Goal: Task Accomplishment & Management: Manage account settings

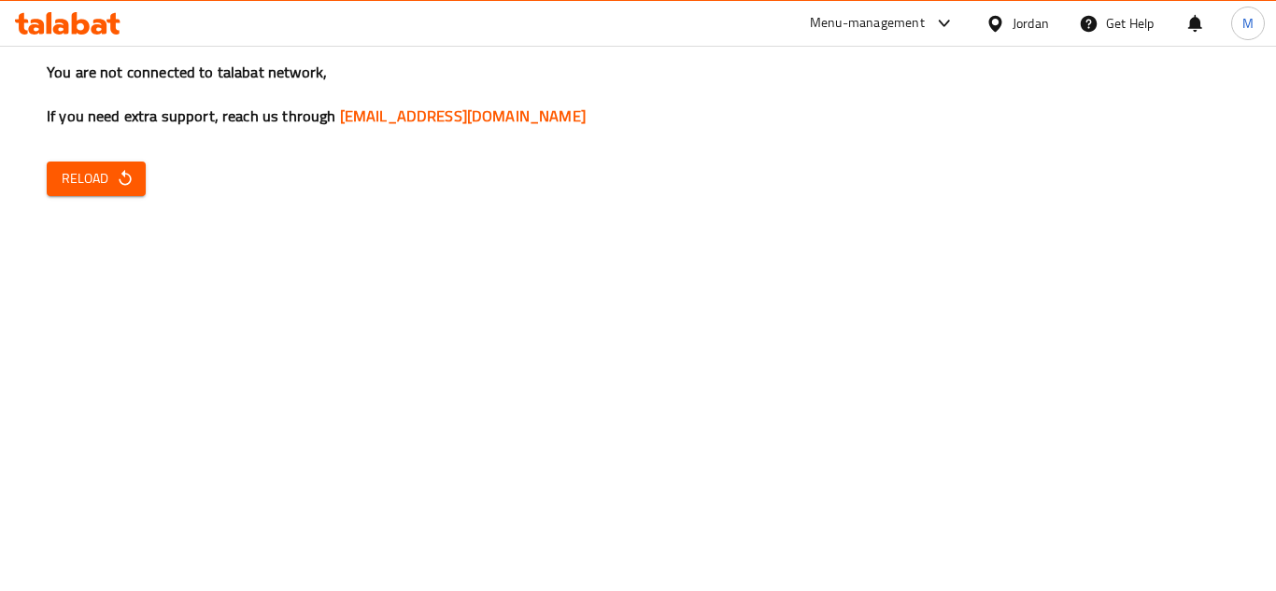
click at [132, 173] on icon "button" at bounding box center [125, 178] width 19 height 19
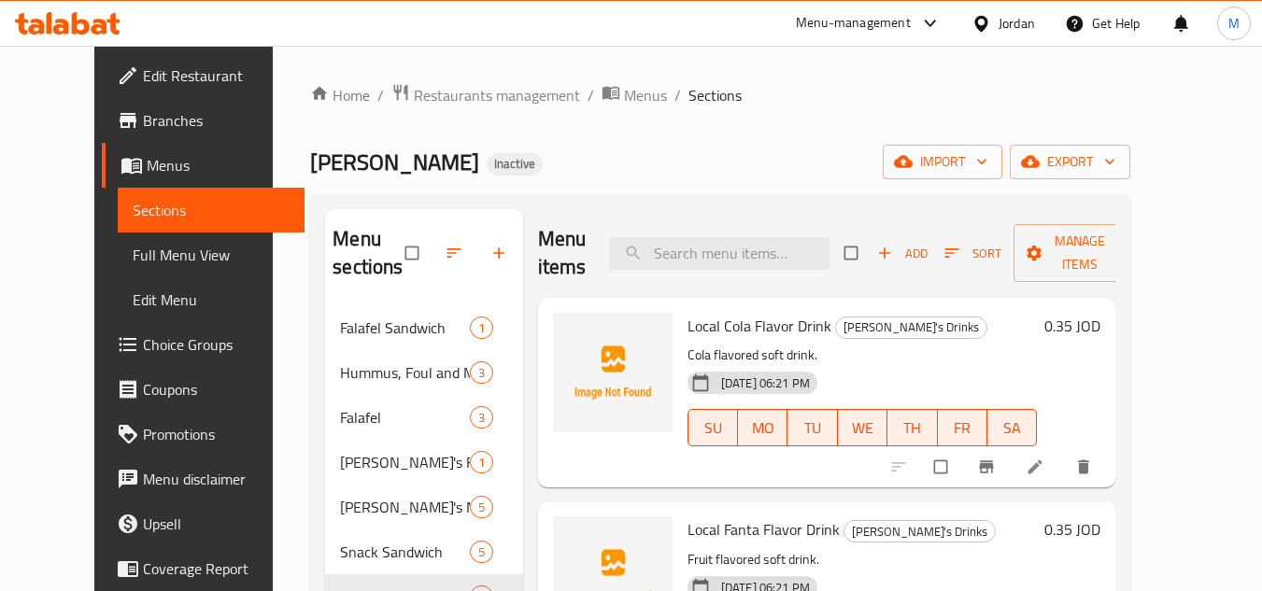
click at [989, 30] on icon at bounding box center [981, 24] width 20 height 20
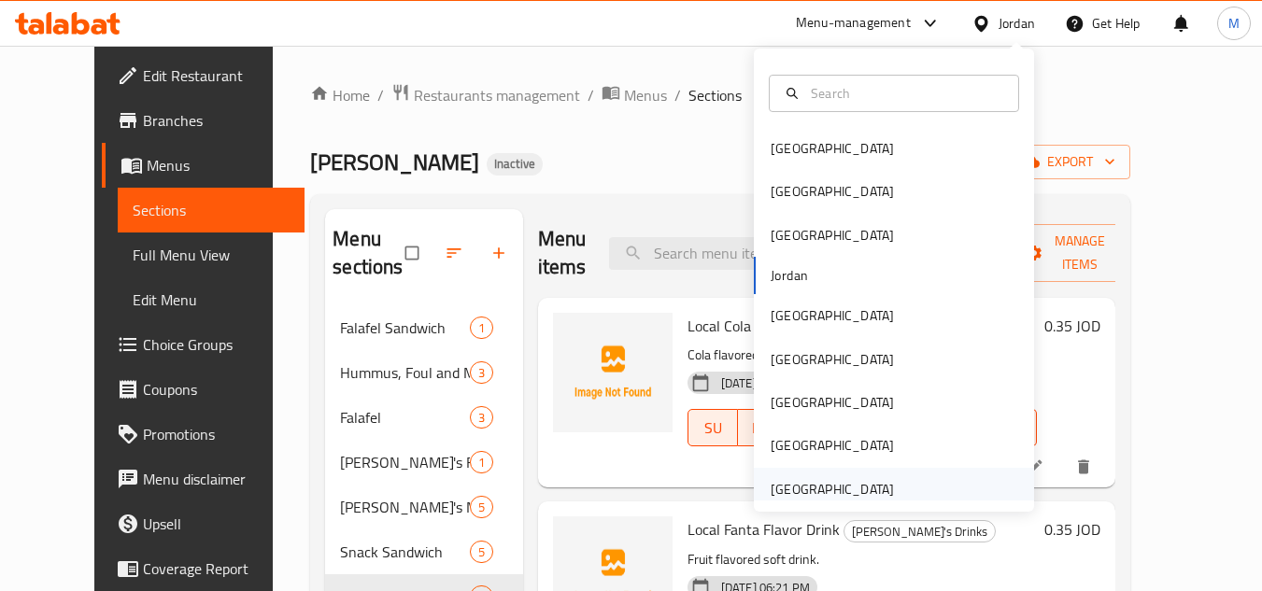
click at [856, 490] on div "[GEOGRAPHIC_DATA]" at bounding box center [831, 489] width 123 height 21
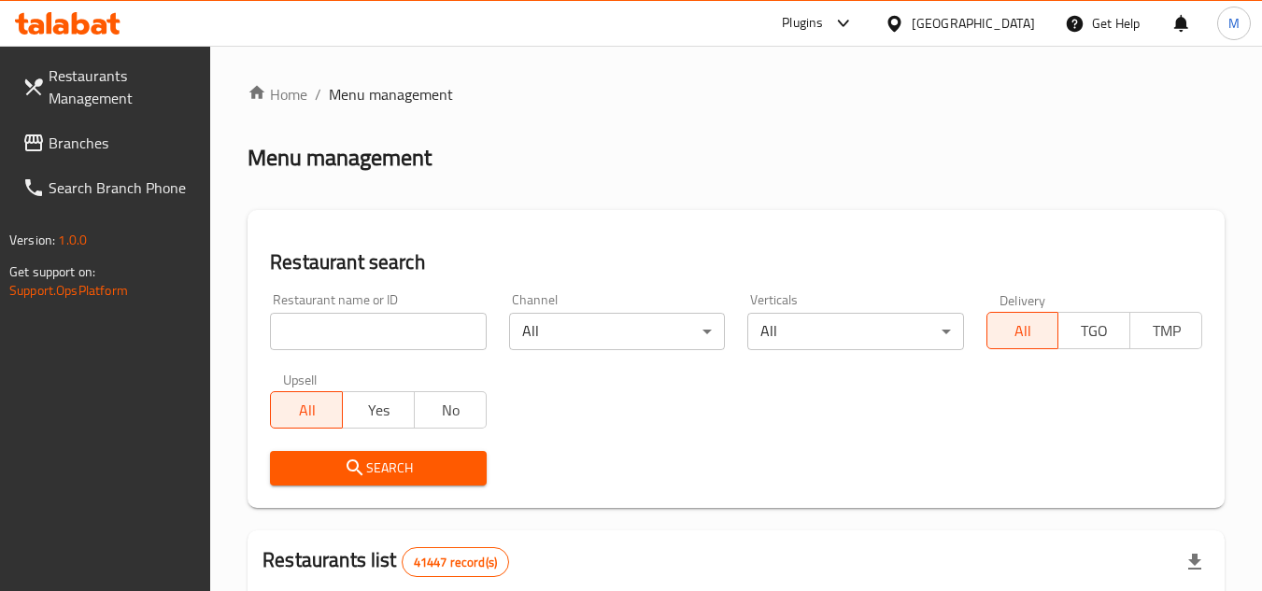
click at [148, 144] on span "Branches" at bounding box center [123, 143] width 148 height 22
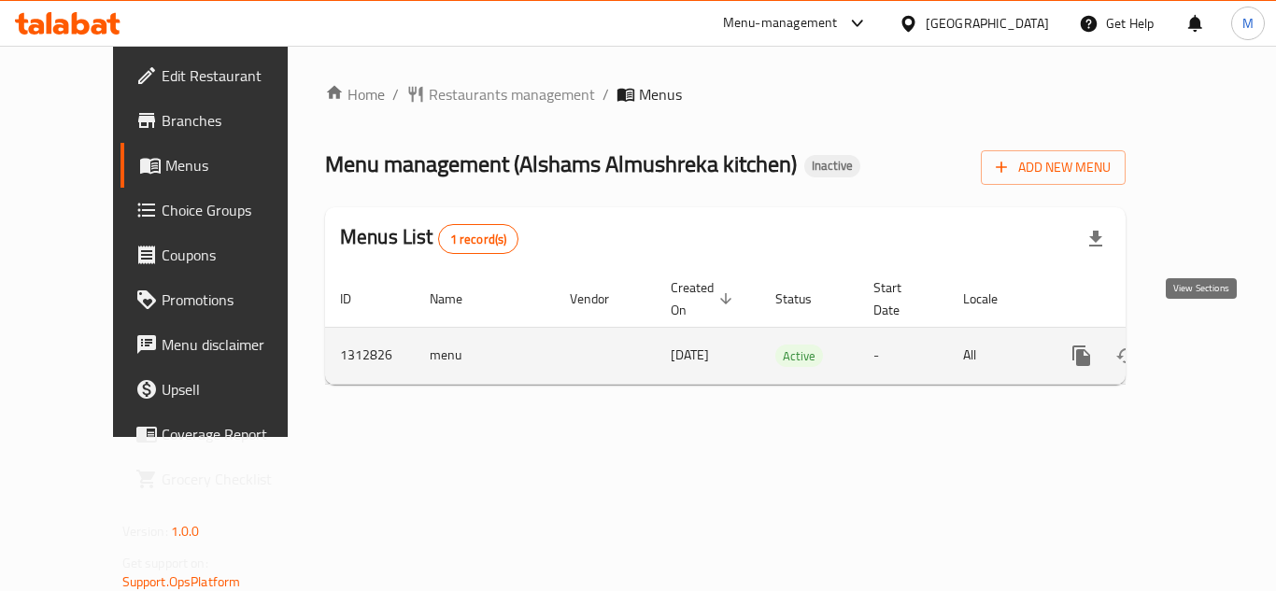
click at [1205, 345] on icon "enhanced table" at bounding box center [1216, 356] width 22 height 22
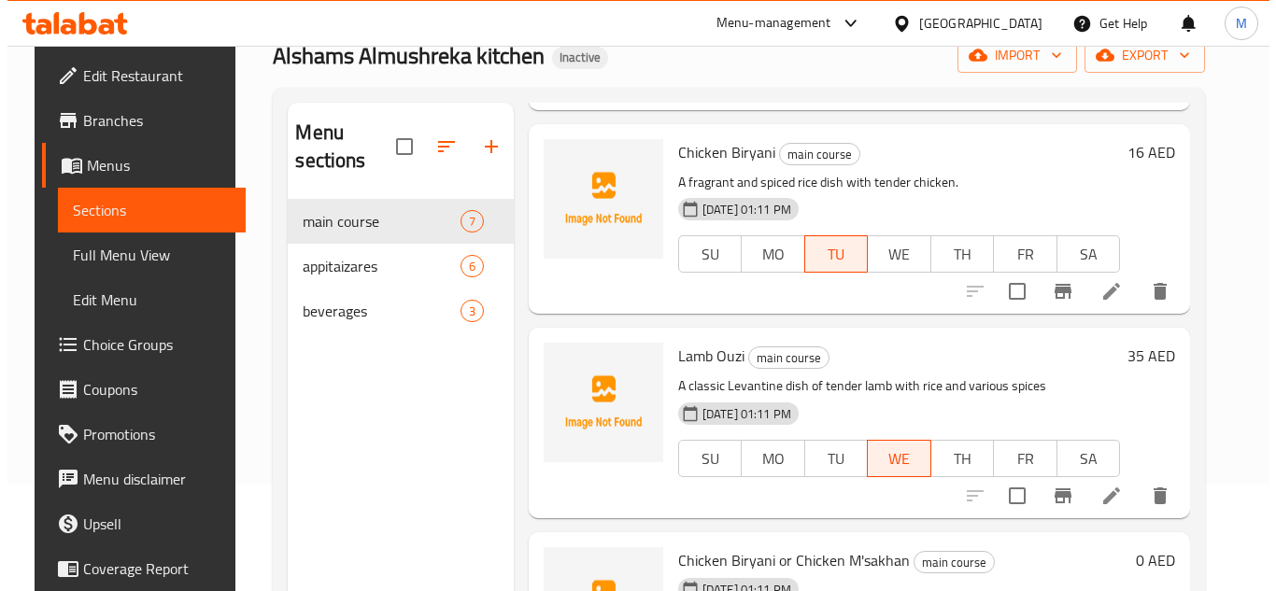
scroll to position [261, 0]
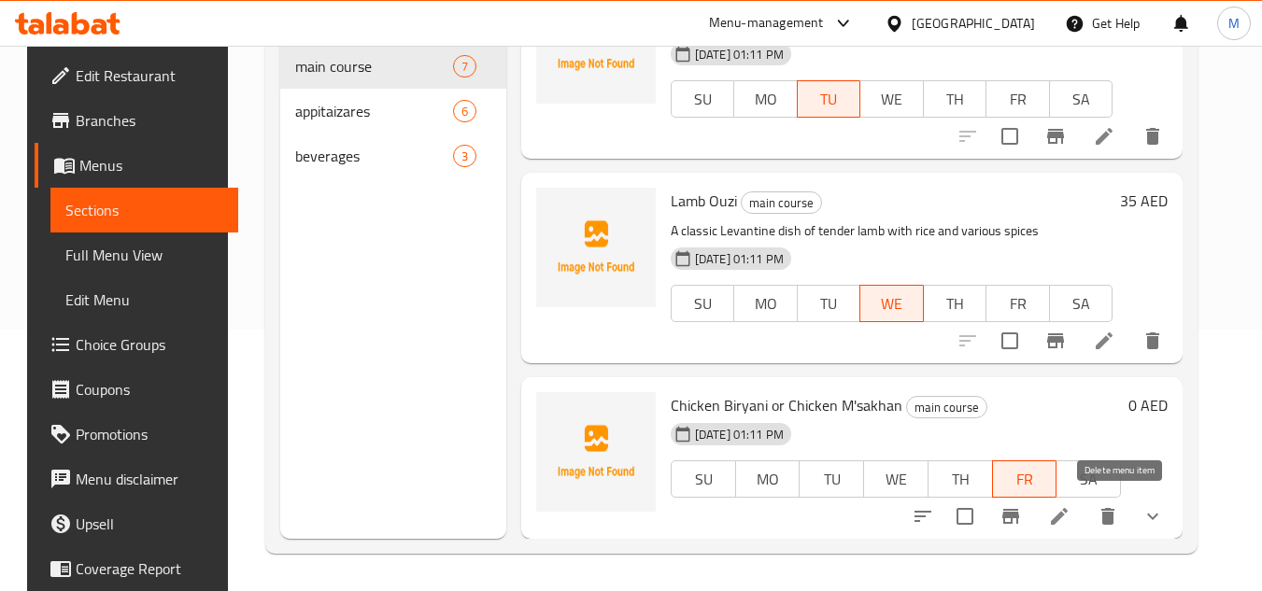
click at [1119, 522] on icon "delete" at bounding box center [1107, 516] width 22 height 22
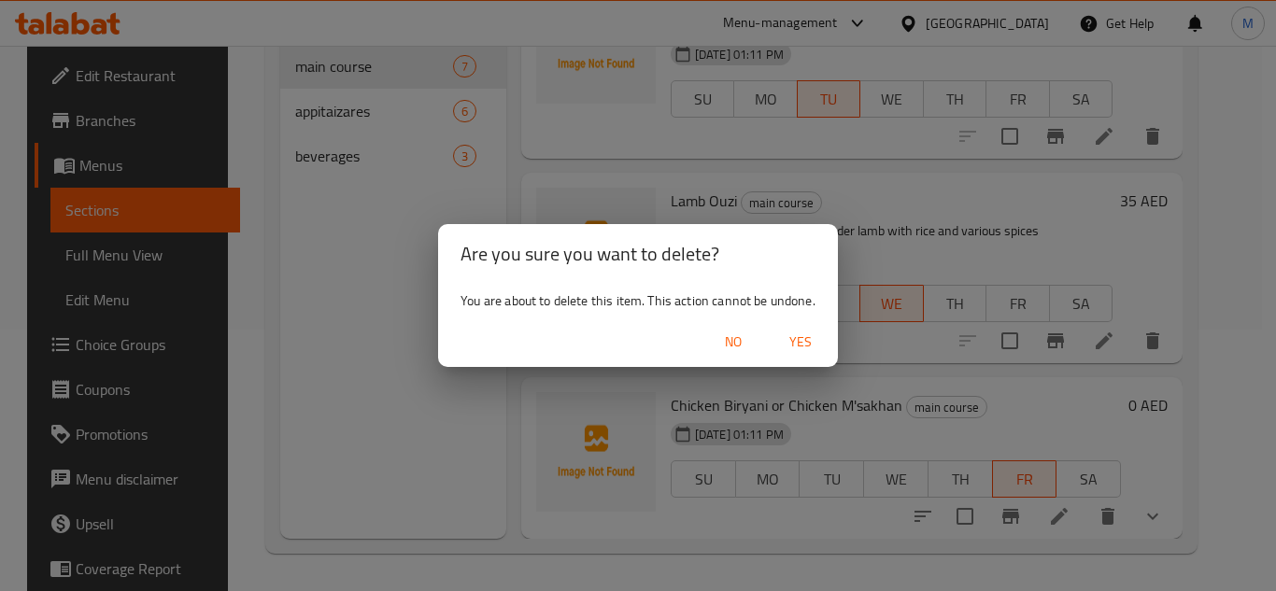
click at [812, 333] on span "Yes" at bounding box center [800, 342] width 45 height 23
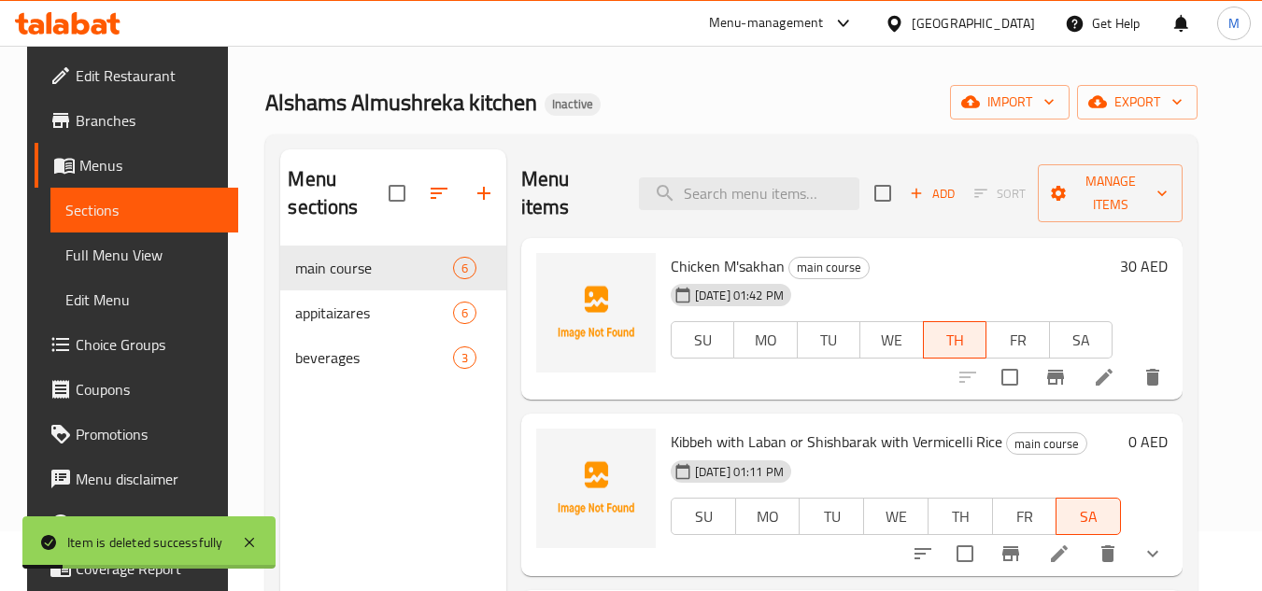
scroll to position [0, 0]
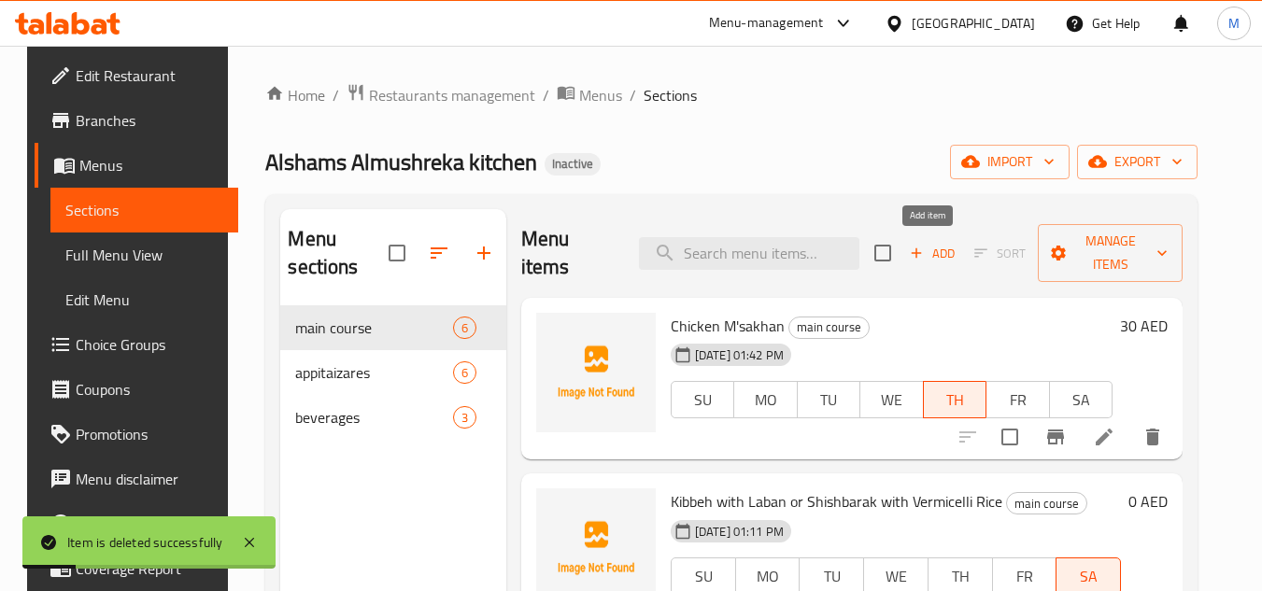
click at [930, 253] on span "Add" at bounding box center [932, 253] width 50 height 21
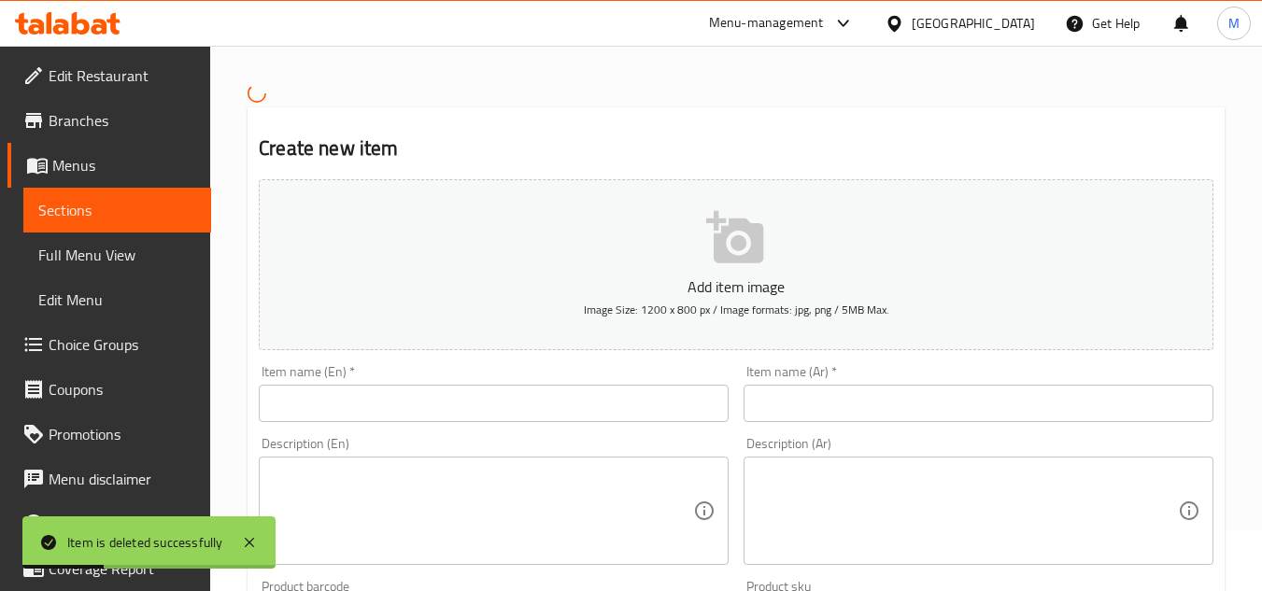
scroll to position [187, 0]
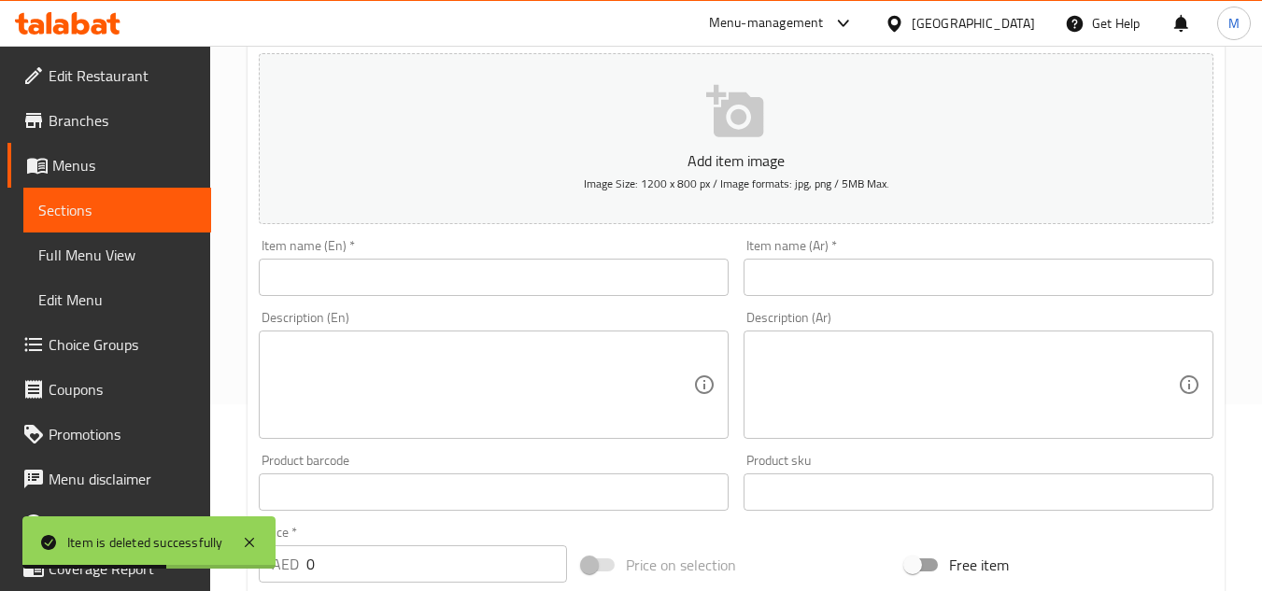
click at [426, 265] on input "text" at bounding box center [494, 277] width 470 height 37
paste input "Chicken Biryani"
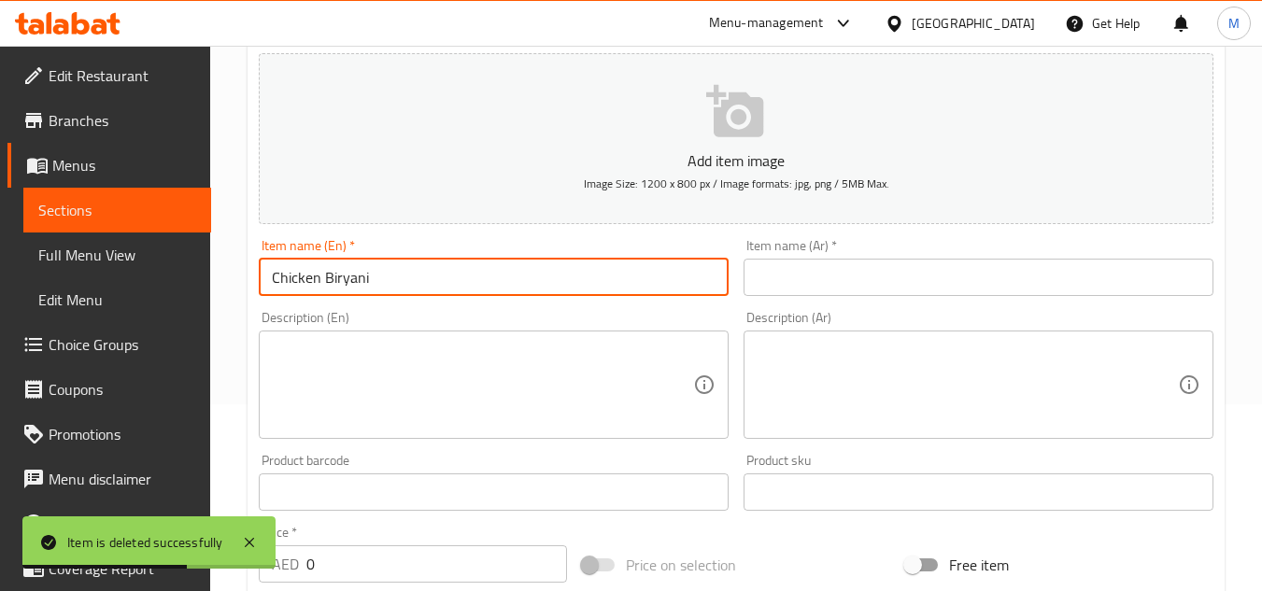
type input "Chicken Biryani"
click at [947, 293] on input "text" at bounding box center [978, 277] width 470 height 37
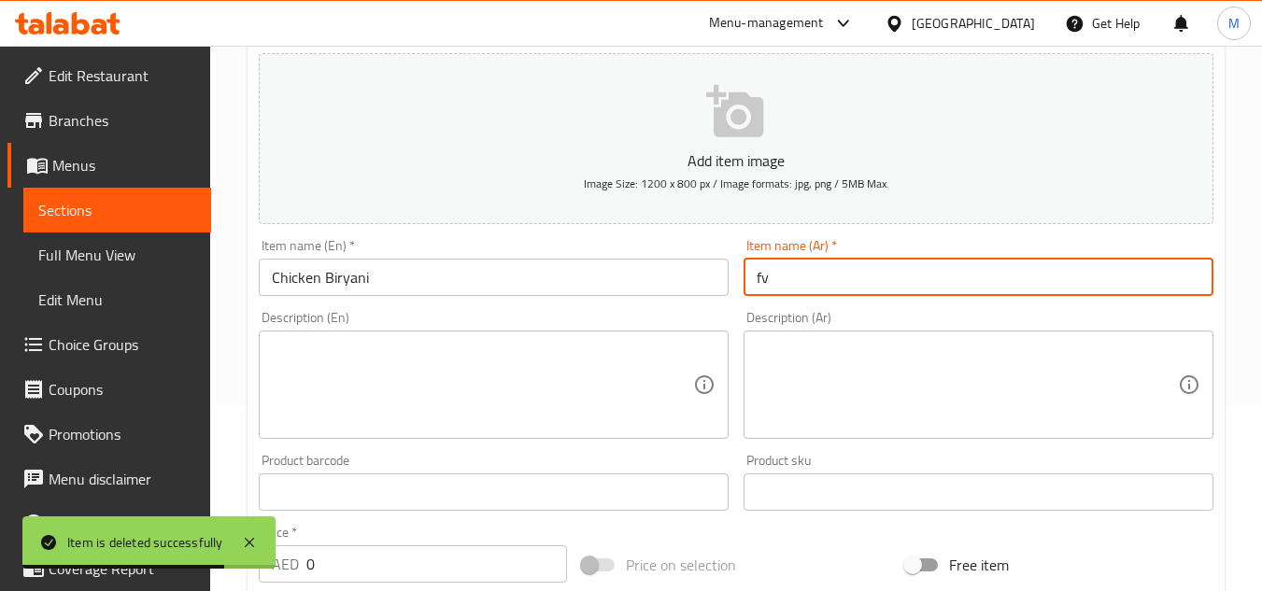
type input "f"
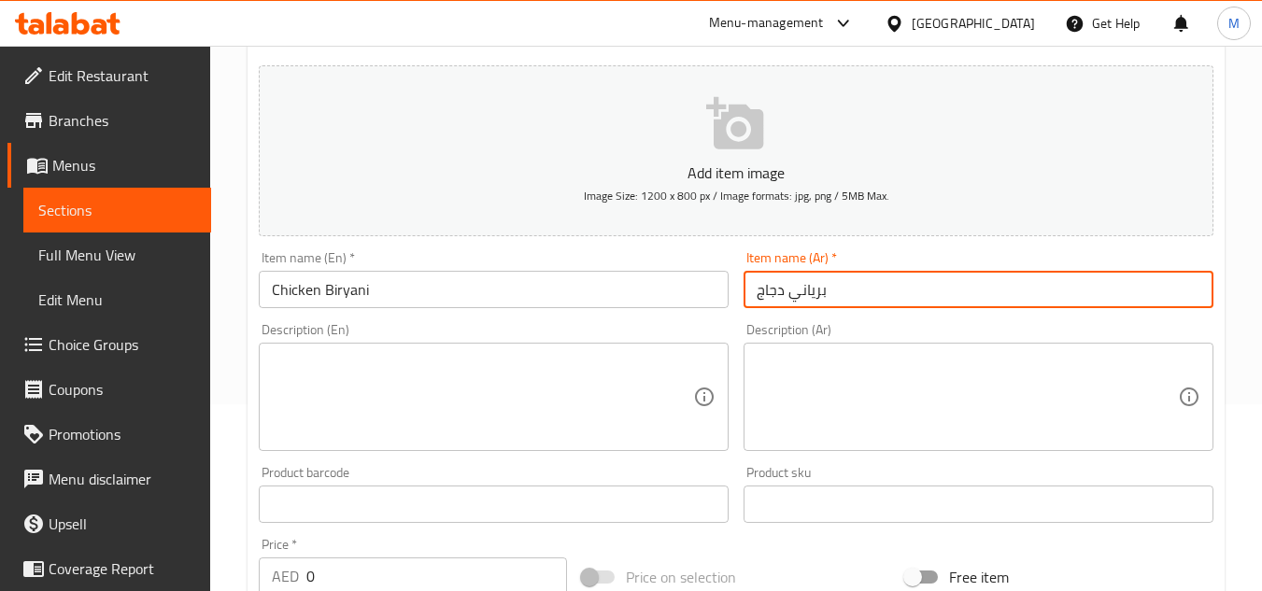
type input "برياني دجاج"
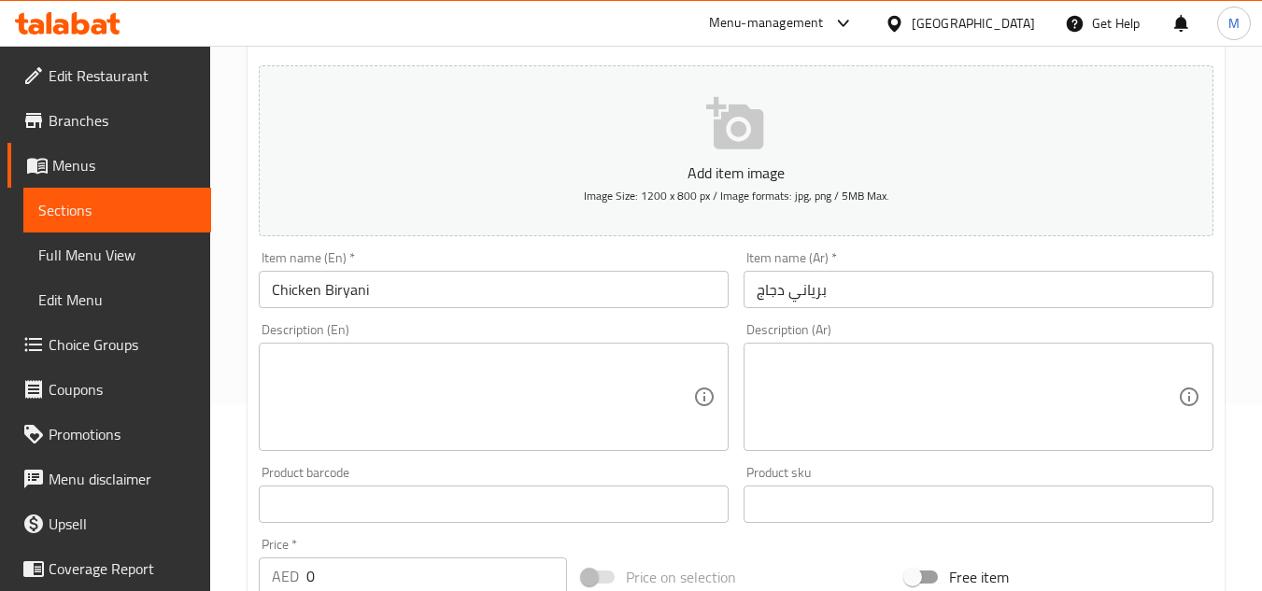
click at [565, 376] on textarea at bounding box center [482, 397] width 421 height 89
paste textarea "A fragrant and spiced rice dish with"
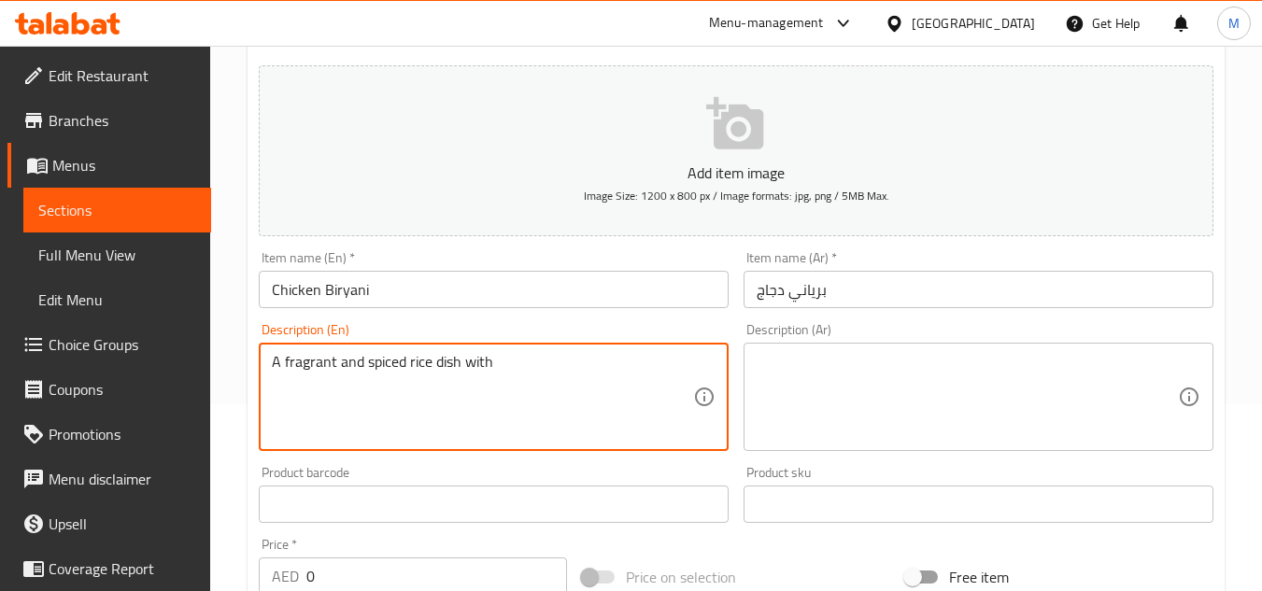
click at [521, 362] on textarea "A fragrant and spiced rice dish with" at bounding box center [482, 397] width 421 height 89
paste textarea "tender"
click at [580, 362] on textarea "A fragrant and spiced rice dish with tender" at bounding box center [482, 397] width 421 height 89
paste textarea "chicken"
click at [431, 365] on textarea "A fragrant and spiced rice dish with tender chicken" at bounding box center [482, 397] width 421 height 89
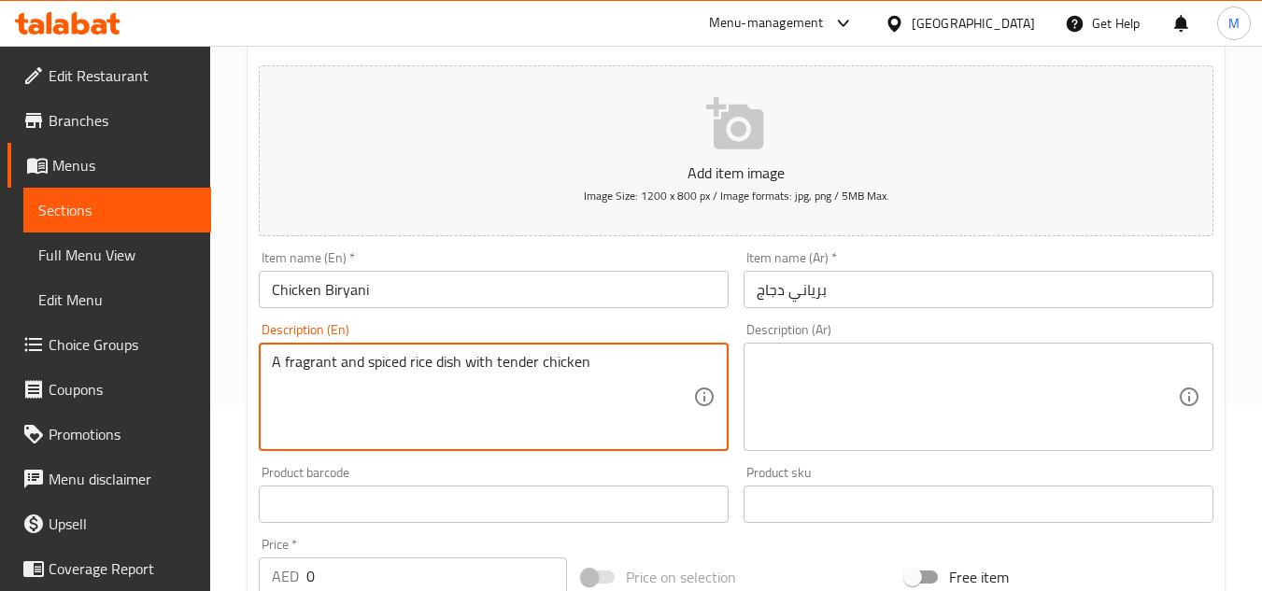
click at [431, 365] on textarea "A fragrant and spiced rice dish with tender chicken" at bounding box center [482, 397] width 421 height 89
type textarea "A fragrant and spiced rice dish with tender chicken"
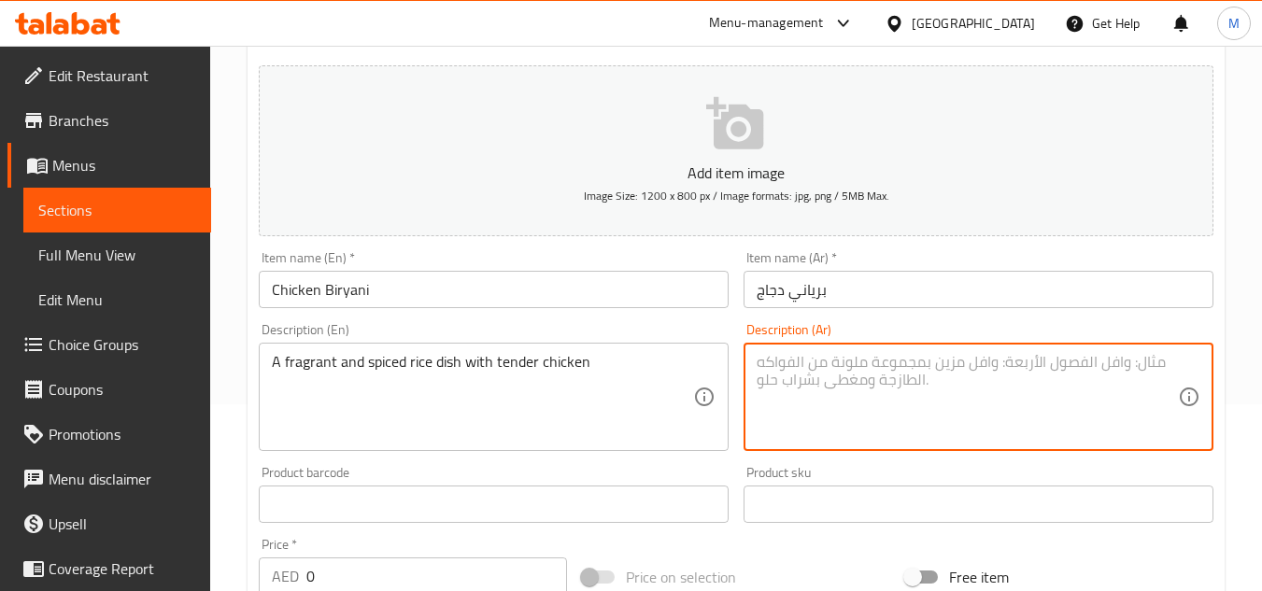
click at [988, 355] on textarea at bounding box center [966, 397] width 421 height 89
paste textarea "طبق أرز معطر ومتبل مع دجاج طري"
click at [902, 358] on textarea "طبق أرز معطر ومتبل مع دجاج طري" at bounding box center [966, 397] width 421 height 89
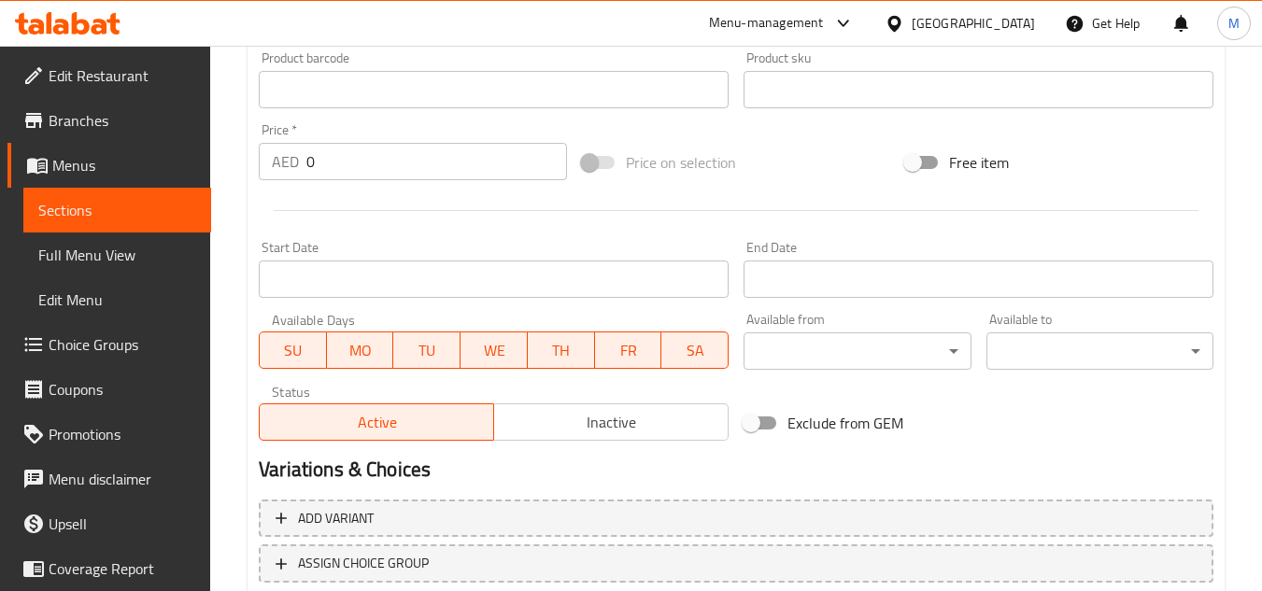
scroll to position [728, 0]
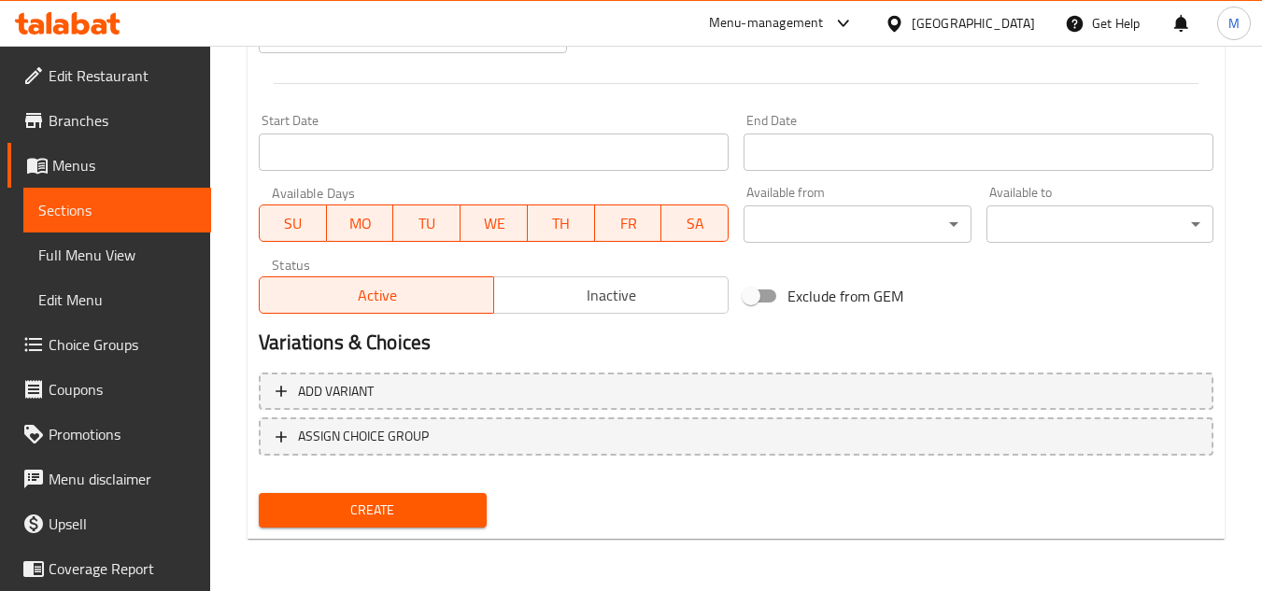
type textarea "طبق أرز عطري ومتبل مع دجاج طري"
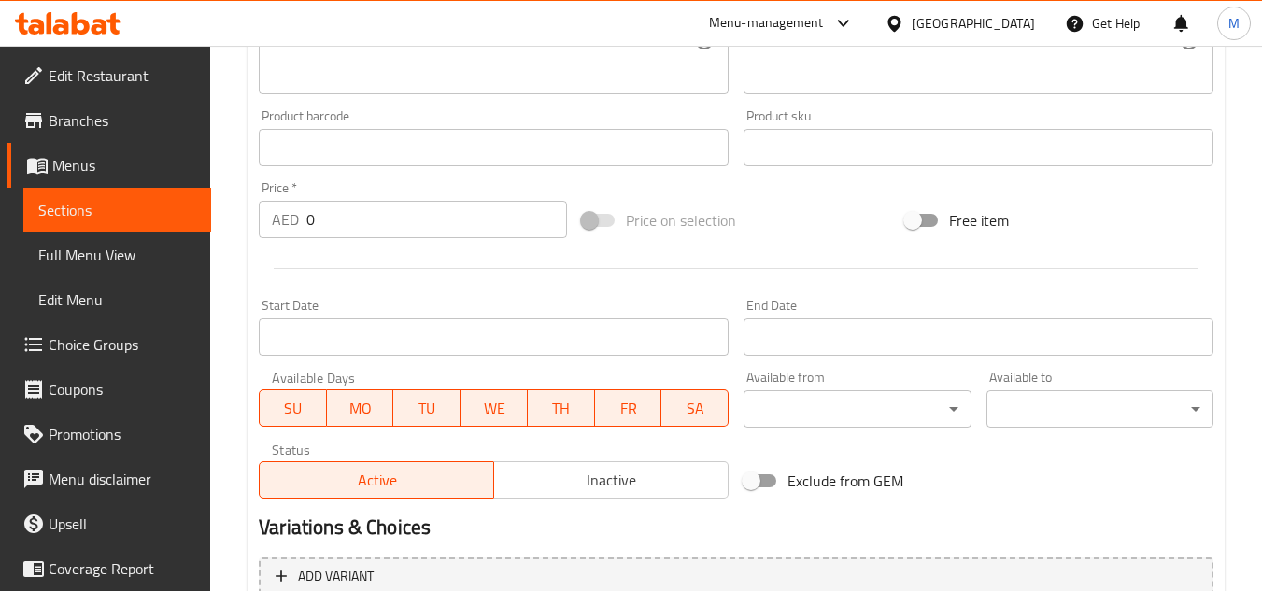
scroll to position [542, 0]
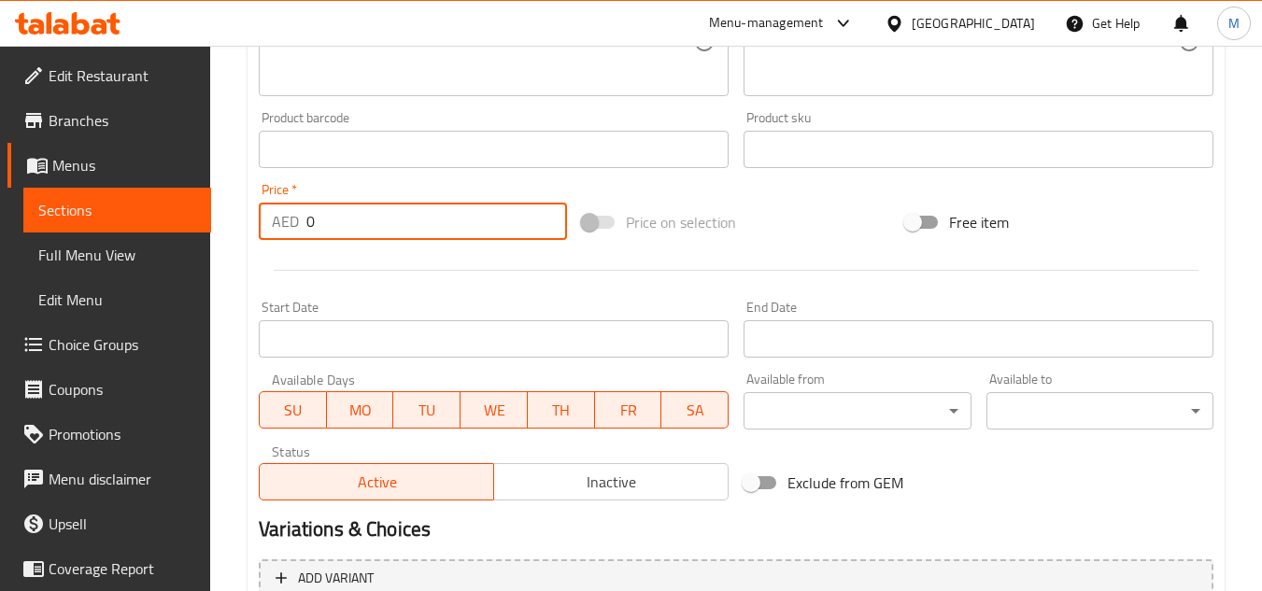
drag, startPoint x: 318, startPoint y: 217, endPoint x: 276, endPoint y: 225, distance: 41.9
click at [276, 225] on div "AED 0 Price *" at bounding box center [413, 221] width 308 height 37
type input "16"
click at [293, 270] on hr at bounding box center [736, 270] width 925 height 1
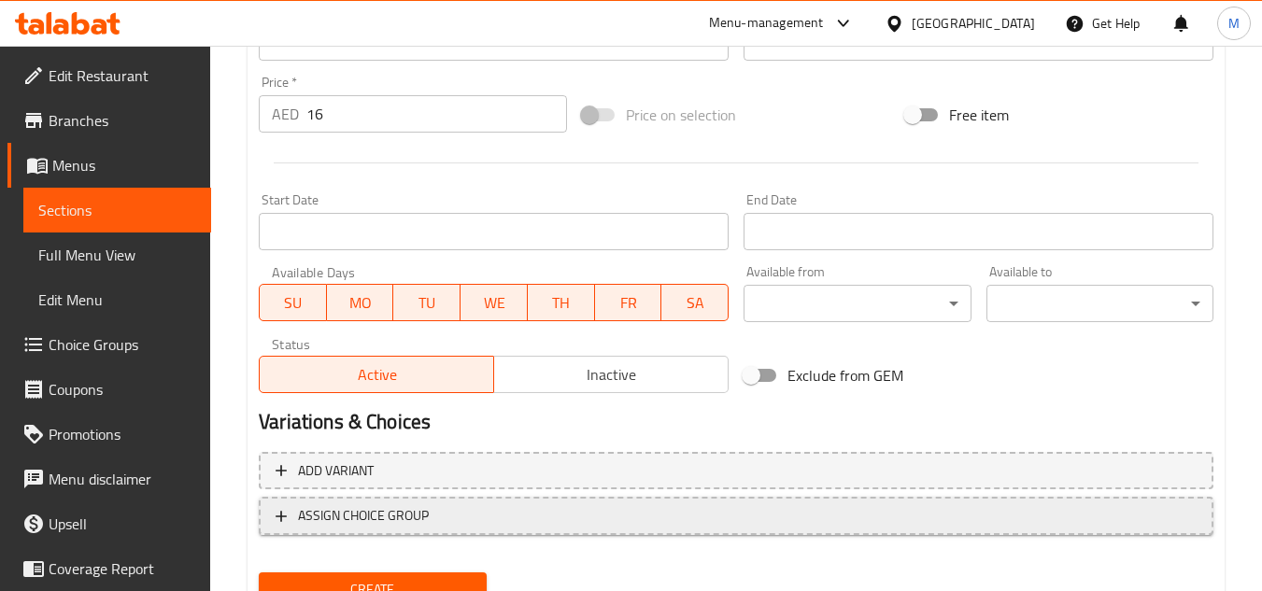
scroll to position [728, 0]
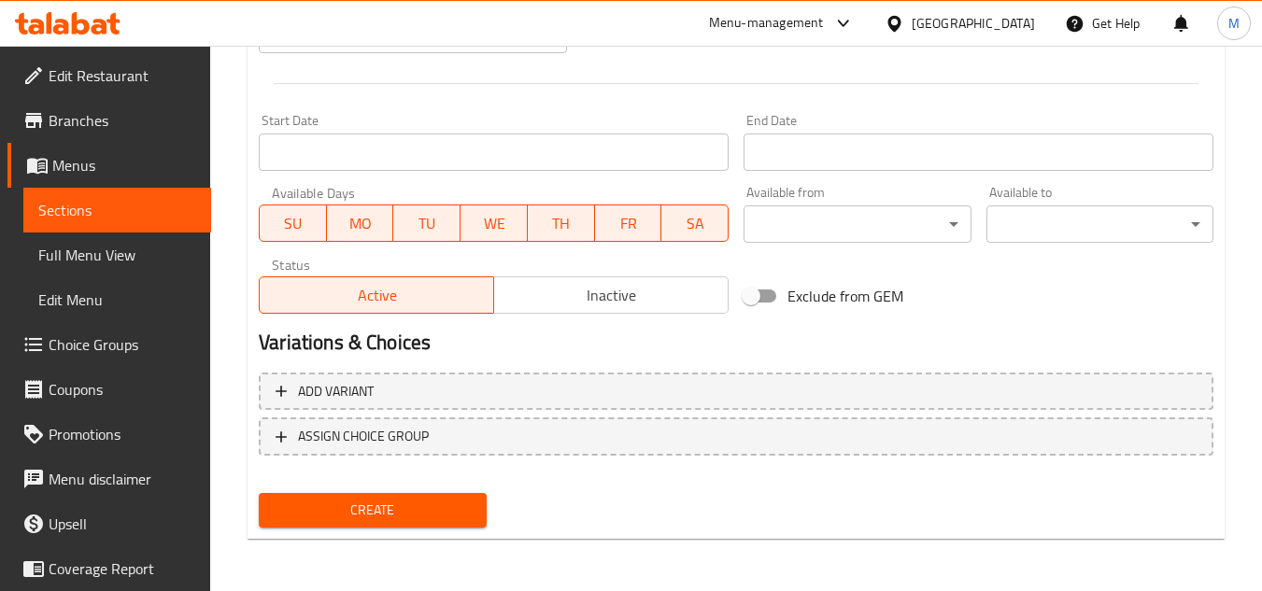
click at [405, 503] on span "Create" at bounding box center [372, 510] width 197 height 23
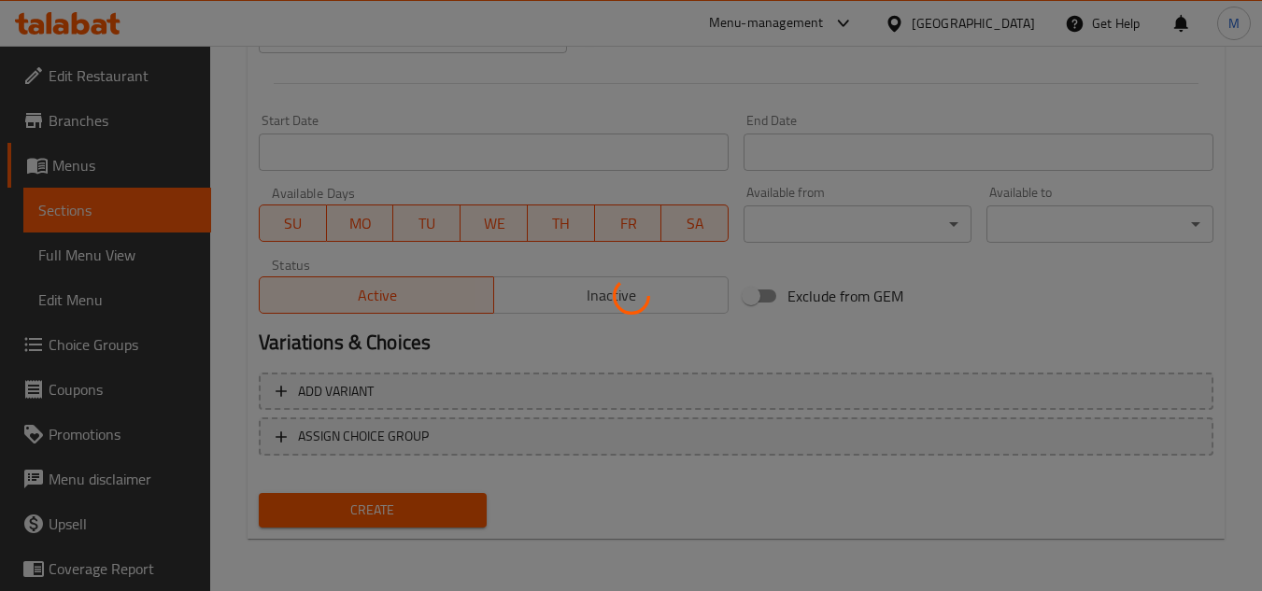
type input "0"
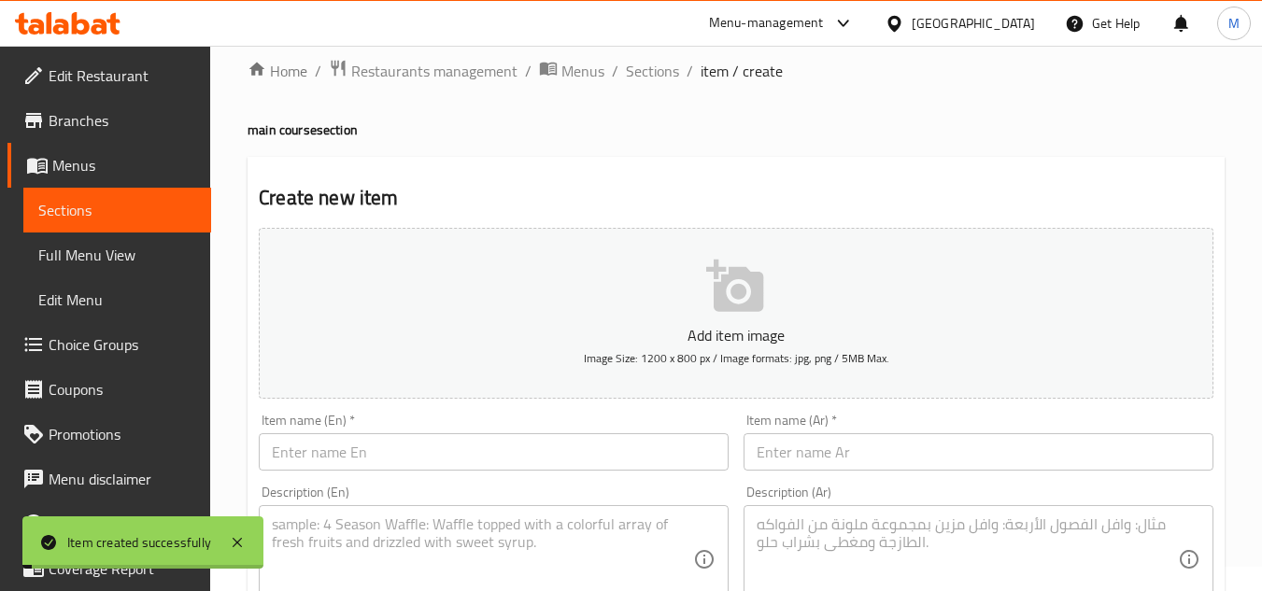
scroll to position [0, 0]
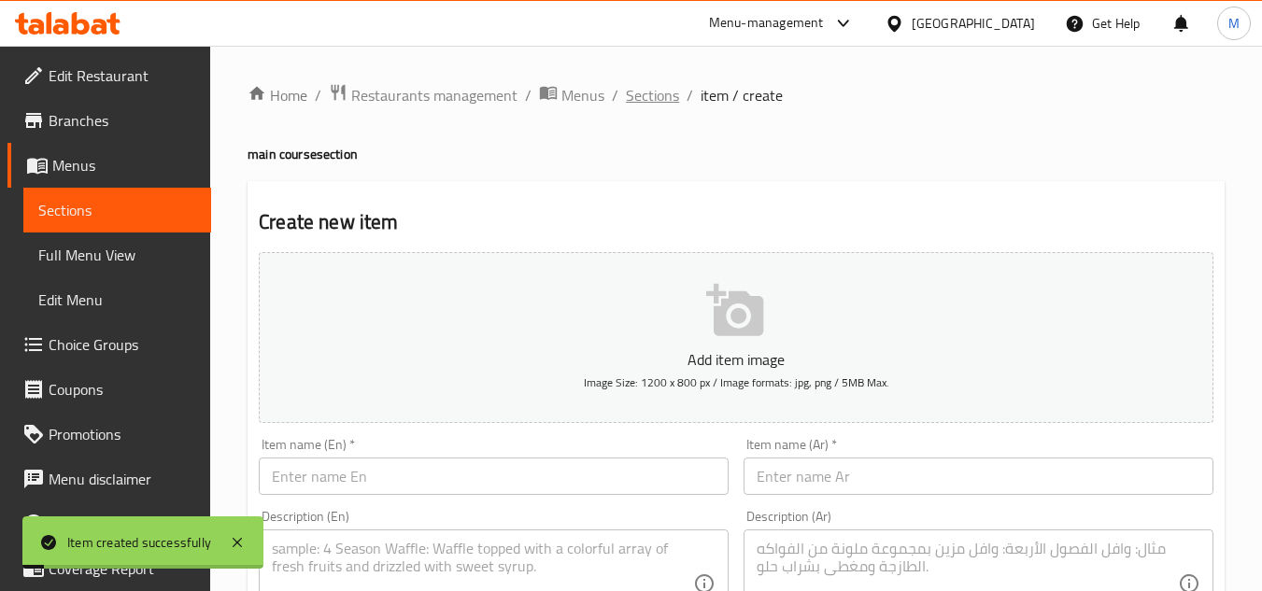
click at [648, 92] on span "Sections" at bounding box center [652, 95] width 53 height 22
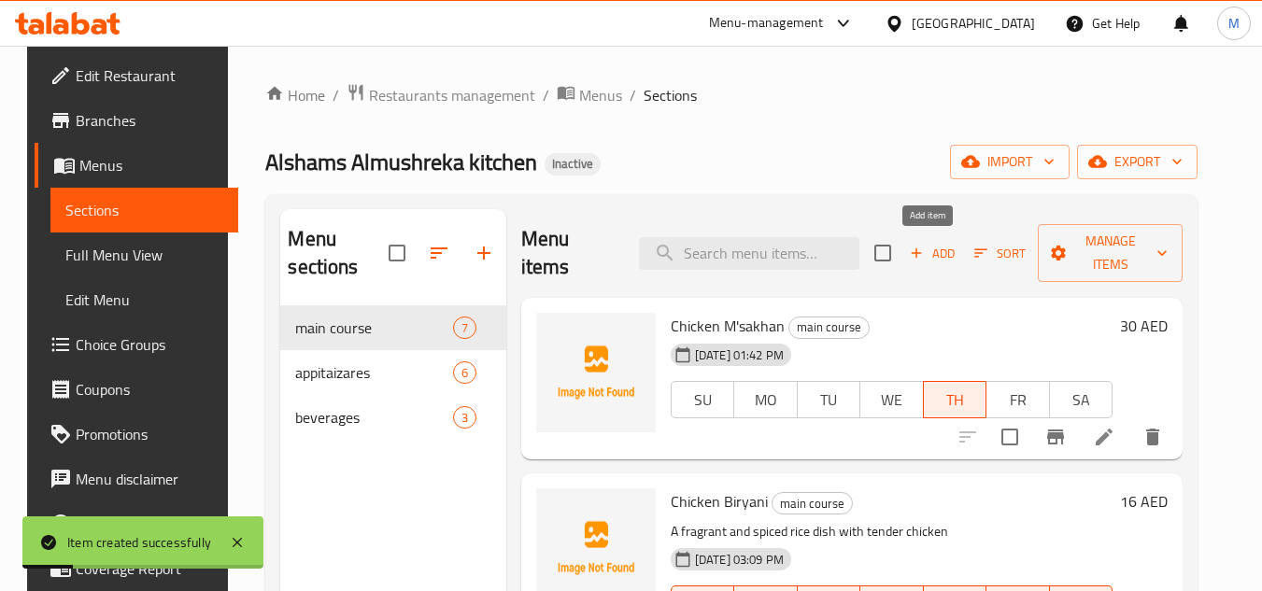
click at [938, 263] on span "Add" at bounding box center [932, 253] width 50 height 21
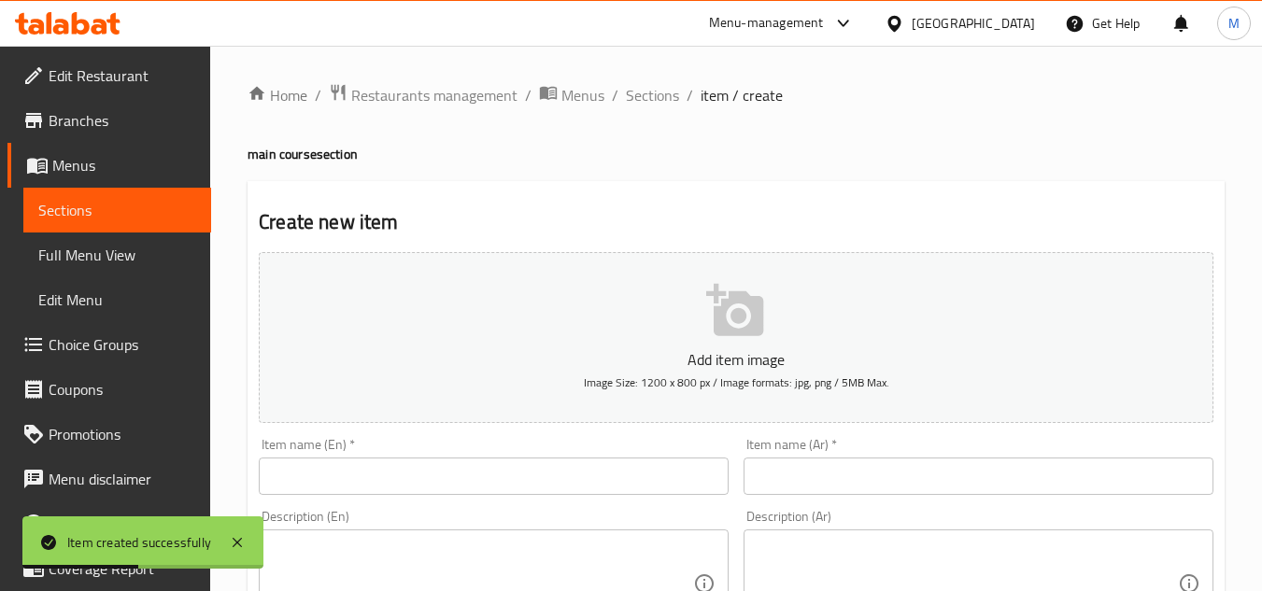
click at [403, 471] on input "text" at bounding box center [494, 476] width 470 height 37
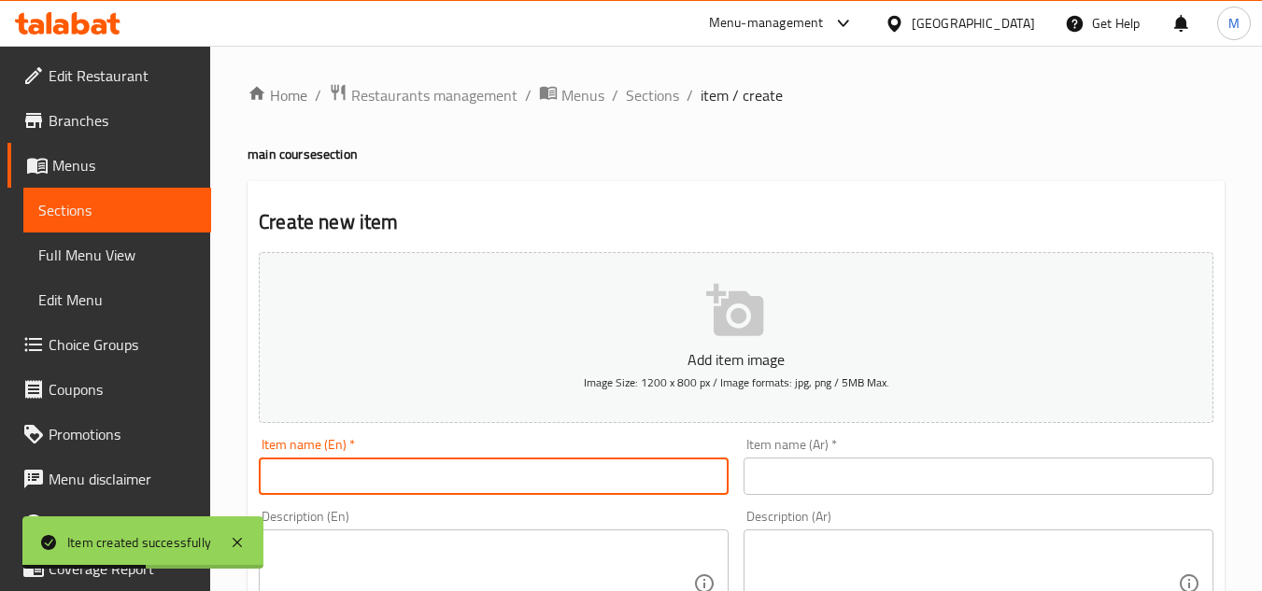
paste input "Chicken M'sakhan"
type input "Chicken M'sakhan"
click at [905, 485] on input "text" at bounding box center [978, 476] width 470 height 37
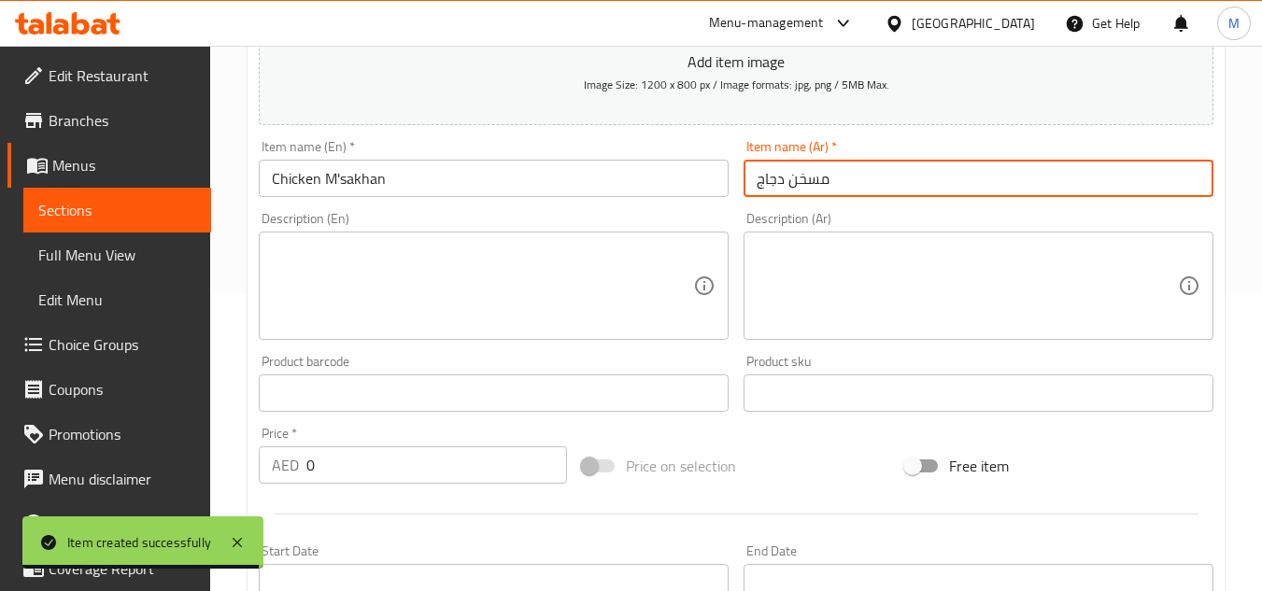
scroll to position [374, 0]
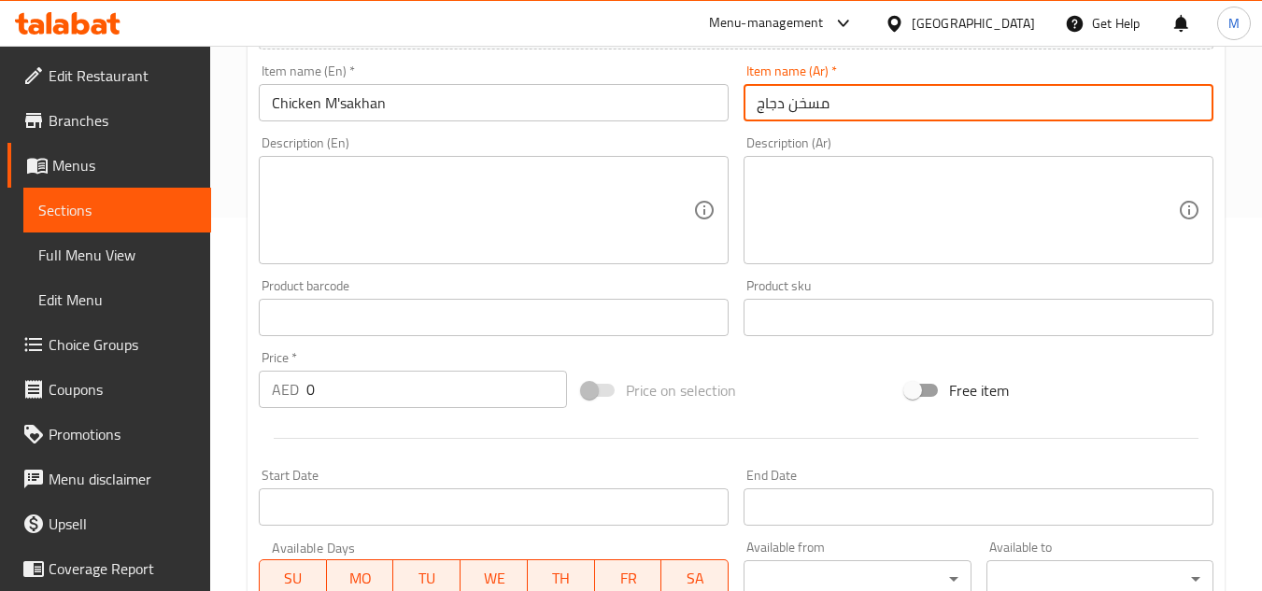
type input "مسخن دجاج"
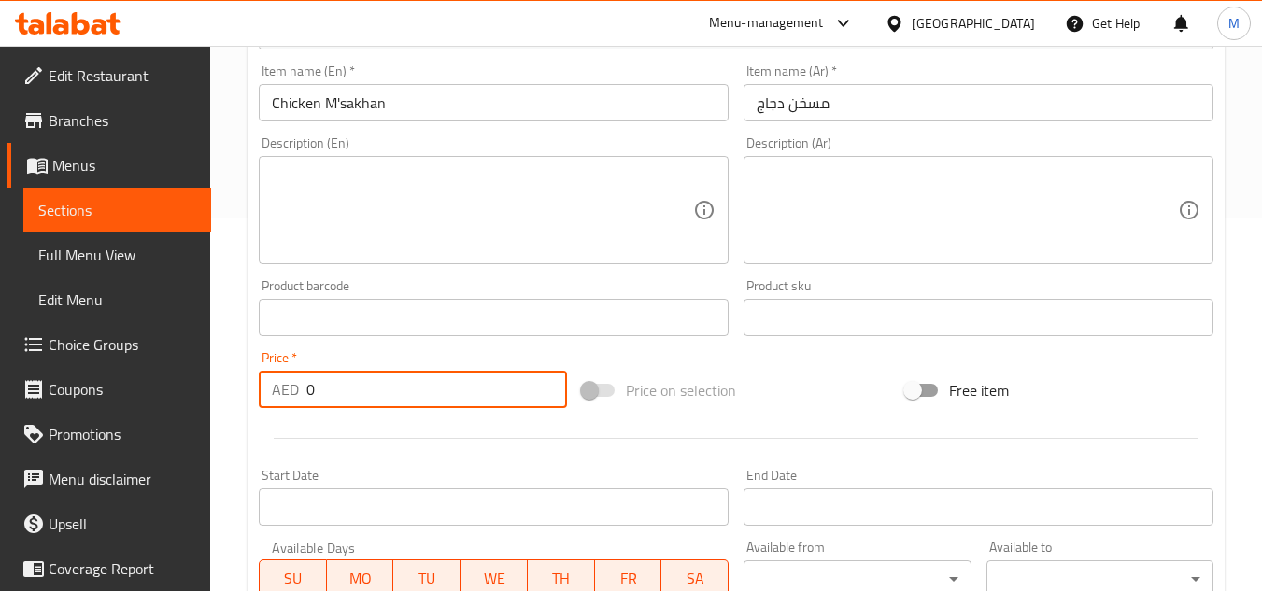
drag, startPoint x: 312, startPoint y: 399, endPoint x: 302, endPoint y: 401, distance: 10.4
click at [302, 401] on div "AED 0 Price *" at bounding box center [413, 389] width 308 height 37
type input "16"
click at [344, 444] on div at bounding box center [735, 439] width 969 height 46
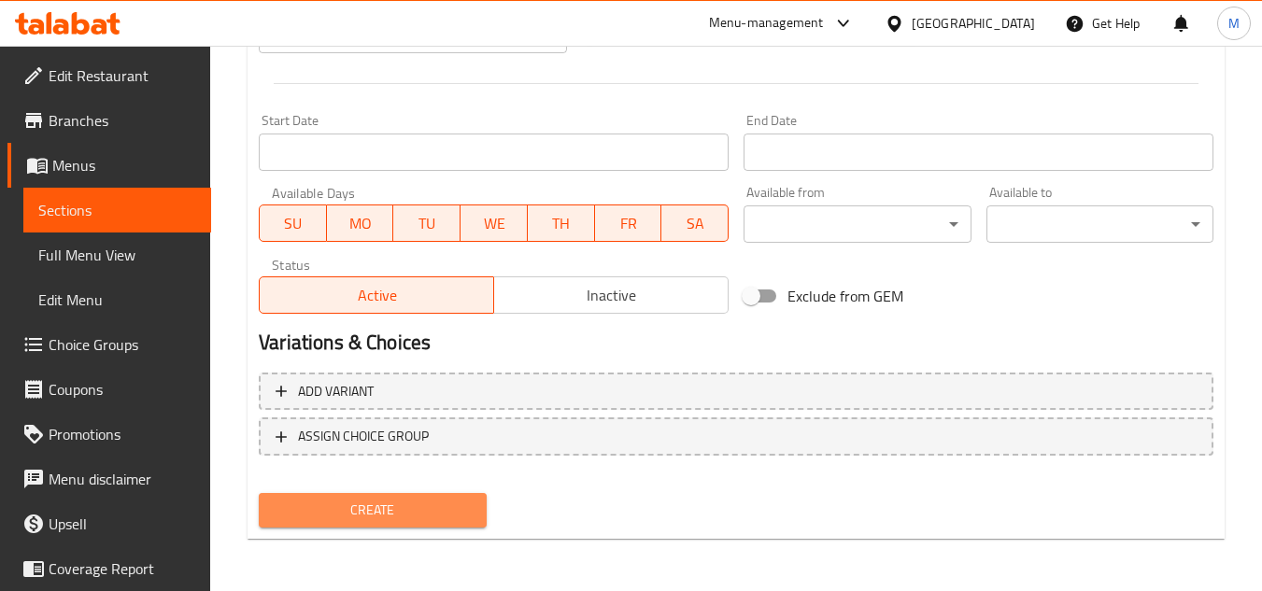
click at [377, 501] on span "Create" at bounding box center [372, 510] width 197 height 23
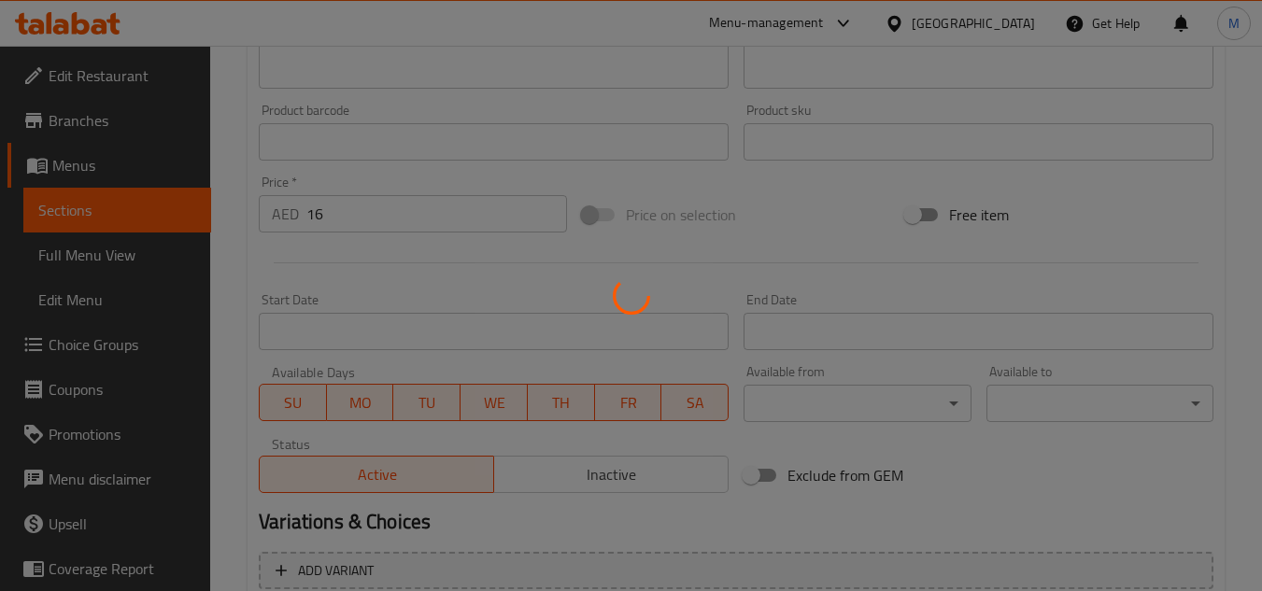
scroll to position [261, 0]
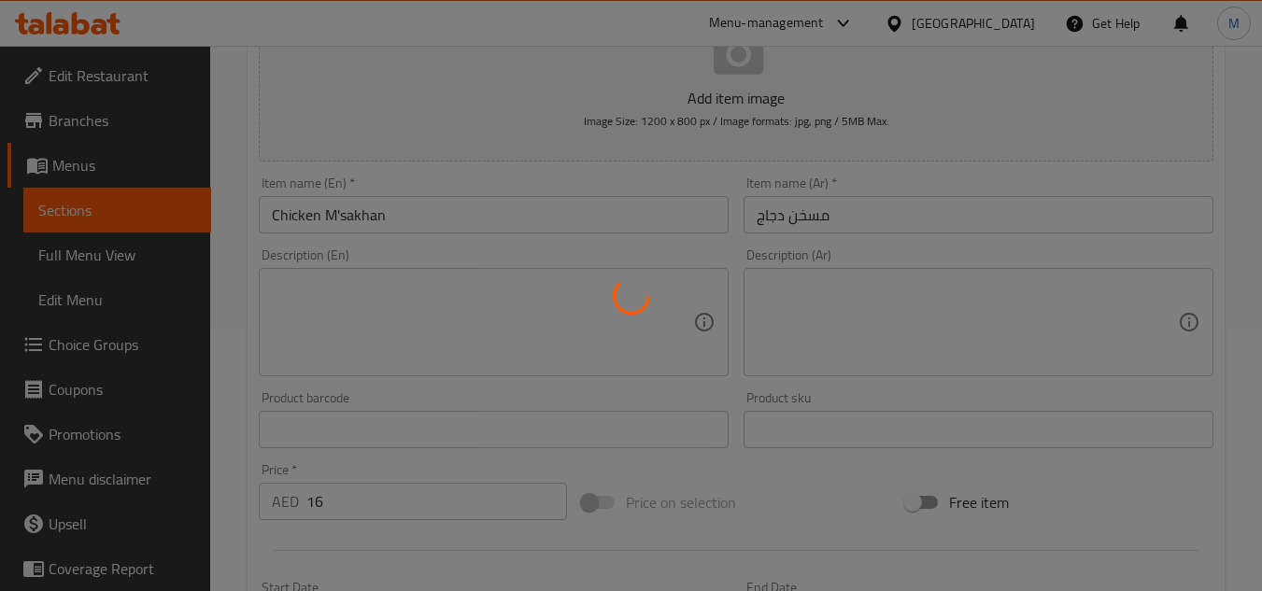
type input "0"
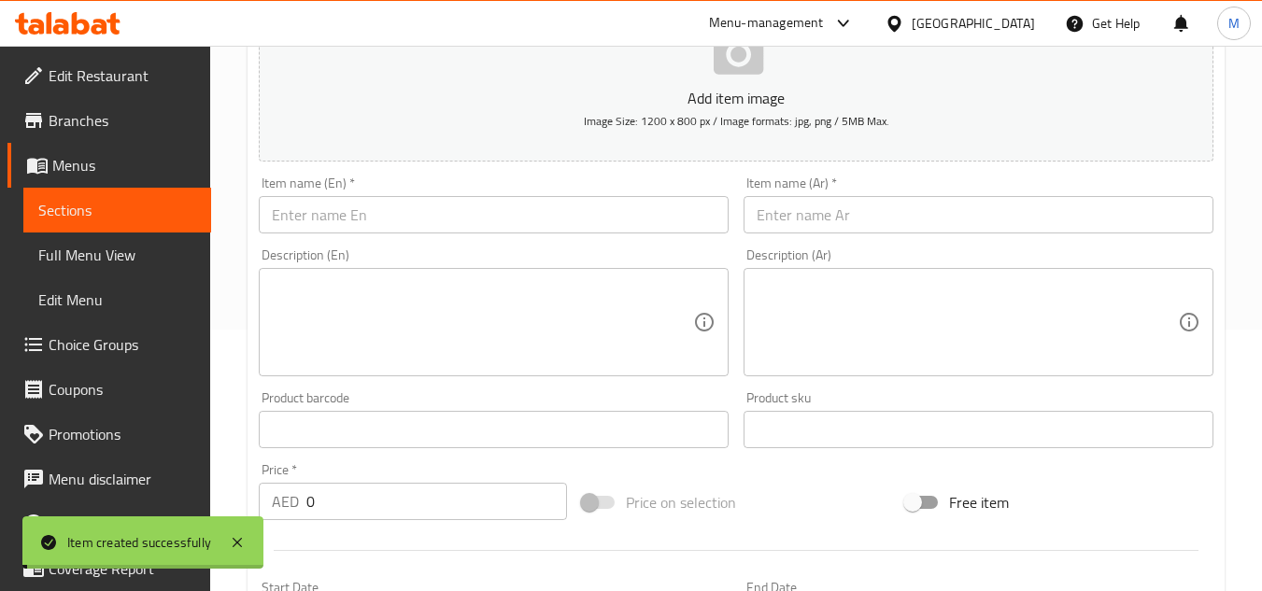
scroll to position [0, 0]
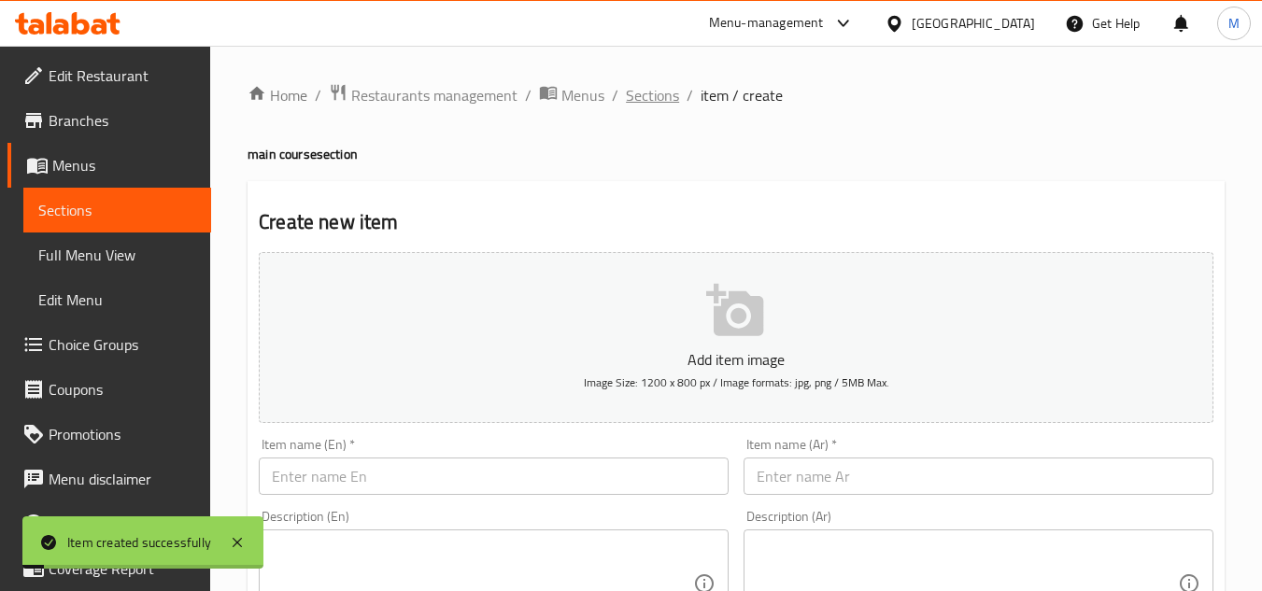
click at [646, 88] on span "Sections" at bounding box center [652, 95] width 53 height 22
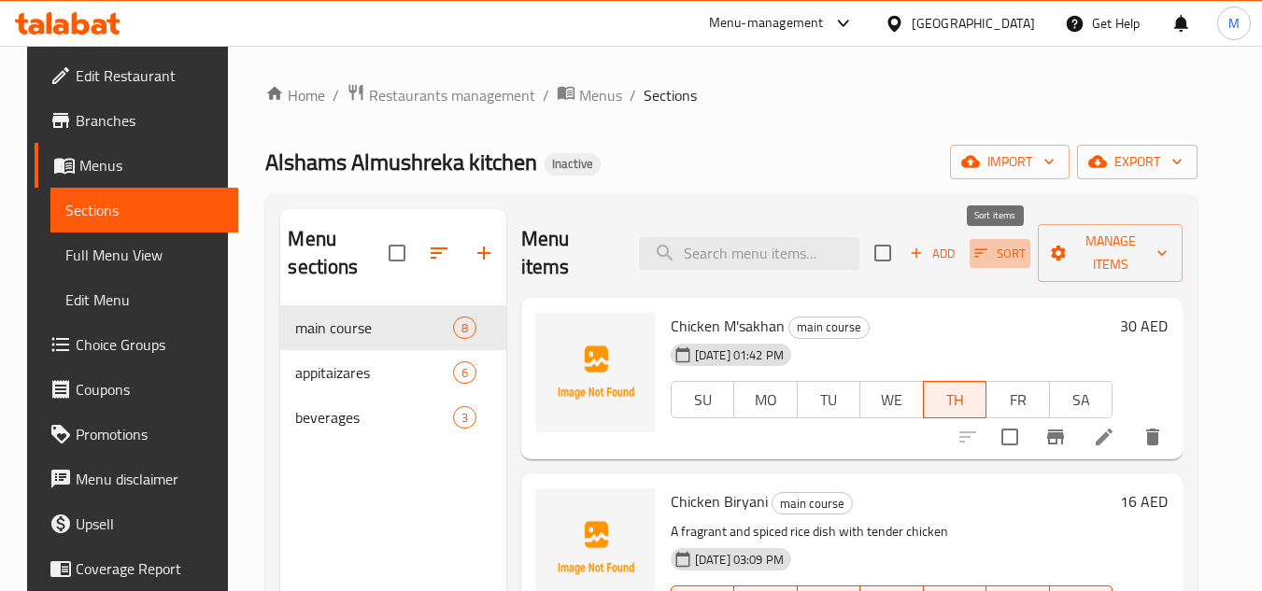
click at [976, 251] on icon "button" at bounding box center [980, 253] width 17 height 17
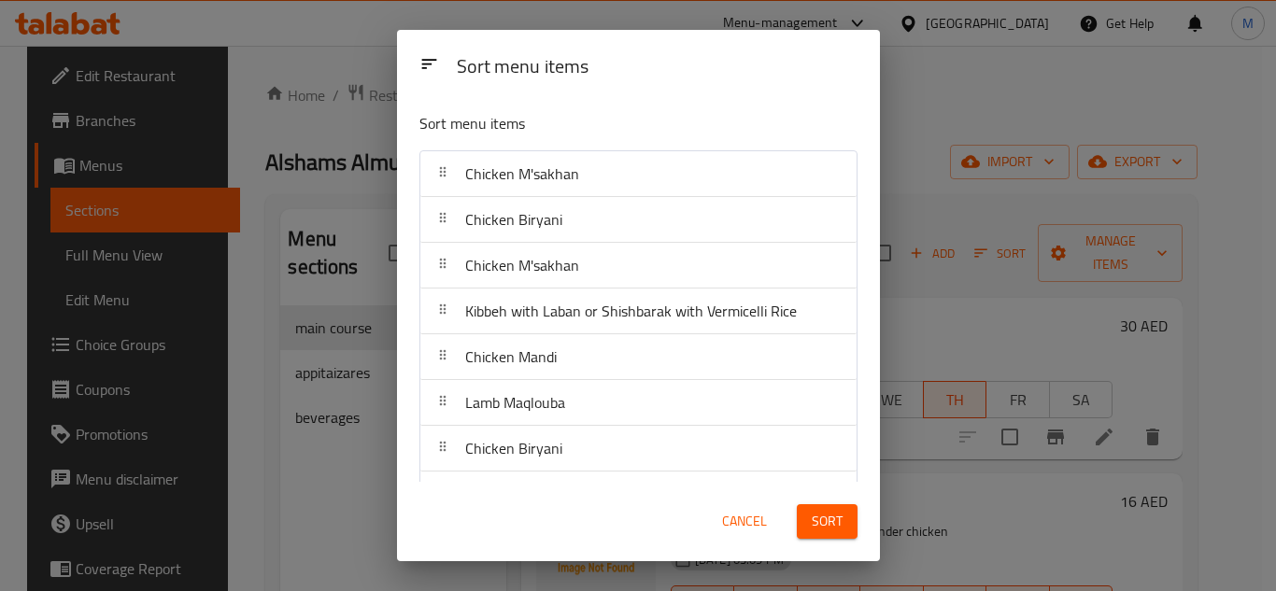
click at [738, 519] on span "Cancel" at bounding box center [744, 521] width 45 height 23
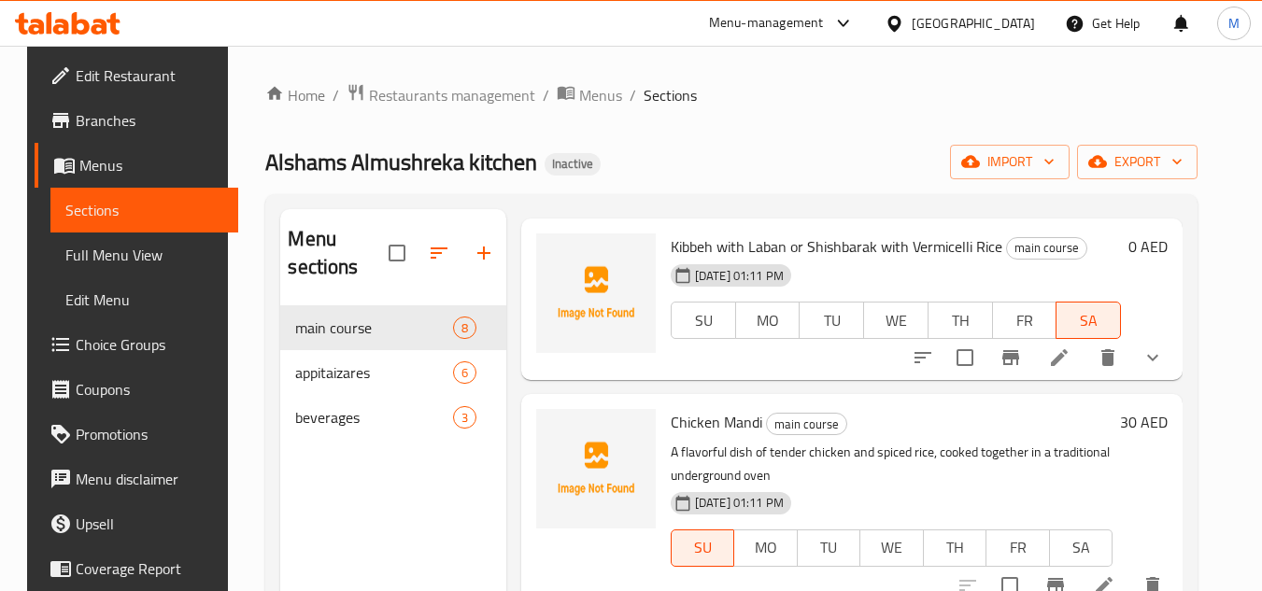
scroll to position [654, 0]
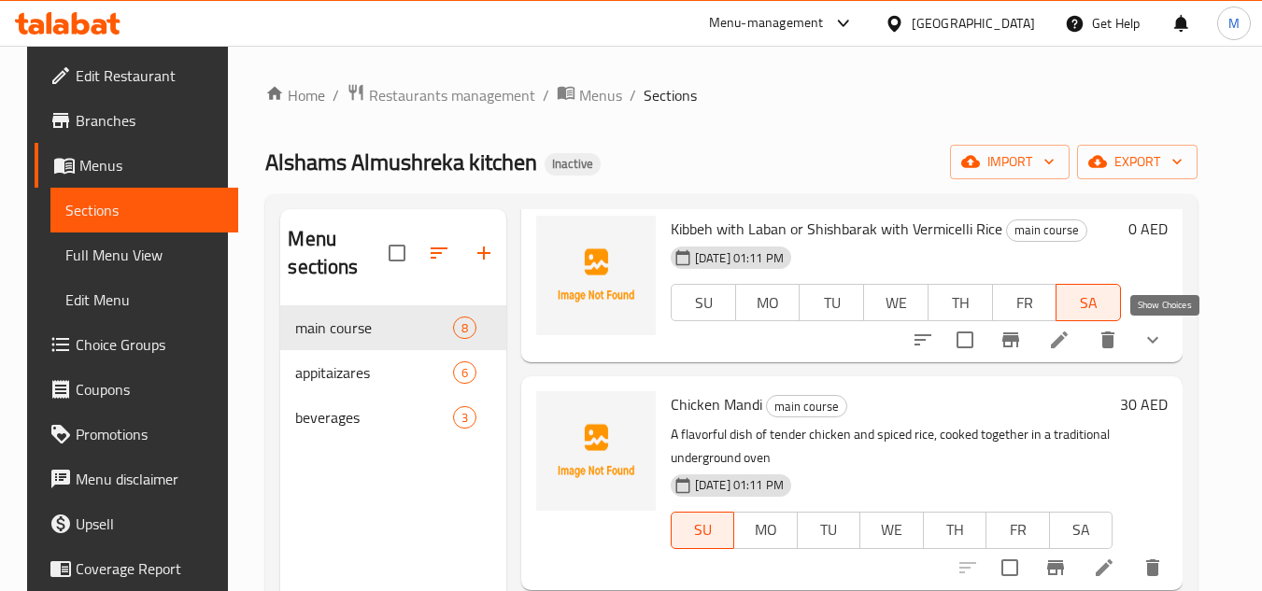
click at [1164, 346] on icon "show more" at bounding box center [1152, 340] width 22 height 22
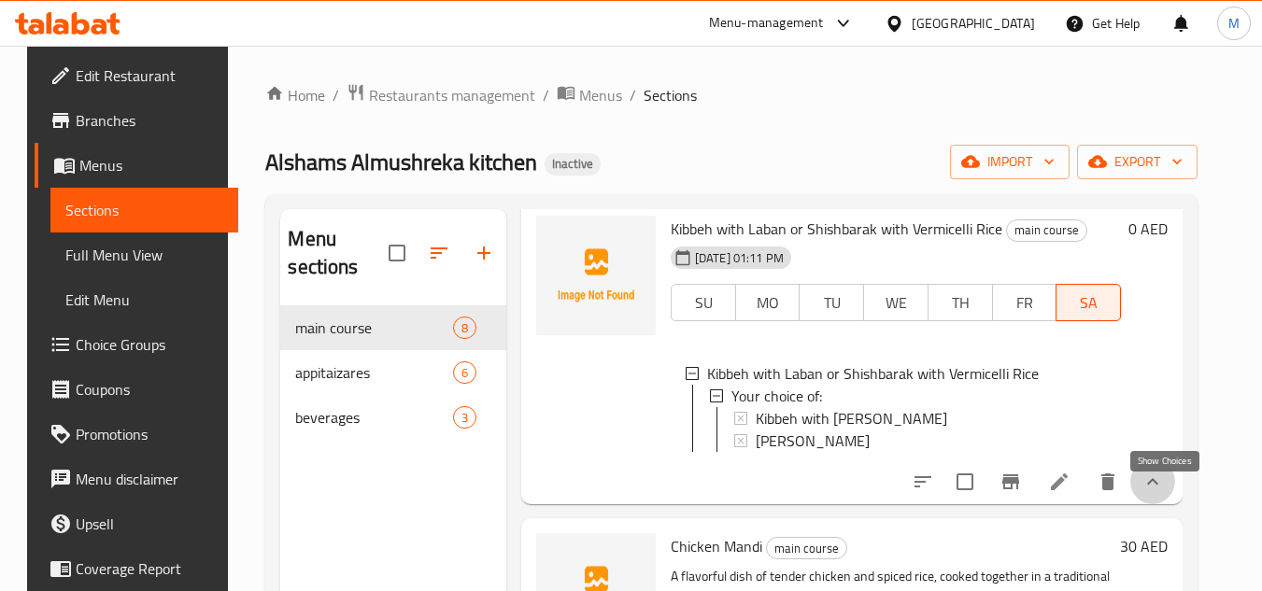
click at [1158, 485] on icon "show more" at bounding box center [1152, 481] width 11 height 7
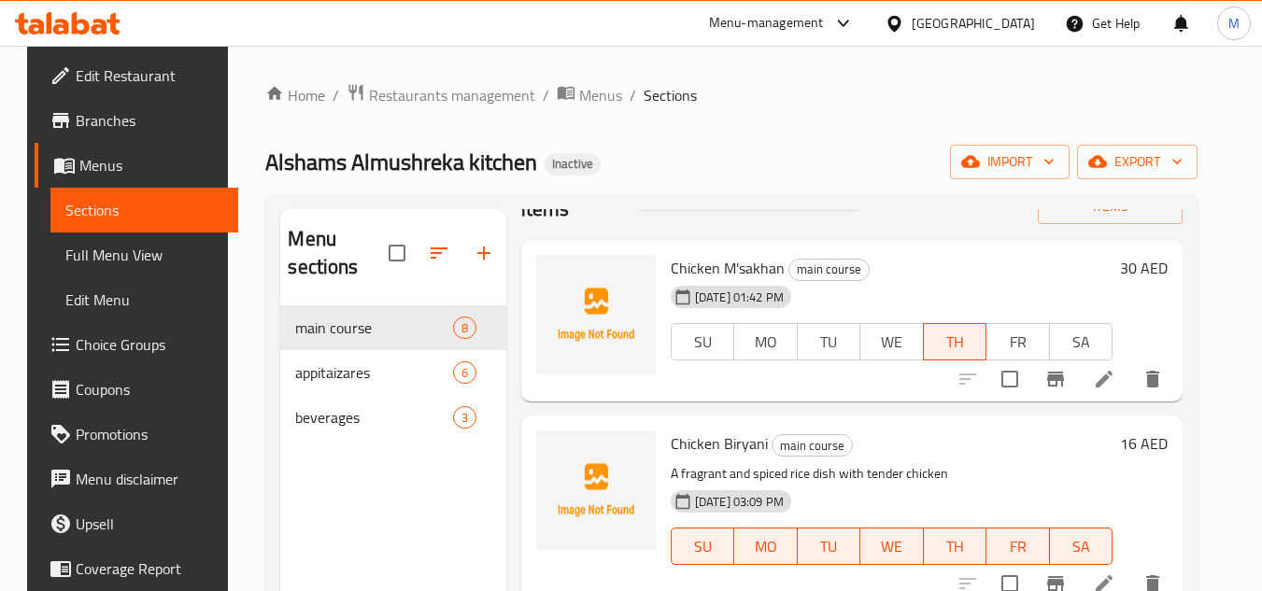
scroll to position [0, 0]
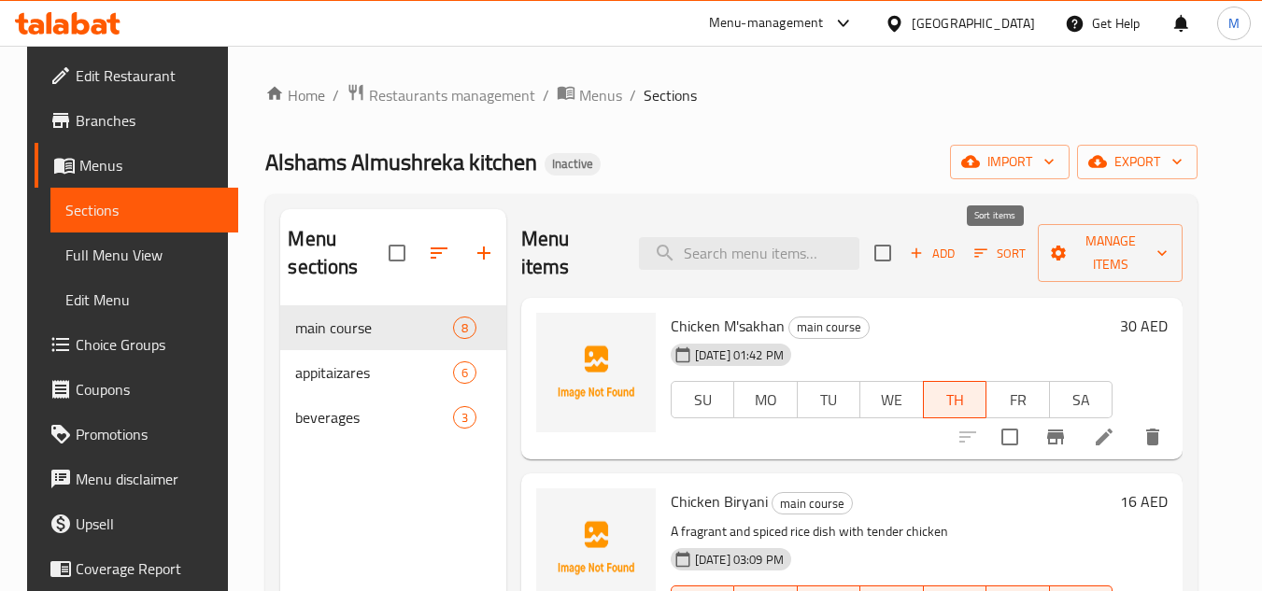
click at [992, 260] on span "Sort" at bounding box center [999, 253] width 51 height 21
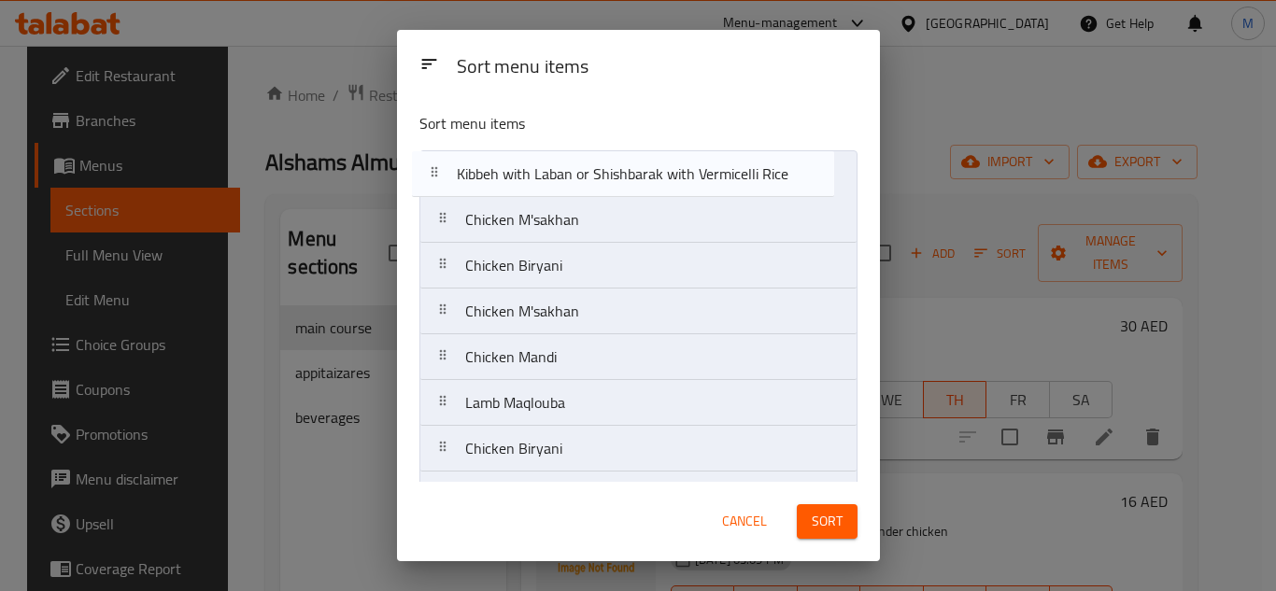
drag, startPoint x: 604, startPoint y: 317, endPoint x: 605, endPoint y: 175, distance: 142.0
click at [605, 175] on nav "Chicken M'sakhan Chicken Biryani Chicken M'sakhan Kibbeh with Laban or Shishbar…" at bounding box center [638, 334] width 438 height 368
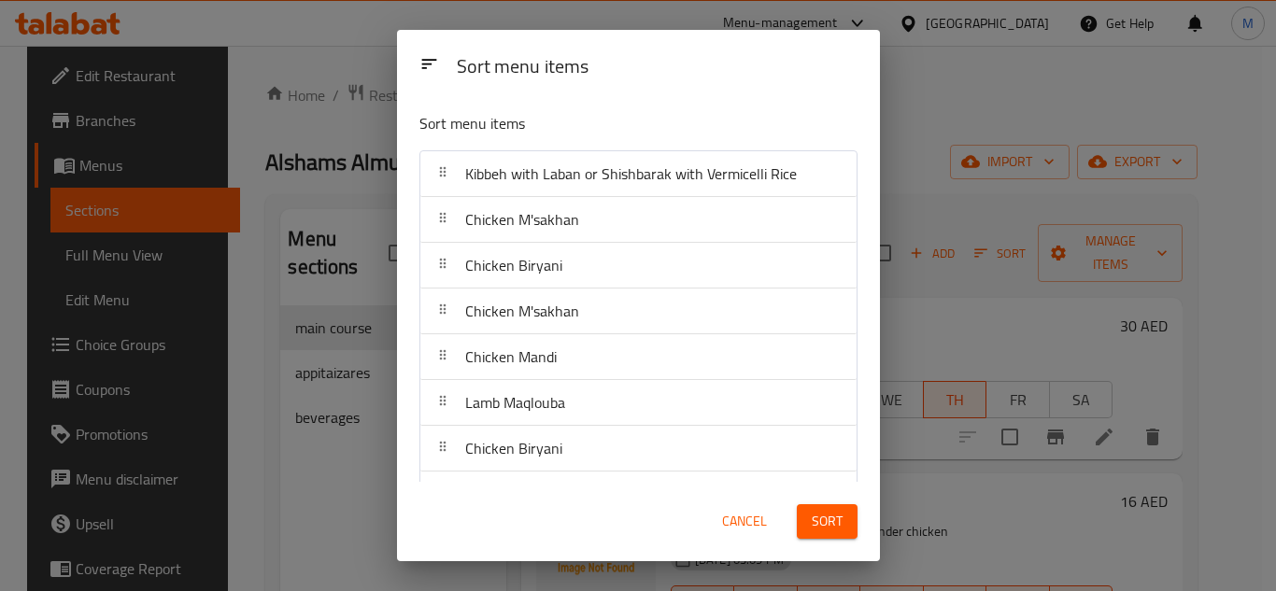
click at [832, 527] on span "Sort" at bounding box center [827, 521] width 31 height 23
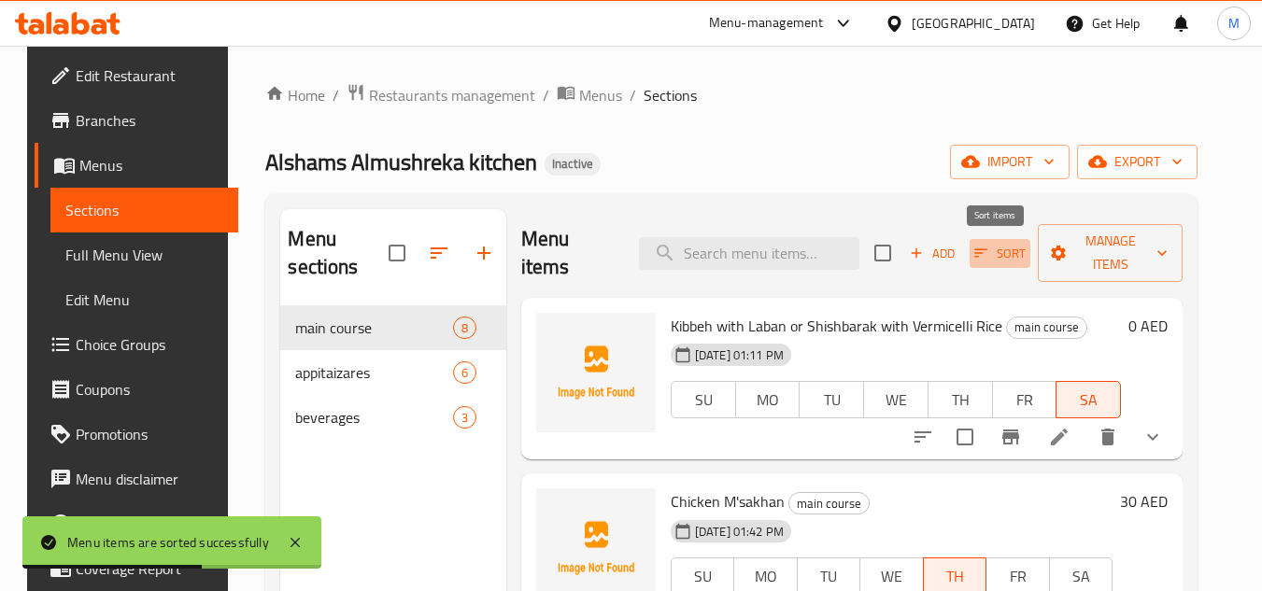
click at [984, 255] on icon "button" at bounding box center [980, 253] width 17 height 17
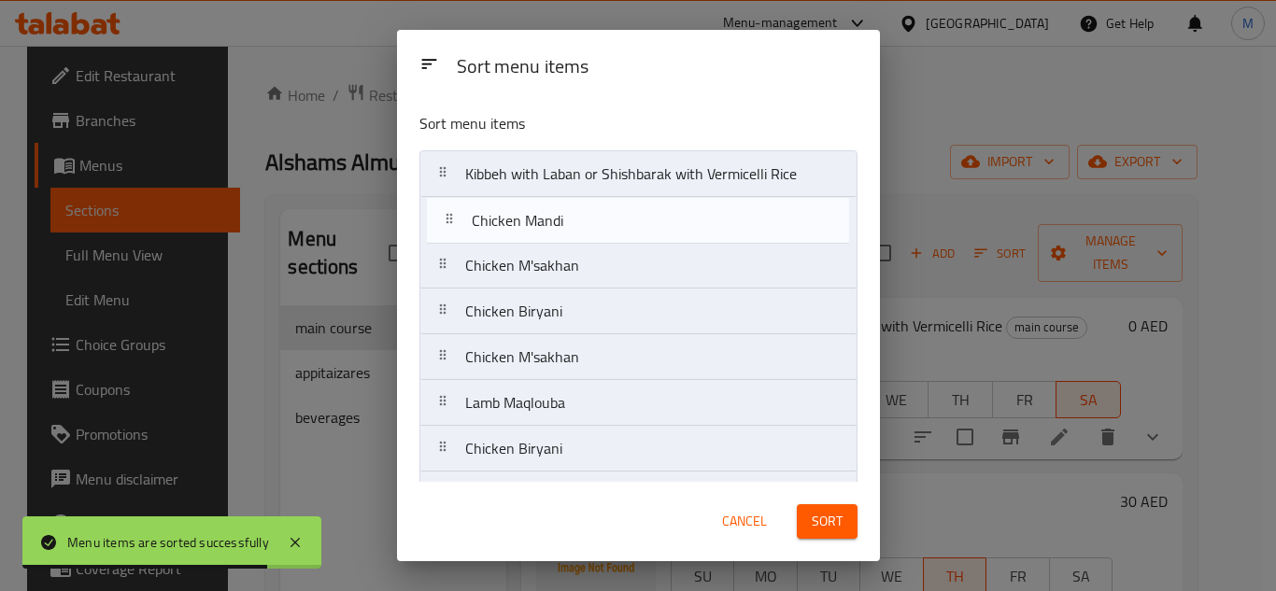
drag, startPoint x: 532, startPoint y: 370, endPoint x: 547, endPoint y: 224, distance: 146.5
click at [547, 224] on nav "Kibbeh with Laban or Shishbarak with Vermicelli Rice Chicken M'sakhan Chicken B…" at bounding box center [638, 334] width 438 height 368
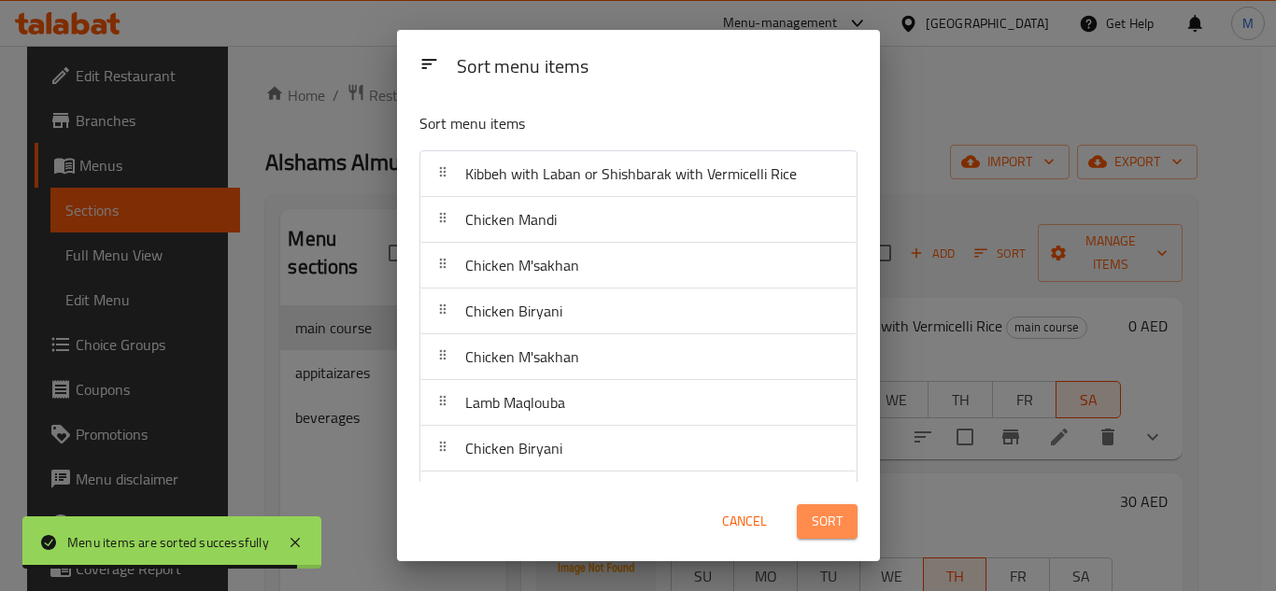
click at [820, 521] on span "Sort" at bounding box center [827, 521] width 31 height 23
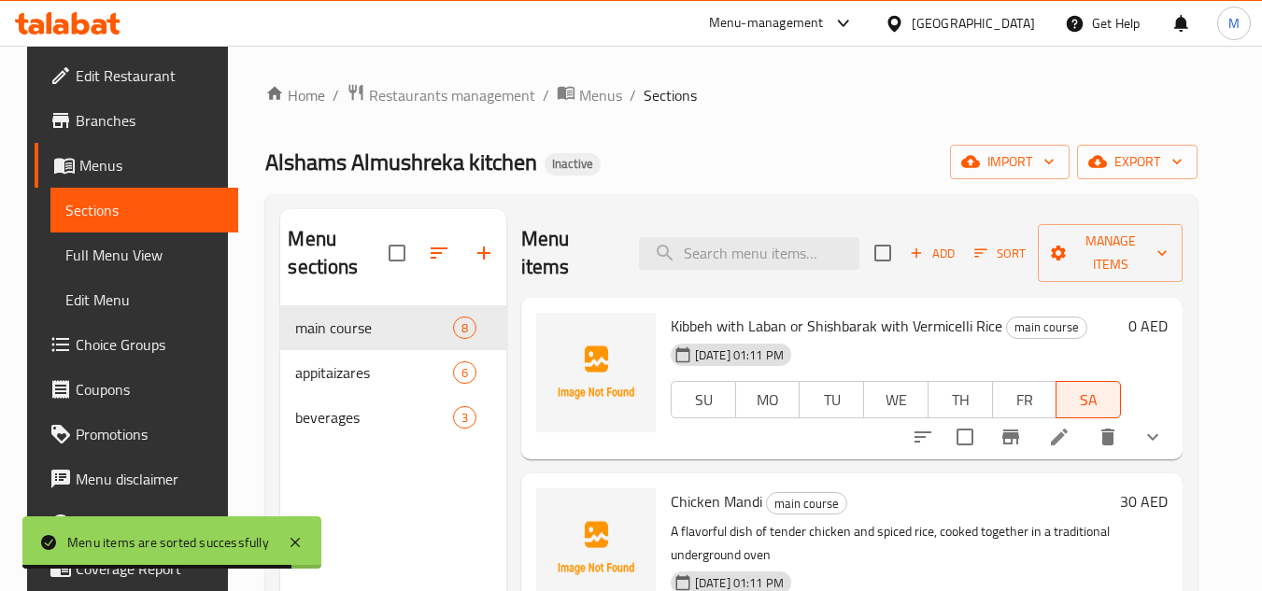
click at [990, 255] on span "Sort" at bounding box center [999, 253] width 51 height 21
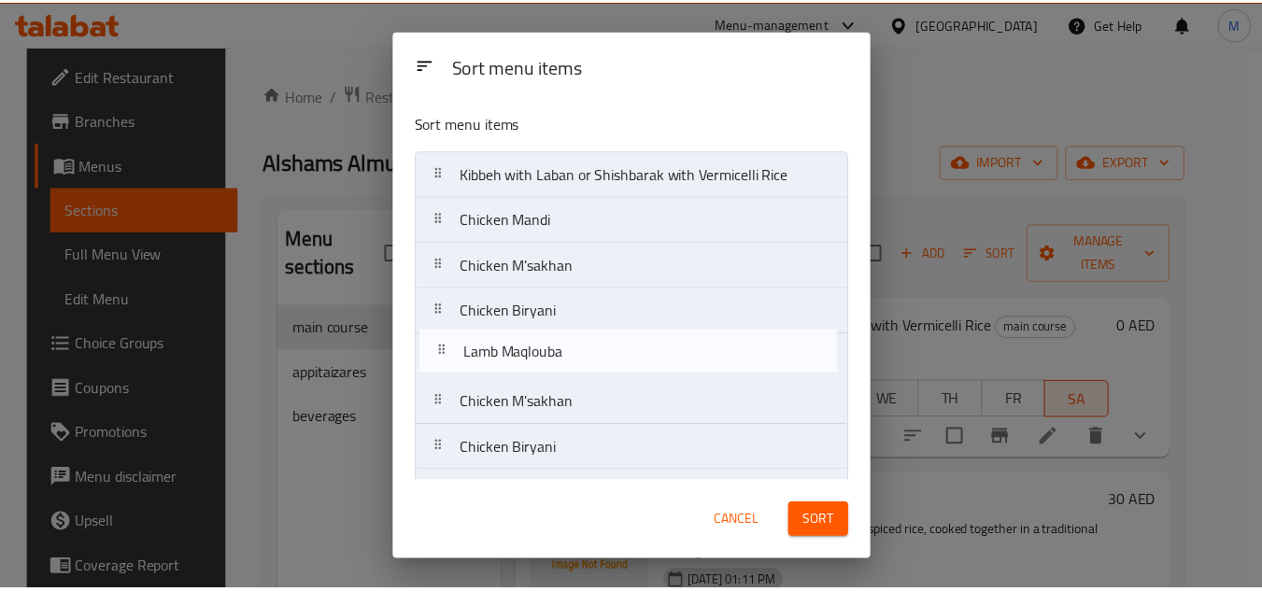
scroll to position [2, 0]
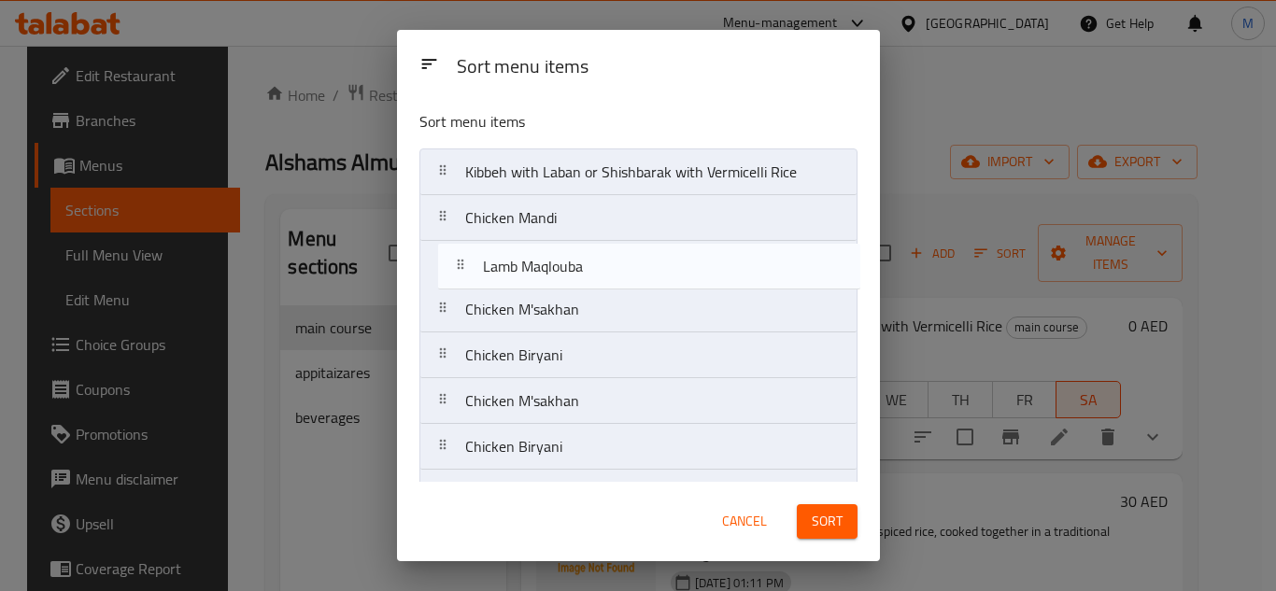
drag, startPoint x: 548, startPoint y: 413, endPoint x: 568, endPoint y: 270, distance: 144.2
click at [568, 270] on nav "Kibbeh with Laban or Shishbarak with Vermicelli Rice Chicken Mandi Chicken M'sa…" at bounding box center [638, 332] width 438 height 368
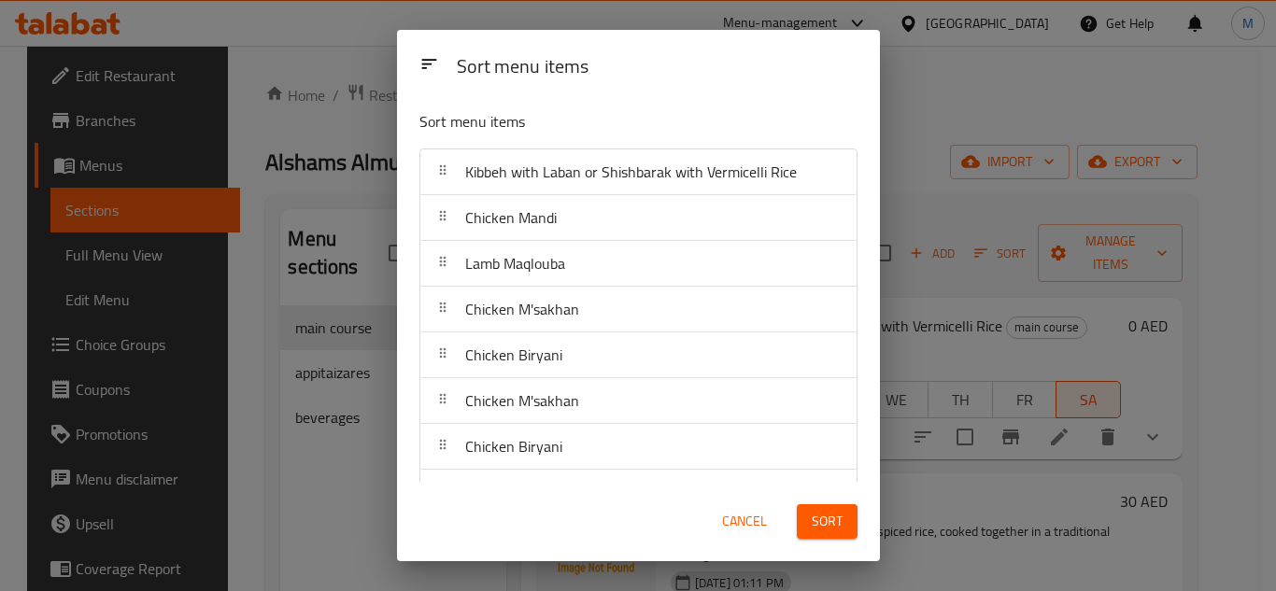
click at [844, 515] on button "Sort" at bounding box center [827, 521] width 61 height 35
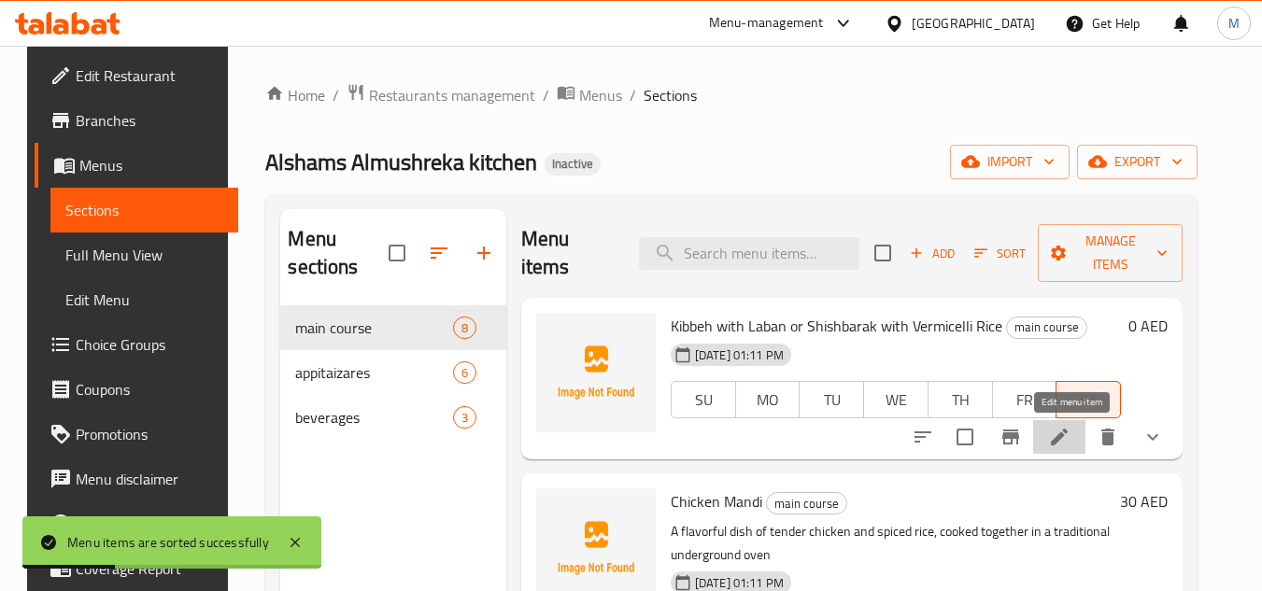
click at [1067, 437] on icon at bounding box center [1059, 437] width 17 height 17
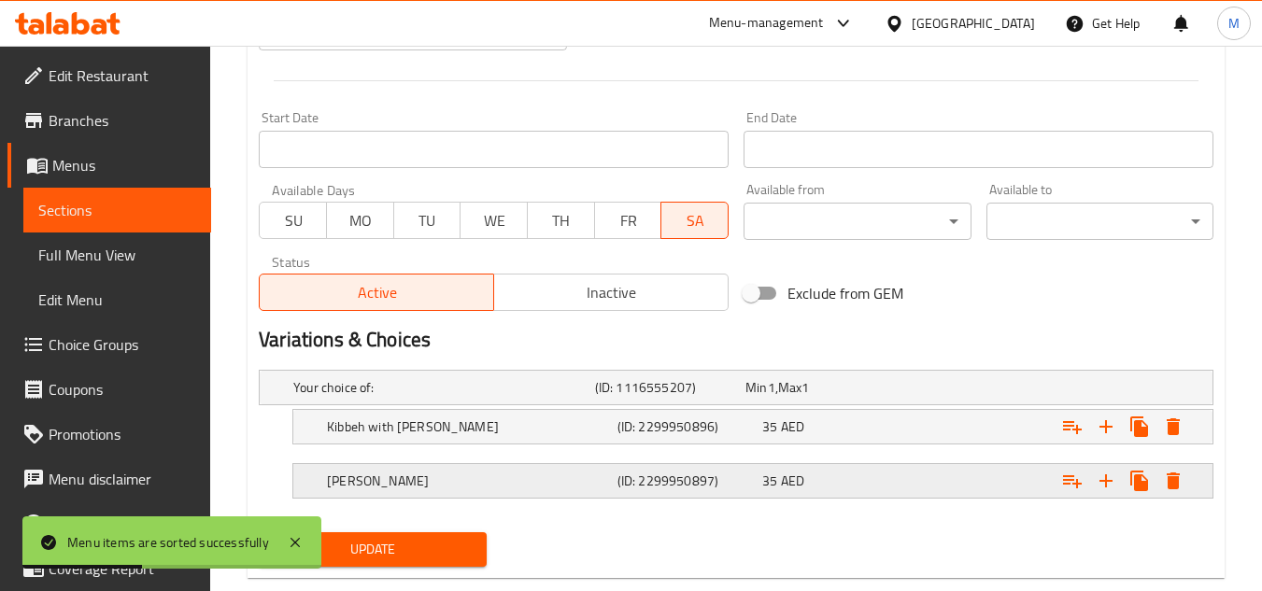
scroll to position [770, 0]
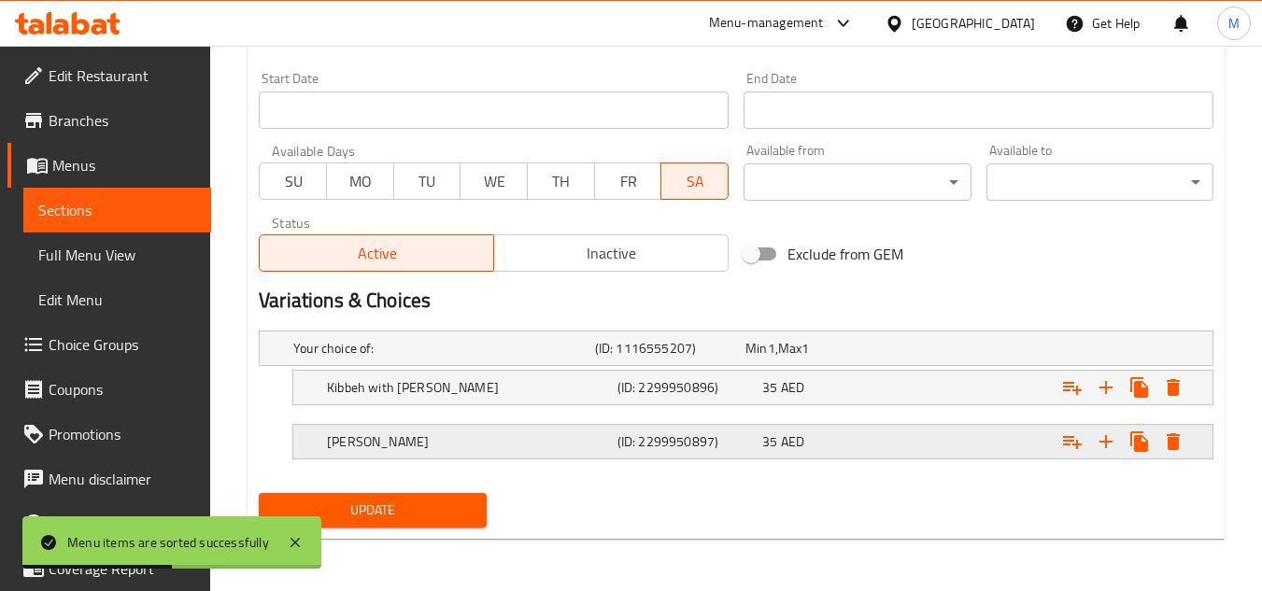
click at [673, 459] on div "Shishbarak (ID: 2299950897) 35 AED" at bounding box center [758, 441] width 870 height 41
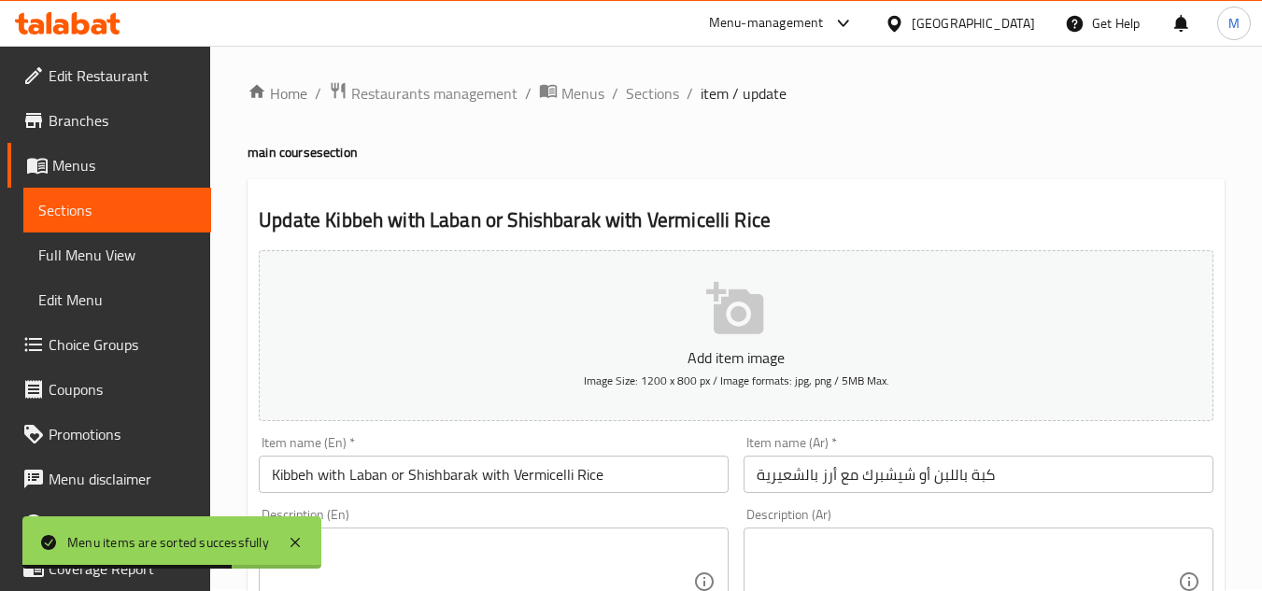
scroll to position [0, 0]
click at [648, 99] on span "Sections" at bounding box center [652, 95] width 53 height 22
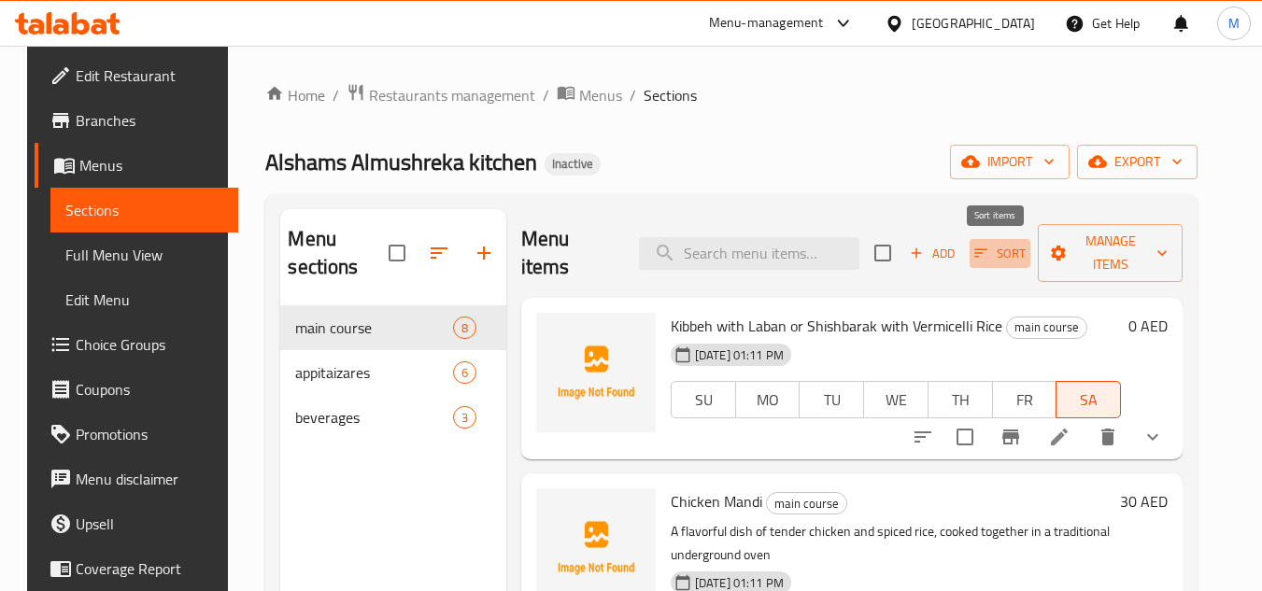
click at [990, 246] on span "Sort" at bounding box center [999, 253] width 51 height 21
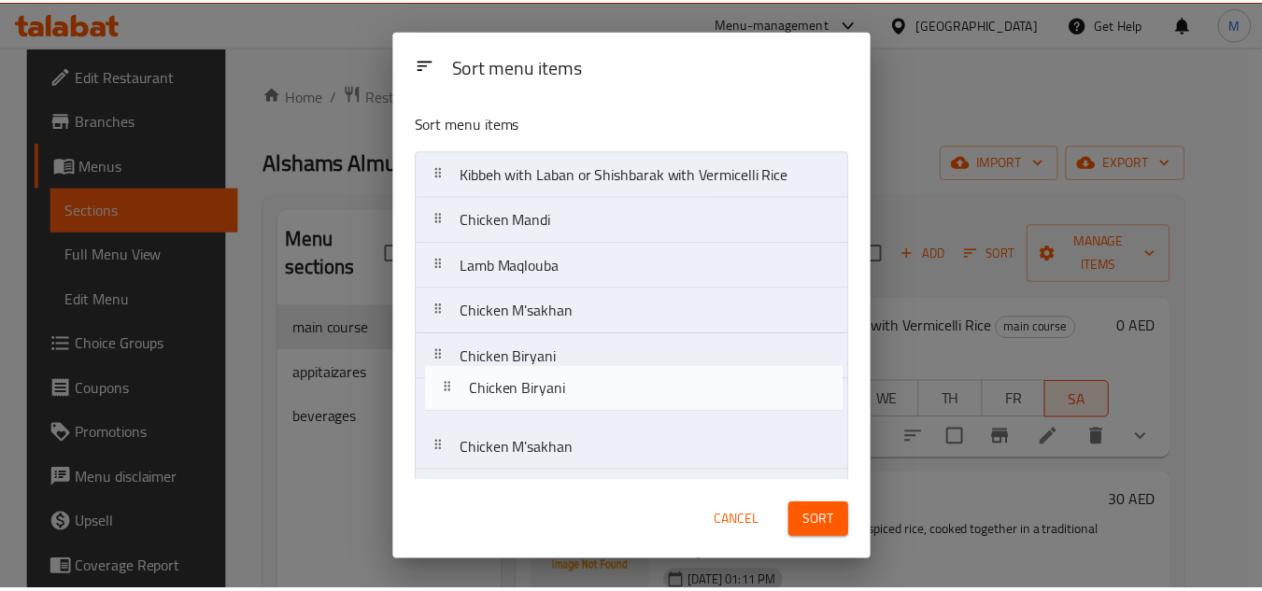
scroll to position [5, 0]
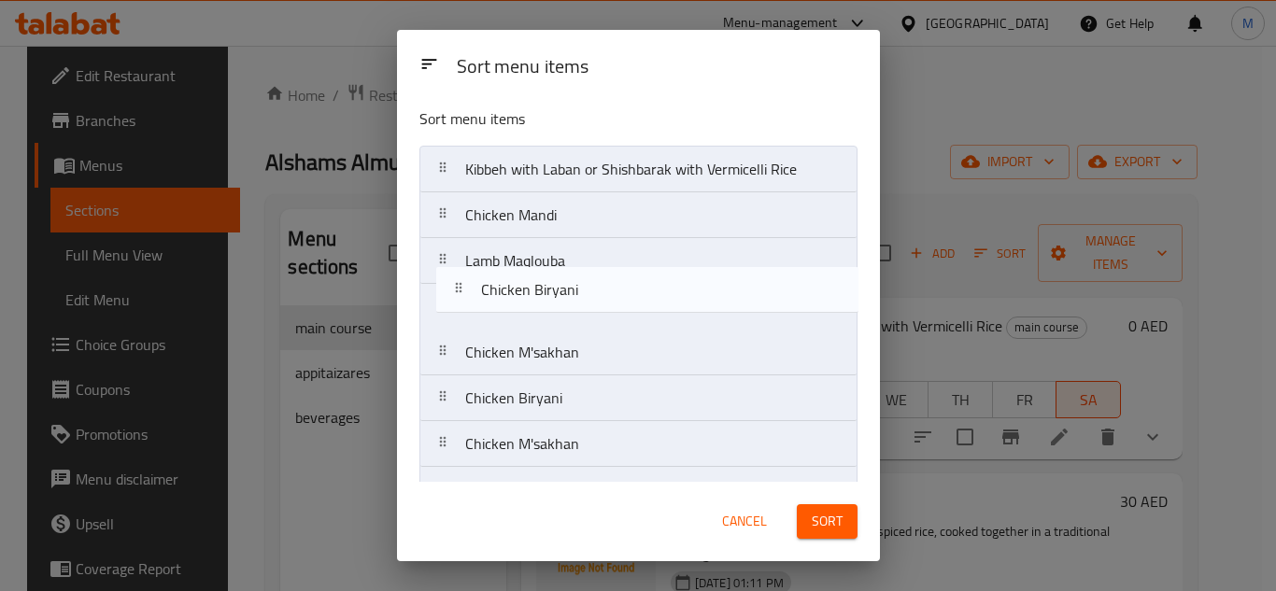
drag, startPoint x: 542, startPoint y: 465, endPoint x: 562, endPoint y: 301, distance: 165.6
click at [562, 301] on nav "Kibbeh with Laban or Shishbarak with Vermicelli Rice Chicken Mandi Lamb Maqloub…" at bounding box center [638, 330] width 438 height 368
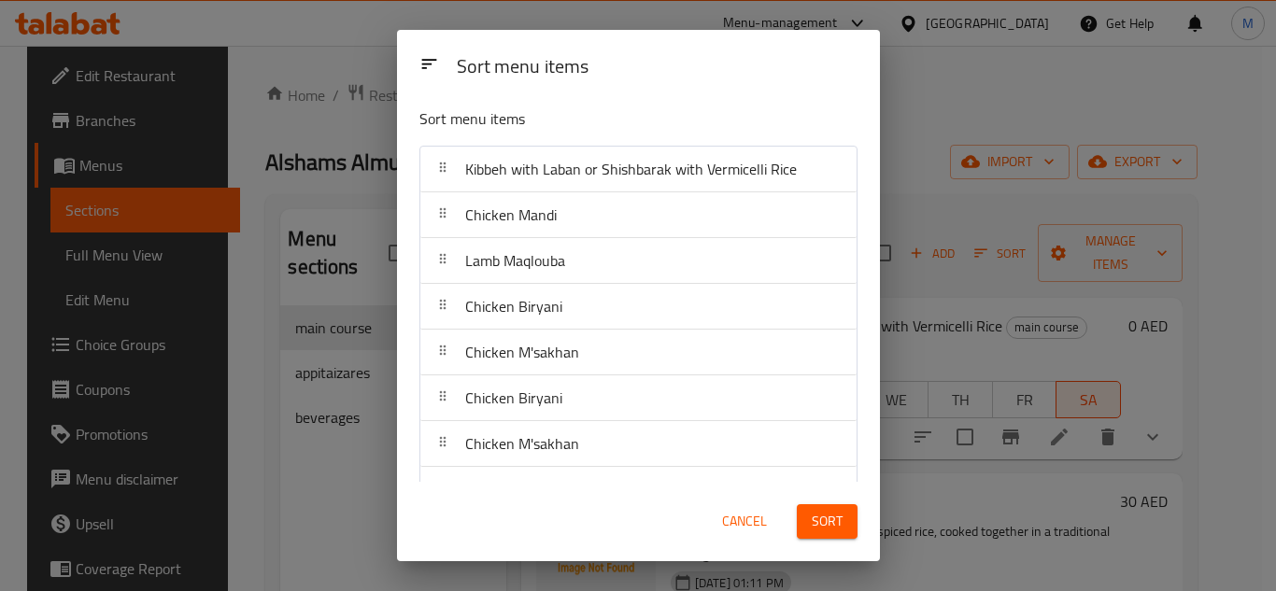
click at [849, 518] on button "Sort" at bounding box center [827, 521] width 61 height 35
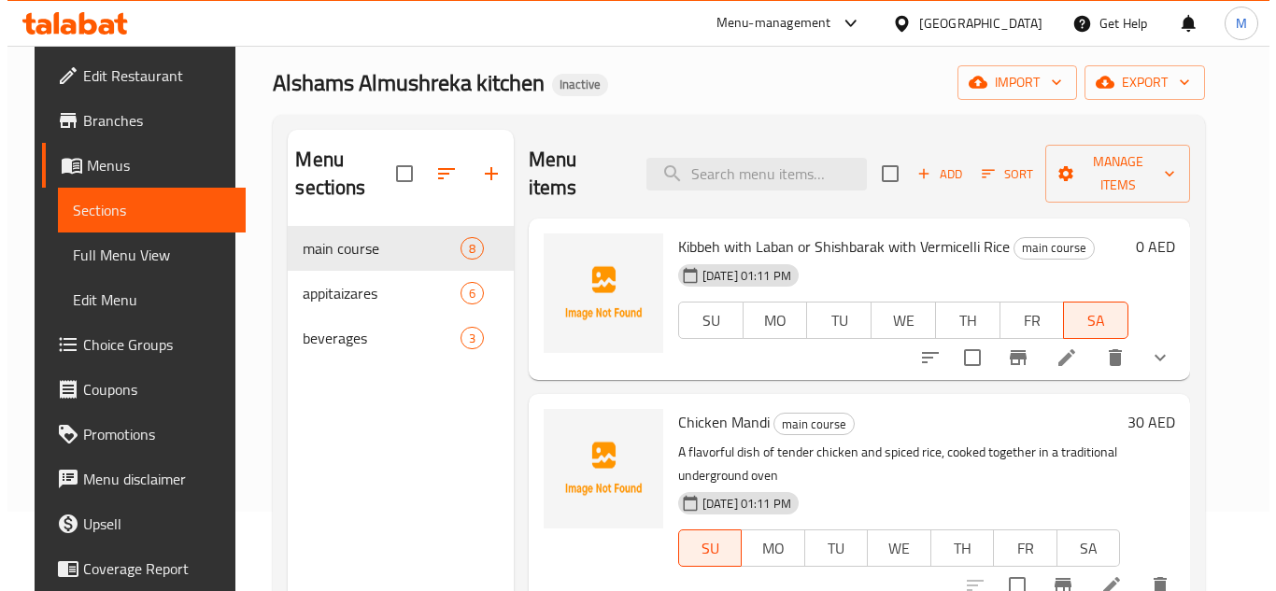
scroll to position [0, 0]
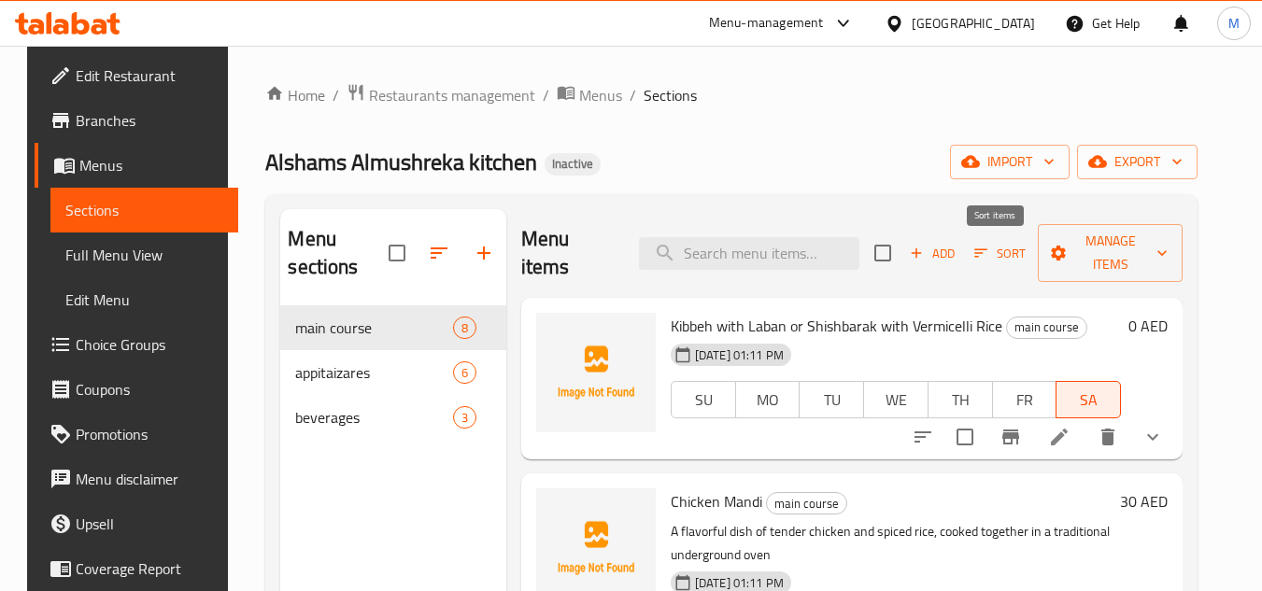
click at [988, 250] on span "Sort" at bounding box center [999, 253] width 51 height 21
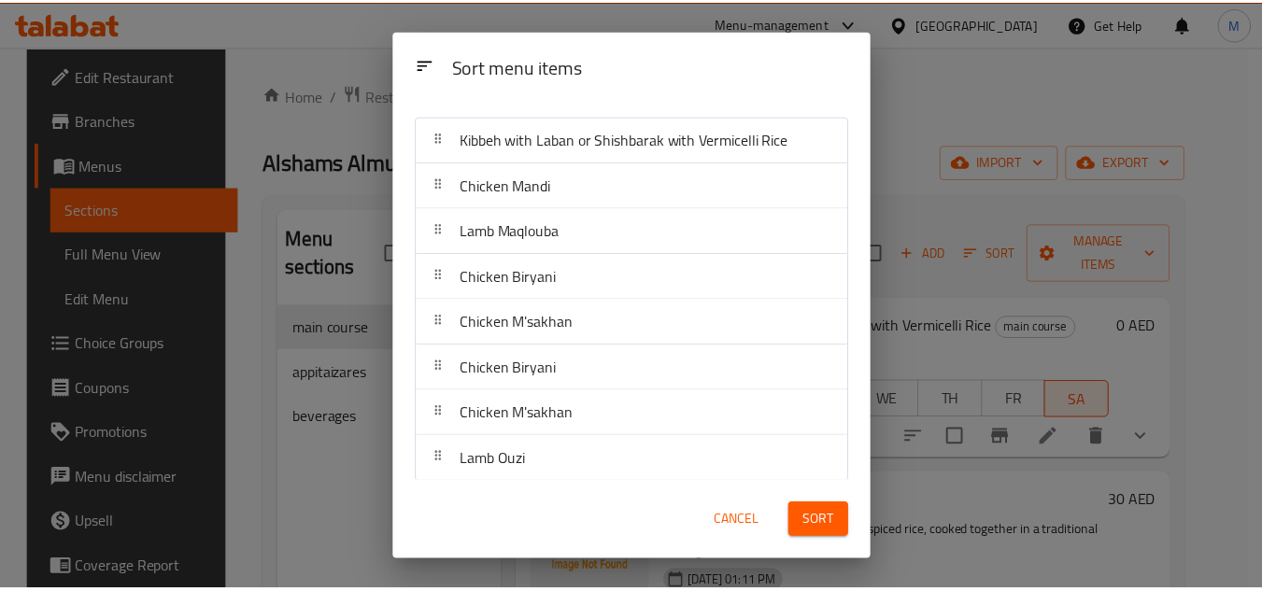
scroll to position [44, 0]
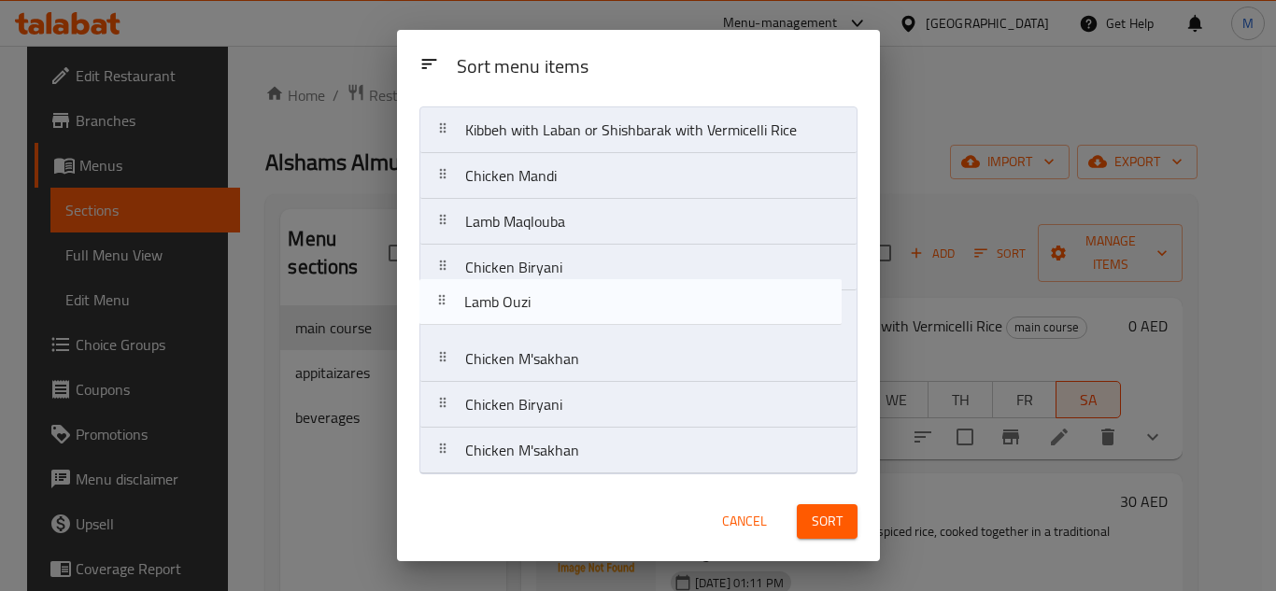
drag, startPoint x: 580, startPoint y: 463, endPoint x: 585, endPoint y: 297, distance: 166.3
click at [585, 297] on nav "Kibbeh with Laban or Shishbarak with Vermicelli Rice Chicken Mandi Lamb Maqloub…" at bounding box center [638, 290] width 438 height 368
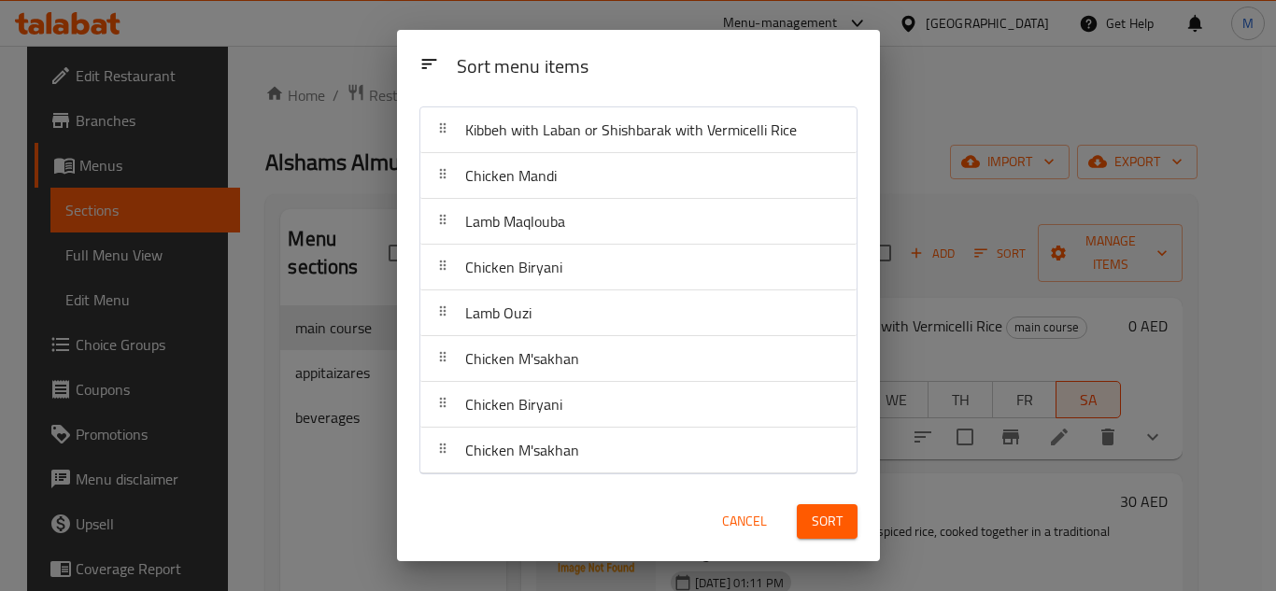
click at [826, 523] on span "Sort" at bounding box center [827, 521] width 31 height 23
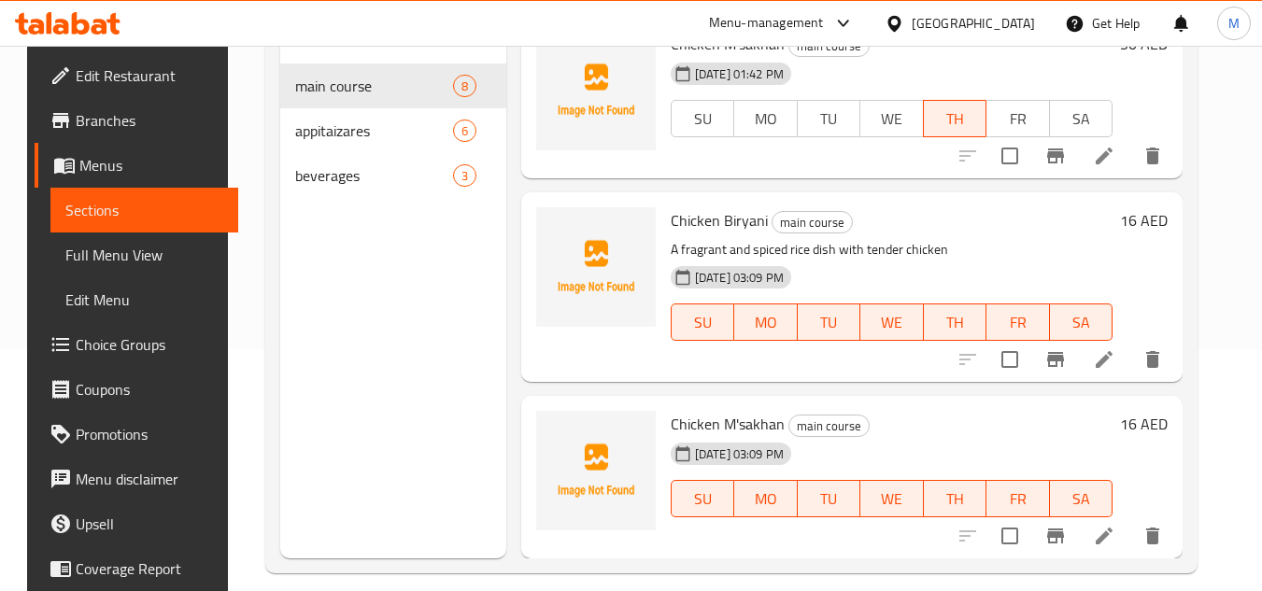
scroll to position [261, 0]
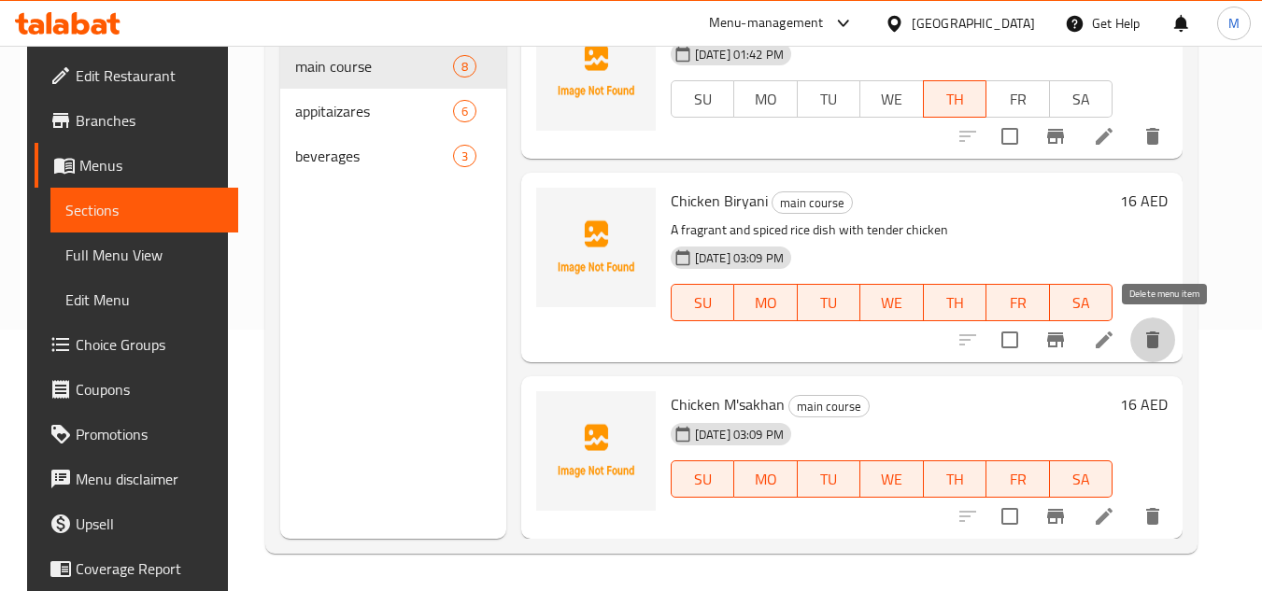
click at [1159, 346] on icon "delete" at bounding box center [1152, 340] width 13 height 17
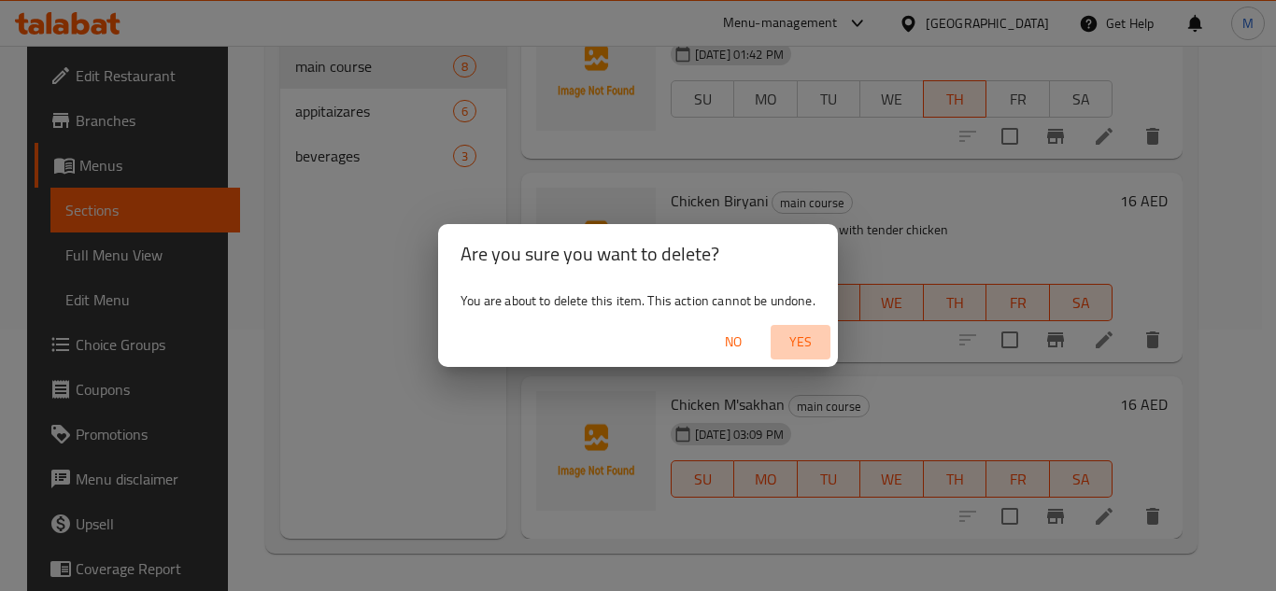
click at [814, 341] on span "Yes" at bounding box center [800, 342] width 45 height 23
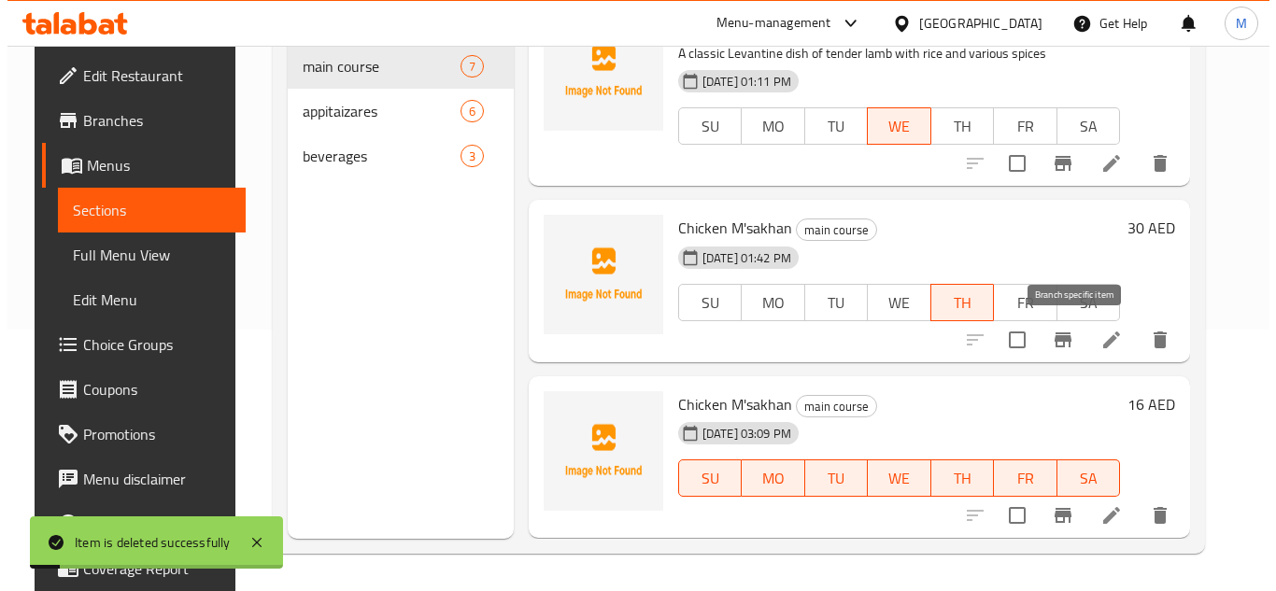
scroll to position [874, 0]
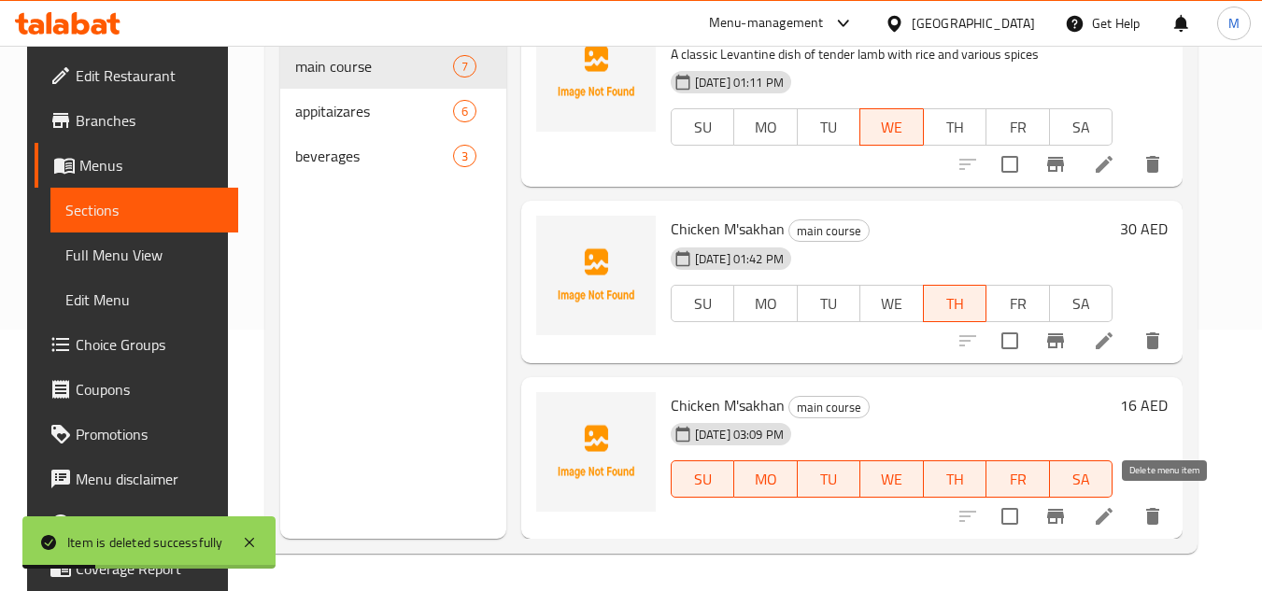
click at [1159, 521] on icon "delete" at bounding box center [1152, 516] width 13 height 17
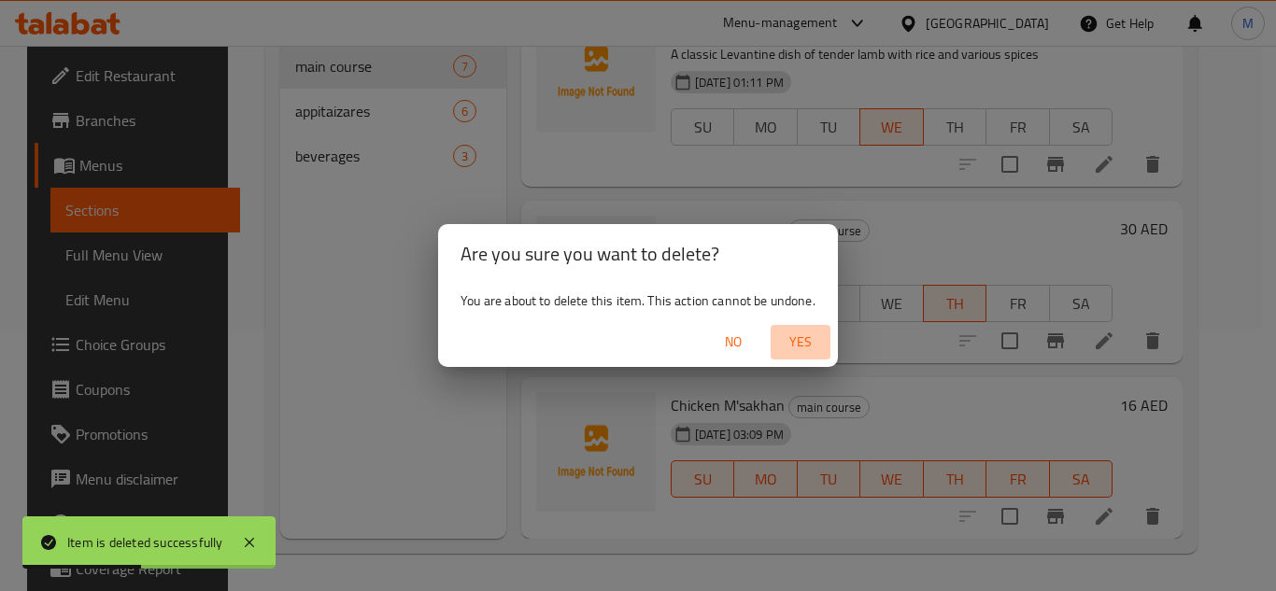
click at [808, 350] on span "Yes" at bounding box center [800, 342] width 45 height 23
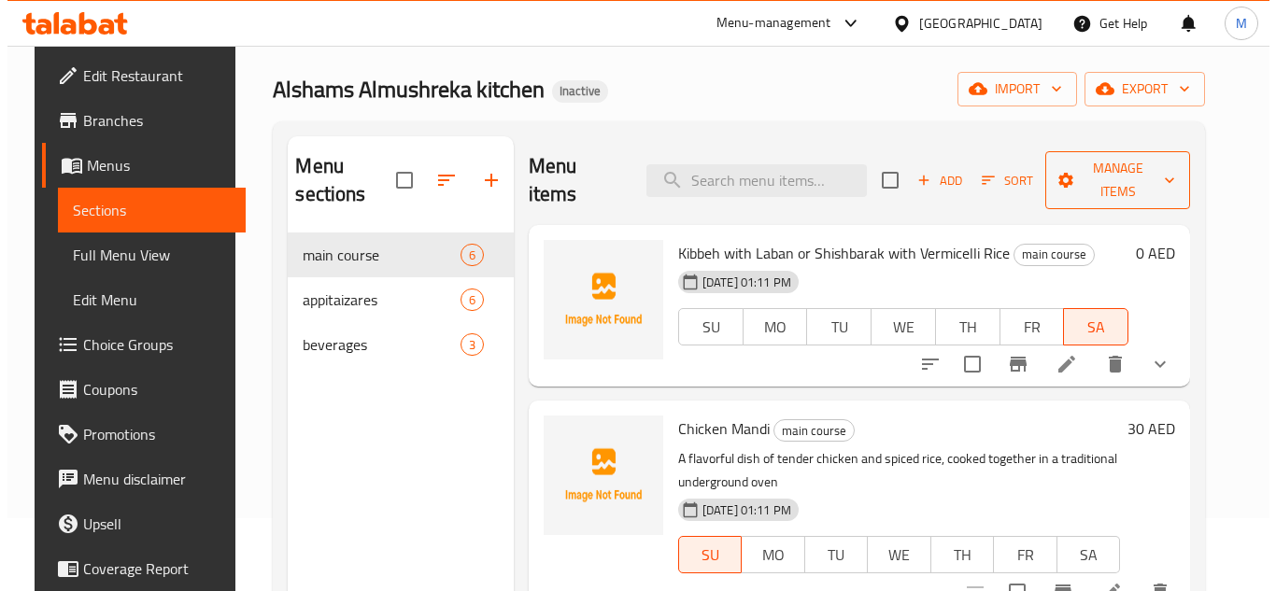
scroll to position [0, 0]
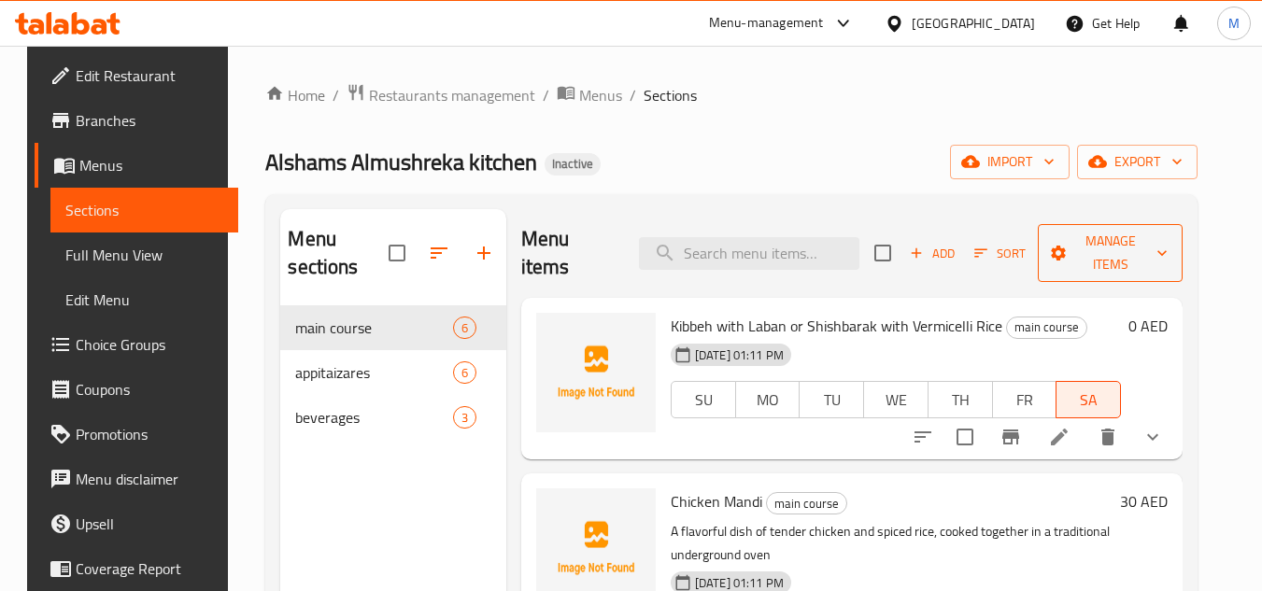
click at [1106, 242] on span "Manage items" at bounding box center [1109, 253] width 115 height 47
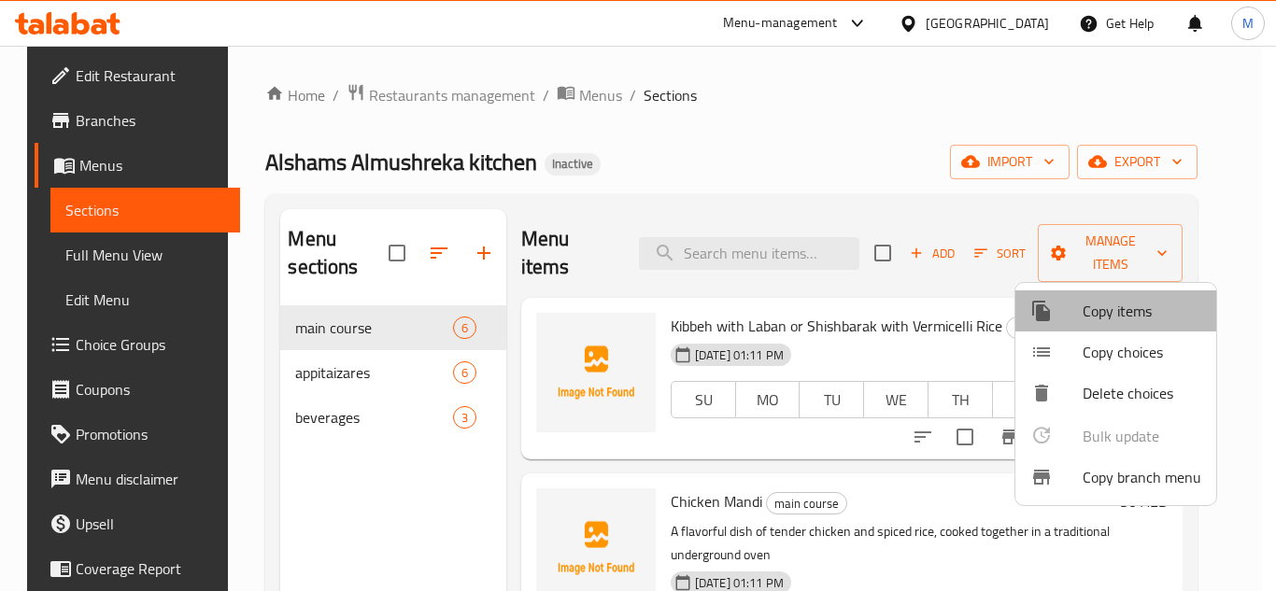
click at [1123, 313] on span "Copy items" at bounding box center [1141, 311] width 119 height 22
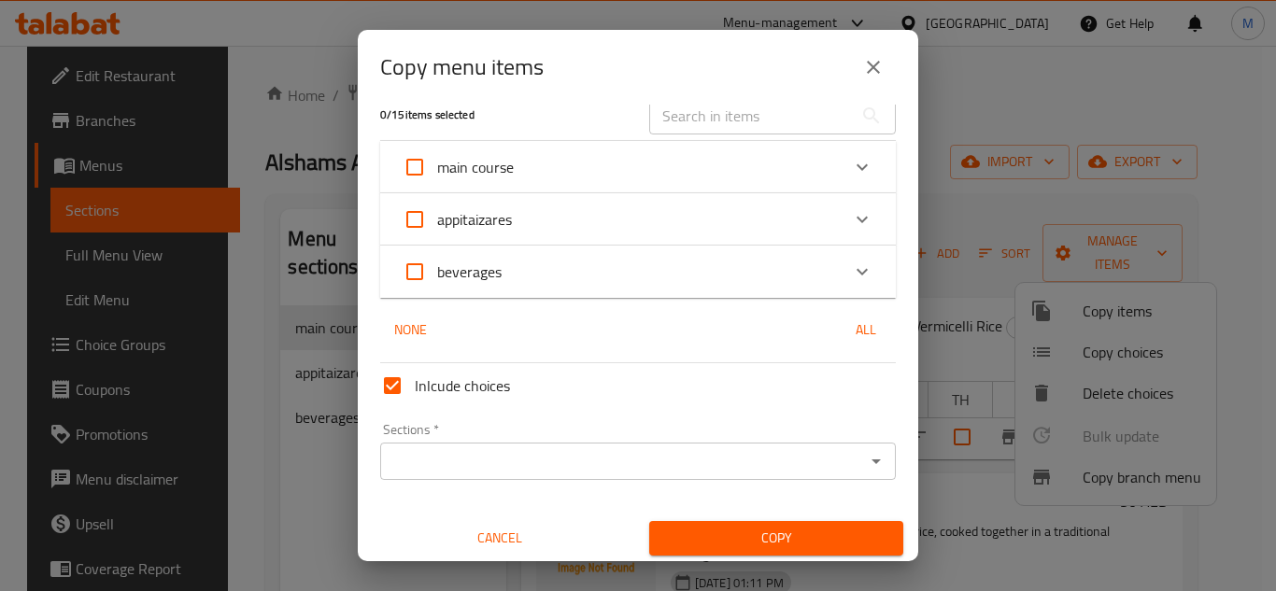
scroll to position [28, 0]
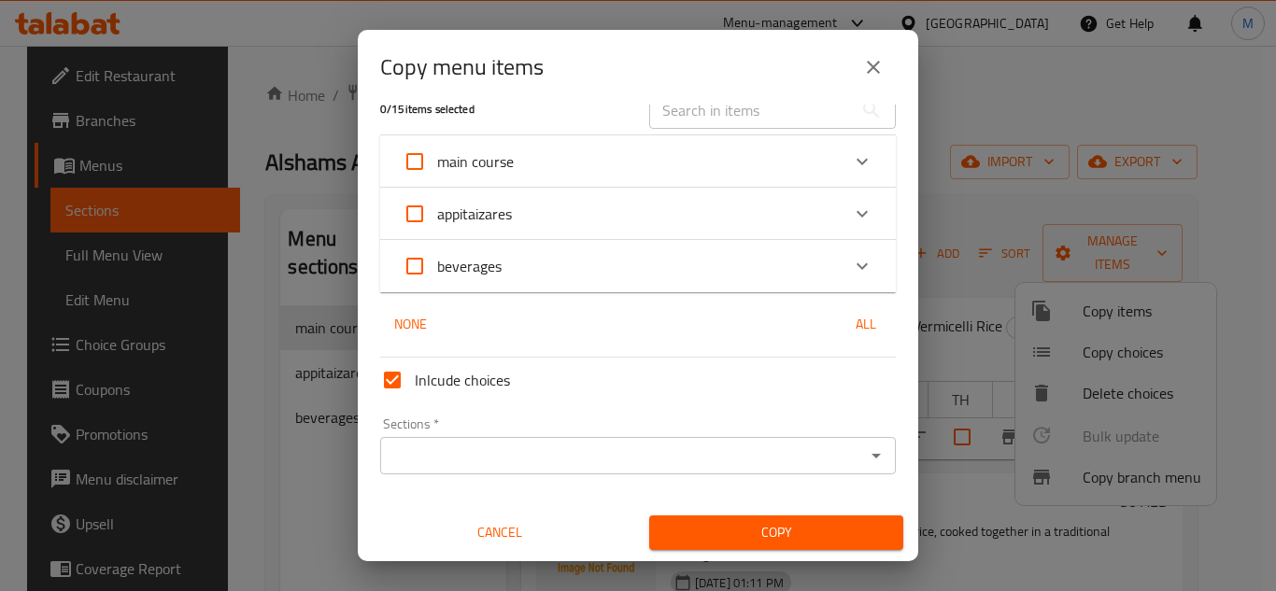
click at [856, 162] on icon "Expand" at bounding box center [861, 162] width 11 height 7
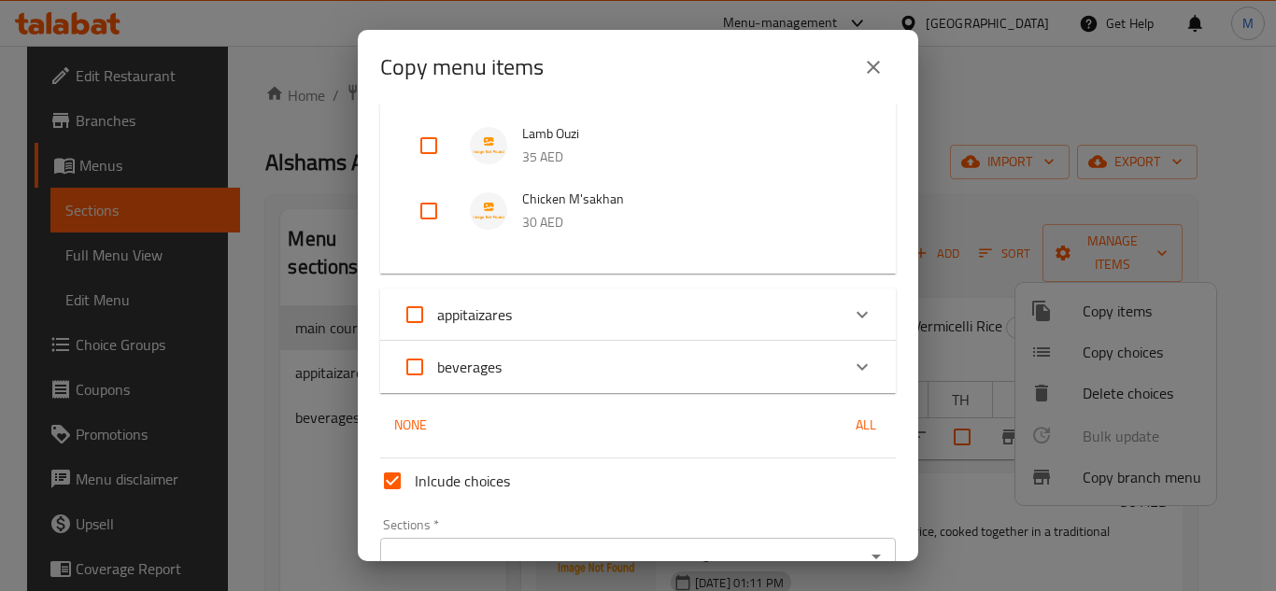
scroll to position [308, 0]
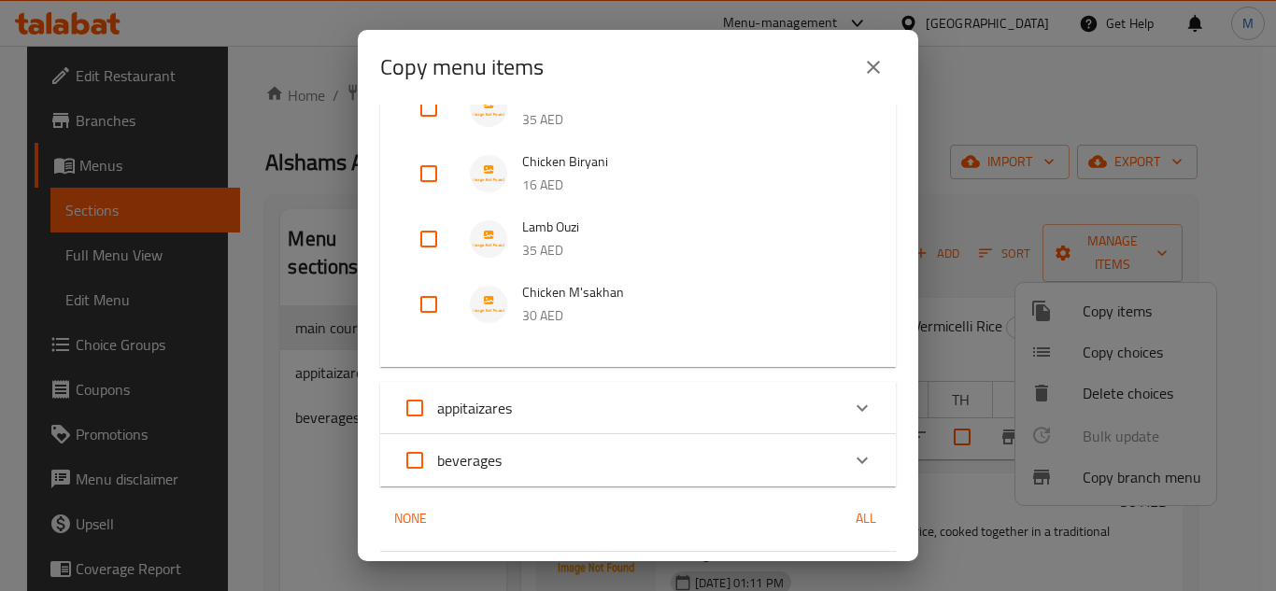
click at [428, 308] on input "checkbox" at bounding box center [428, 304] width 45 height 45
checkbox input "true"
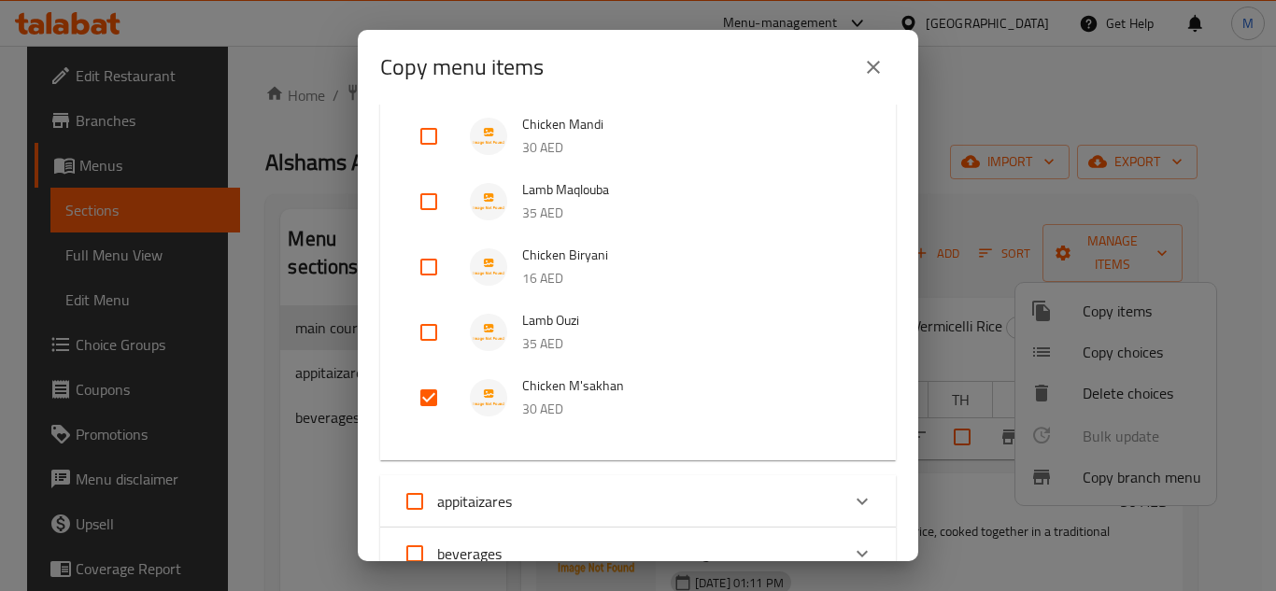
click at [432, 274] on input "checkbox" at bounding box center [428, 267] width 45 height 45
checkbox input "true"
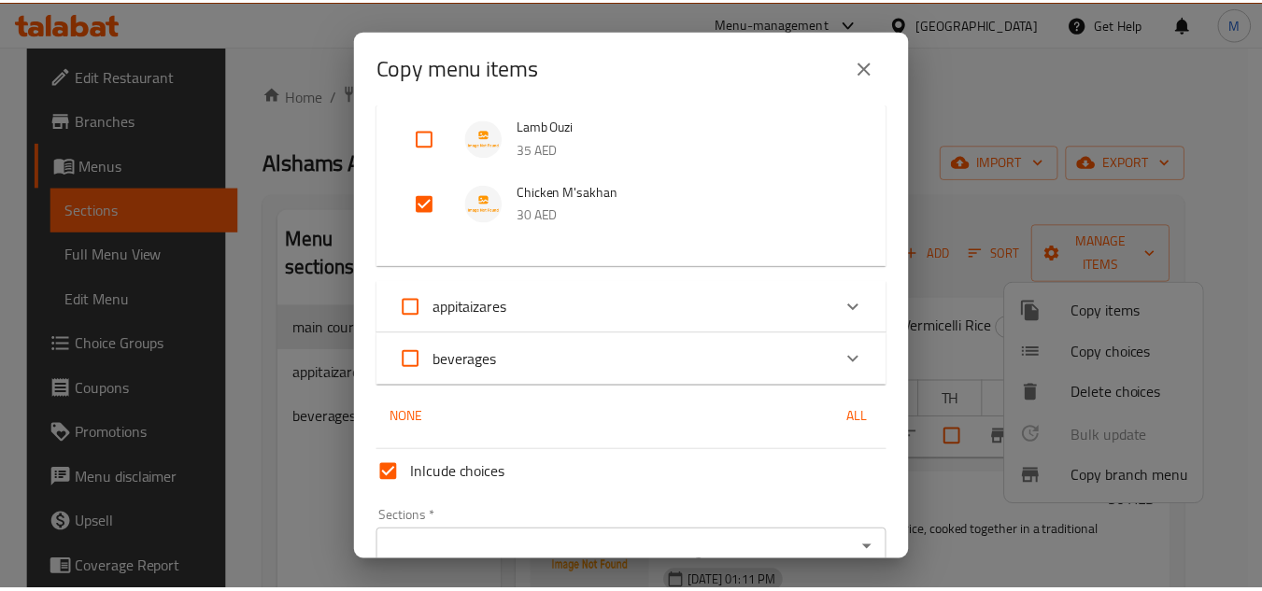
scroll to position [502, 0]
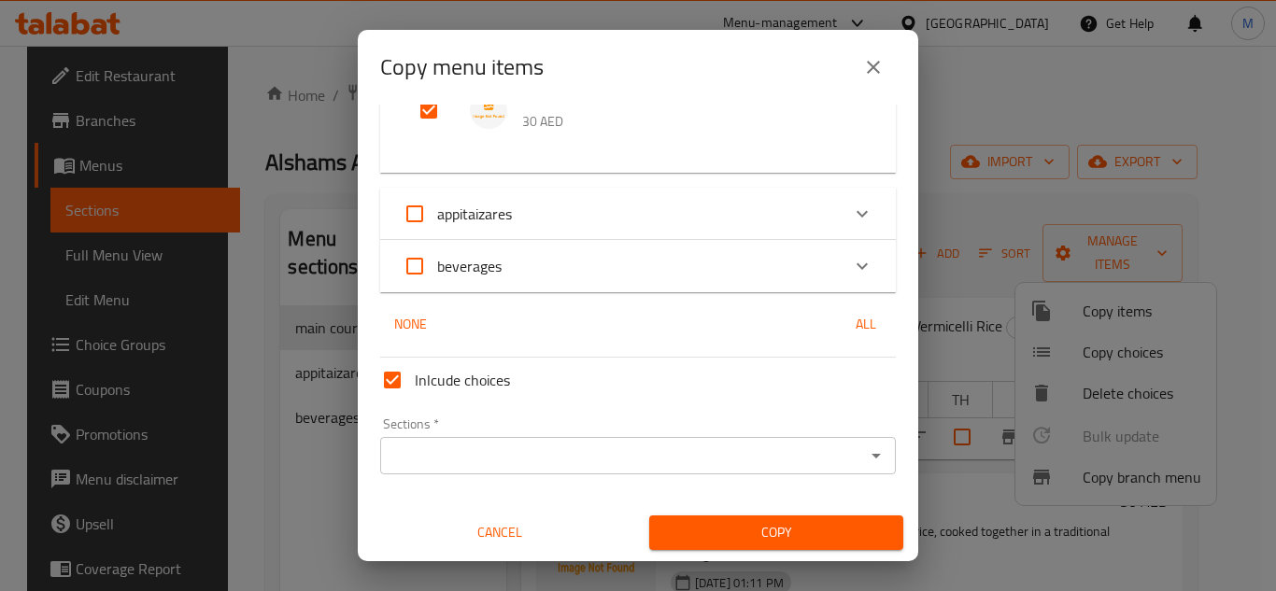
click at [511, 541] on span "Cancel" at bounding box center [499, 532] width 239 height 23
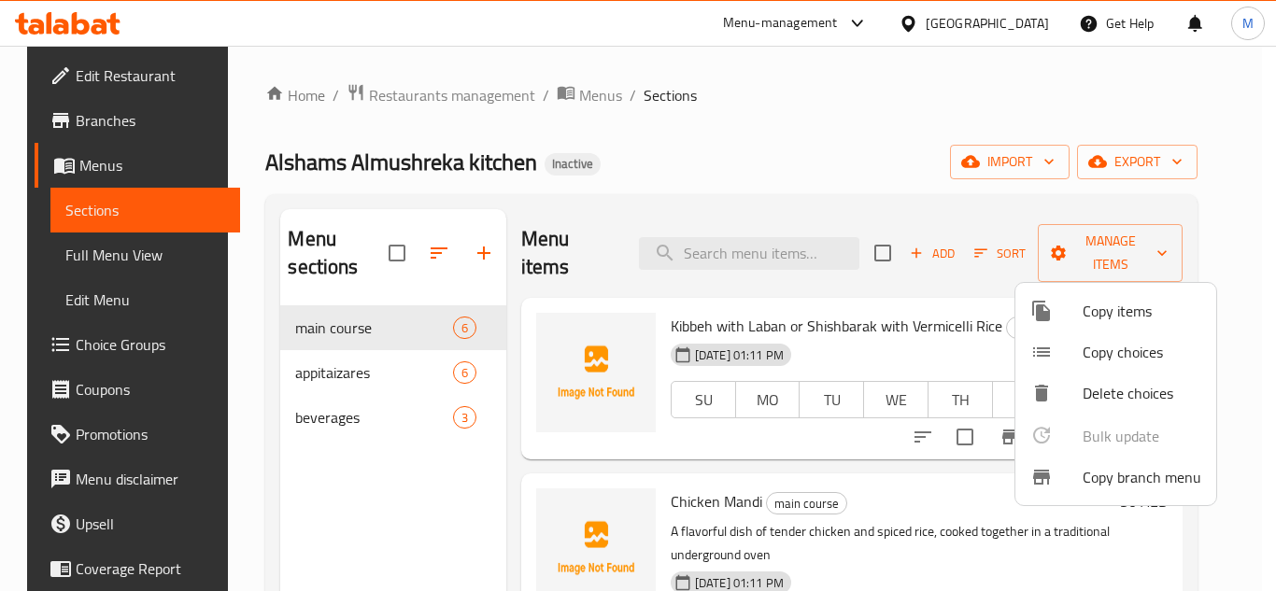
click at [868, 463] on div at bounding box center [638, 295] width 1276 height 591
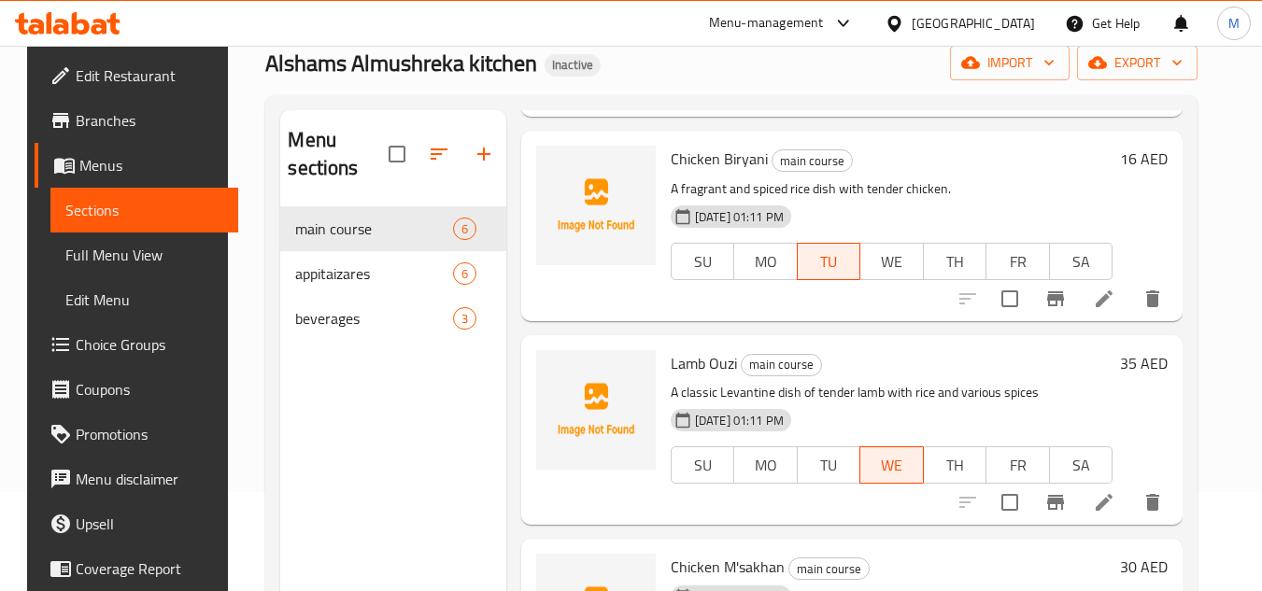
scroll to position [261, 0]
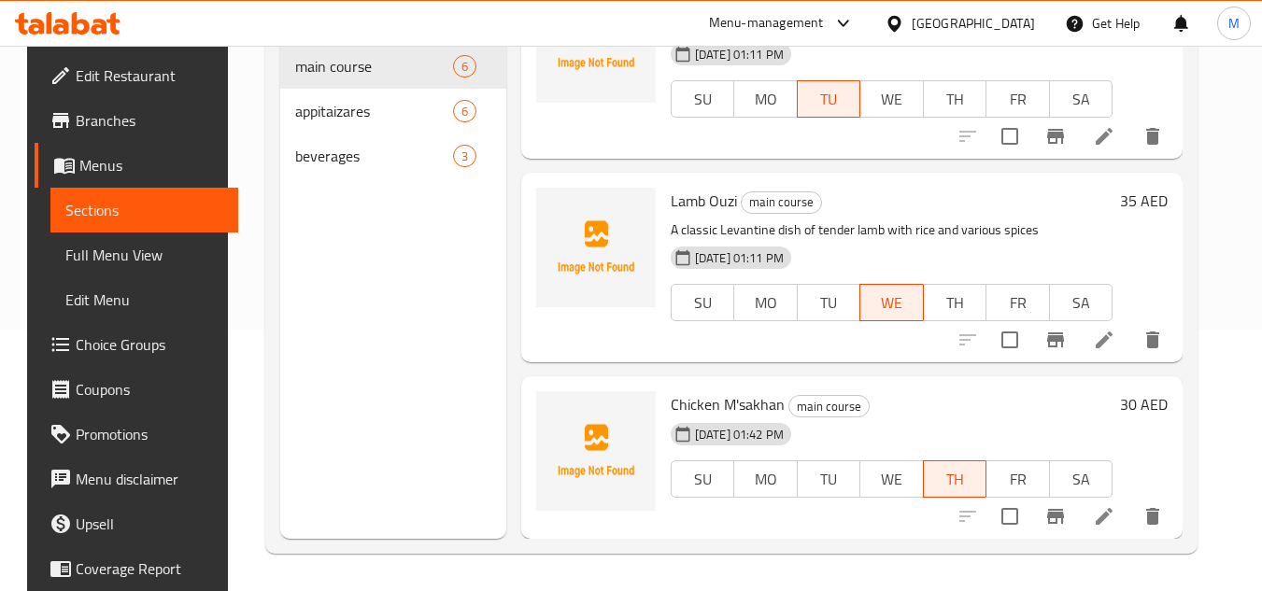
click at [117, 356] on span "Choice Groups" at bounding box center [150, 344] width 148 height 22
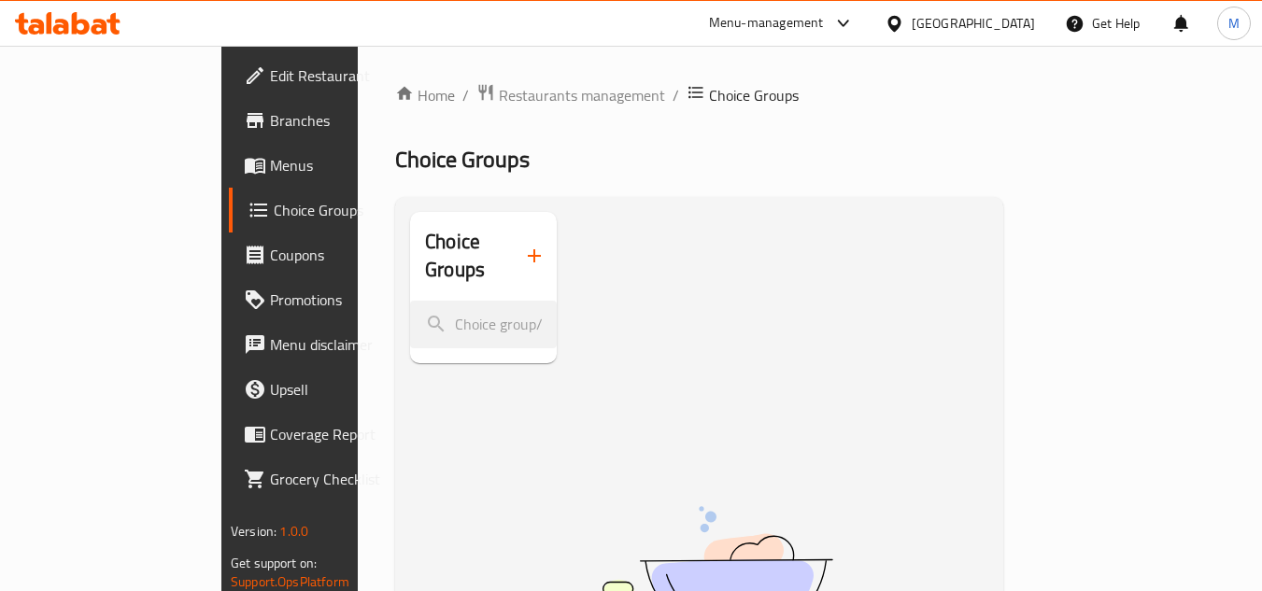
click at [229, 177] on link "Menus" at bounding box center [331, 165] width 204 height 45
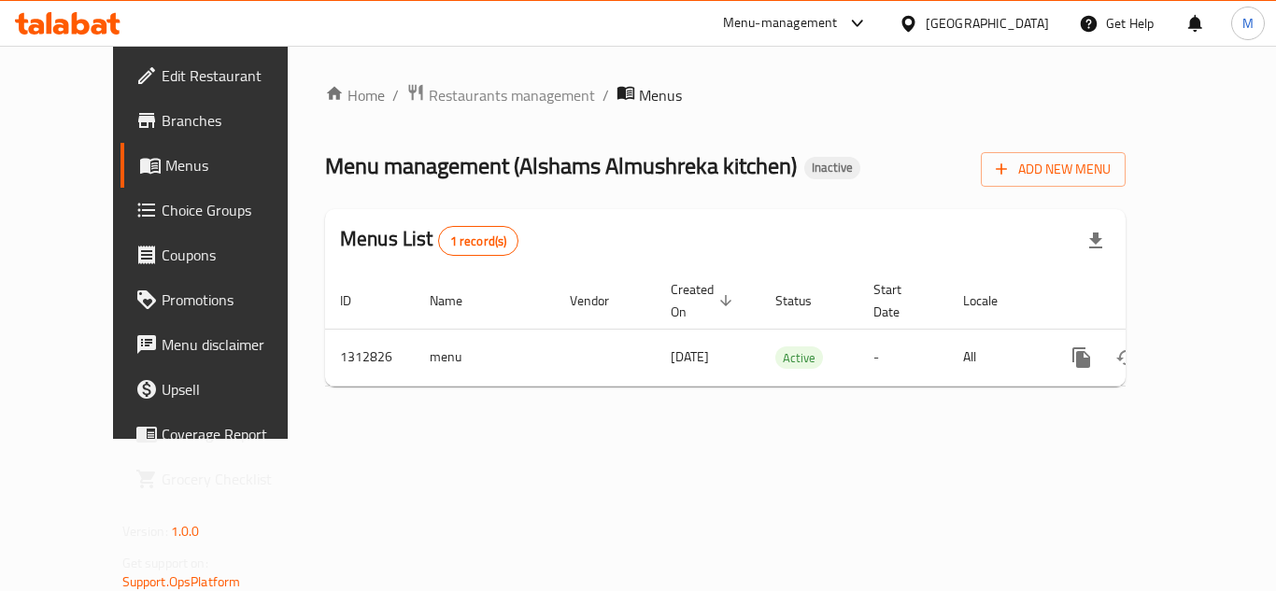
click at [162, 218] on span "Choice Groups" at bounding box center [236, 210] width 149 height 22
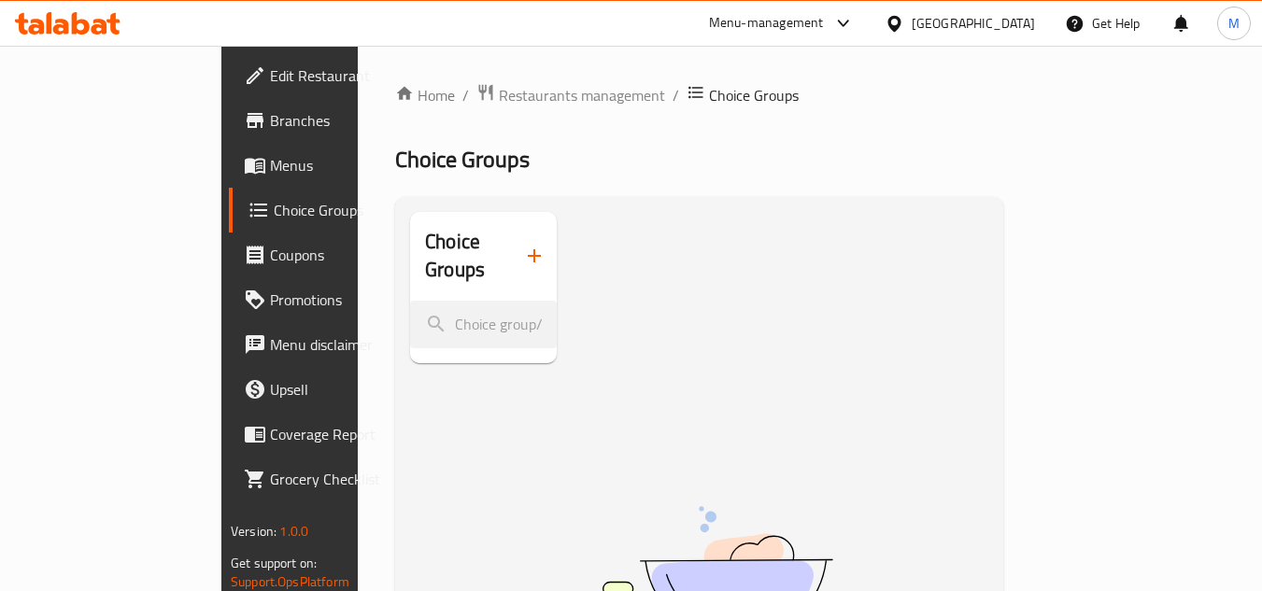
click at [523, 245] on icon "button" at bounding box center [534, 256] width 22 height 22
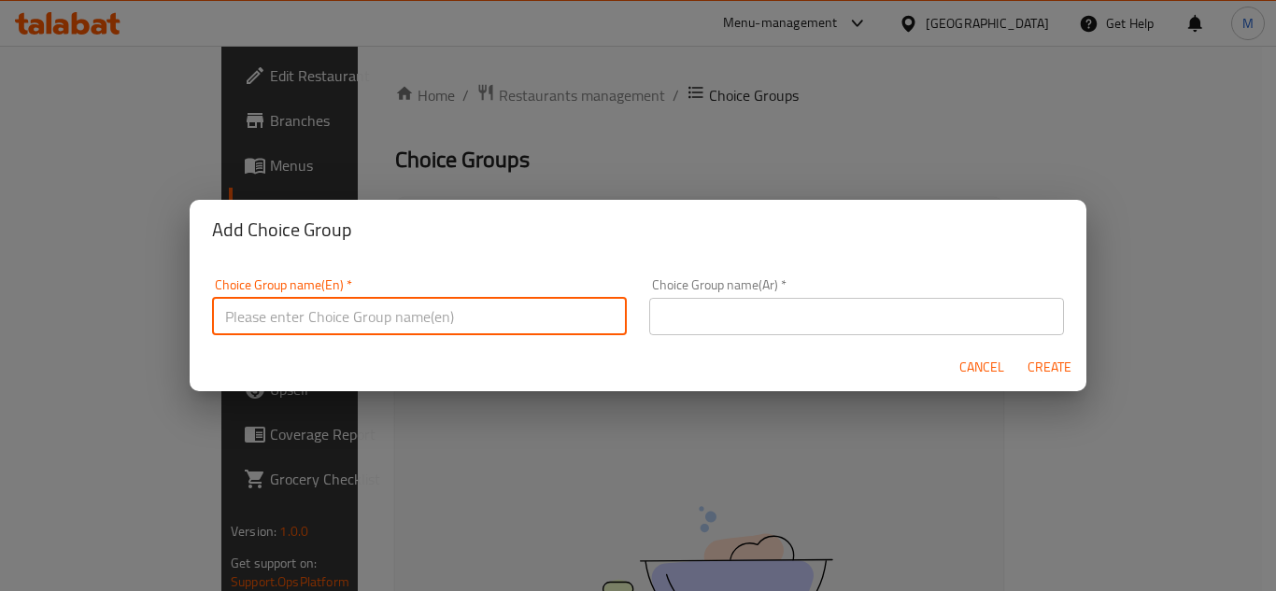
click at [488, 329] on input "text" at bounding box center [419, 316] width 415 height 37
type input "Your choice of:"
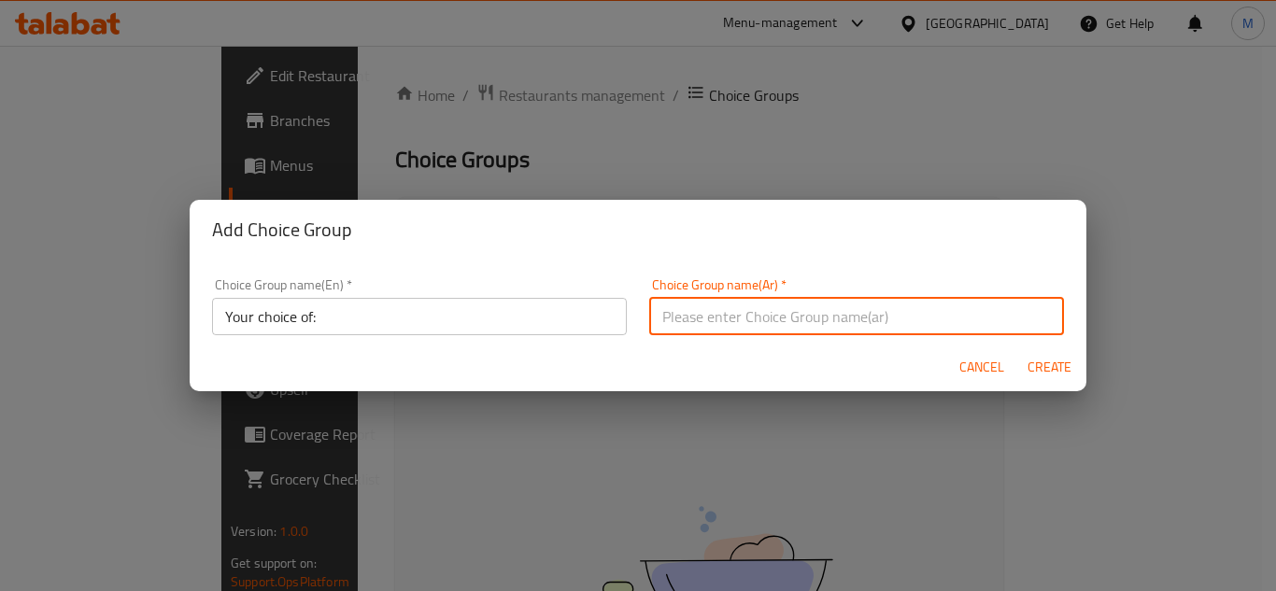
click at [742, 318] on input "text" at bounding box center [856, 316] width 415 height 37
type input "إختيارك من:"
click at [1059, 366] on span "Create" at bounding box center [1048, 367] width 45 height 23
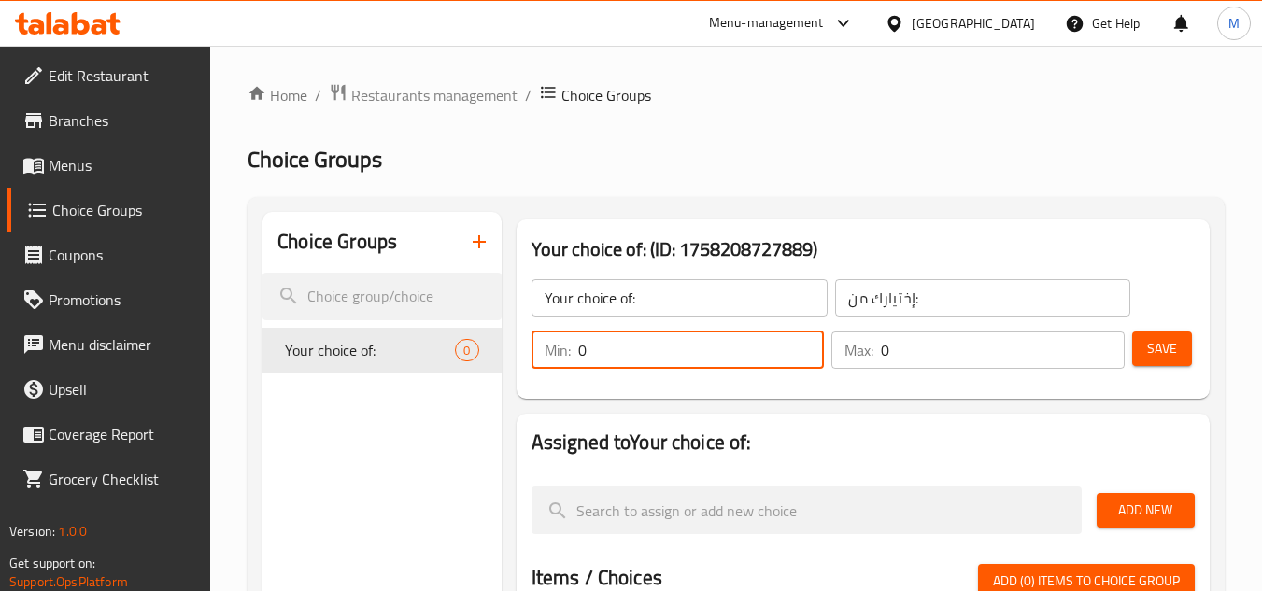
drag, startPoint x: 603, startPoint y: 360, endPoint x: 527, endPoint y: 370, distance: 77.1
click at [531, 371] on div "Min: 0 ​" at bounding box center [678, 350] width 301 height 45
type input "1"
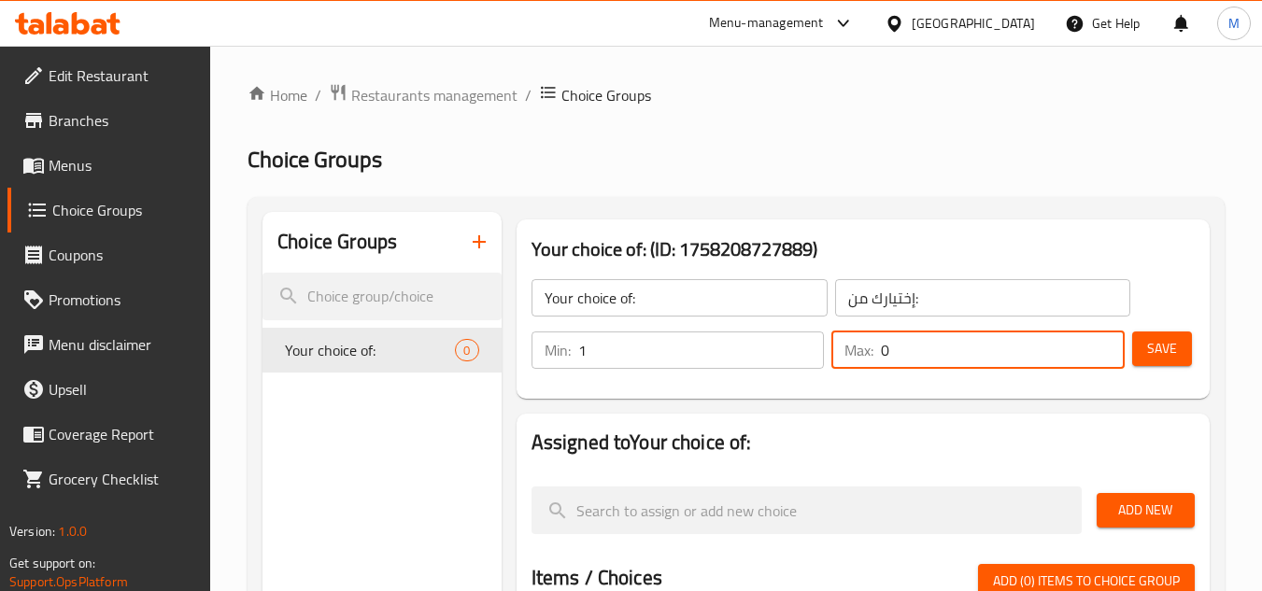
drag, startPoint x: 887, startPoint y: 347, endPoint x: 857, endPoint y: 351, distance: 30.1
click at [857, 351] on div "Max: 0 ​" at bounding box center [977, 350] width 293 height 37
type input "1"
click at [922, 404] on div "Your choice of: (ID: 1758208727889) Your choice of: ​ إختيارك من: ​ Min: 1 ​ Ma…" at bounding box center [863, 309] width 708 height 194
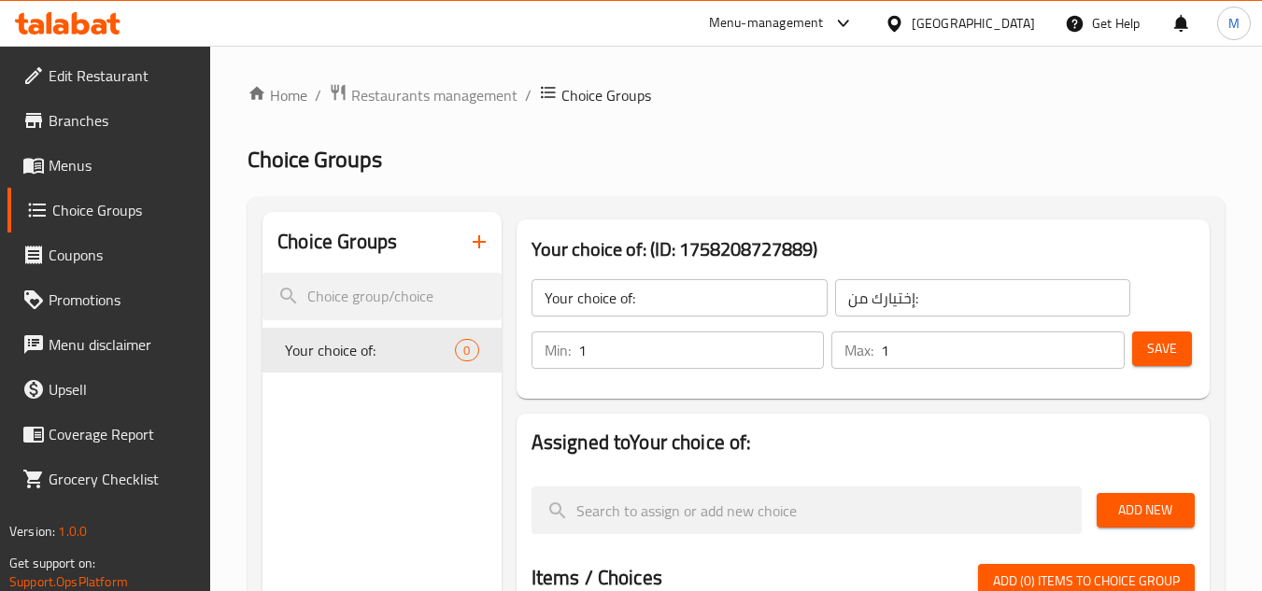
click at [1157, 333] on button "Save" at bounding box center [1162, 349] width 60 height 35
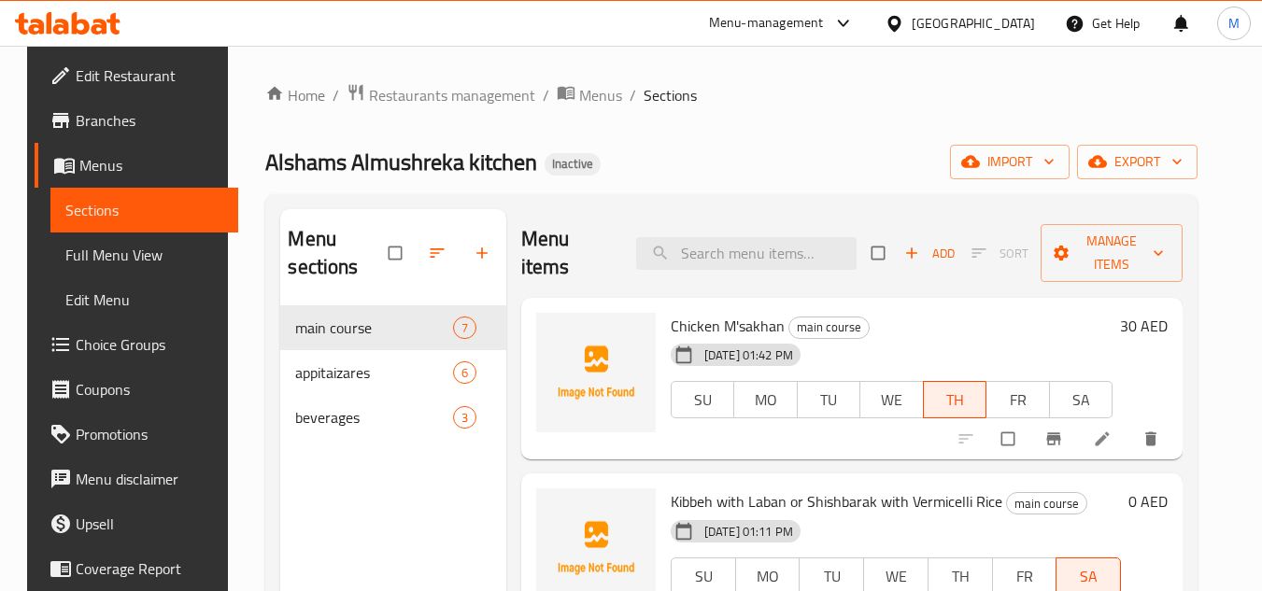
click at [156, 263] on span "Full Menu View" at bounding box center [144, 255] width 158 height 22
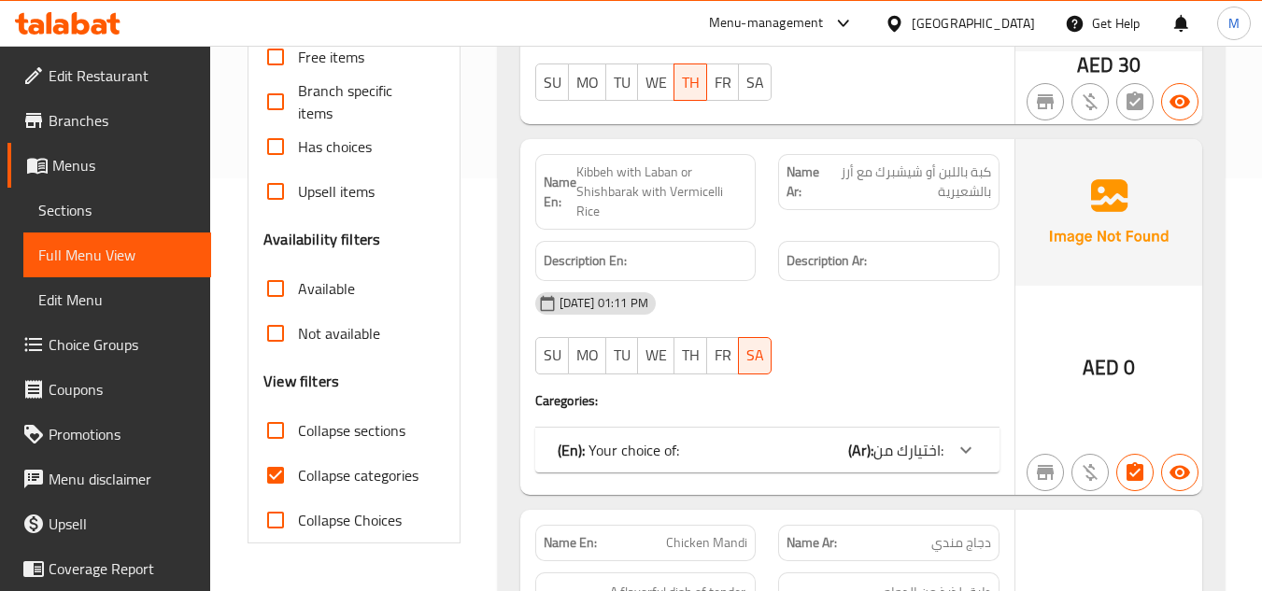
scroll to position [560, 0]
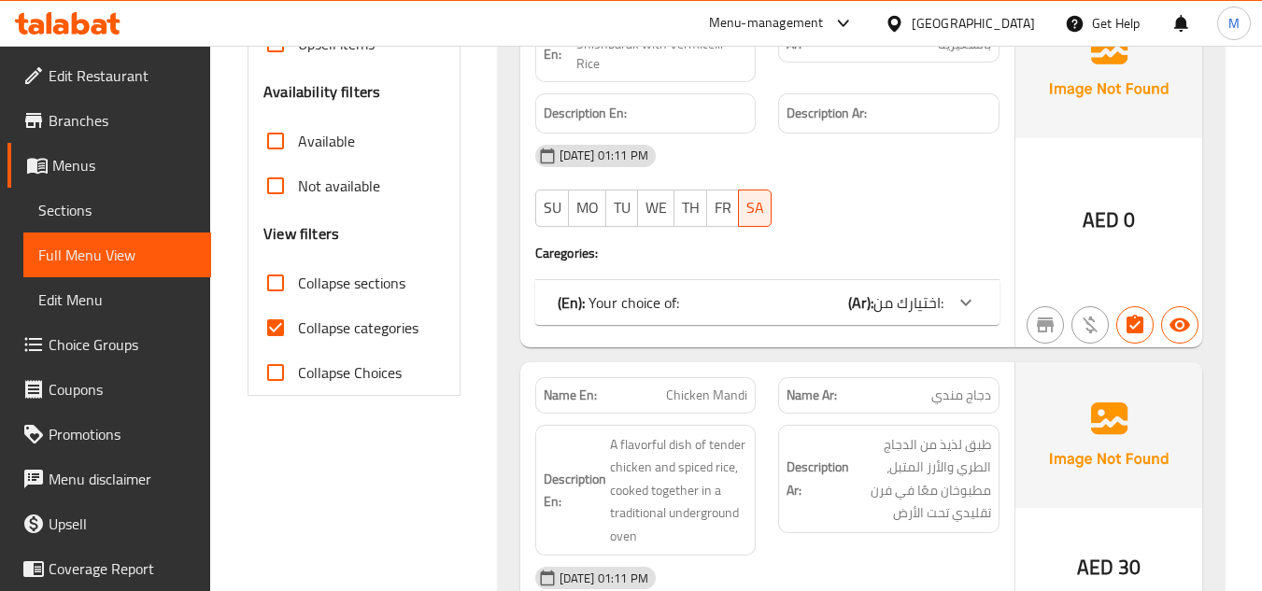
click at [272, 280] on input "Collapse sections" at bounding box center [275, 283] width 45 height 45
checkbox input "true"
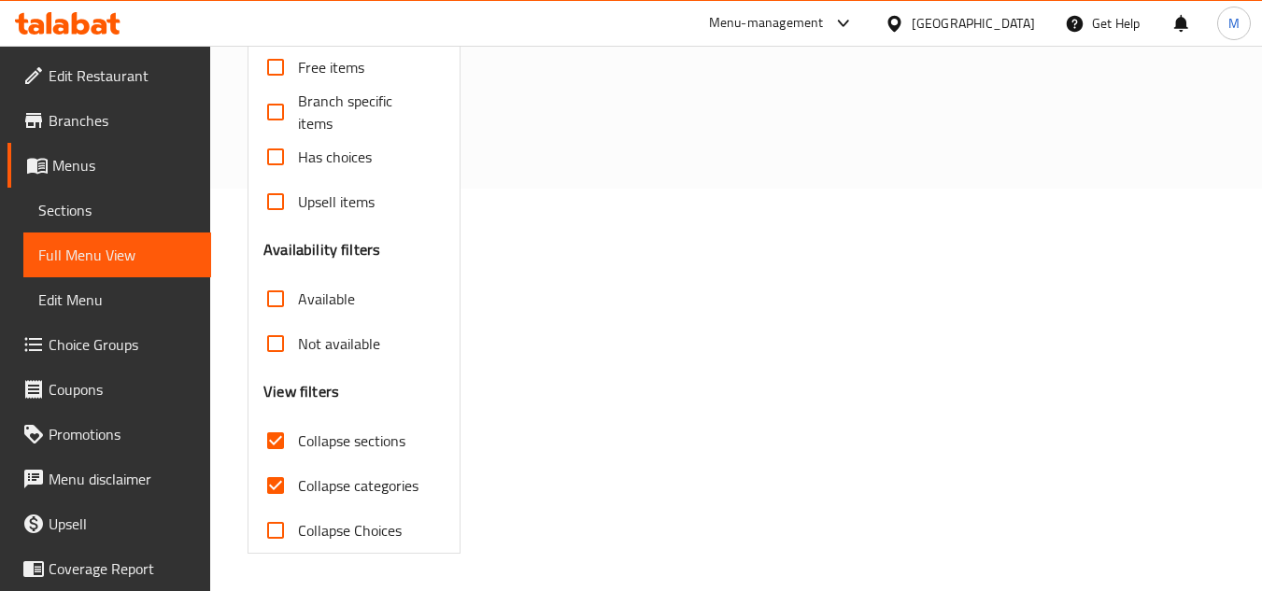
scroll to position [403, 0]
click at [274, 338] on div "Free items Branch specific items Has choices Upsell items Availability filters …" at bounding box center [353, 299] width 180 height 508
click at [272, 495] on input "Collapse categories" at bounding box center [275, 485] width 45 height 45
checkbox input "false"
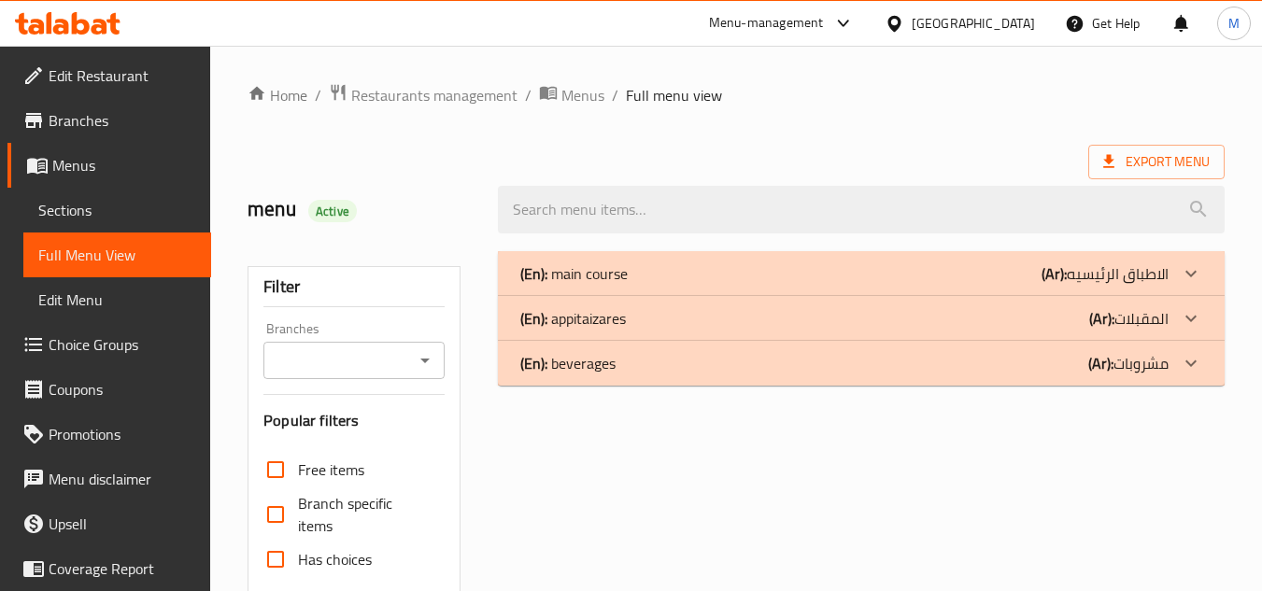
click at [1192, 270] on icon at bounding box center [1190, 273] width 22 height 22
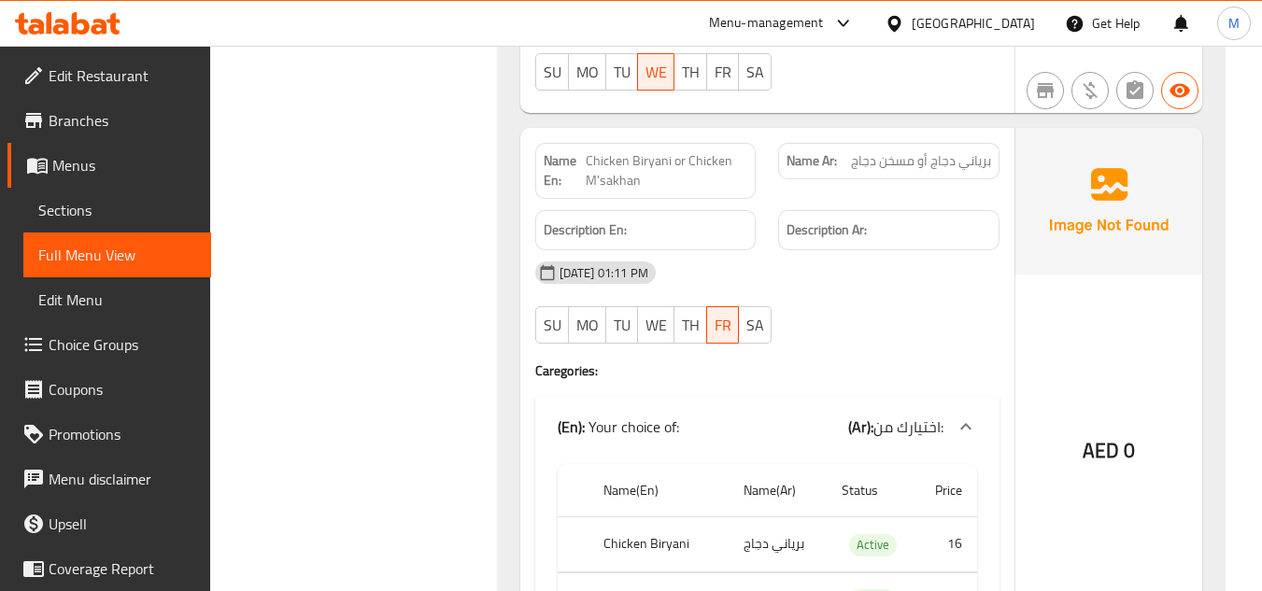
scroll to position [2266, 0]
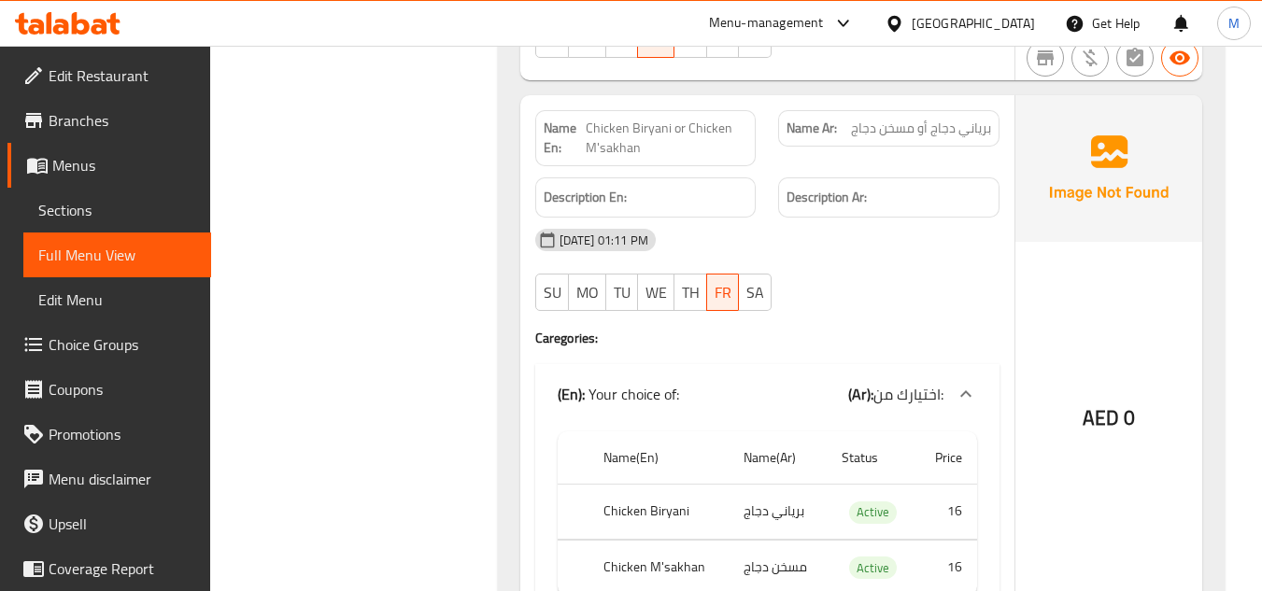
click at [657, 485] on th "Chicken Biryani" at bounding box center [657, 512] width 139 height 55
copy th "Chicken Biryani"
click at [773, 485] on td "برياني دجاج" at bounding box center [777, 512] width 99 height 55
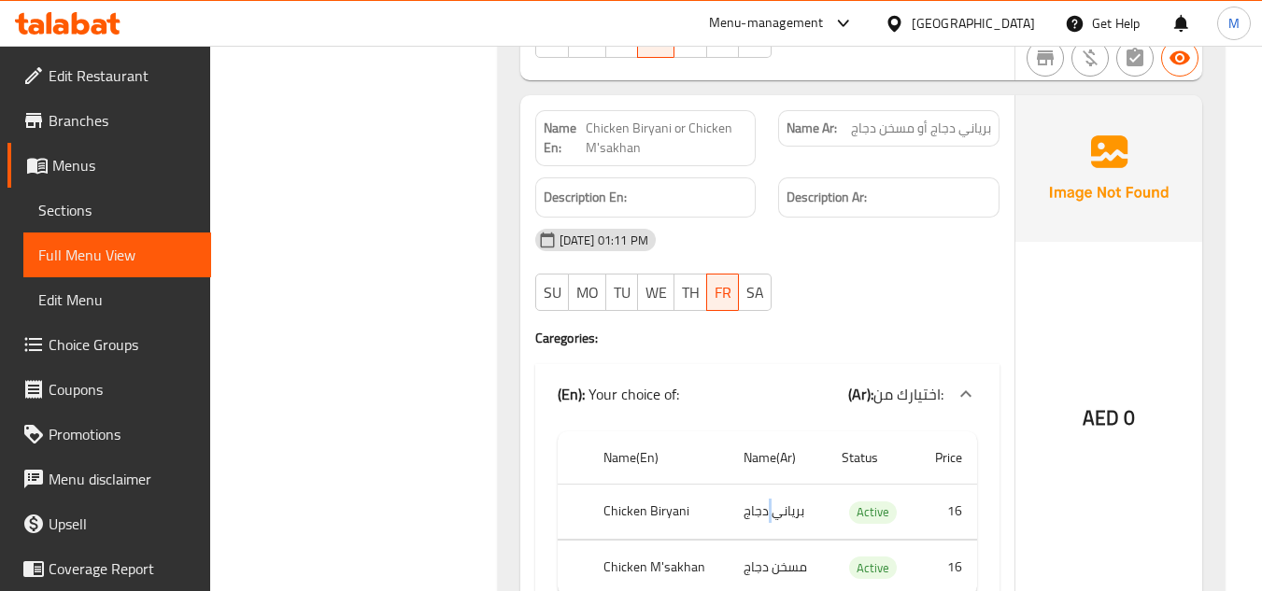
click at [773, 485] on td "برياني دجاج" at bounding box center [777, 512] width 99 height 55
copy td "برياني دجاج"
click at [654, 540] on th "Chicken M'sakhan" at bounding box center [657, 567] width 139 height 55
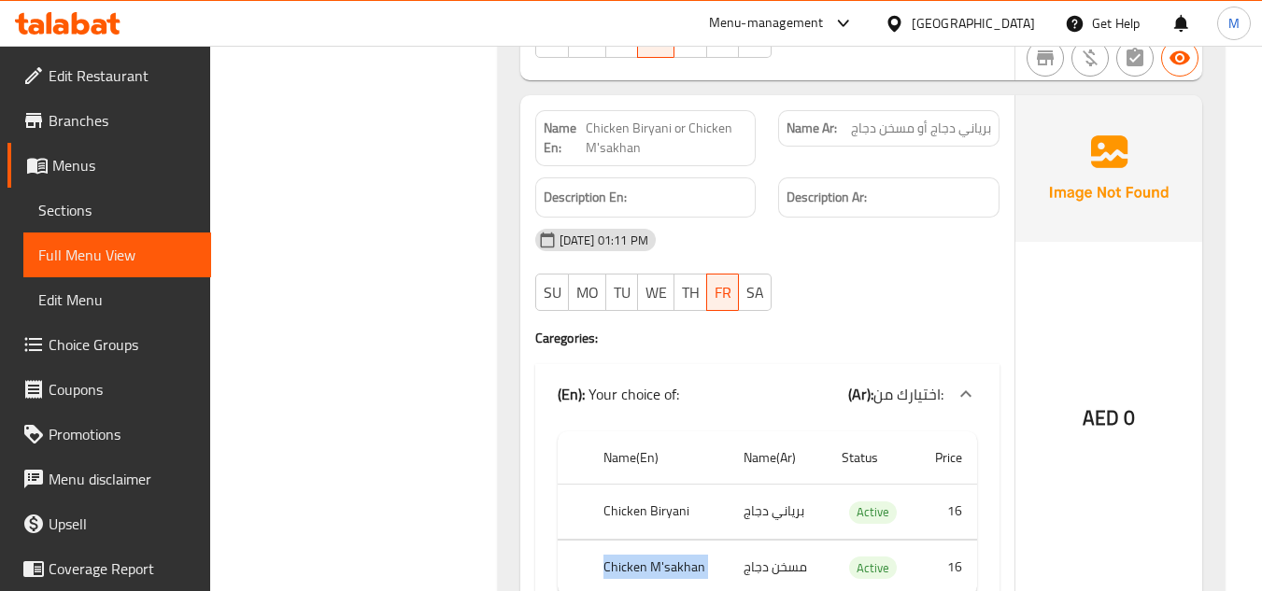
click at [654, 540] on th "Chicken M'sakhan" at bounding box center [657, 567] width 139 height 55
copy th "Chicken M'sakhan"
click at [776, 540] on td "مسخن دجاج" at bounding box center [777, 567] width 99 height 55
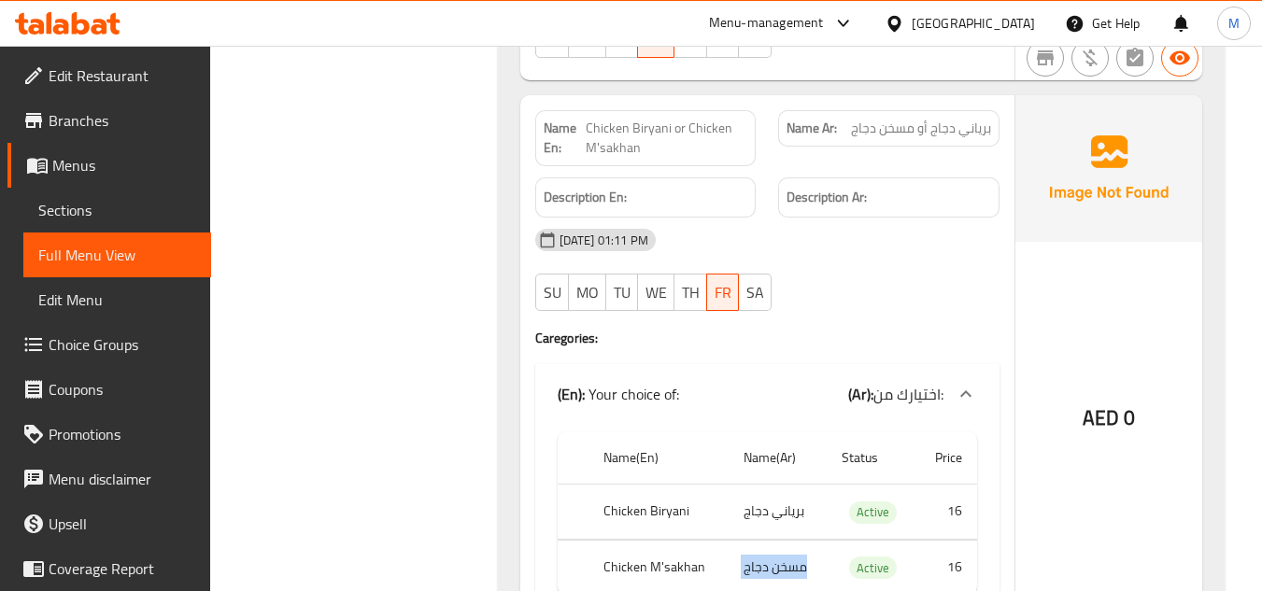
copy td "مسخن دجاج"
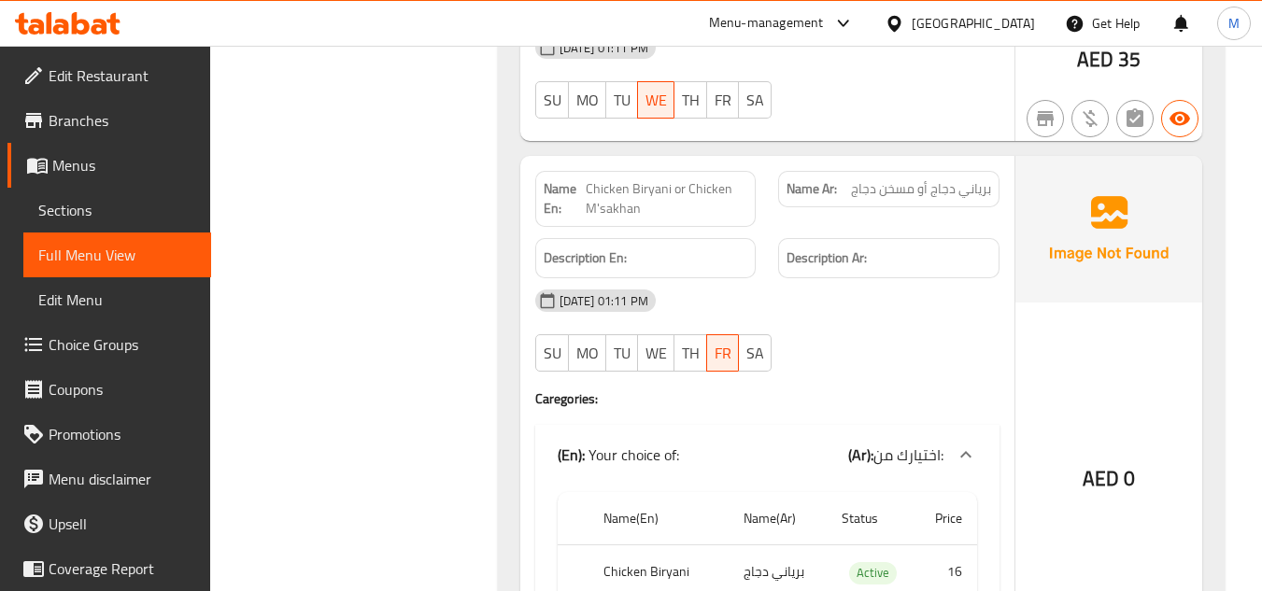
scroll to position [2172, 0]
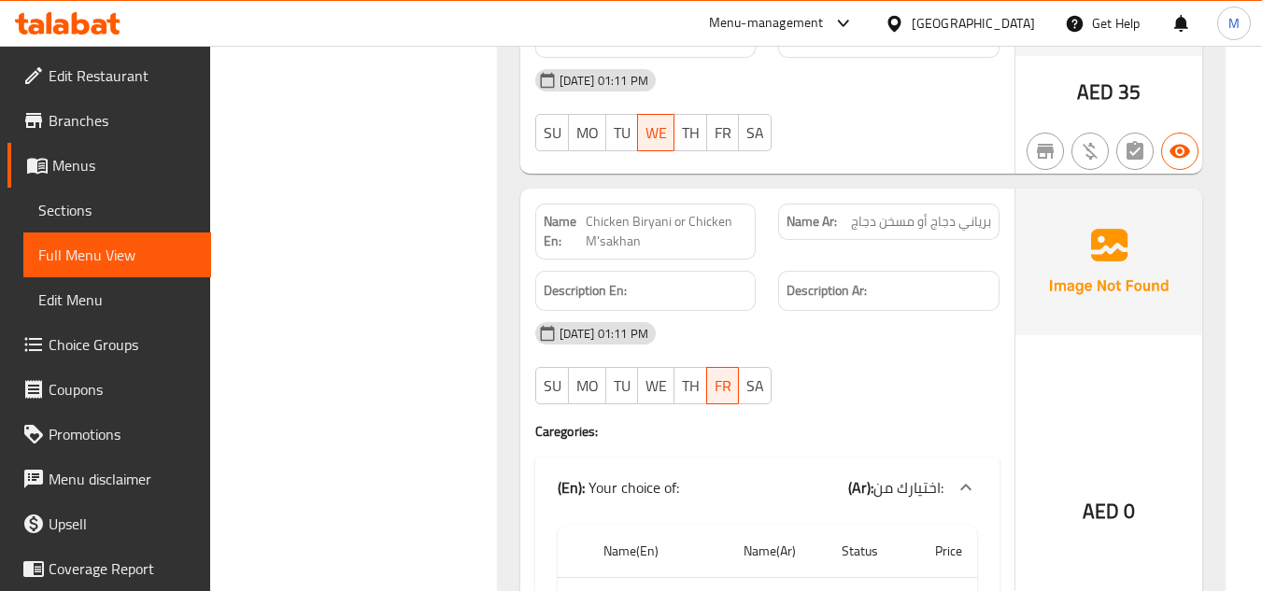
click at [662, 212] on span "Chicken Biryani or Chicken M'sakhan" at bounding box center [667, 231] width 162 height 39
copy span "Chicken Biryani or Chicken M'sakhan"
click at [927, 204] on div "Name Ar: برياني دجاج أو مسخن دجاج" at bounding box center [888, 222] width 221 height 36
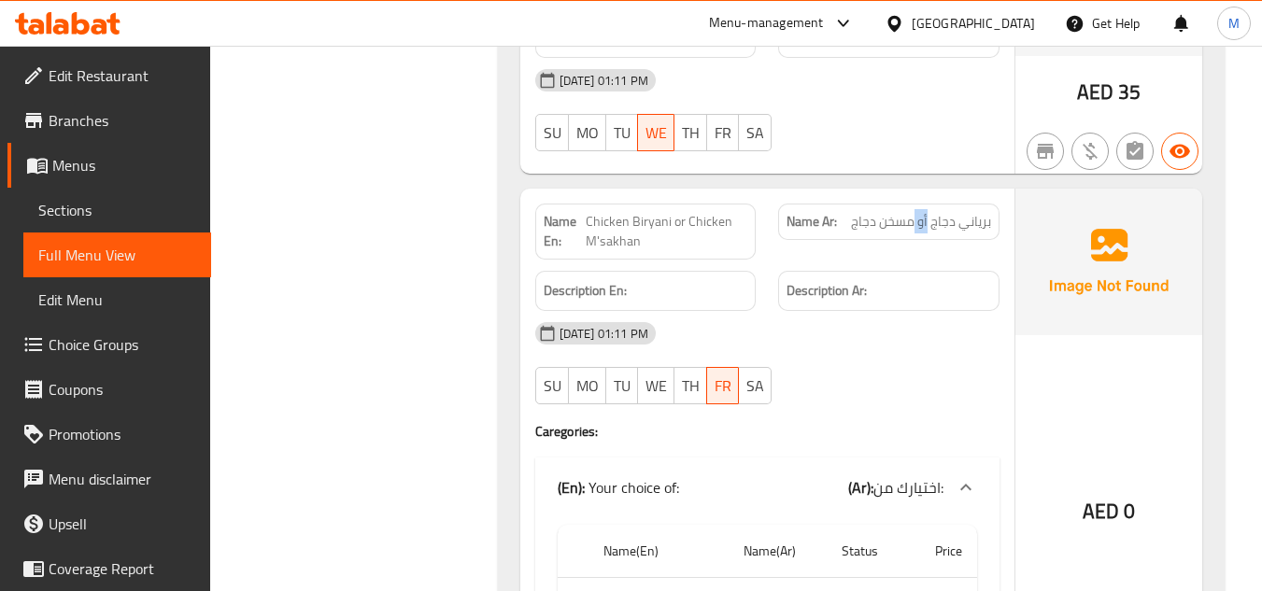
click at [927, 204] on div "Name Ar: برياني دجاج أو مسخن دجاج" at bounding box center [888, 222] width 221 height 36
copy span "برياني دجاج أو مسخن دجاج"
click at [829, 318] on div "18-09-2025 01:11 PM SU MO TU WE TH FR SA" at bounding box center [767, 363] width 487 height 105
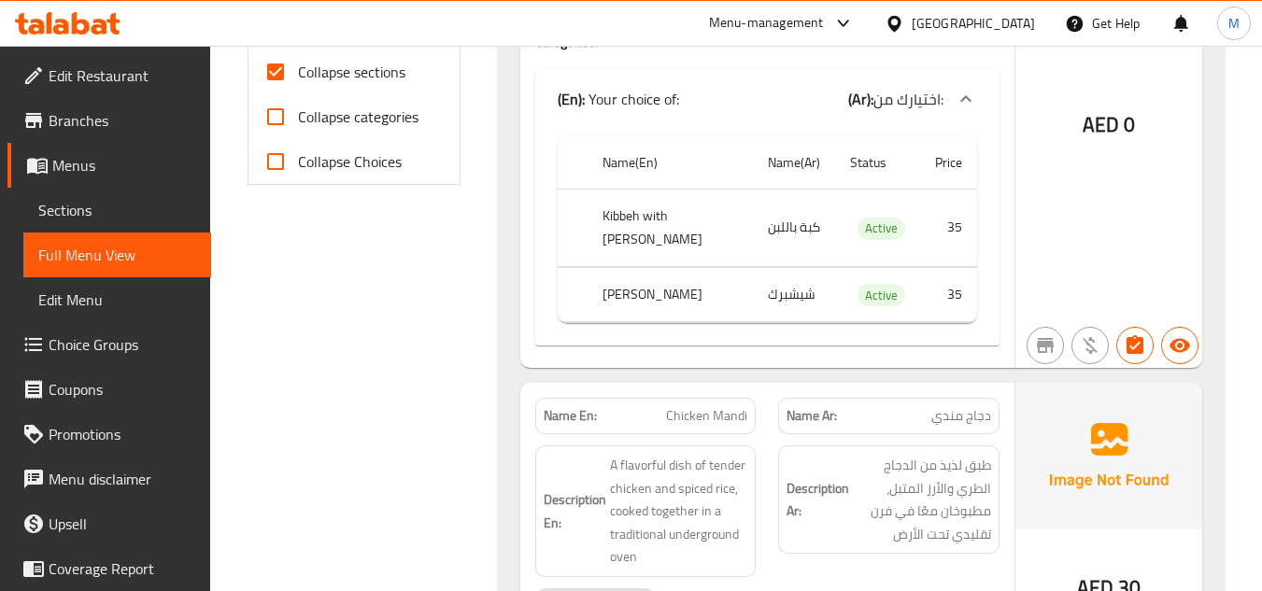
scroll to position [0, 0]
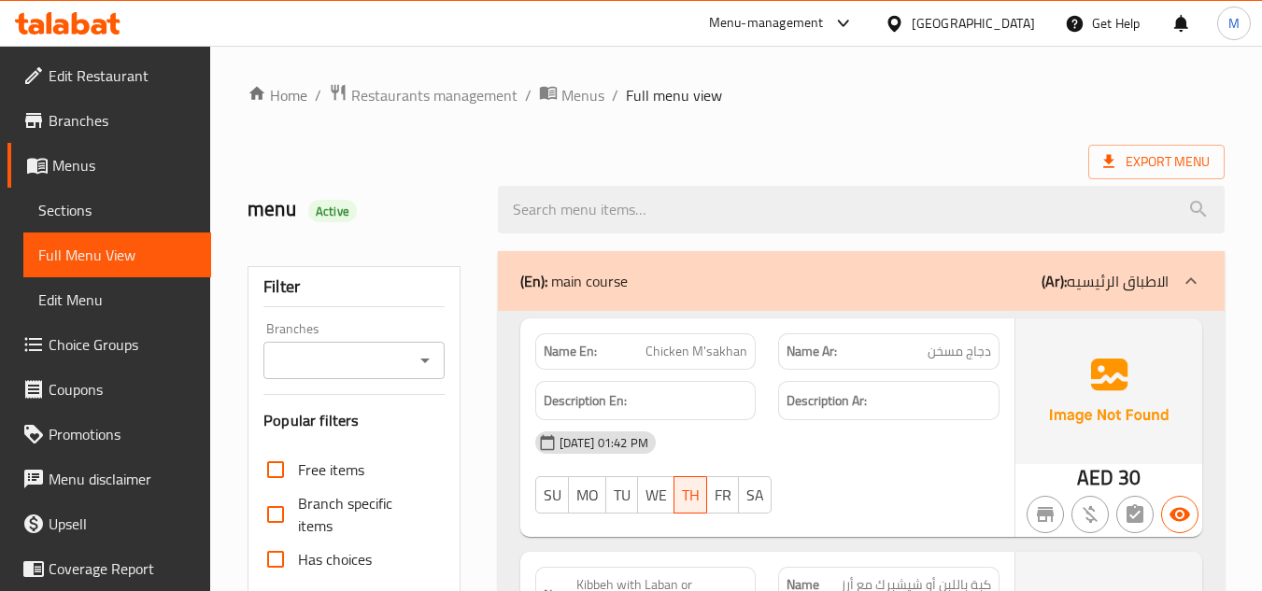
click at [1195, 292] on div at bounding box center [1190, 281] width 45 height 45
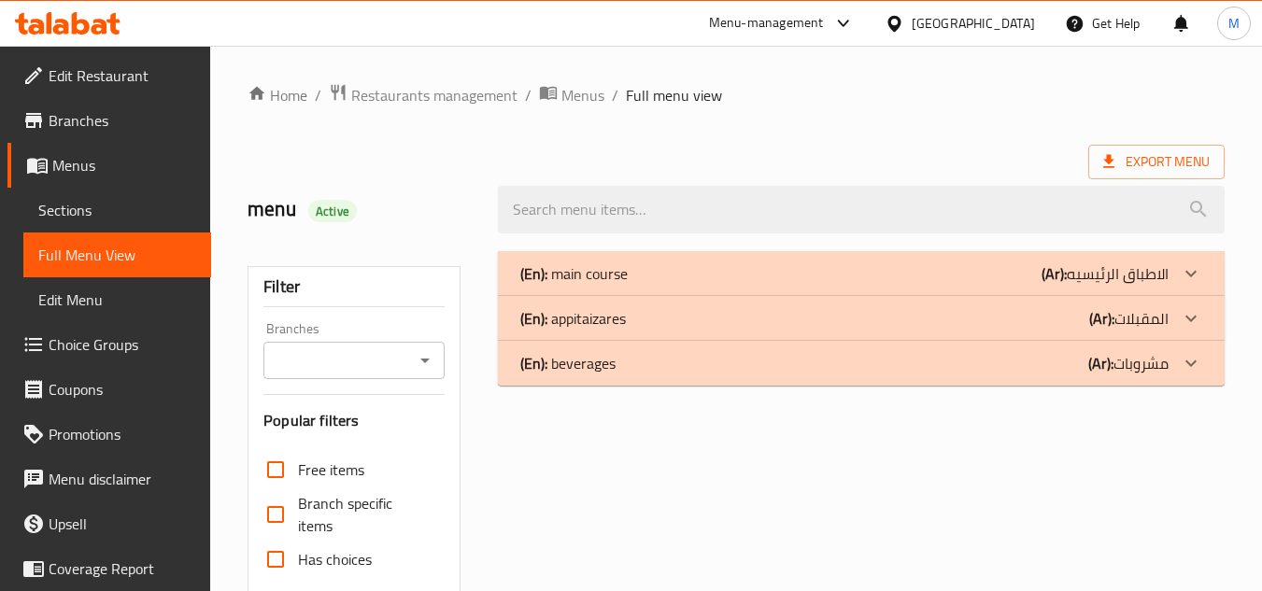
click at [1199, 313] on icon at bounding box center [1190, 318] width 22 height 22
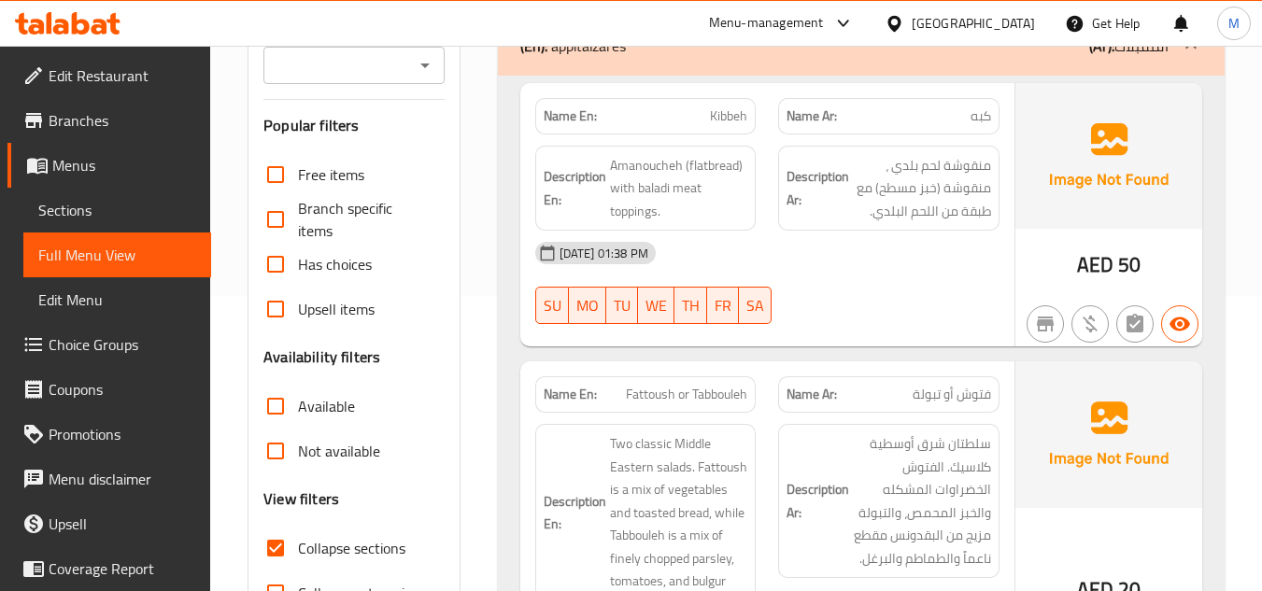
scroll to position [280, 0]
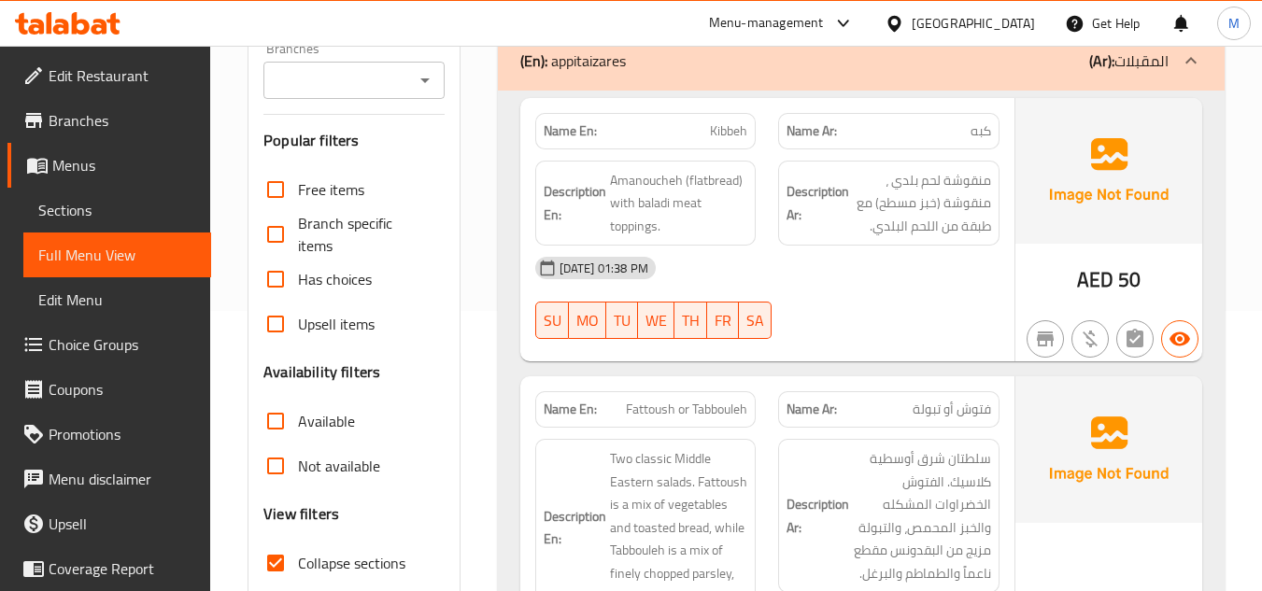
click at [721, 128] on span "Kibbeh" at bounding box center [728, 131] width 37 height 20
copy span "Kibbeh"
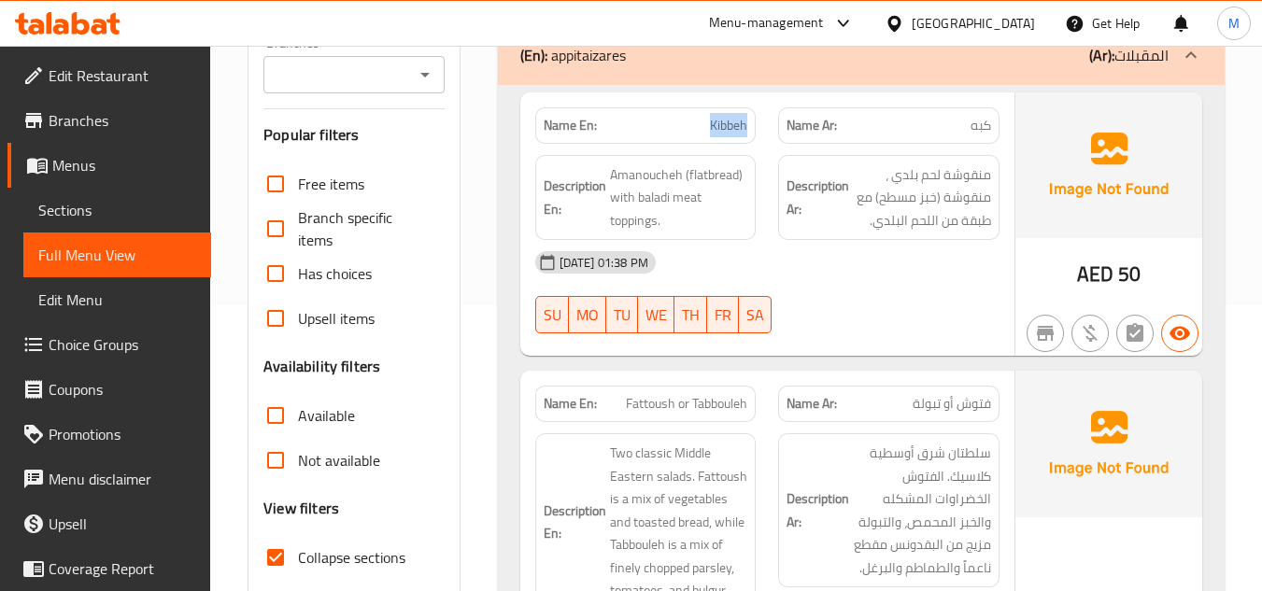
scroll to position [467, 0]
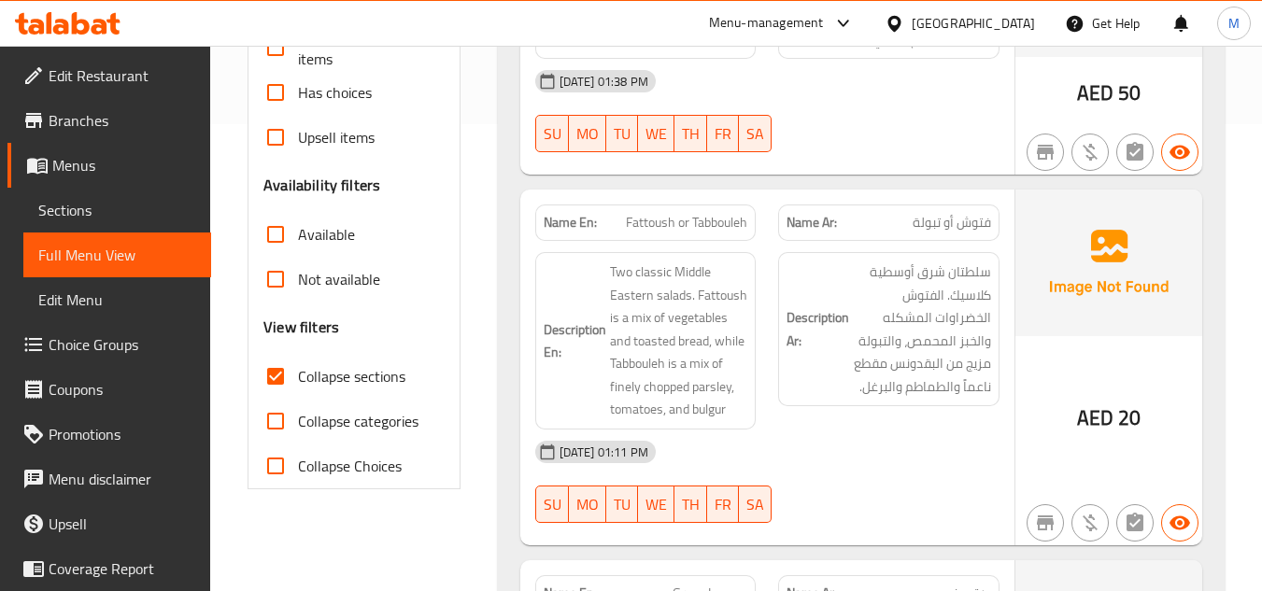
click at [640, 222] on span "Fattoush or Tabbouleh" at bounding box center [686, 223] width 121 height 20
copy span "Fattoush or Tabbouleh"
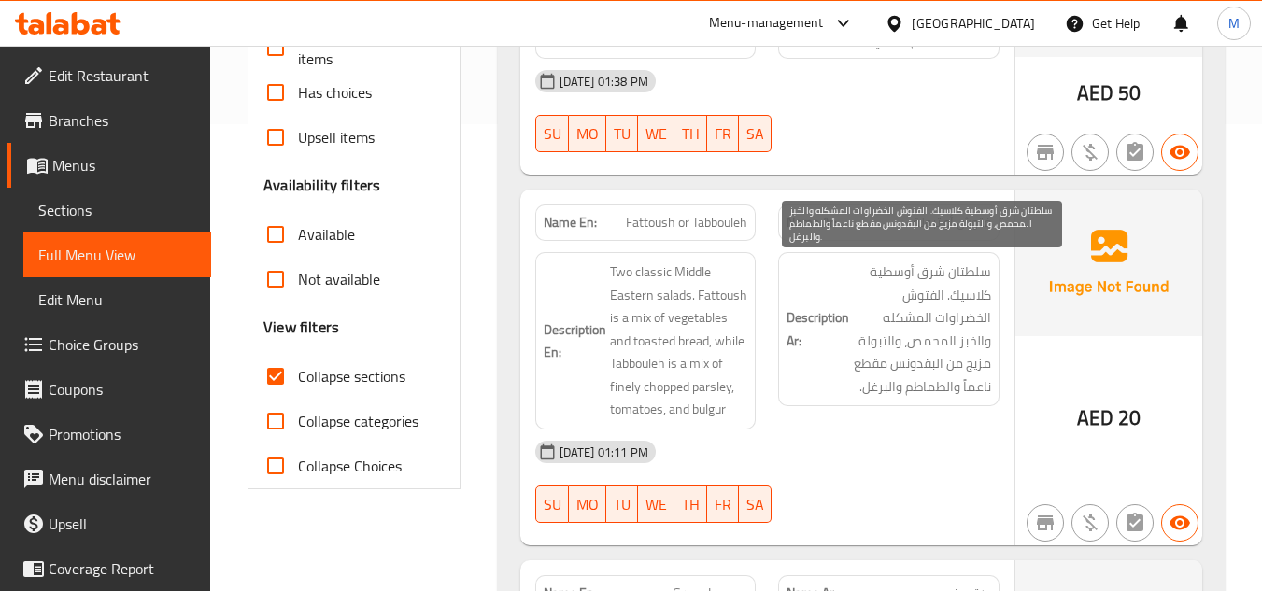
click at [950, 398] on span "سلطتان شرق أوسطية كلاسيك. الفتوش الخضراوات المشكله والخبز المحمص، والتبولة مزيج…" at bounding box center [922, 329] width 138 height 137
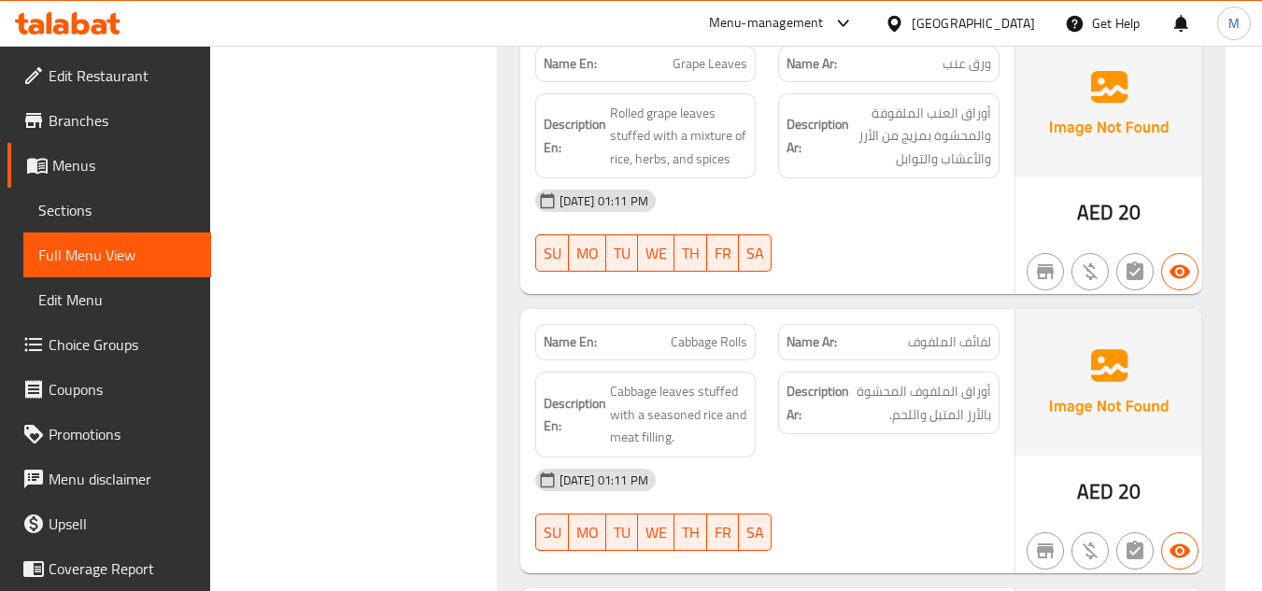
scroll to position [1027, 0]
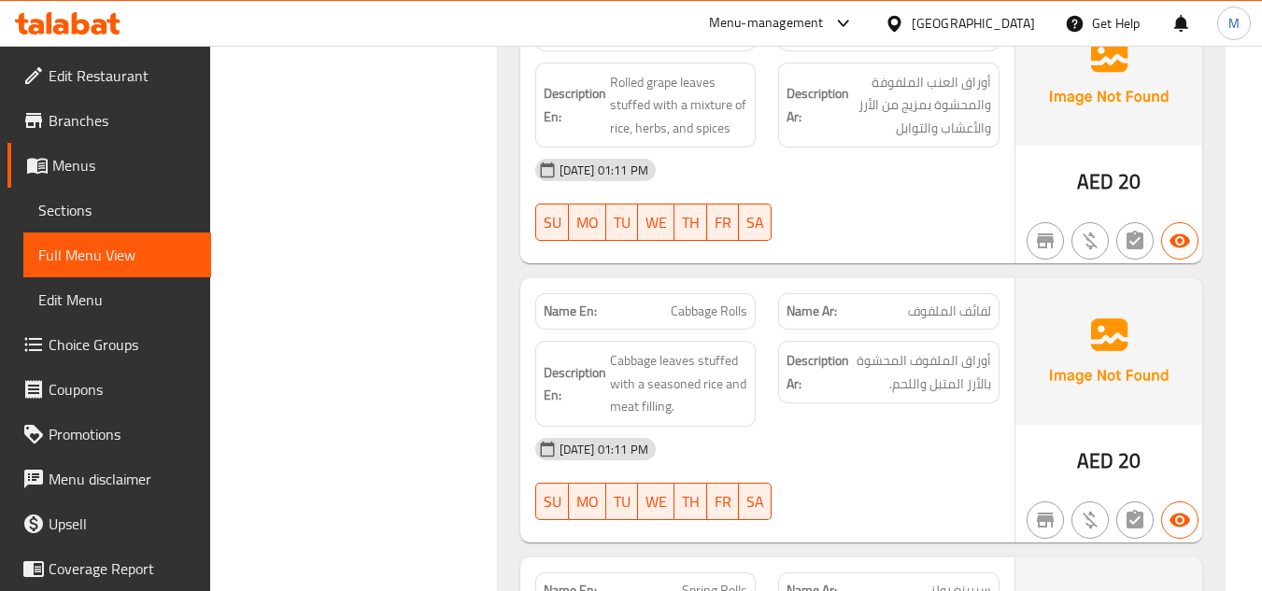
click at [678, 307] on span "Cabbage Rolls" at bounding box center [709, 312] width 77 height 20
copy span "Cabbage Rolls"
click at [962, 319] on span "لفائف الملفوف" at bounding box center [949, 312] width 83 height 20
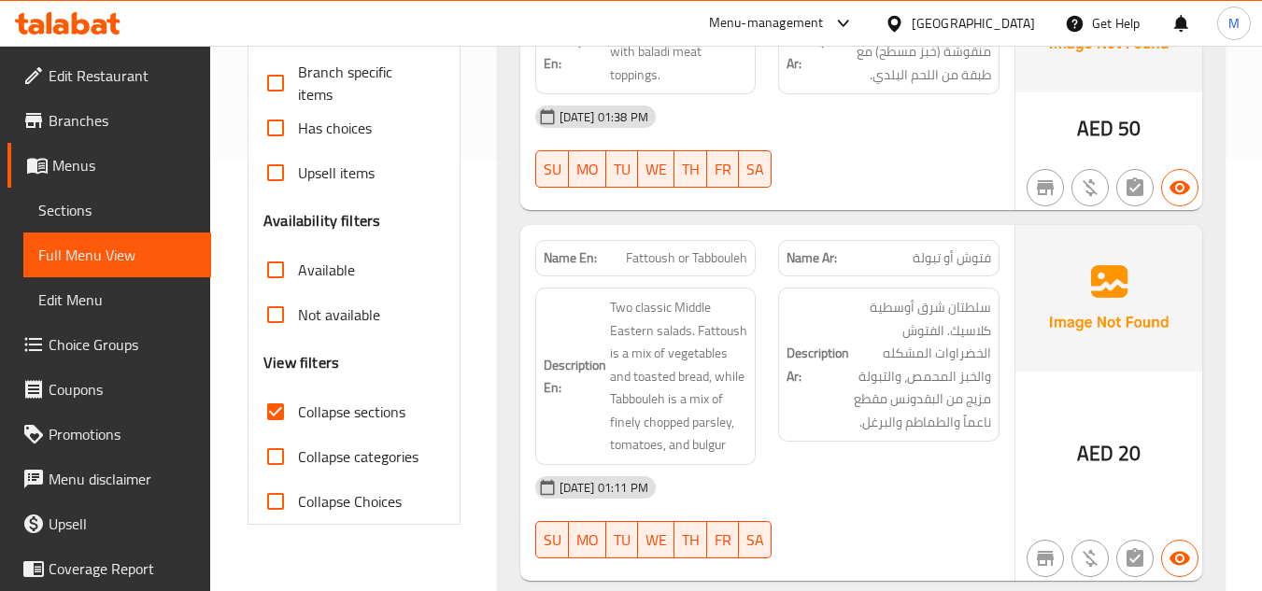
scroll to position [0, 0]
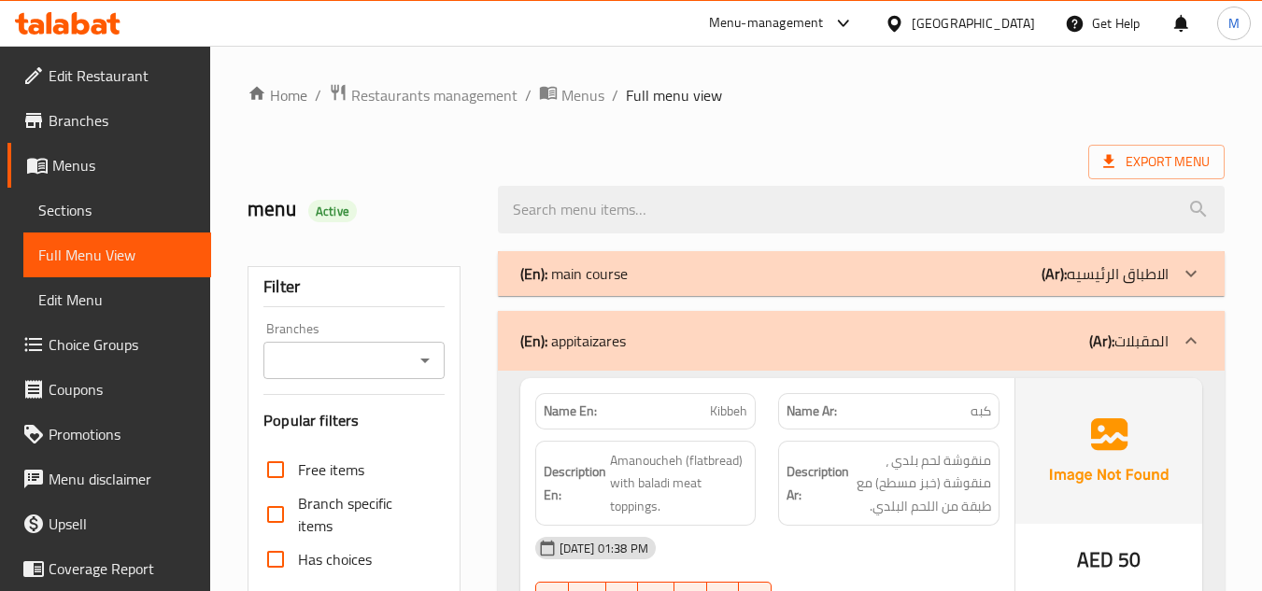
drag, startPoint x: 1215, startPoint y: 347, endPoint x: 1199, endPoint y: 346, distance: 16.0
click at [1214, 347] on div "(En): appitaizares (Ar): المقبلات" at bounding box center [861, 341] width 727 height 60
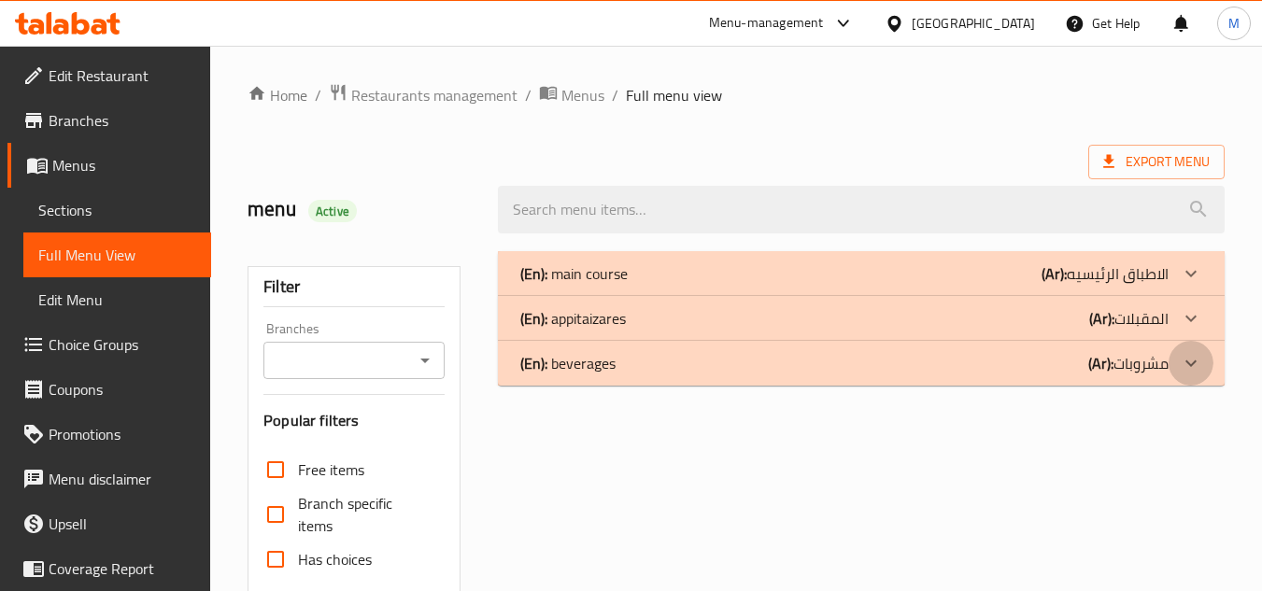
click at [1190, 354] on icon at bounding box center [1190, 363] width 22 height 22
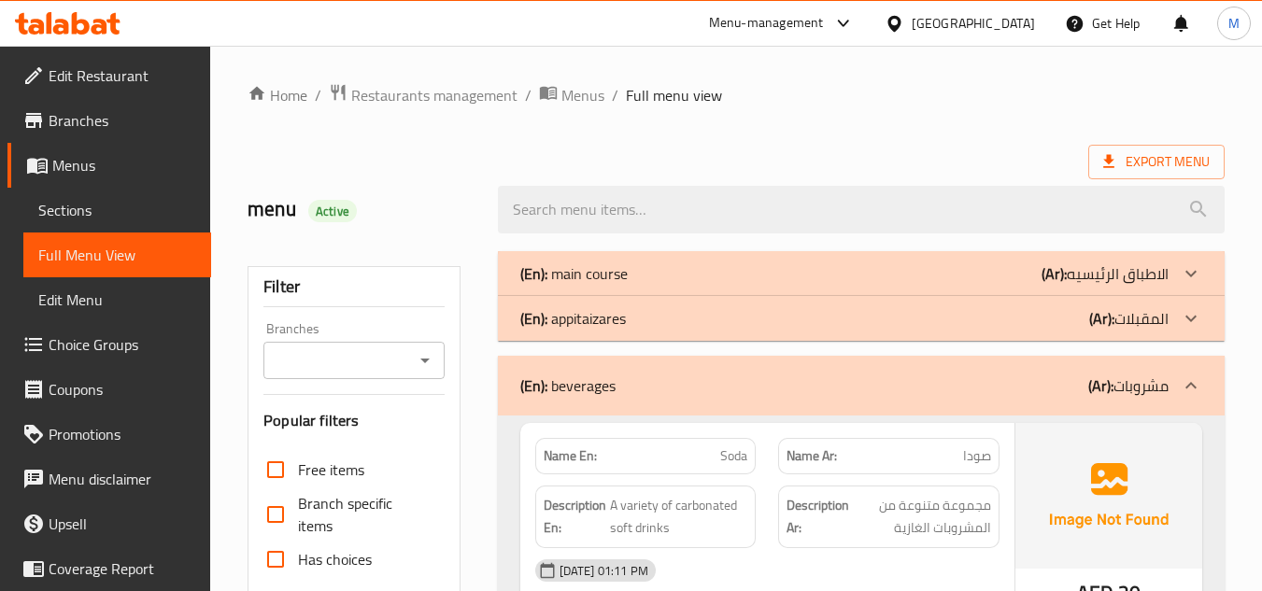
click at [1195, 385] on icon at bounding box center [1190, 385] width 22 height 22
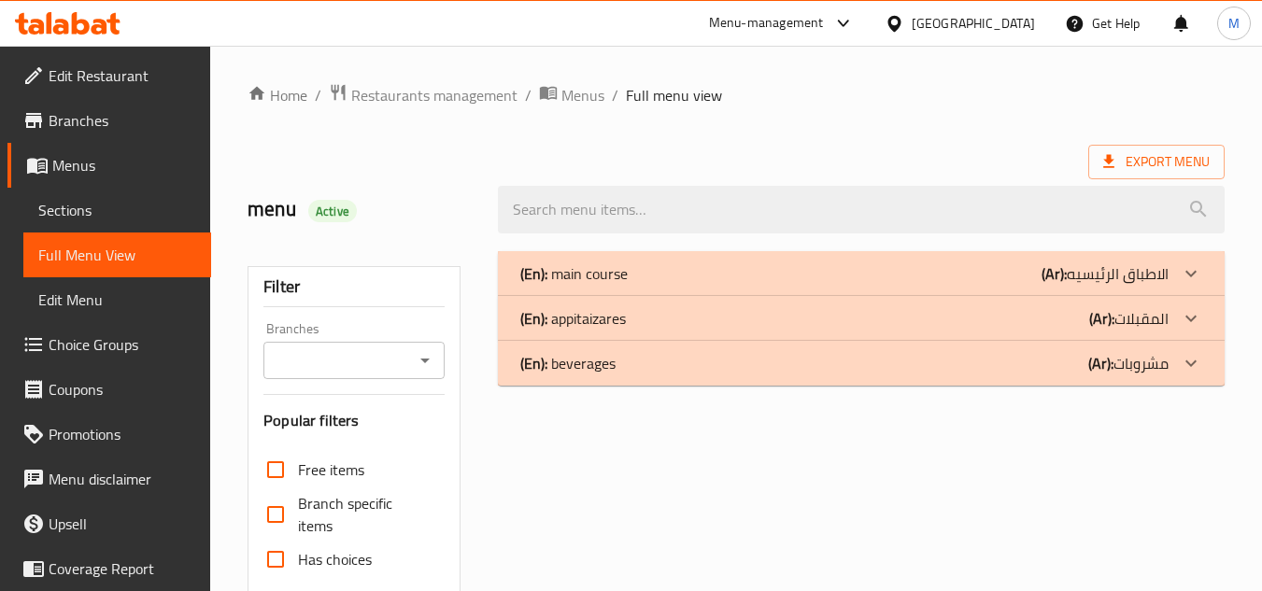
click at [1187, 322] on icon at bounding box center [1190, 318] width 22 height 22
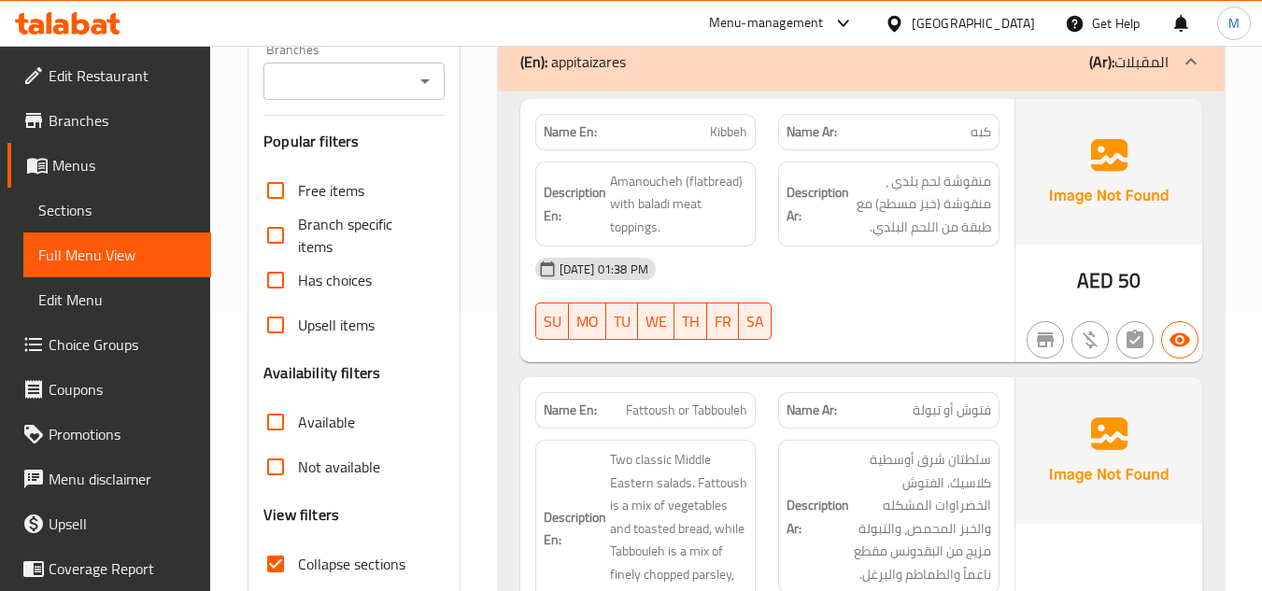
scroll to position [374, 0]
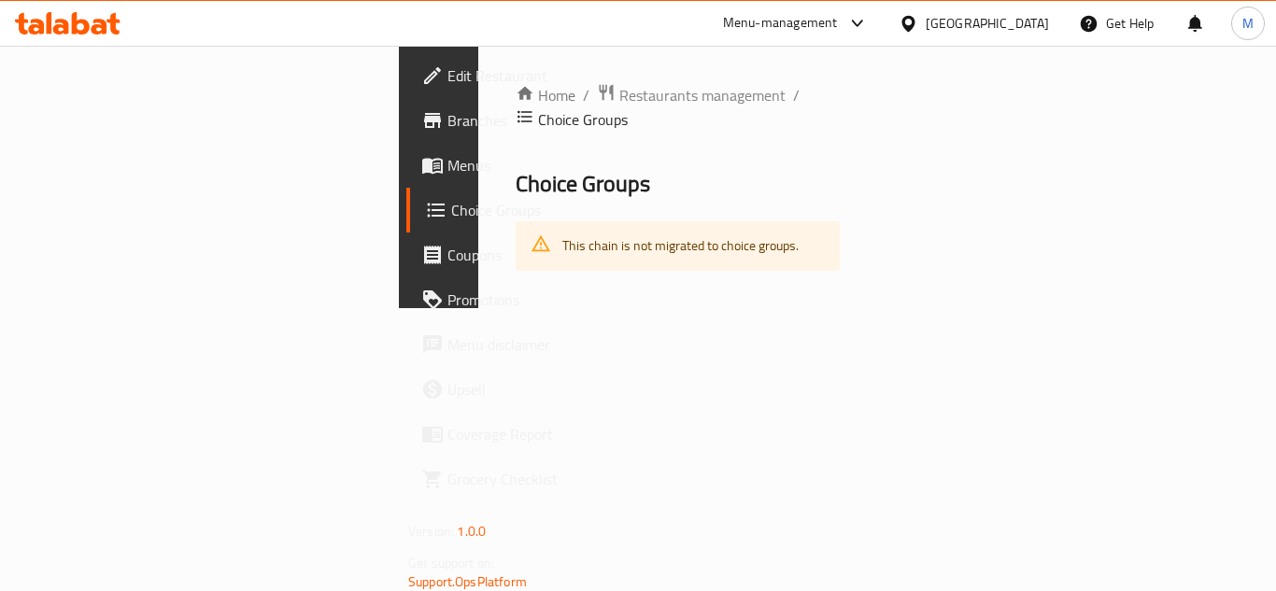
click at [451, 214] on span "Choice Groups" at bounding box center [524, 210] width 146 height 22
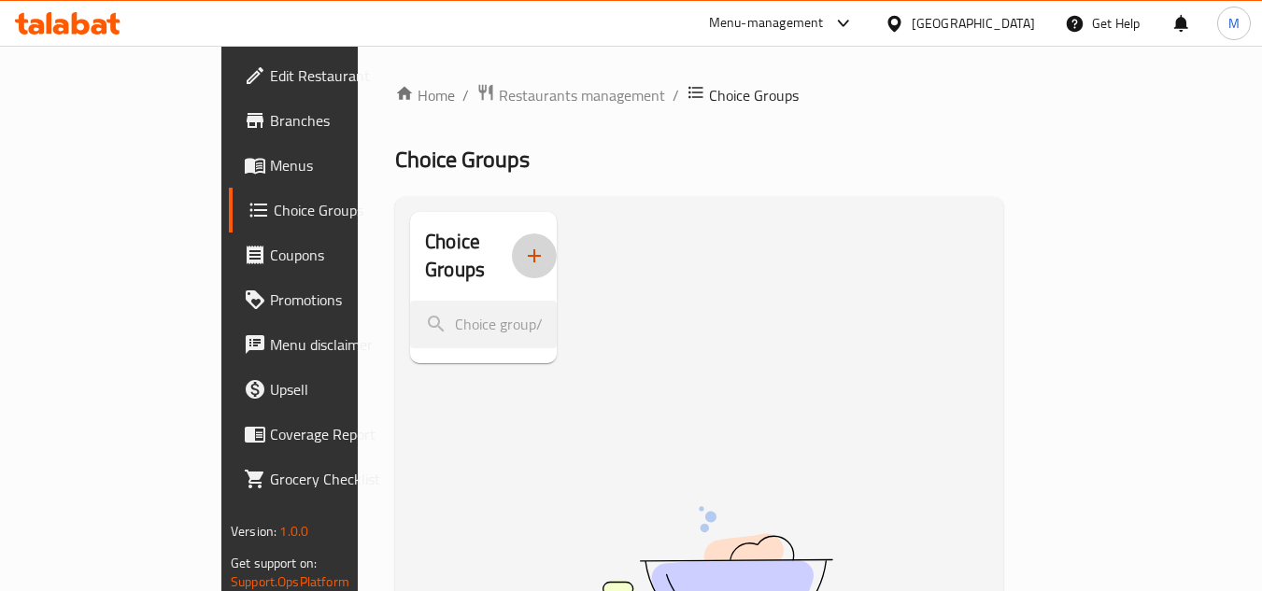
click at [523, 248] on icon "button" at bounding box center [534, 256] width 22 height 22
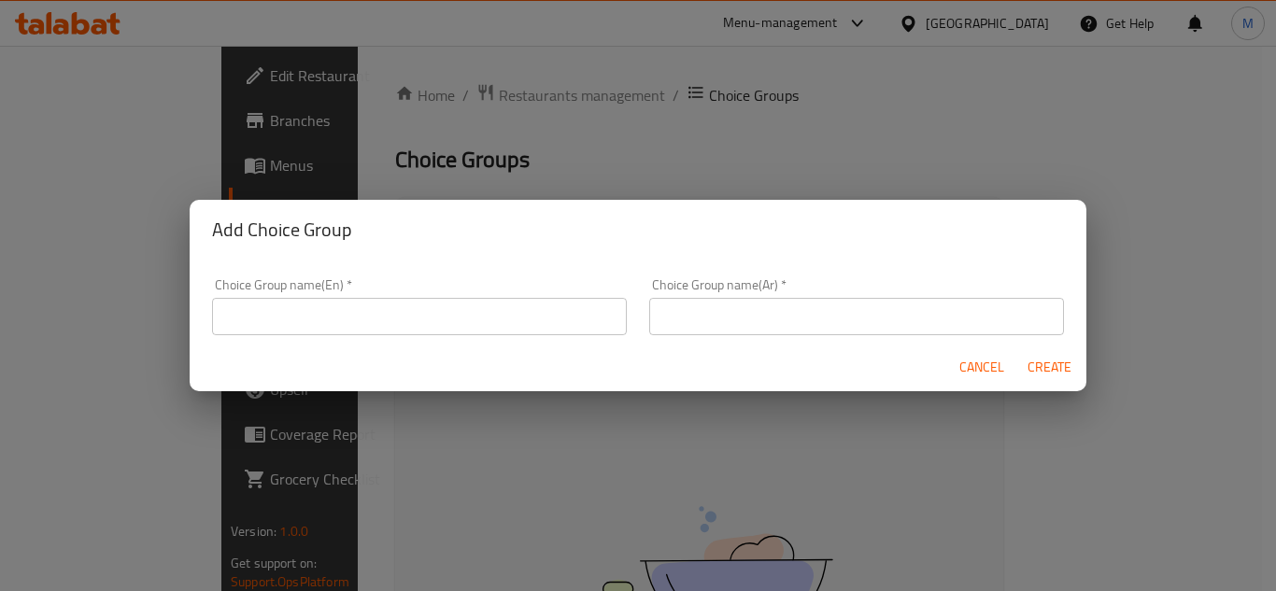
click at [577, 318] on input "text" at bounding box center [419, 316] width 415 height 37
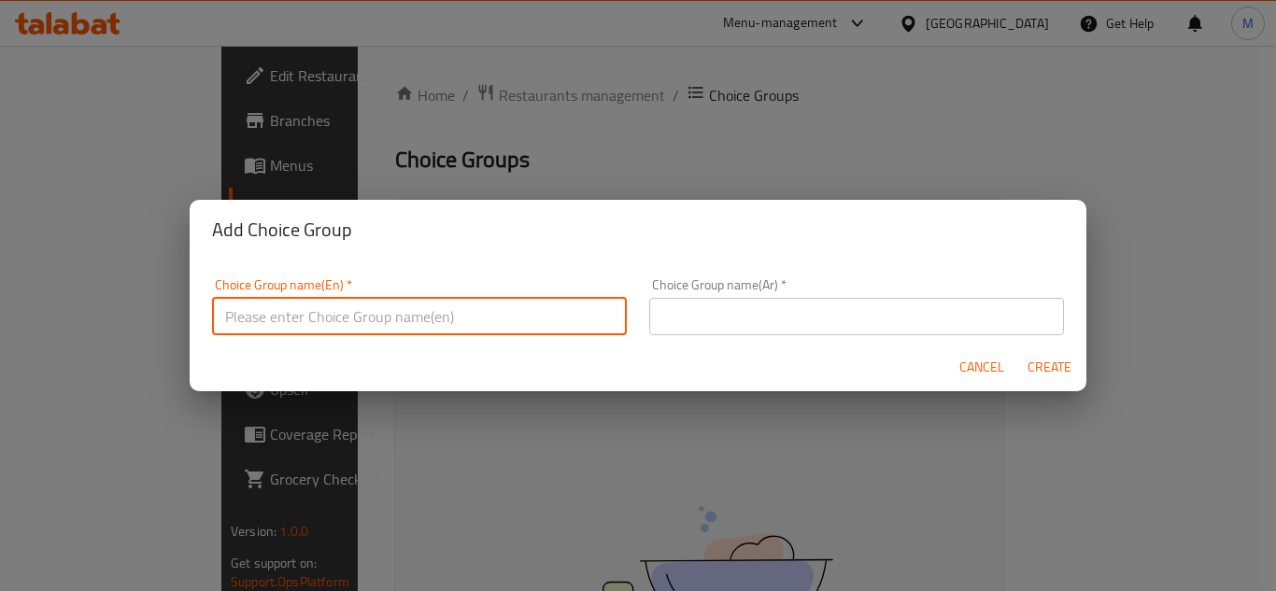
type input "Your choice of:"
click at [816, 321] on input "text" at bounding box center [856, 316] width 415 height 37
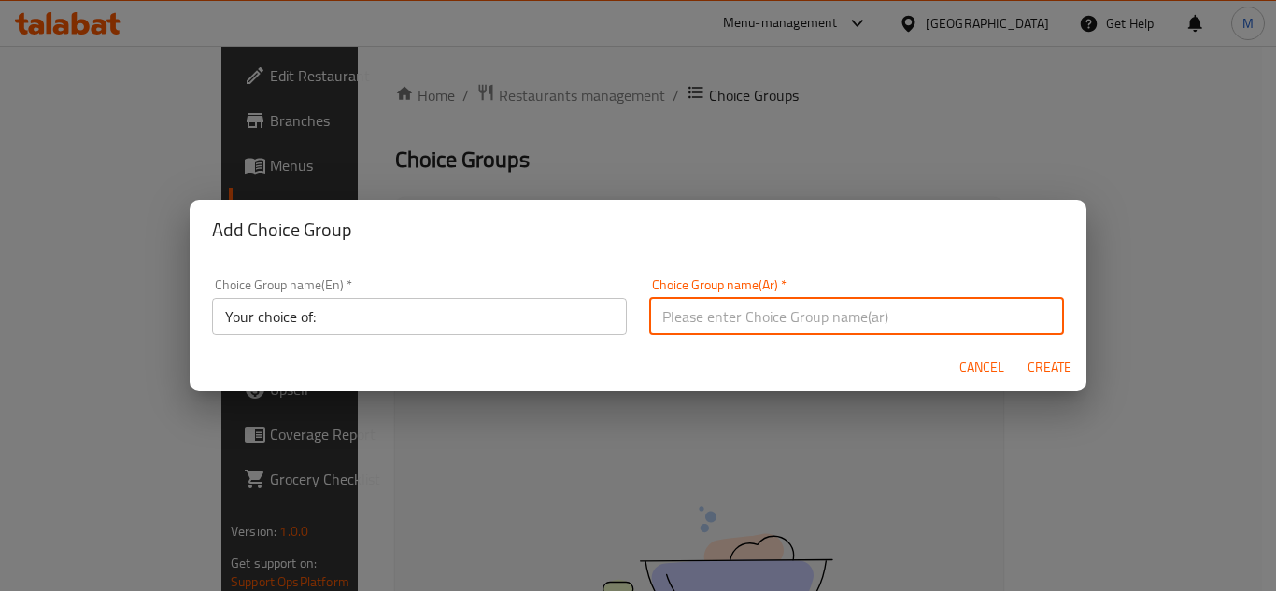
type input "إختيارك من:"
click at [1063, 367] on span "Create" at bounding box center [1048, 367] width 45 height 23
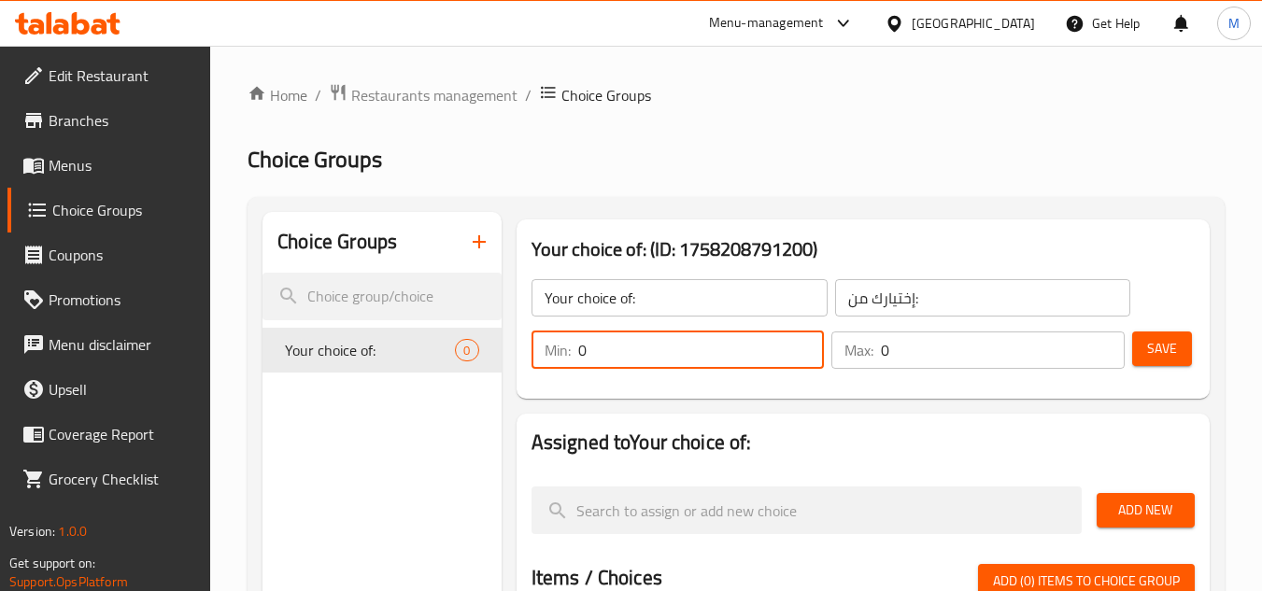
drag, startPoint x: 607, startPoint y: 358, endPoint x: 564, endPoint y: 359, distance: 43.0
click at [564, 359] on div "Min: 0 ​" at bounding box center [677, 350] width 293 height 37
type input "1"
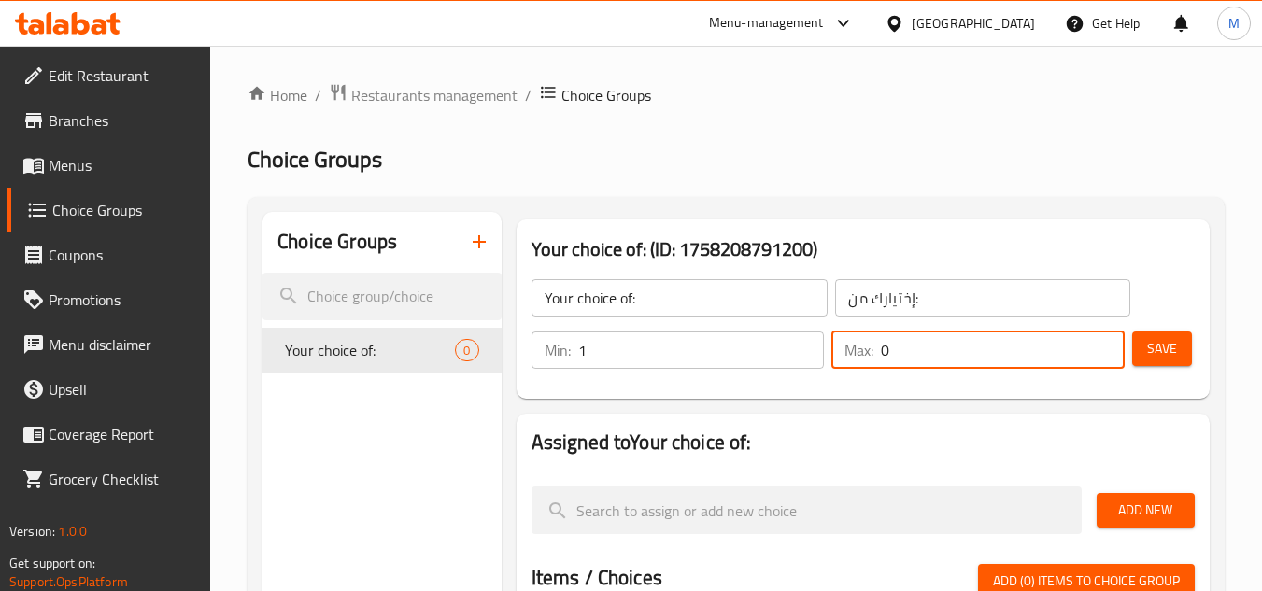
drag, startPoint x: 899, startPoint y: 359, endPoint x: 965, endPoint y: 355, distance: 65.5
click at [861, 362] on div "Max: 0 ​" at bounding box center [977, 350] width 293 height 37
type input "1"
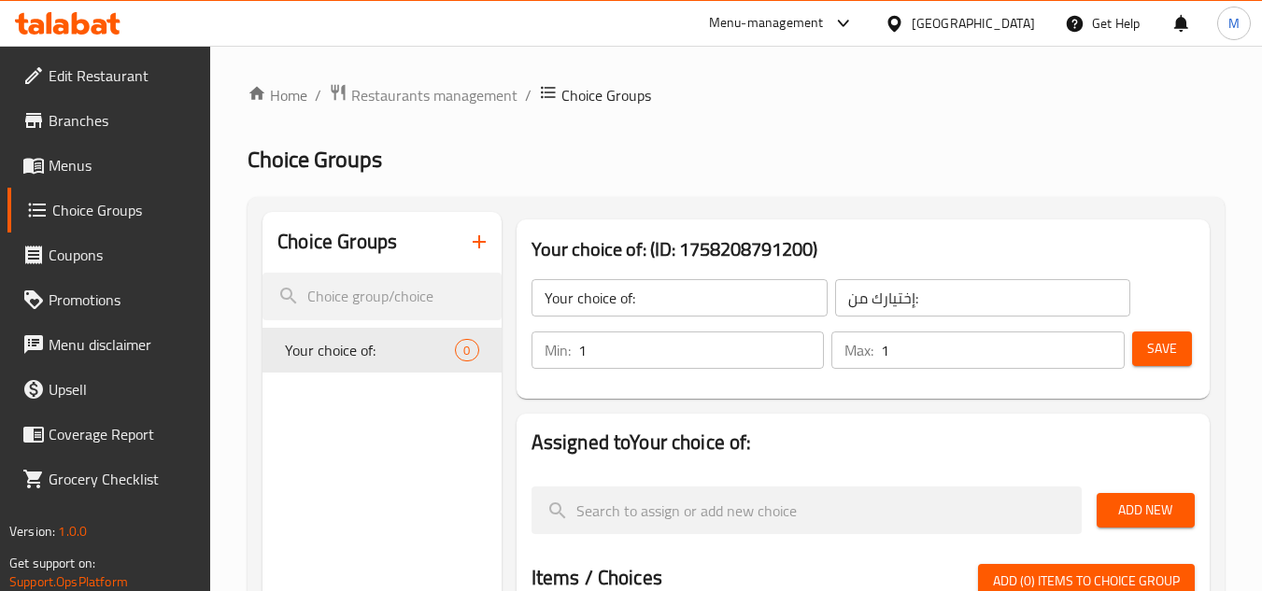
click at [1126, 359] on div "Max: 1 ​" at bounding box center [977, 350] width 301 height 45
click at [1142, 358] on button "Save" at bounding box center [1162, 349] width 60 height 35
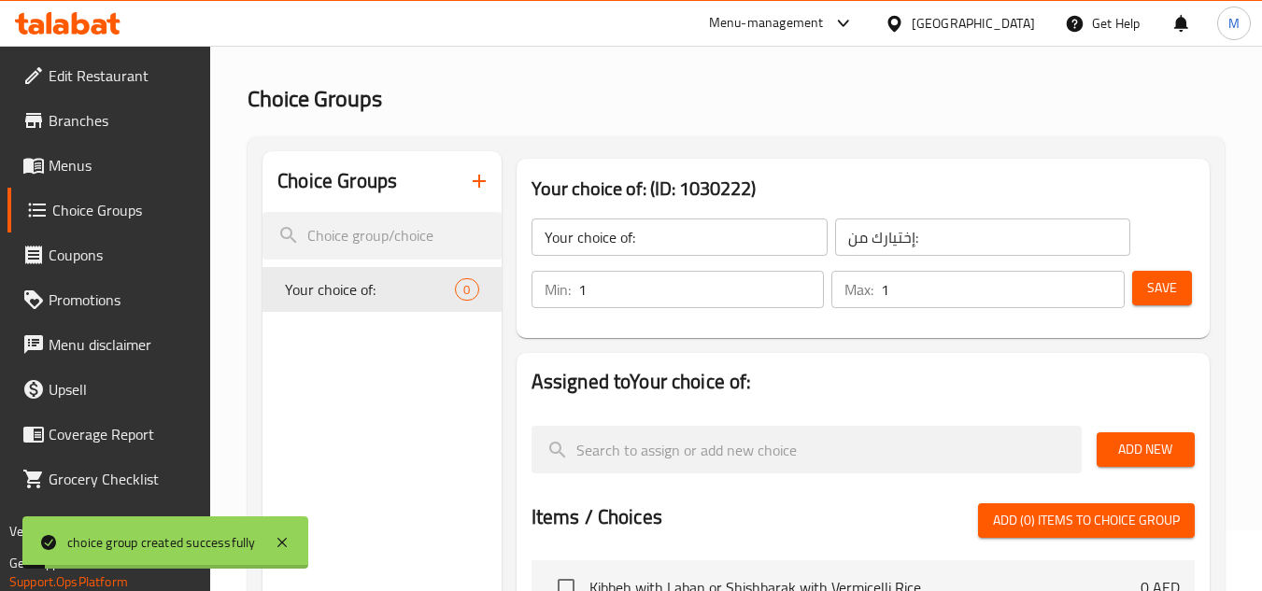
scroll to position [93, 0]
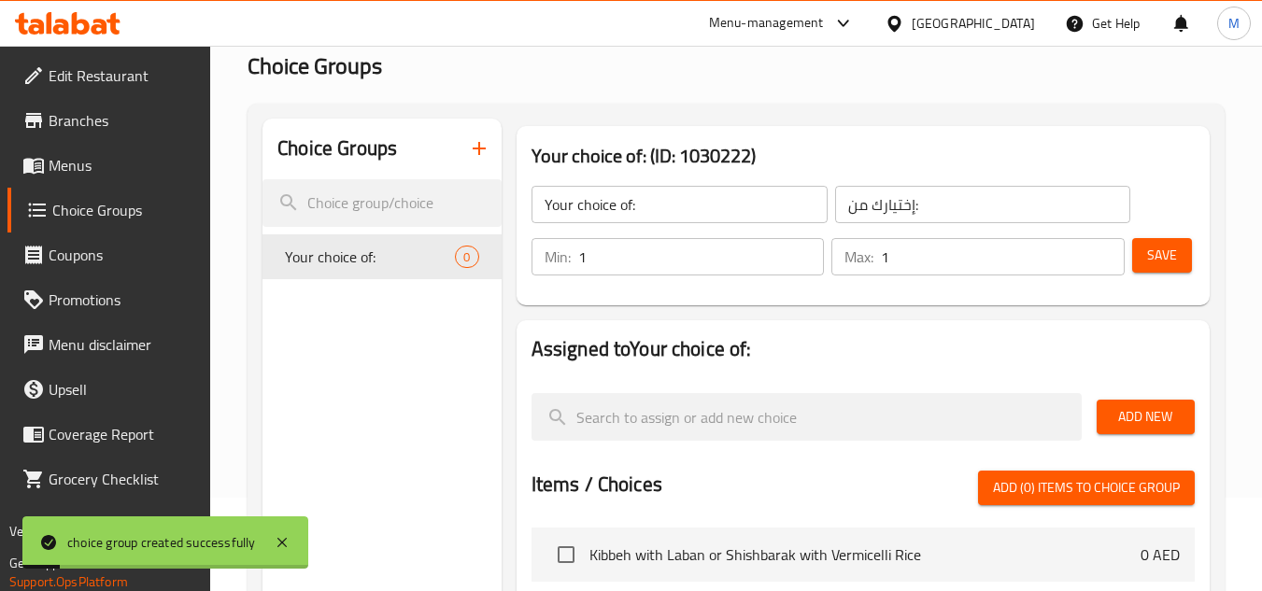
click at [1136, 414] on span "Add New" at bounding box center [1145, 416] width 68 height 23
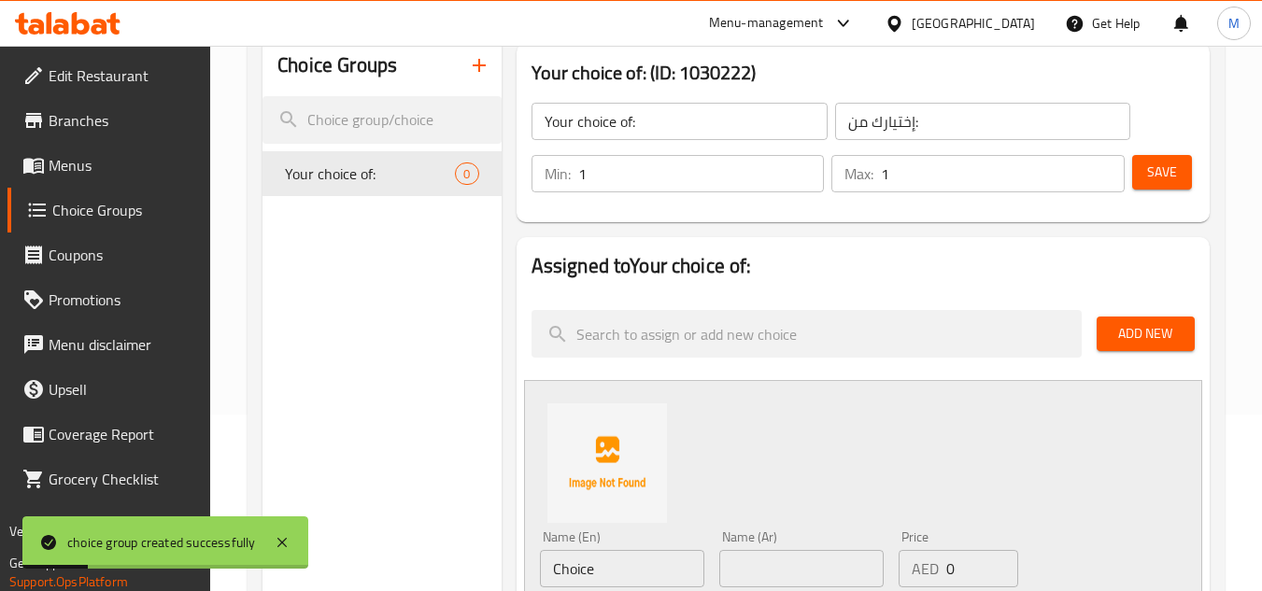
scroll to position [280, 0]
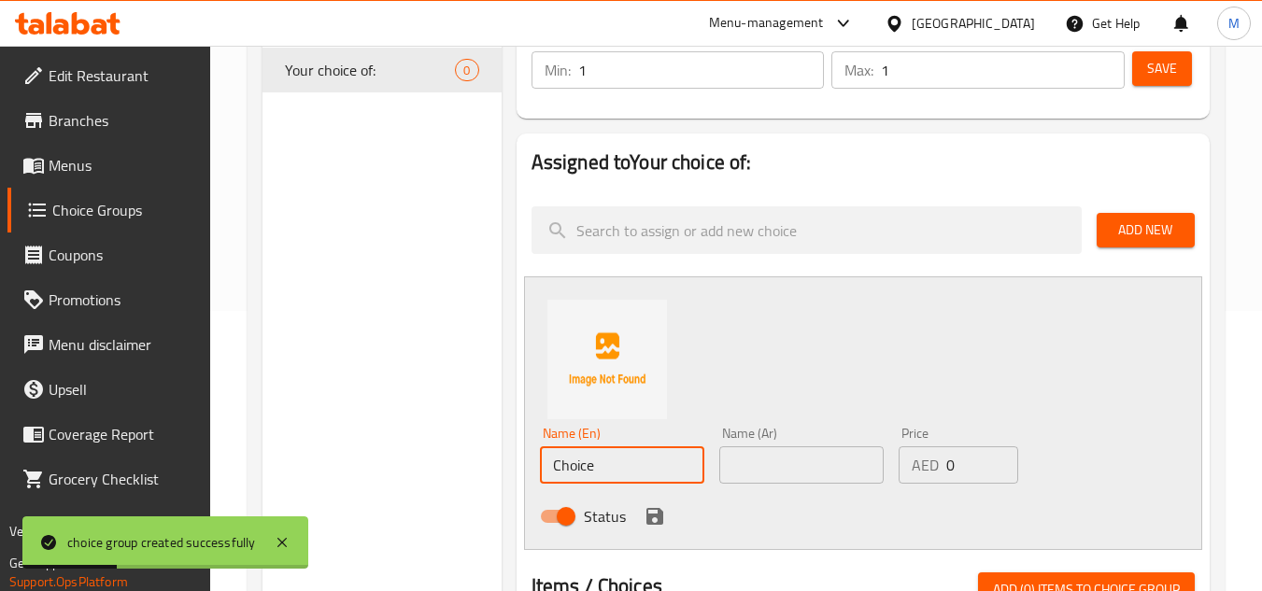
drag, startPoint x: 615, startPoint y: 466, endPoint x: 523, endPoint y: 473, distance: 92.7
click at [524, 473] on div "Name (En) Choice Name (En) Name (Ar) Name (Ar) Price AED 0 Price Status" at bounding box center [863, 413] width 678 height 274
paste input "icken Biryani"
type input "Chicken Biryani"
click at [785, 481] on input "text" at bounding box center [801, 464] width 164 height 37
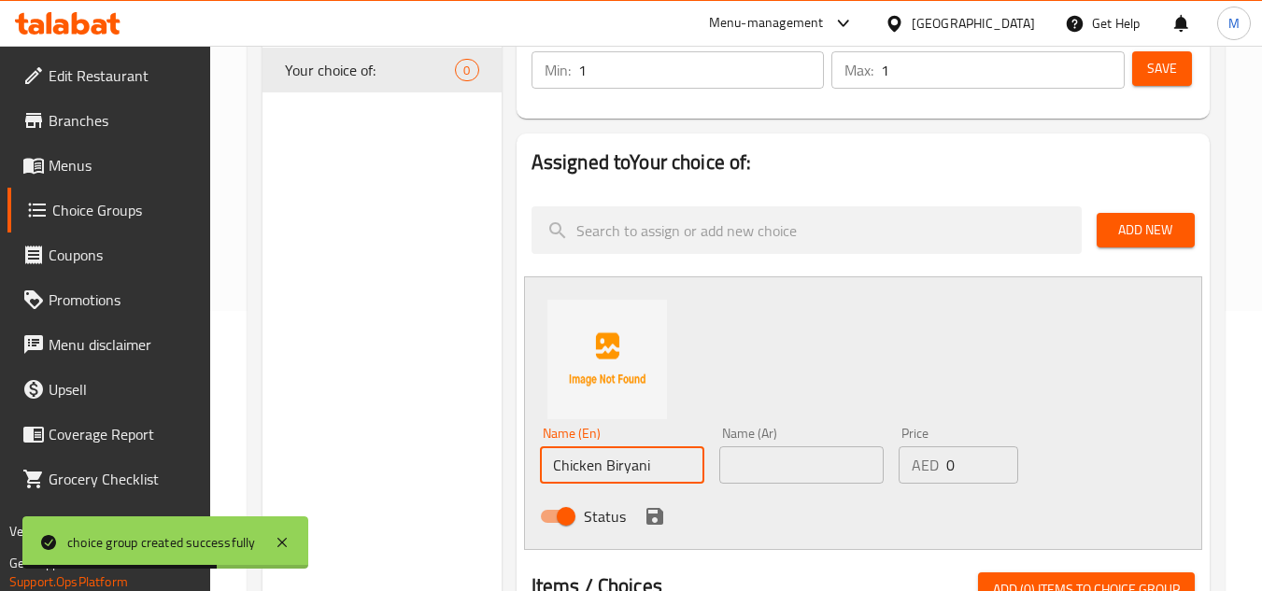
paste input "برياني دجاج"
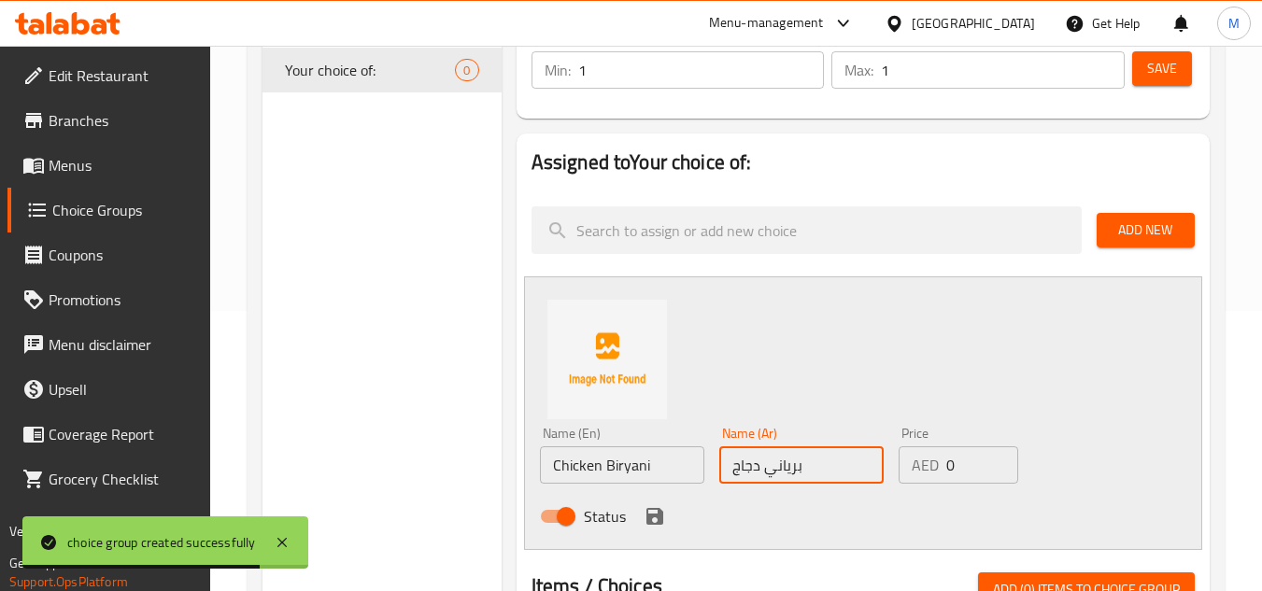
type input "برياني دجاج"
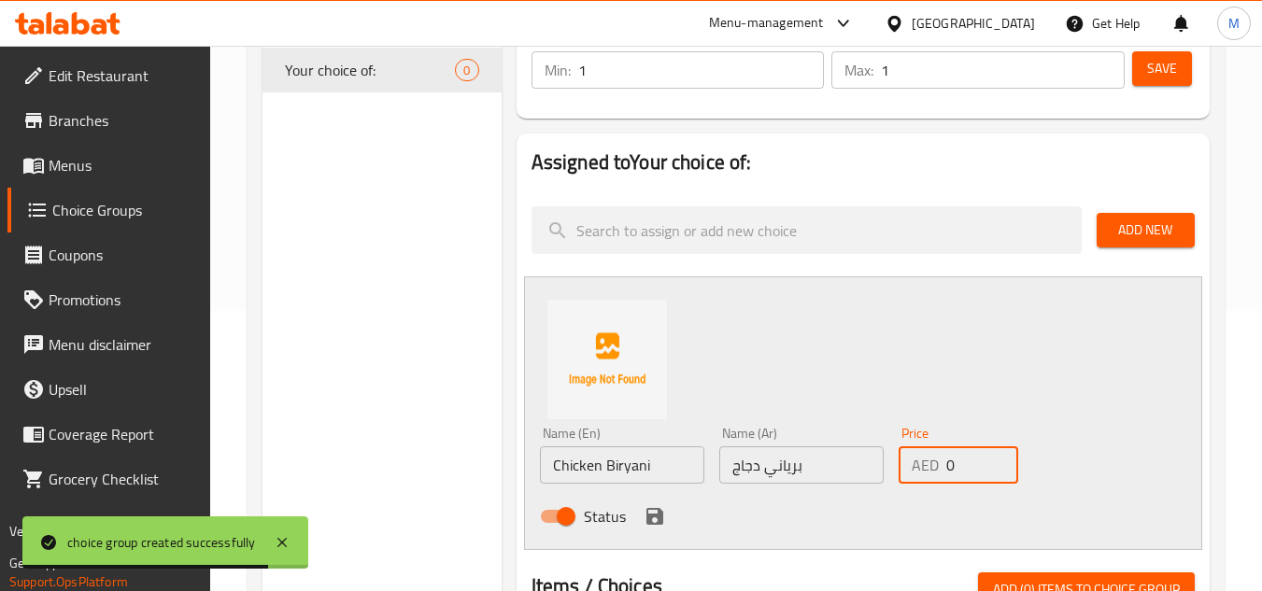
drag, startPoint x: 965, startPoint y: 469, endPoint x: 925, endPoint y: 468, distance: 39.2
click at [925, 468] on div "AED 0 Price" at bounding box center [958, 464] width 120 height 37
type input "16"
click at [885, 527] on div "Status" at bounding box center [801, 516] width 539 height 50
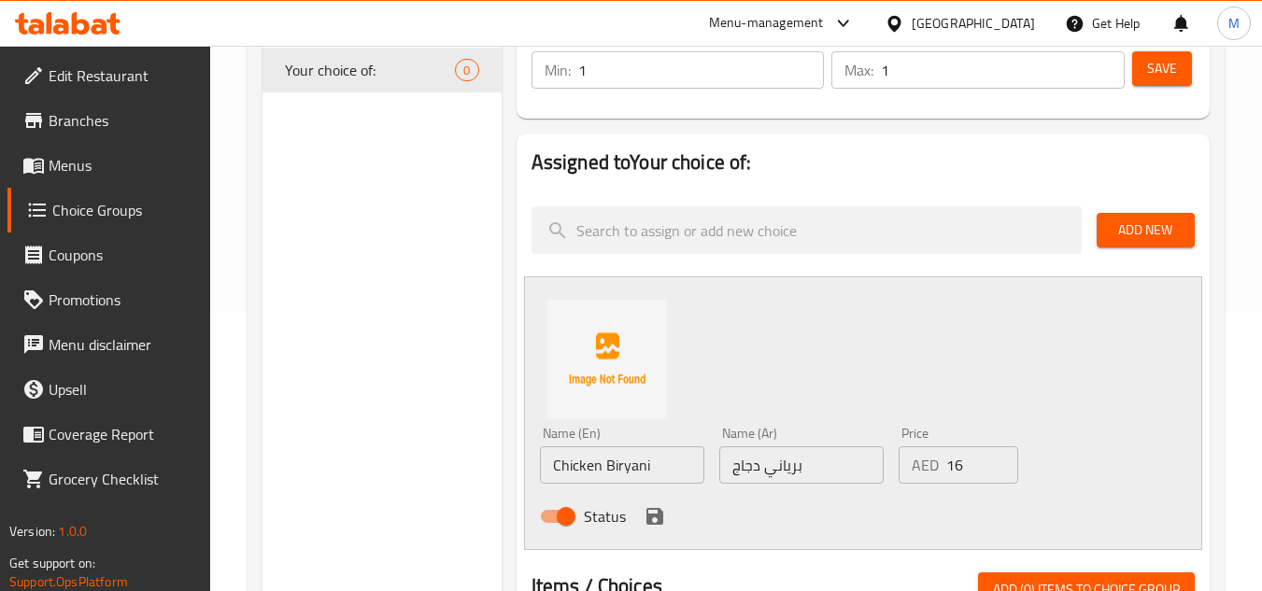
click at [664, 515] on icon "save" at bounding box center [654, 516] width 22 height 22
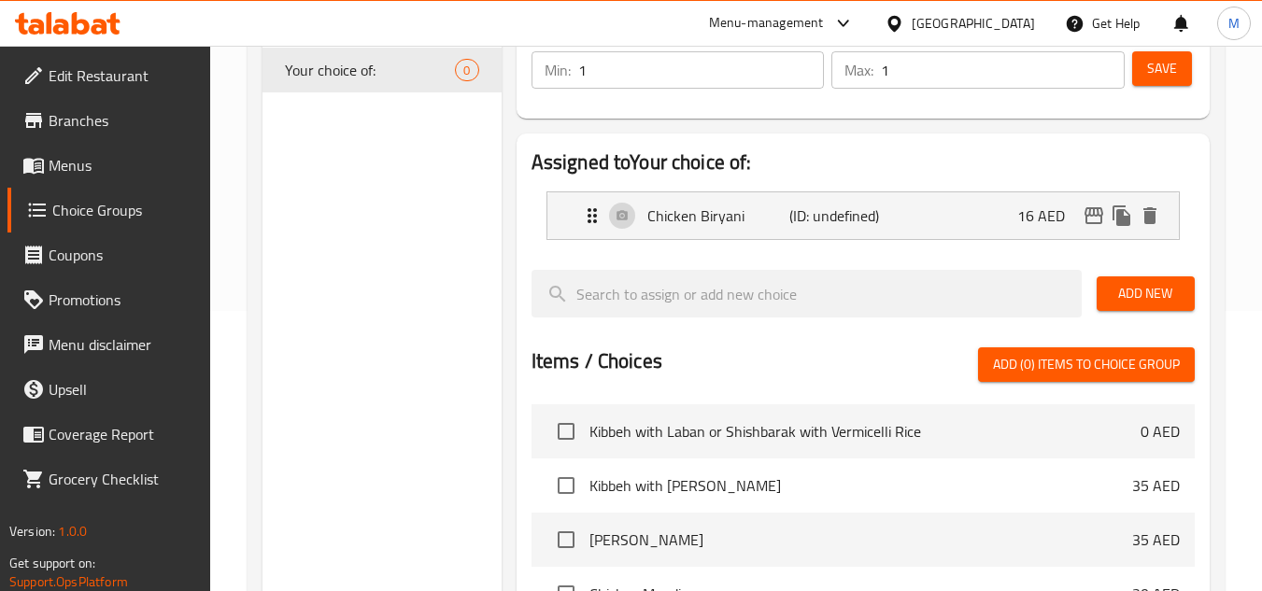
click at [1155, 302] on span "Add New" at bounding box center [1145, 293] width 68 height 23
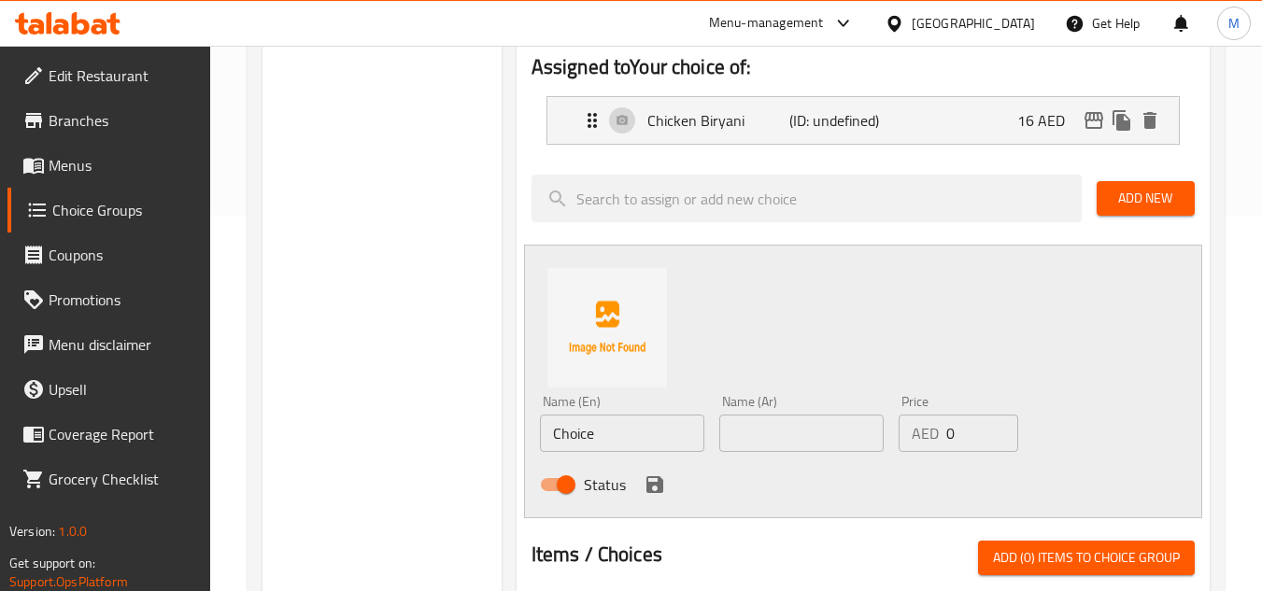
scroll to position [467, 0]
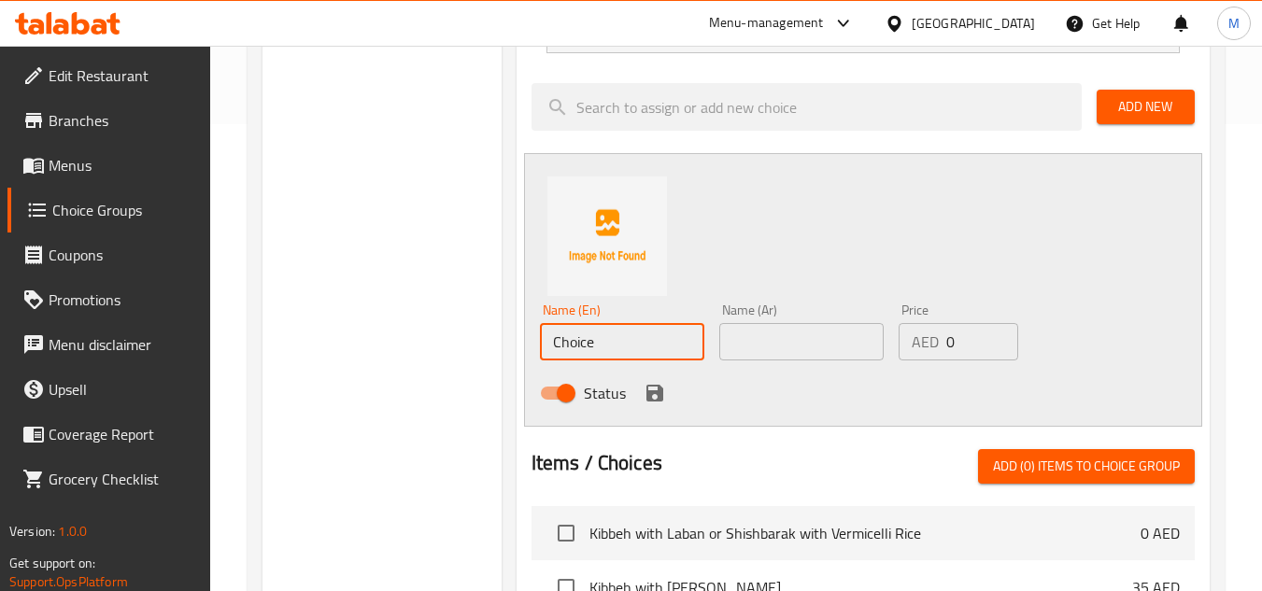
click at [567, 347] on input "Choice" at bounding box center [622, 341] width 164 height 37
paste input "icken M'sakhan"
type input "Chicken M'sakhan"
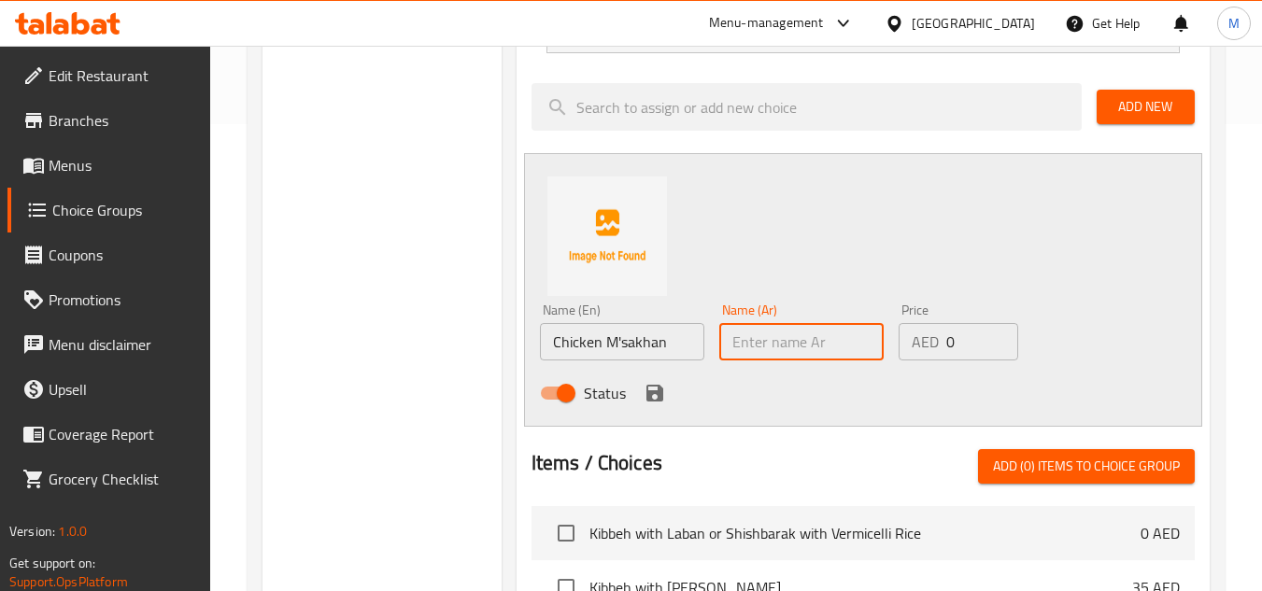
click at [768, 349] on input "text" at bounding box center [801, 341] width 164 height 37
paste input "مسخن دجاج"
type input "مسخن دجاج"
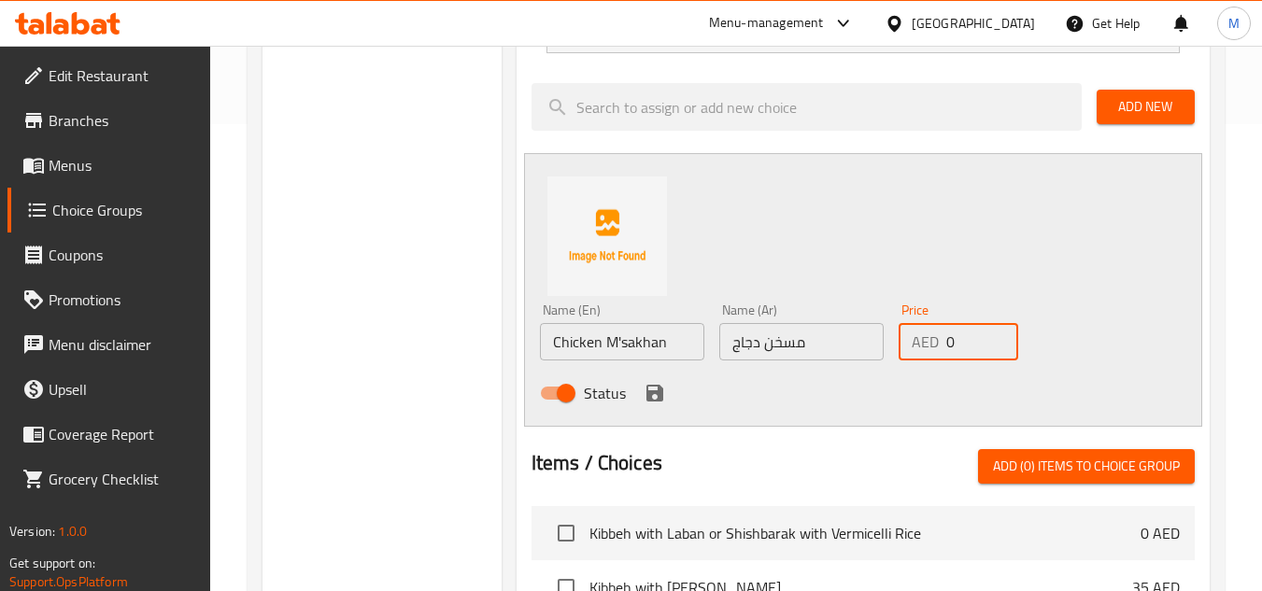
drag, startPoint x: 969, startPoint y: 338, endPoint x: 916, endPoint y: 346, distance: 53.9
click at [916, 346] on div "AED 0 Price" at bounding box center [958, 341] width 120 height 37
type input "16"
click at [652, 400] on icon "save" at bounding box center [654, 393] width 17 height 17
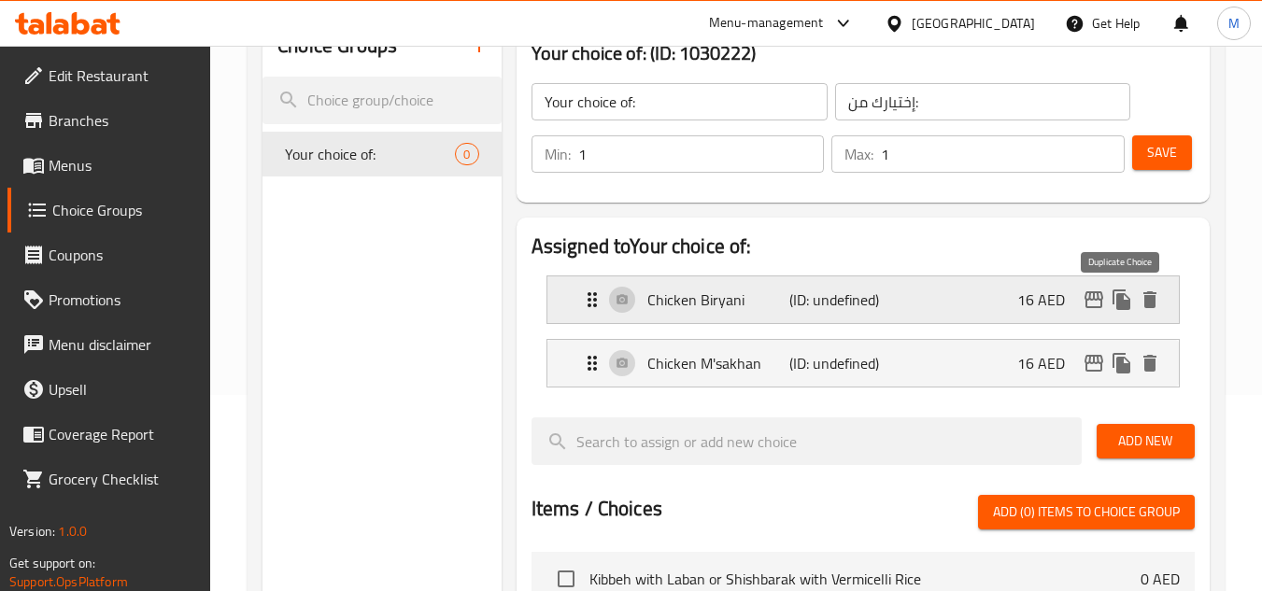
scroll to position [187, 0]
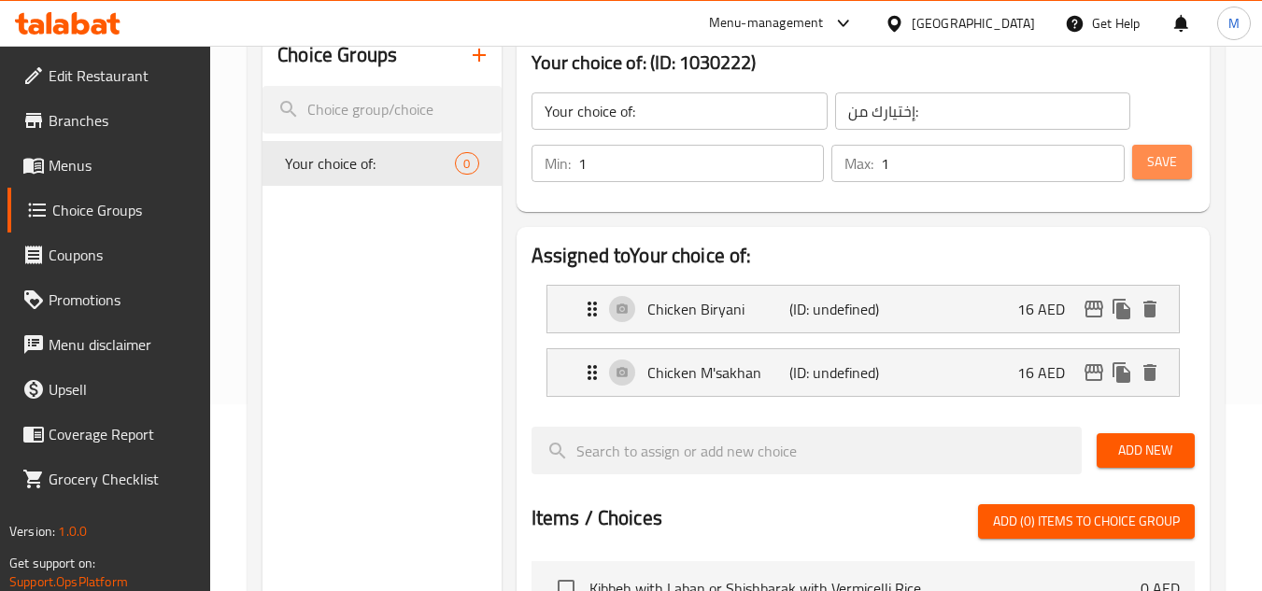
click at [1151, 160] on span "Save" at bounding box center [1162, 161] width 30 height 23
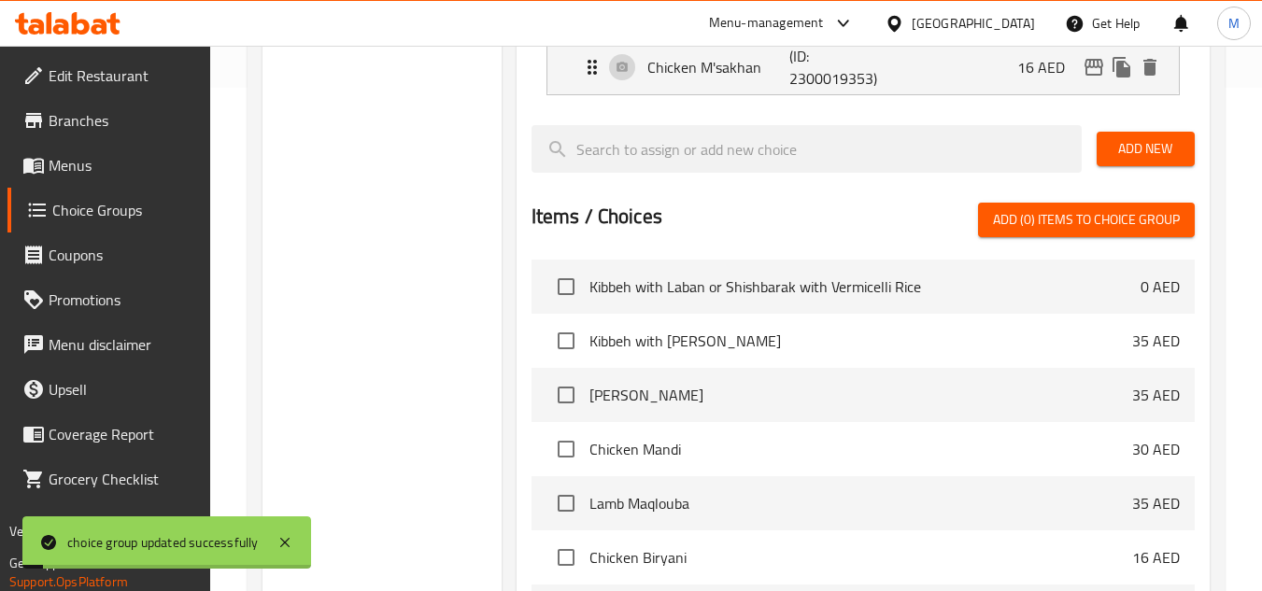
scroll to position [725, 0]
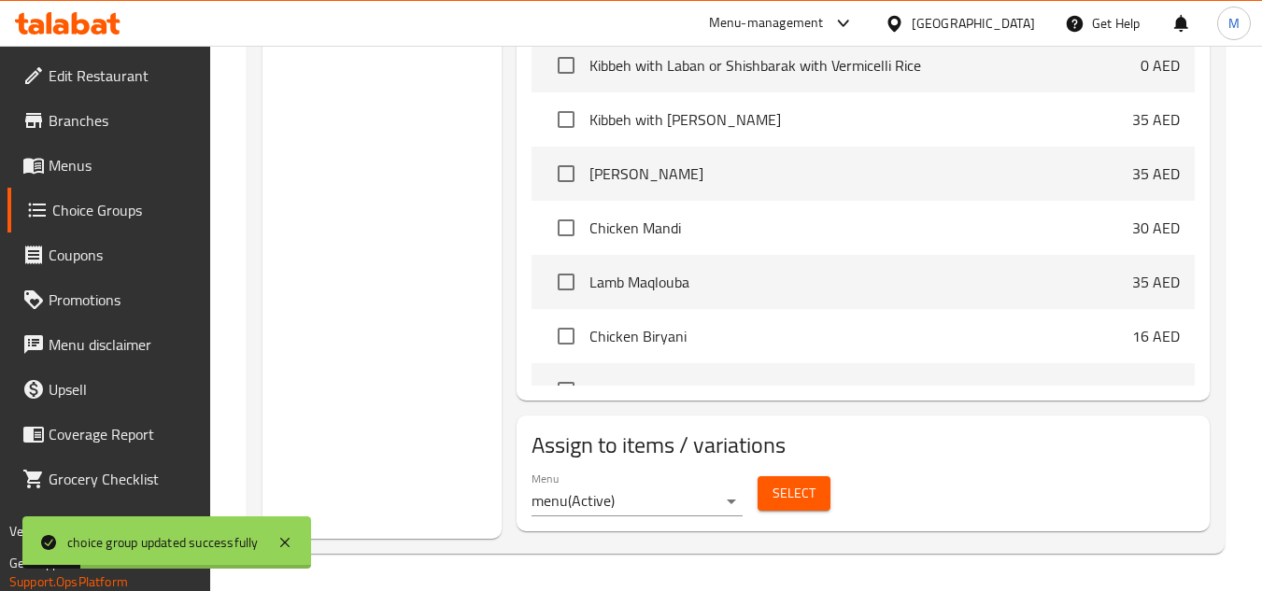
click at [770, 487] on button "Select" at bounding box center [793, 493] width 73 height 35
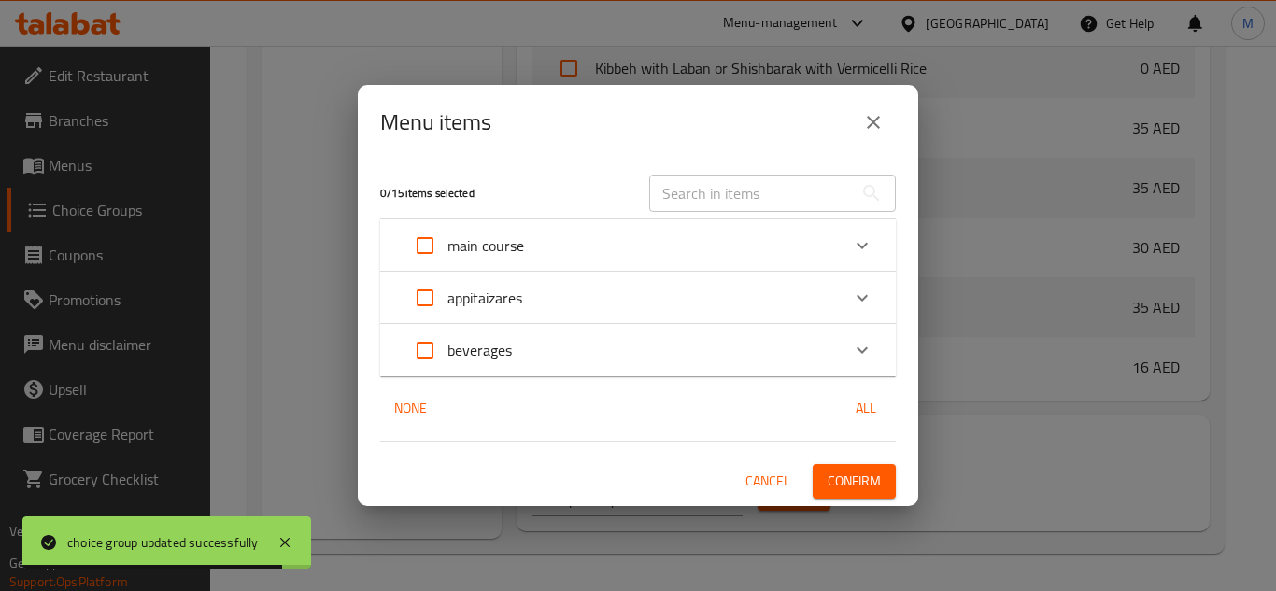
click at [769, 475] on span "Cancel" at bounding box center [767, 481] width 45 height 23
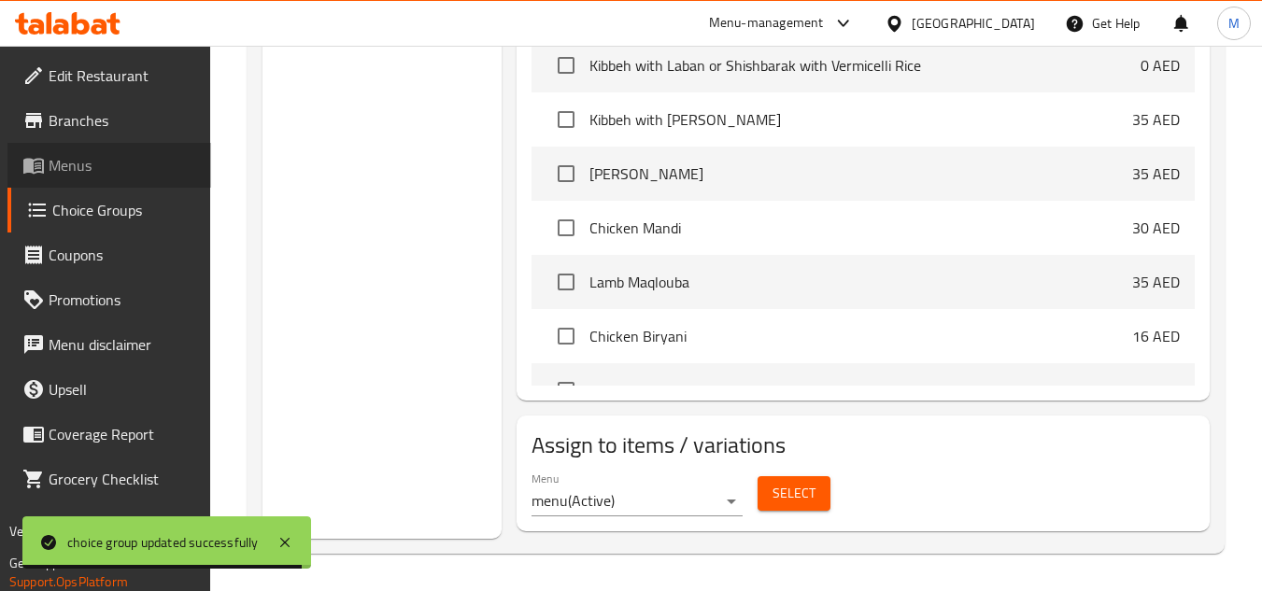
click at [96, 158] on span "Menus" at bounding box center [123, 165] width 148 height 22
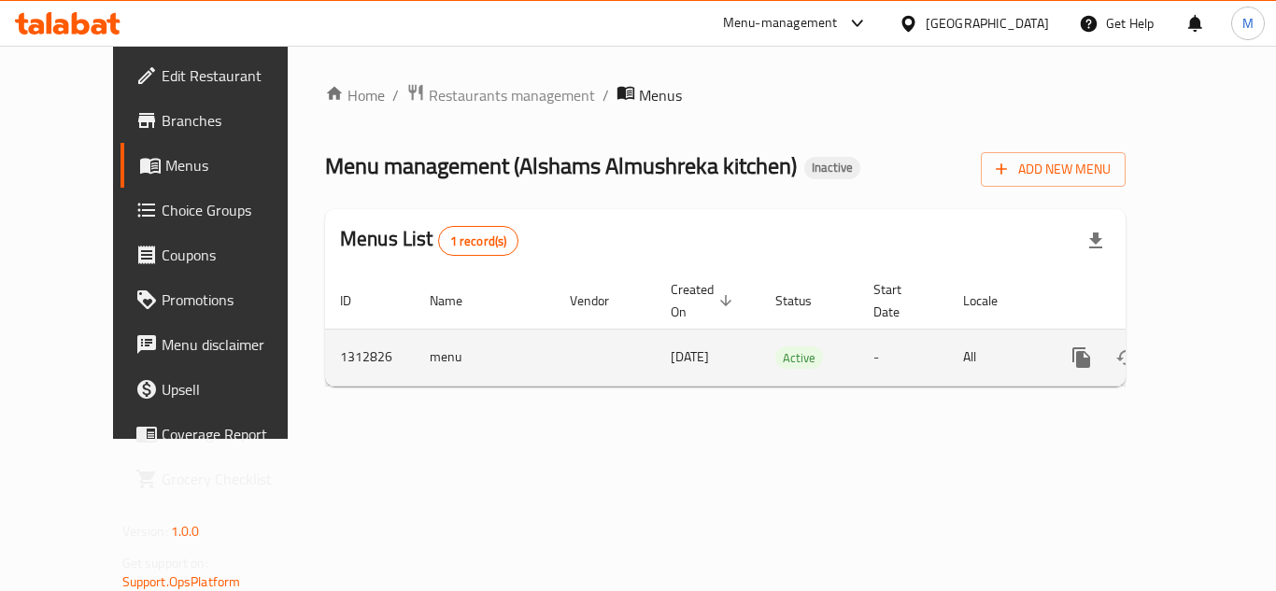
click at [1207, 346] on icon "enhanced table" at bounding box center [1216, 357] width 22 height 22
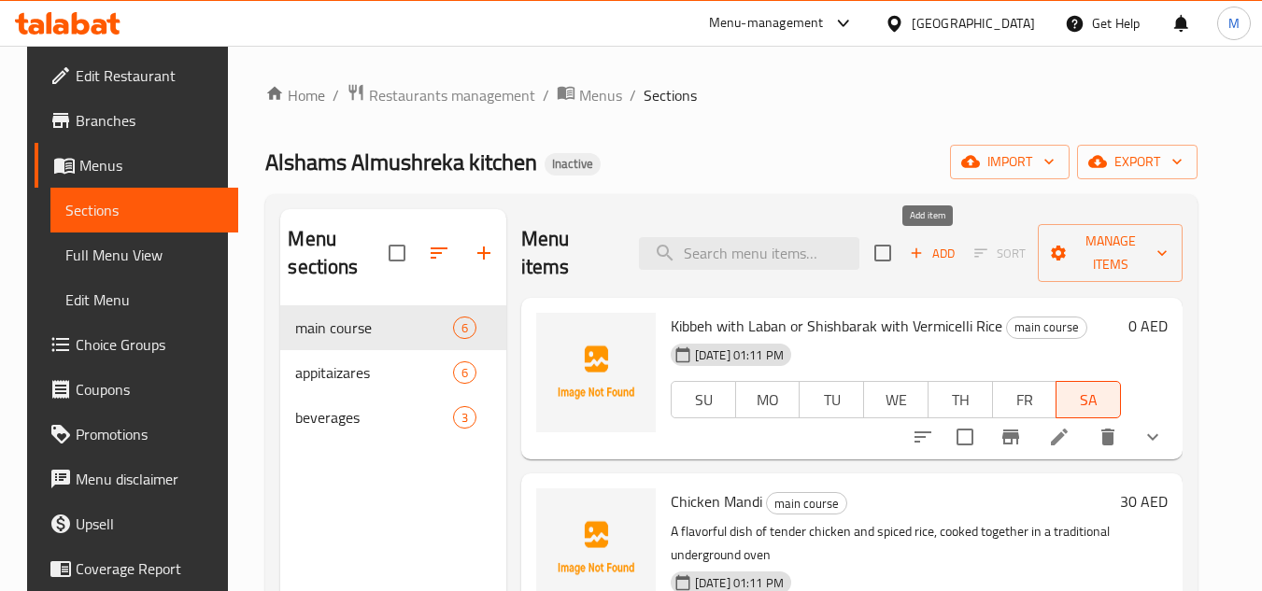
click at [937, 247] on span "Add" at bounding box center [932, 253] width 50 height 21
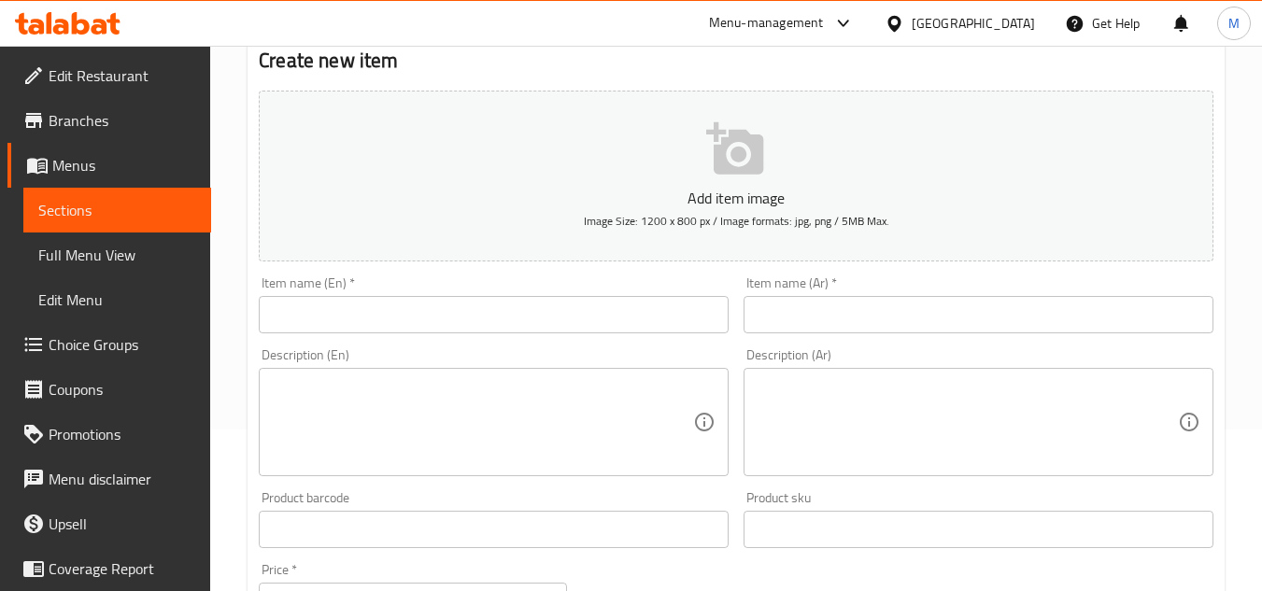
scroll to position [560, 0]
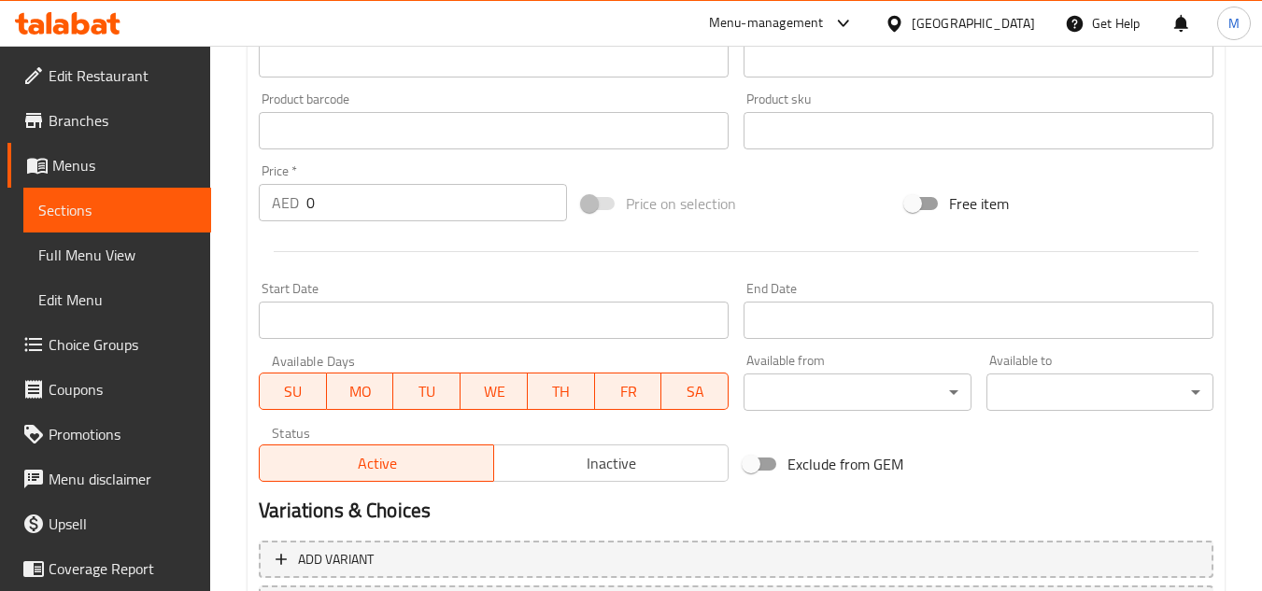
click at [685, 395] on span "SA" at bounding box center [695, 391] width 52 height 27
click at [557, 382] on span "TH" at bounding box center [561, 391] width 52 height 27
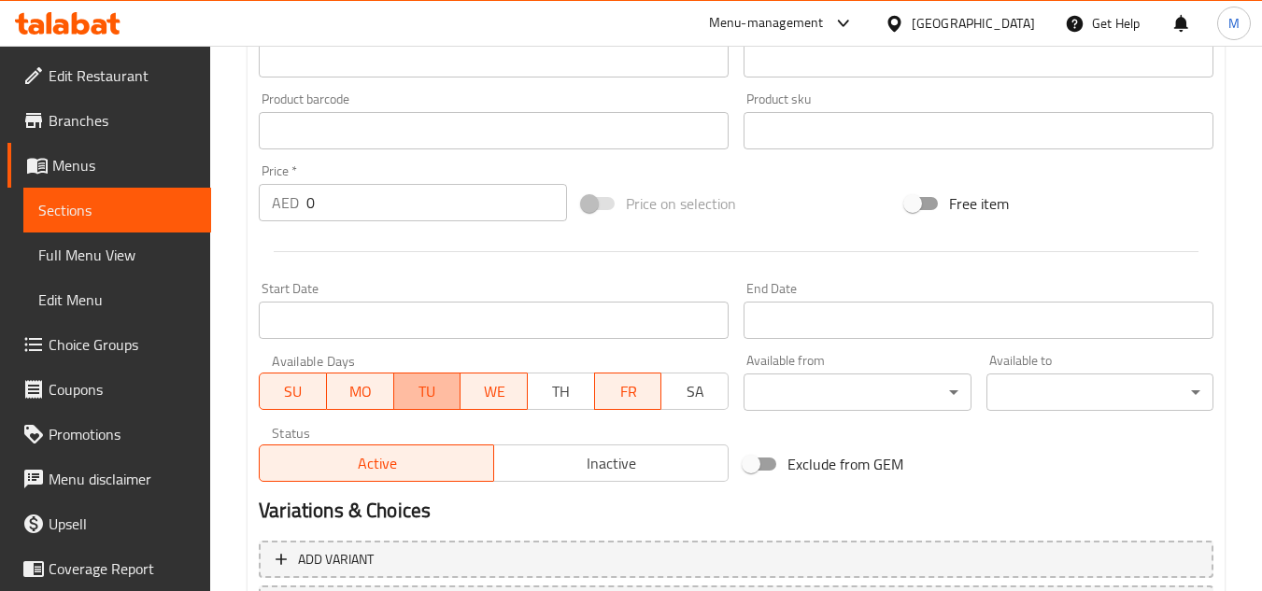
click at [441, 394] on span "TU" at bounding box center [428, 391] width 52 height 27
click at [472, 389] on span "WE" at bounding box center [494, 391] width 52 height 27
click at [325, 385] on button "SU" at bounding box center [293, 391] width 68 height 37
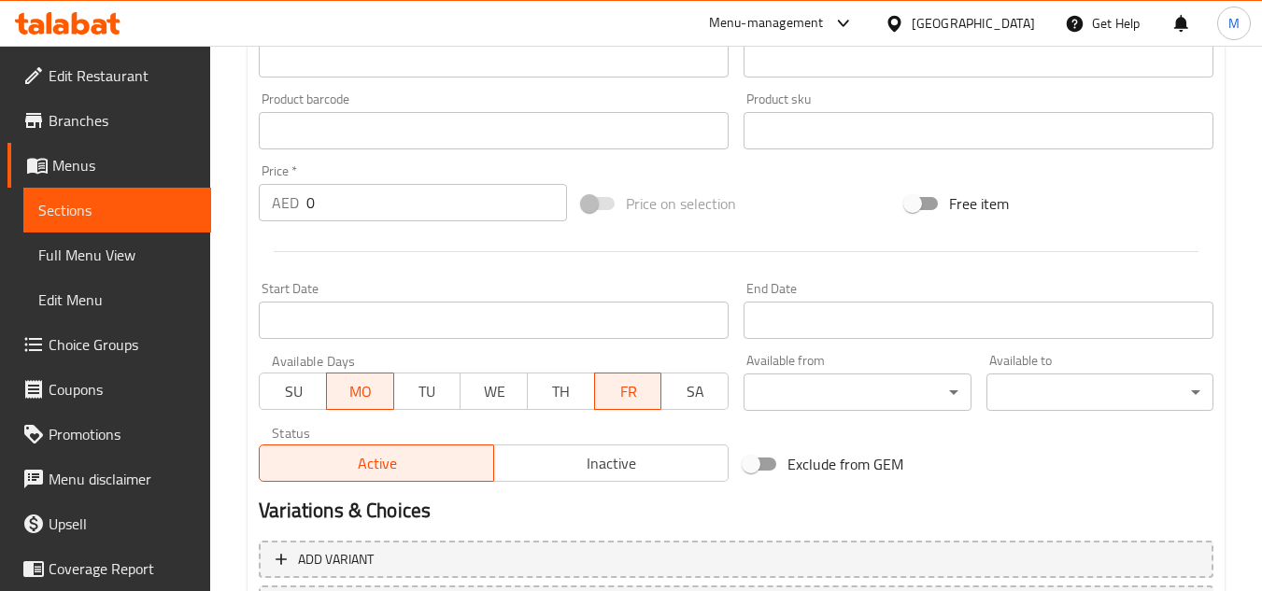
click at [284, 395] on span "SU" at bounding box center [293, 391] width 52 height 27
click at [364, 386] on span "MO" at bounding box center [360, 391] width 52 height 27
click at [324, 385] on button "SU" at bounding box center [293, 391] width 68 height 37
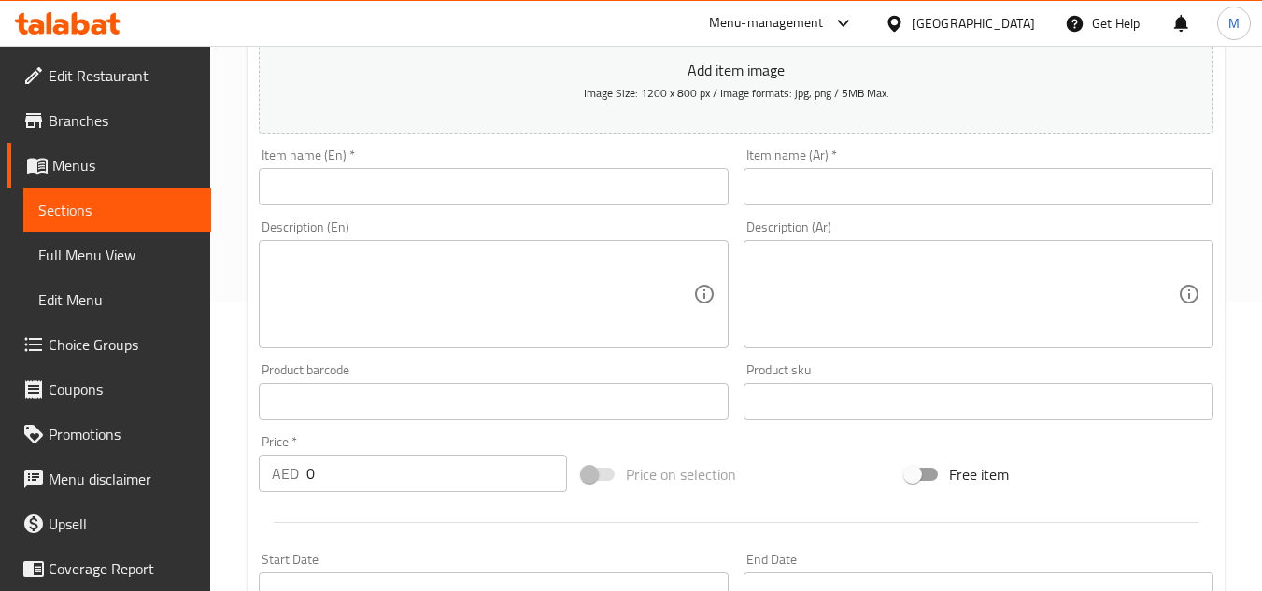
scroll to position [280, 0]
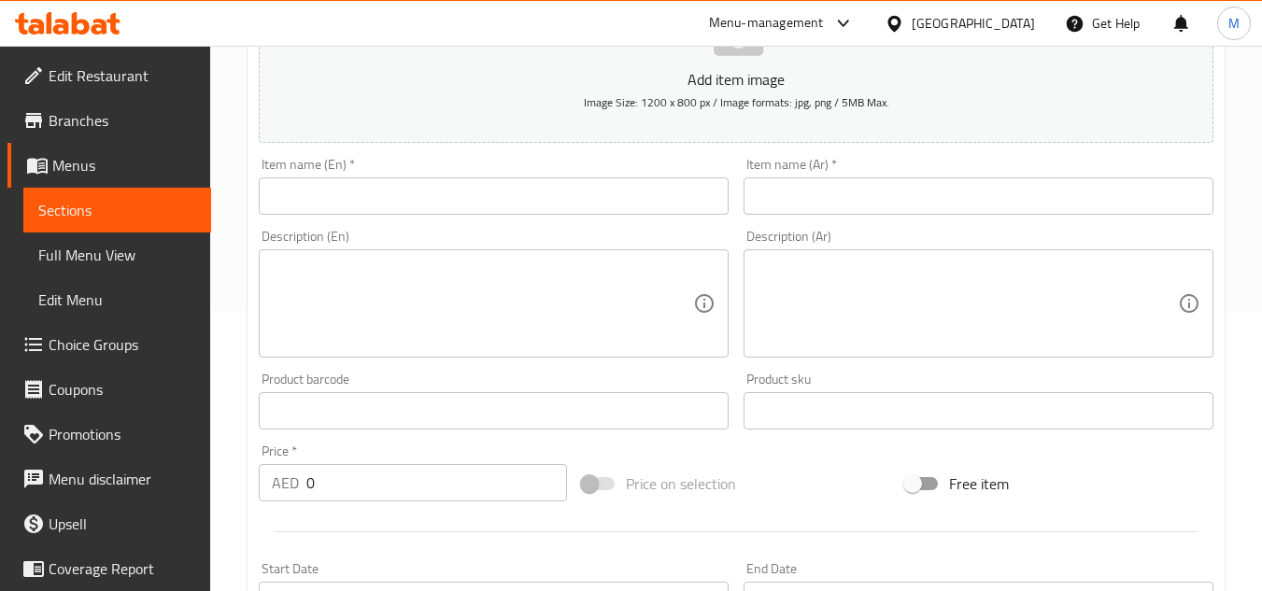
click at [353, 173] on div "Item name (En)   * Item name (En) *" at bounding box center [494, 186] width 470 height 57
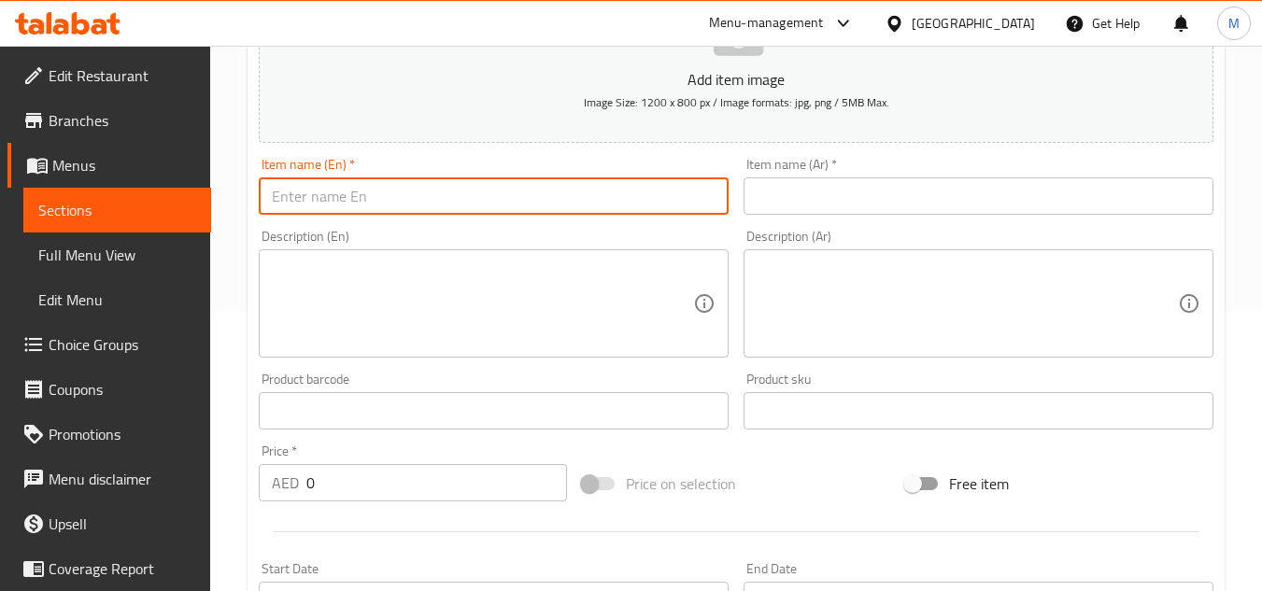
click at [353, 208] on input "text" at bounding box center [494, 195] width 470 height 37
paste input "Chicken Biryani or Chicken M'sakhan"
type input "Chicken Biryani or Chicken M'sakhan"
click at [795, 202] on input "text" at bounding box center [978, 195] width 470 height 37
paste input "برياني دجاج أو مسخن دجاج"
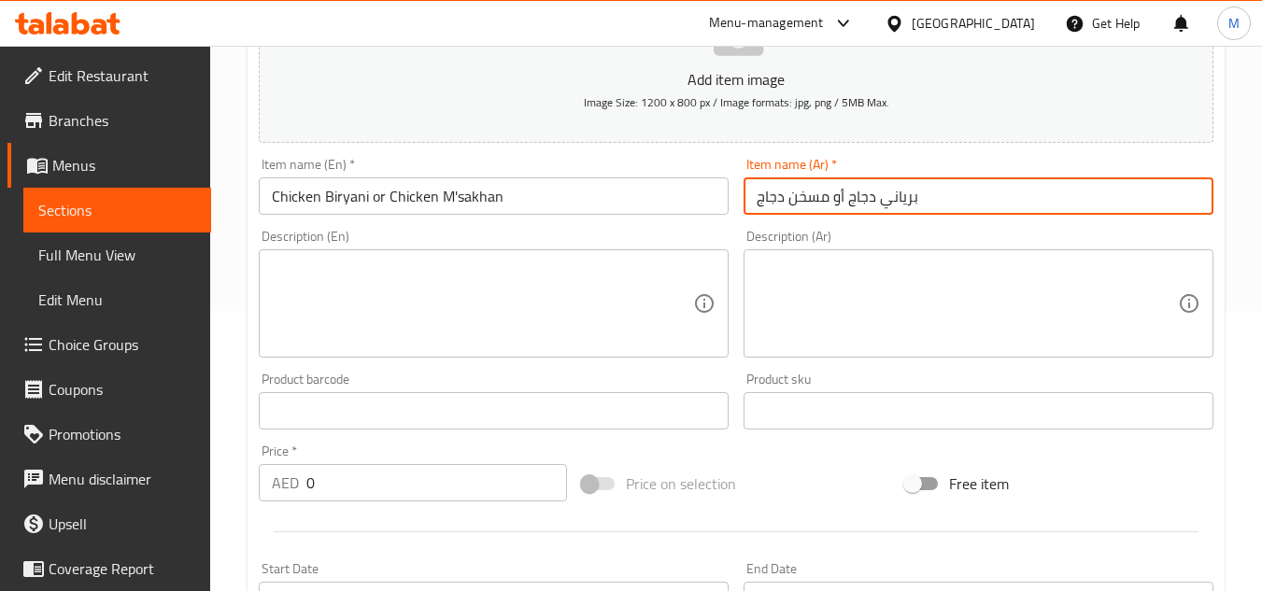
type input "برياني دجاج أو مسخن دجاج"
click at [623, 291] on textarea at bounding box center [482, 304] width 421 height 89
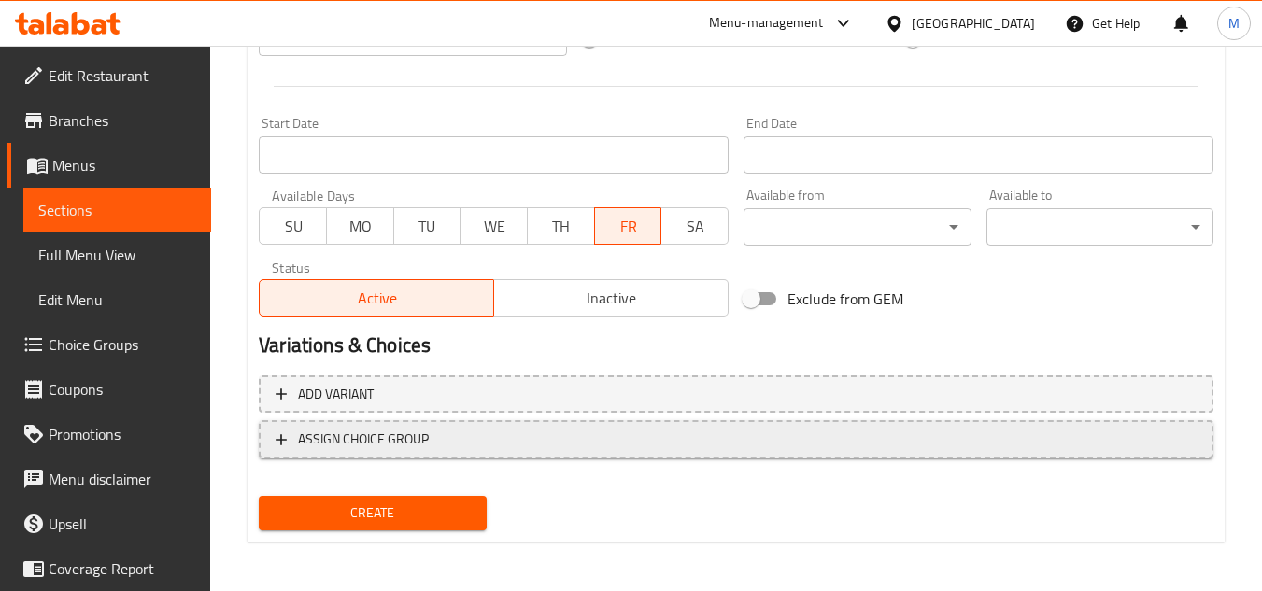
scroll to position [728, 0]
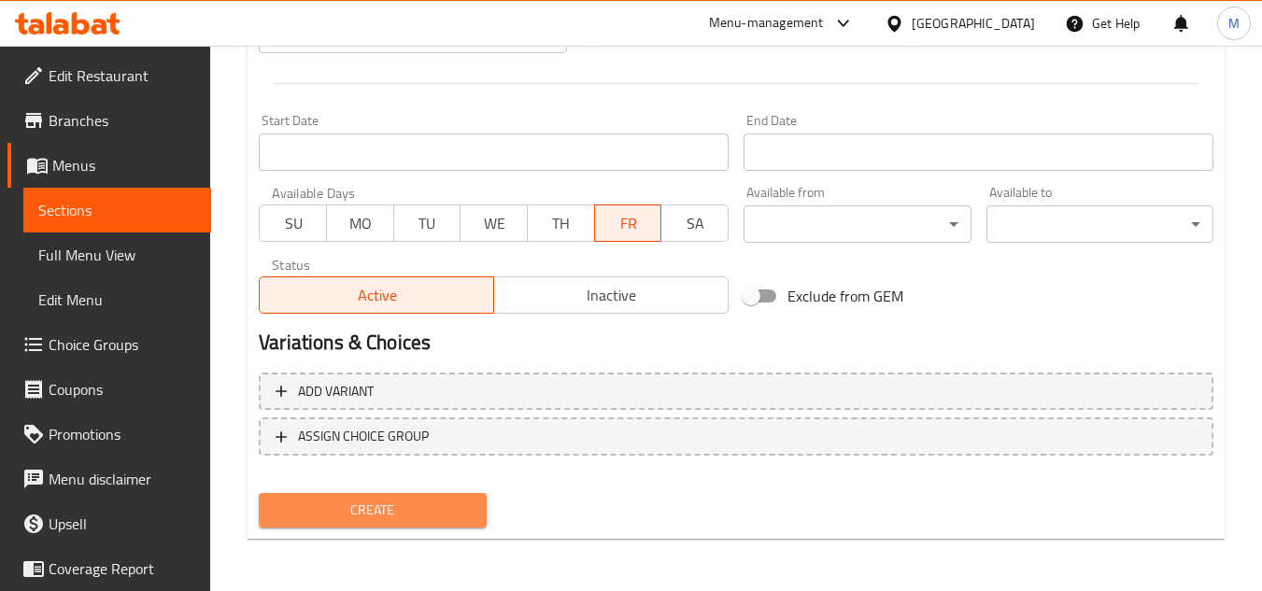
click at [467, 501] on span "Create" at bounding box center [372, 510] width 197 height 23
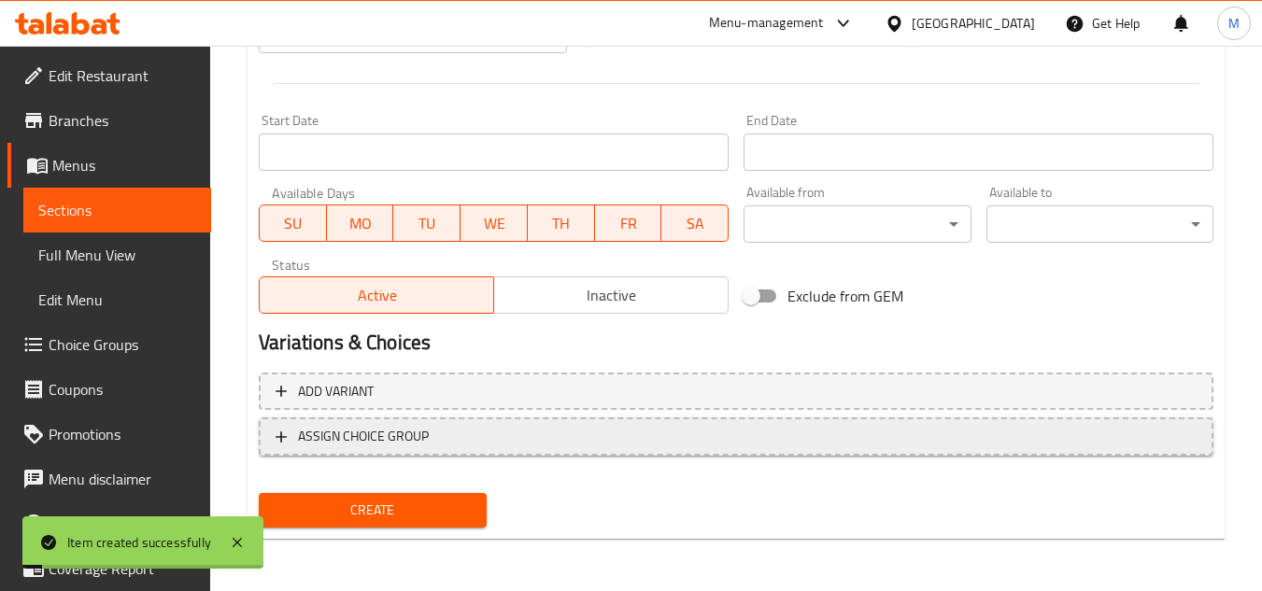
click at [490, 450] on button "ASSIGN CHOICE GROUP" at bounding box center [736, 436] width 954 height 38
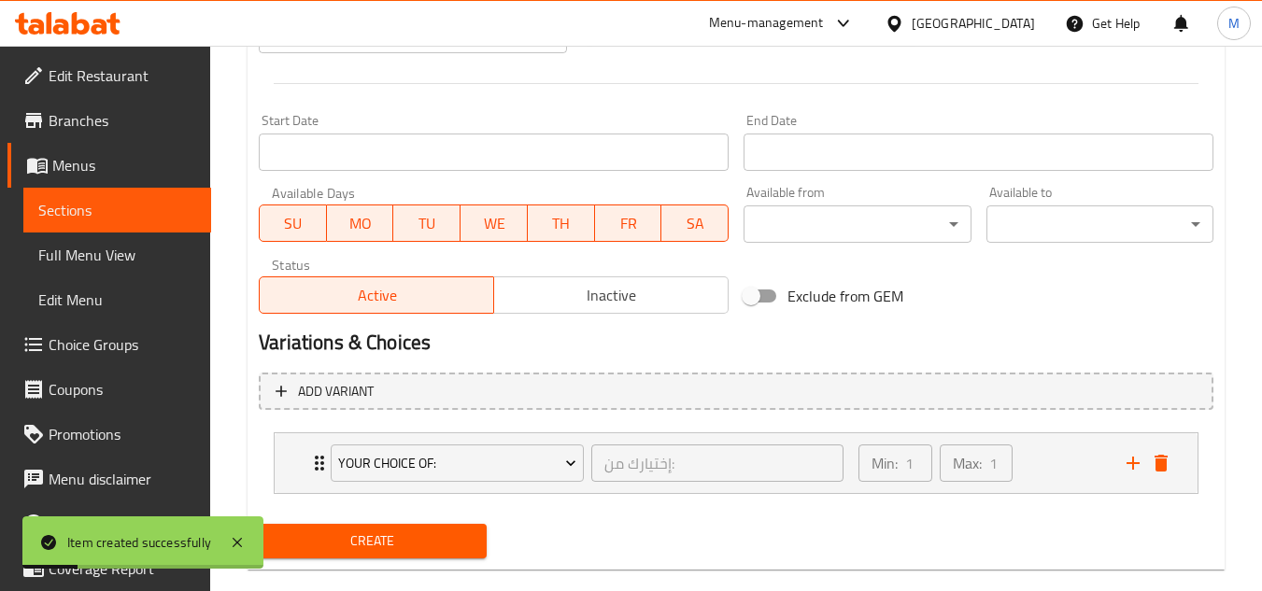
click at [438, 546] on span "Create" at bounding box center [372, 541] width 197 height 23
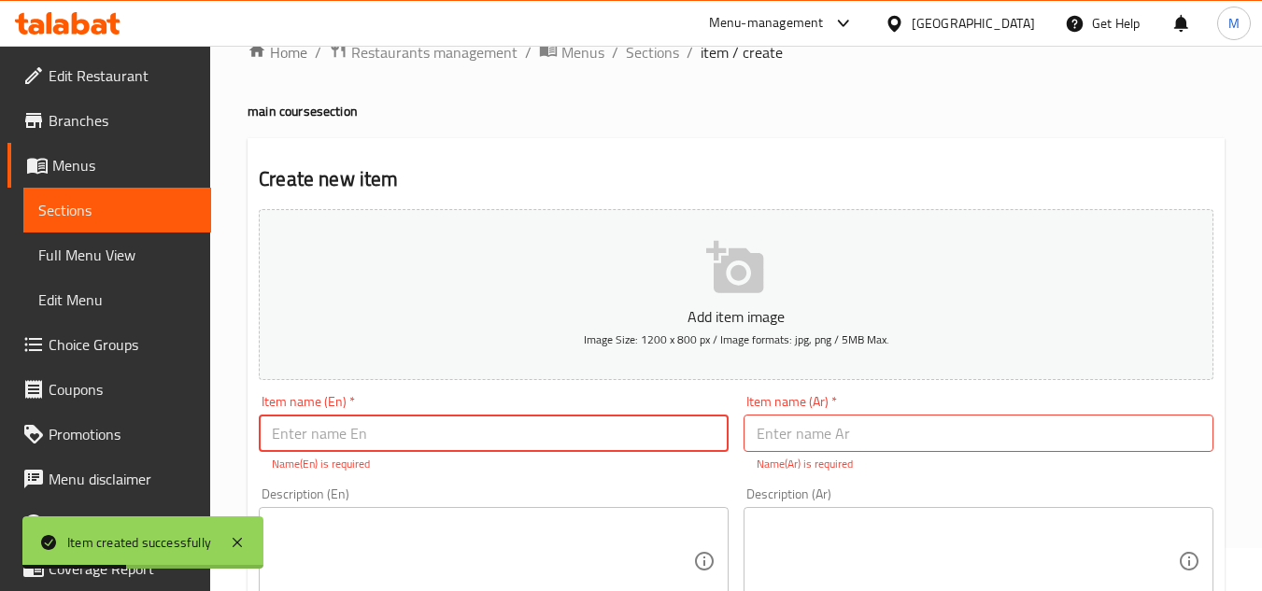
scroll to position [0, 0]
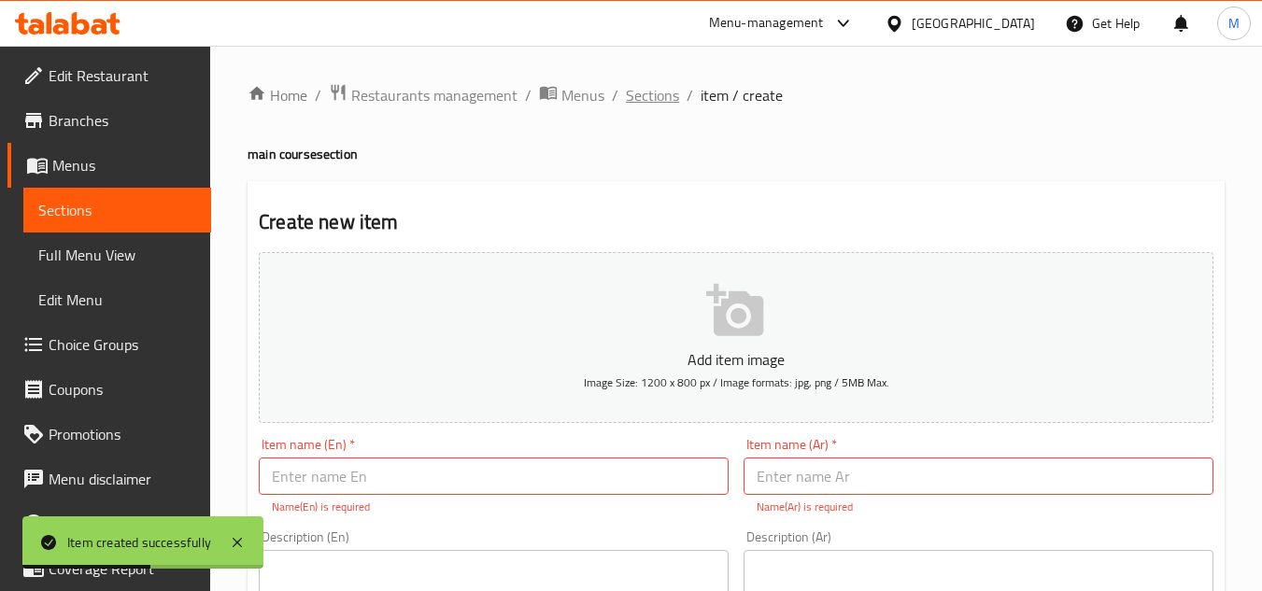
click at [655, 95] on span "Sections" at bounding box center [652, 95] width 53 height 22
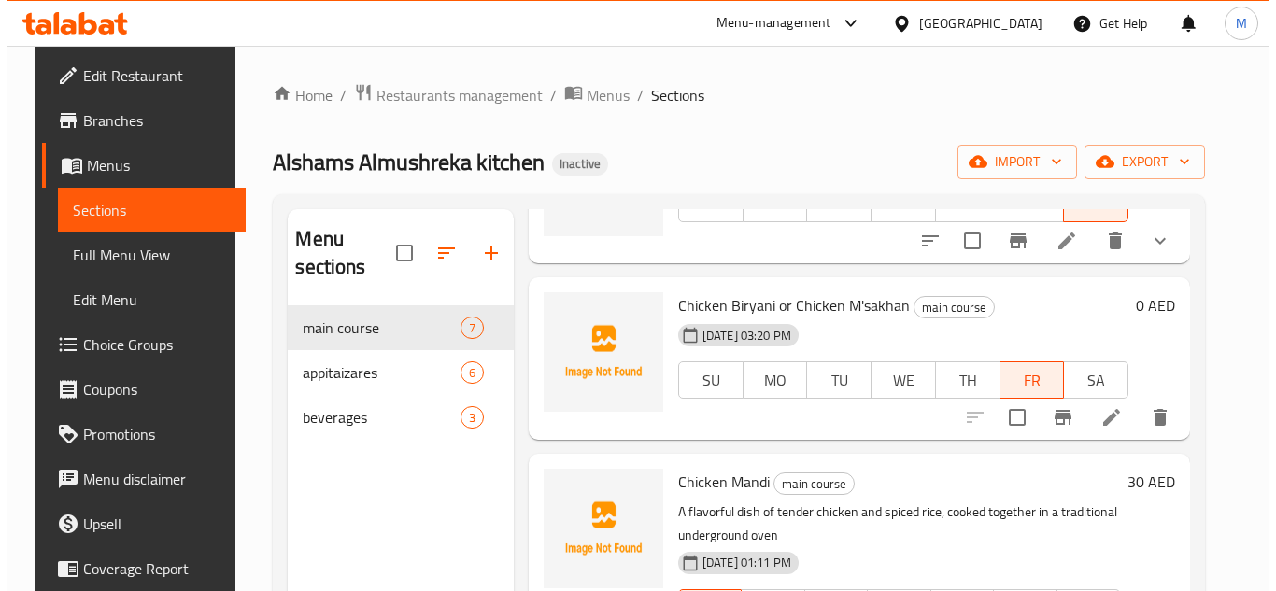
scroll to position [187, 0]
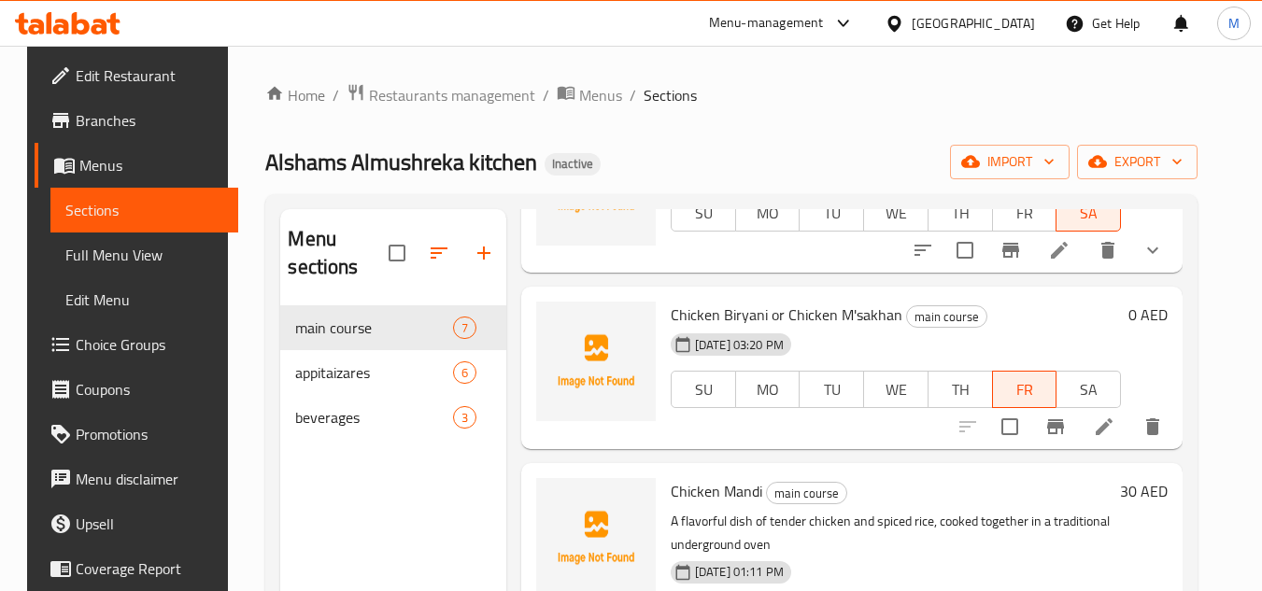
click at [1115, 433] on icon at bounding box center [1104, 427] width 22 height 22
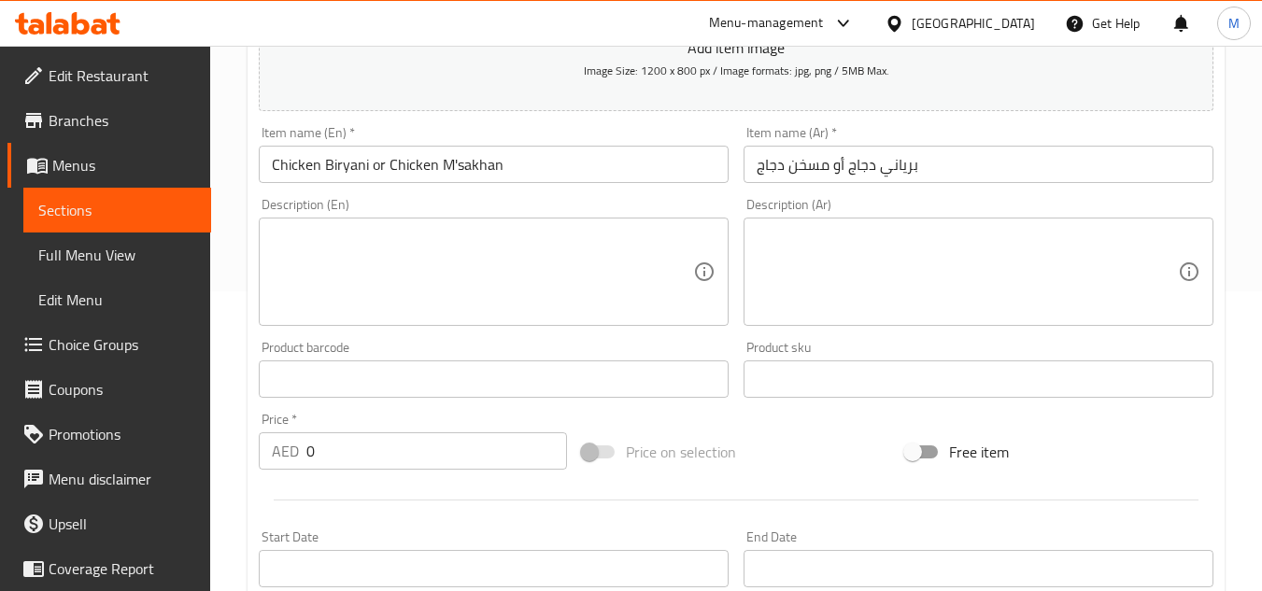
scroll to position [716, 0]
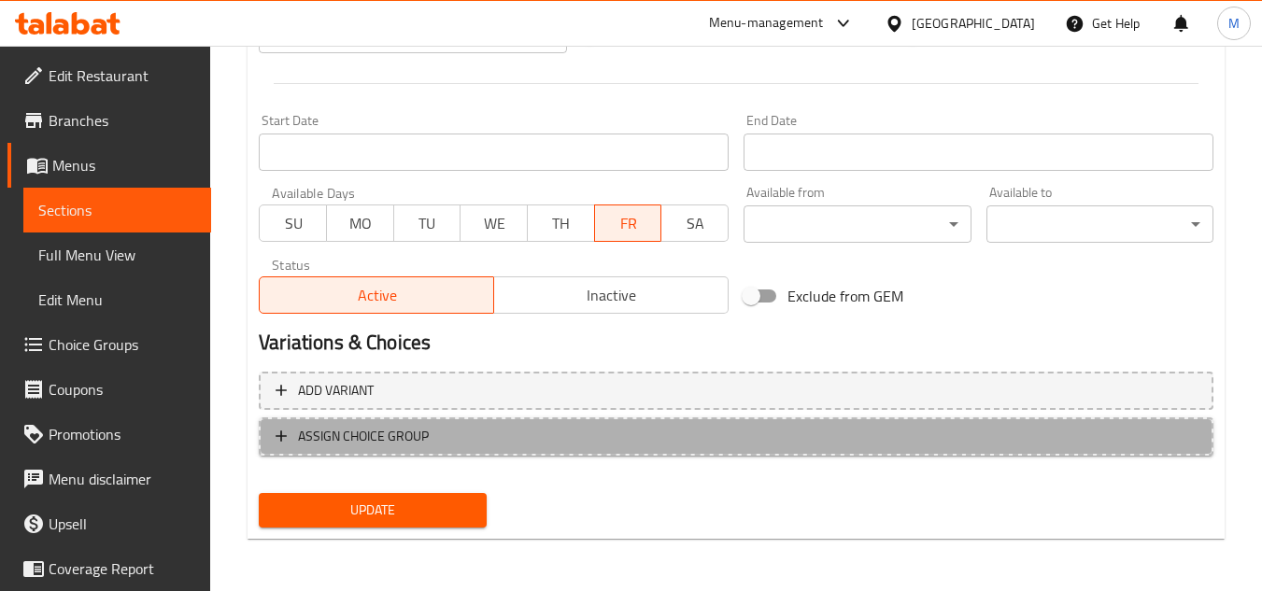
click at [497, 436] on span "ASSIGN CHOICE GROUP" at bounding box center [735, 436] width 921 height 23
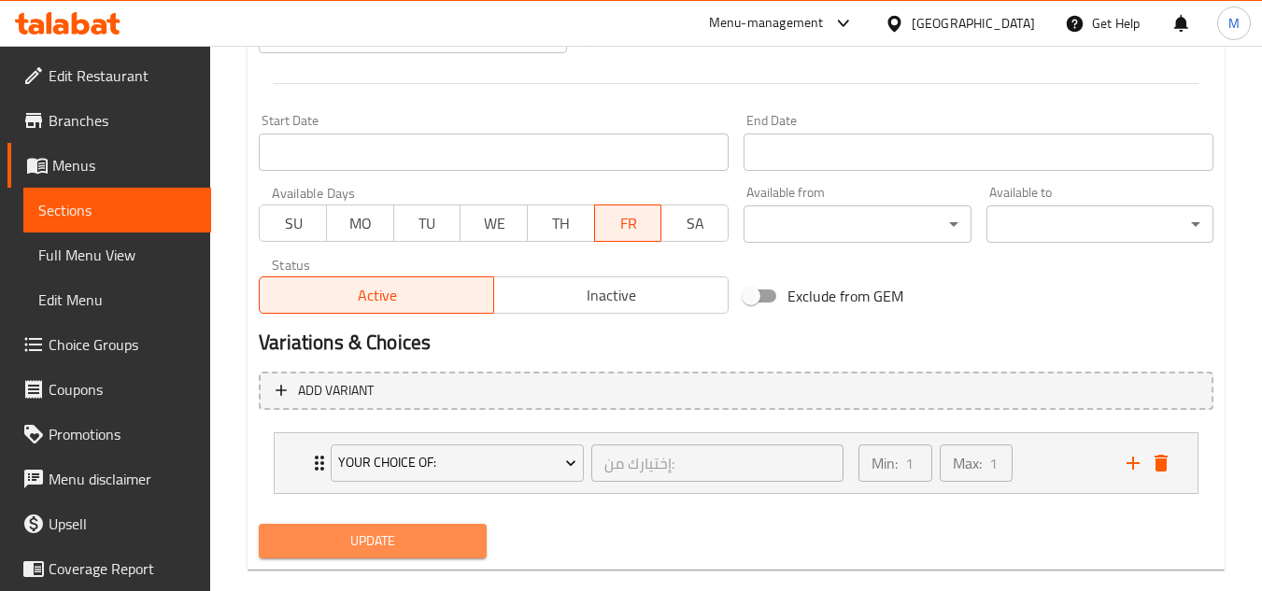
click at [418, 547] on span "Update" at bounding box center [372, 541] width 197 height 23
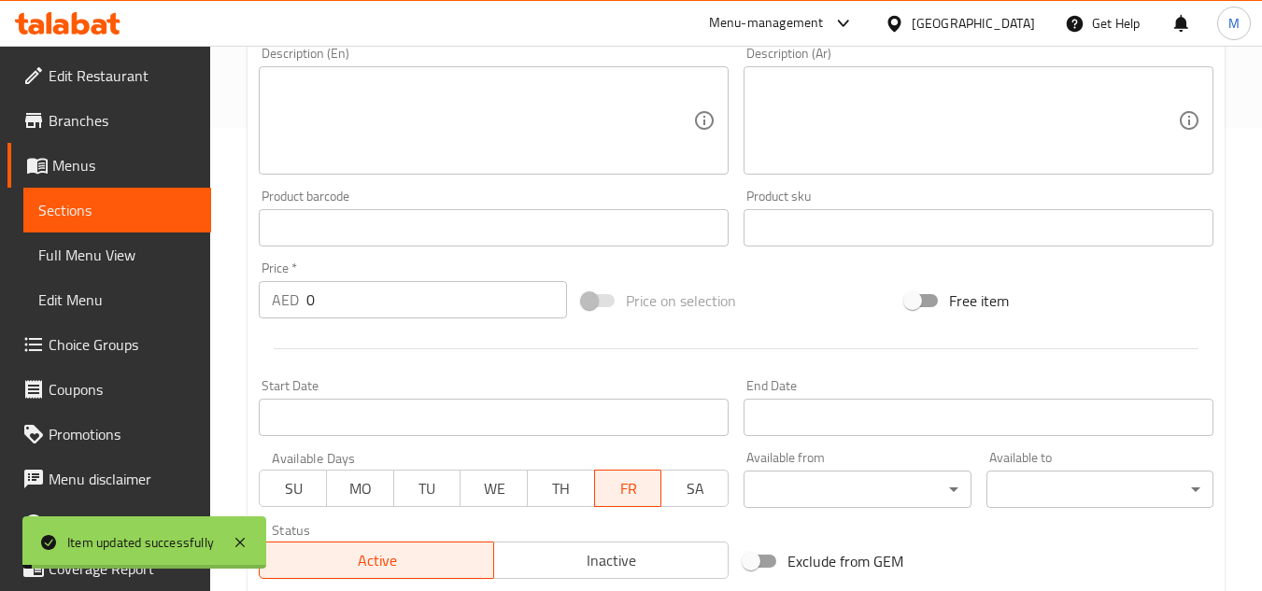
scroll to position [0, 0]
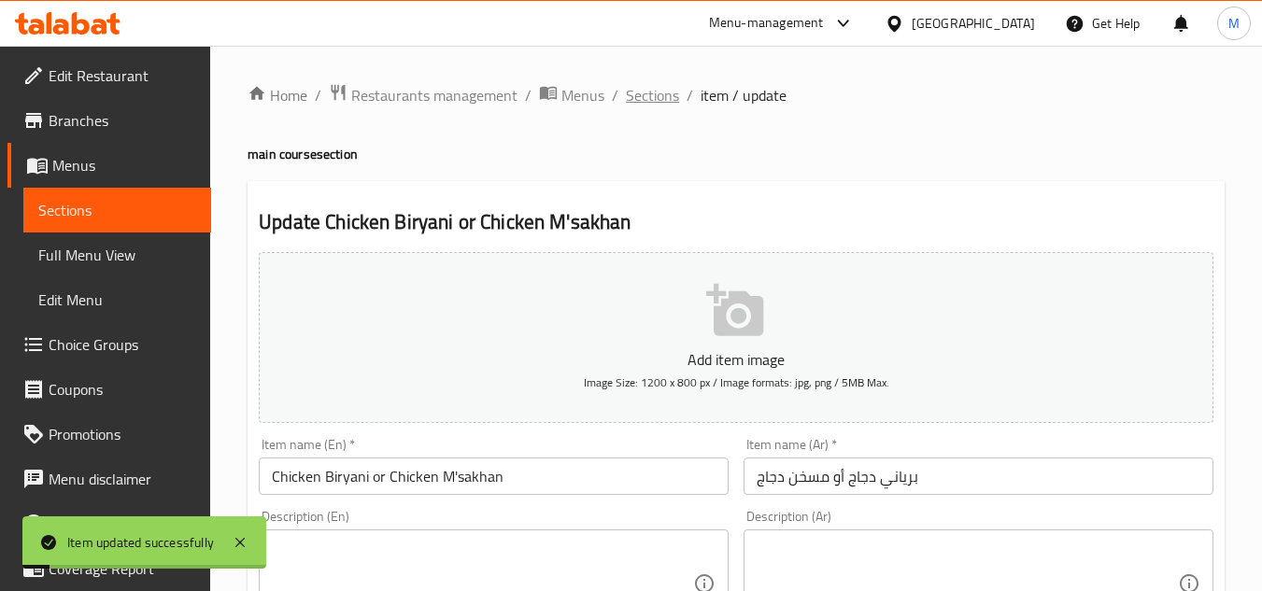
click at [657, 93] on span "Sections" at bounding box center [652, 95] width 53 height 22
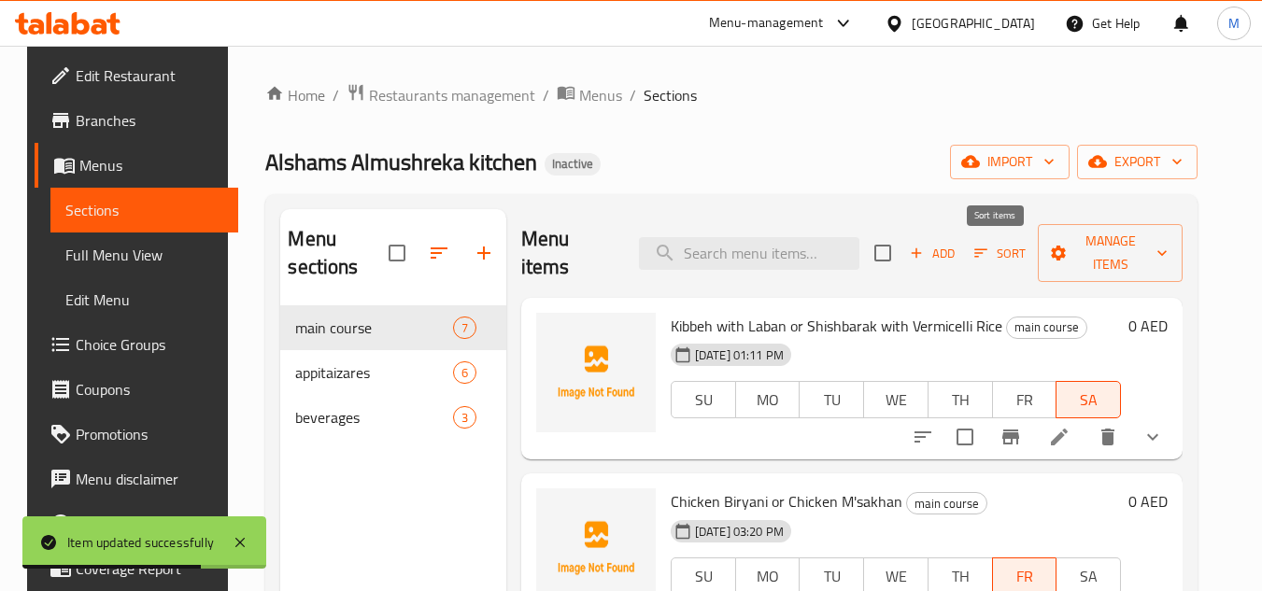
click at [996, 247] on span "Sort" at bounding box center [999, 253] width 51 height 21
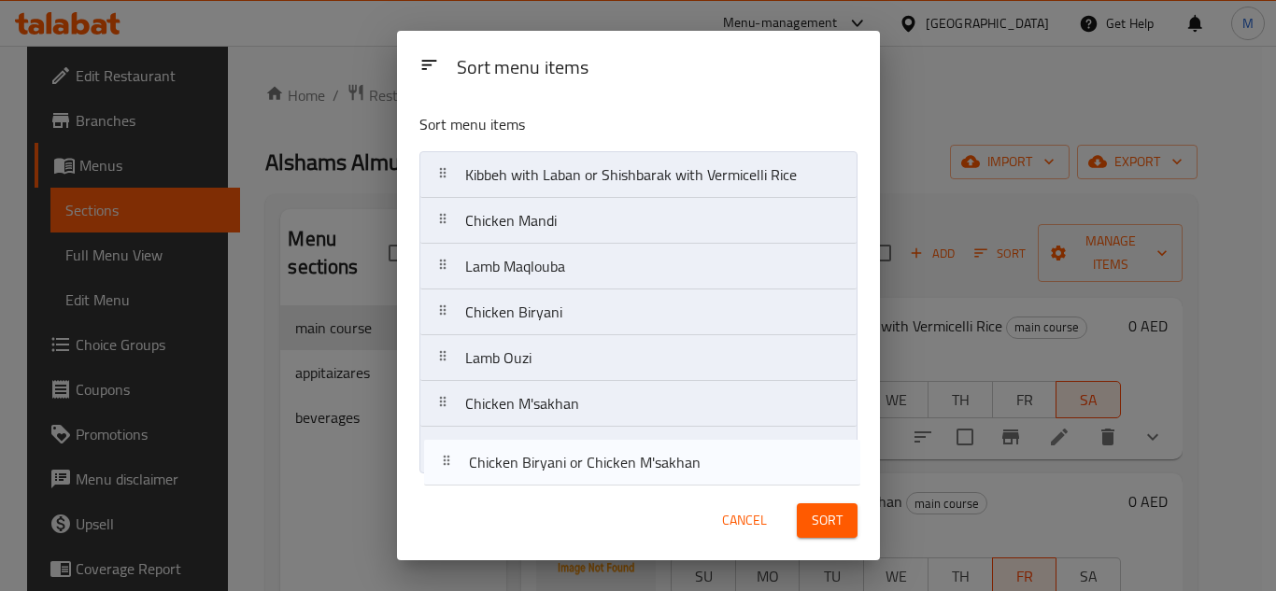
drag, startPoint x: 604, startPoint y: 224, endPoint x: 608, endPoint y: 474, distance: 250.3
click at [608, 474] on div "Sort menu items Kibbeh with Laban or Shishbarak with Vermicelli Rice Chicken Bi…" at bounding box center [638, 289] width 483 height 383
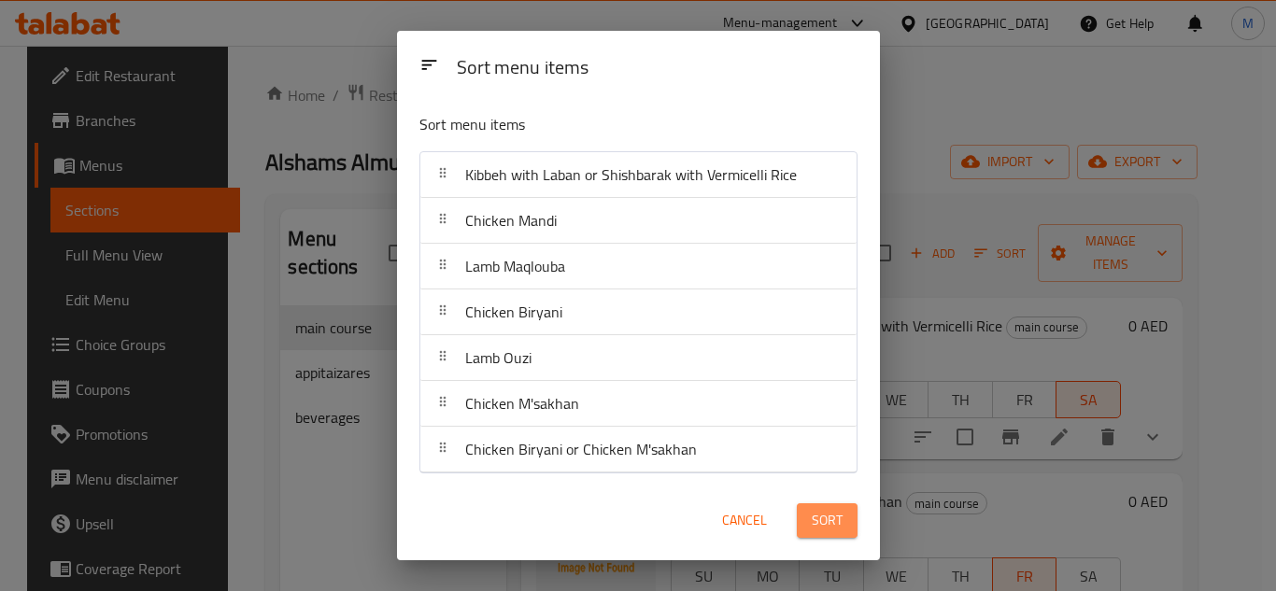
click at [820, 515] on span "Sort" at bounding box center [827, 520] width 31 height 23
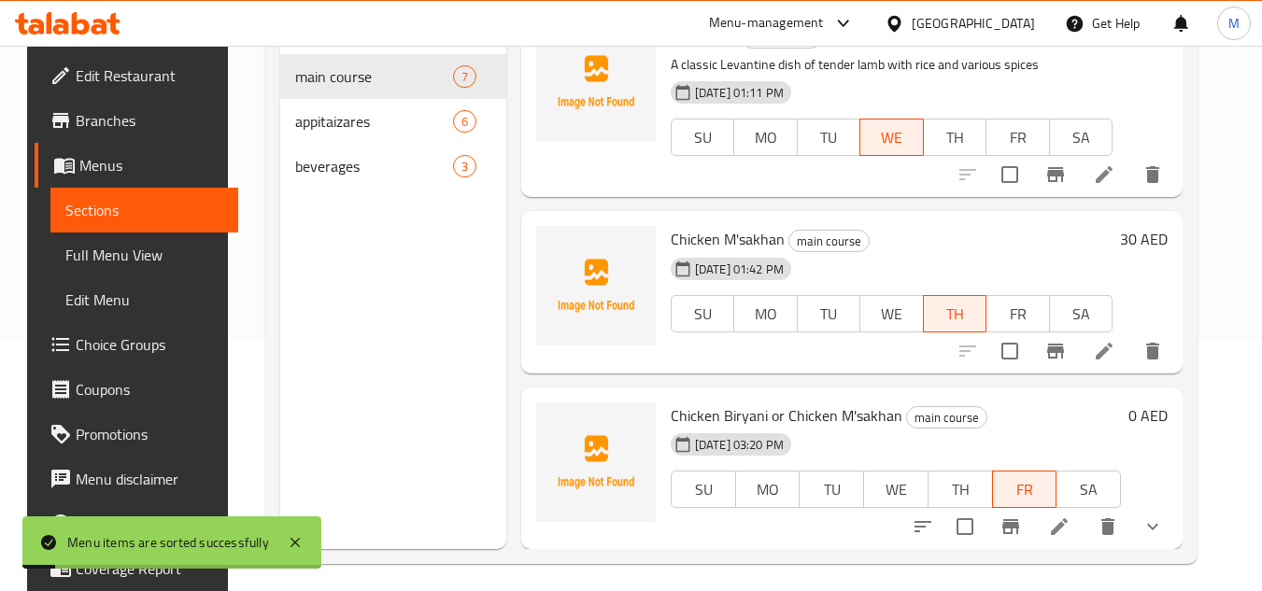
scroll to position [261, 0]
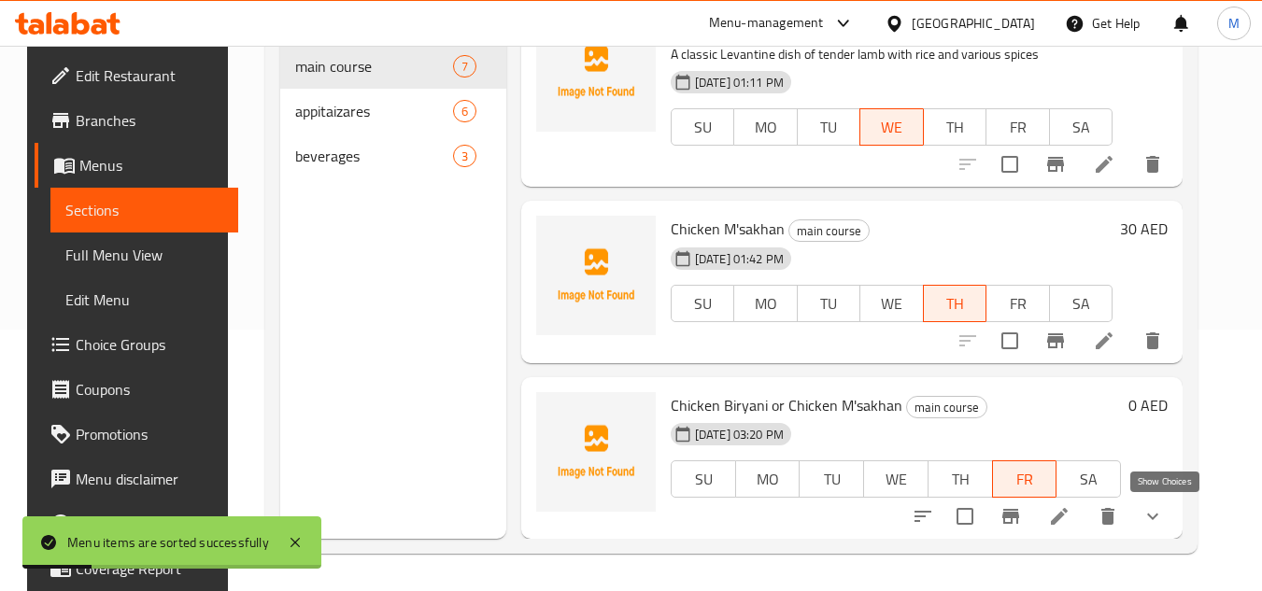
click at [1164, 520] on icon "show more" at bounding box center [1152, 516] width 22 height 22
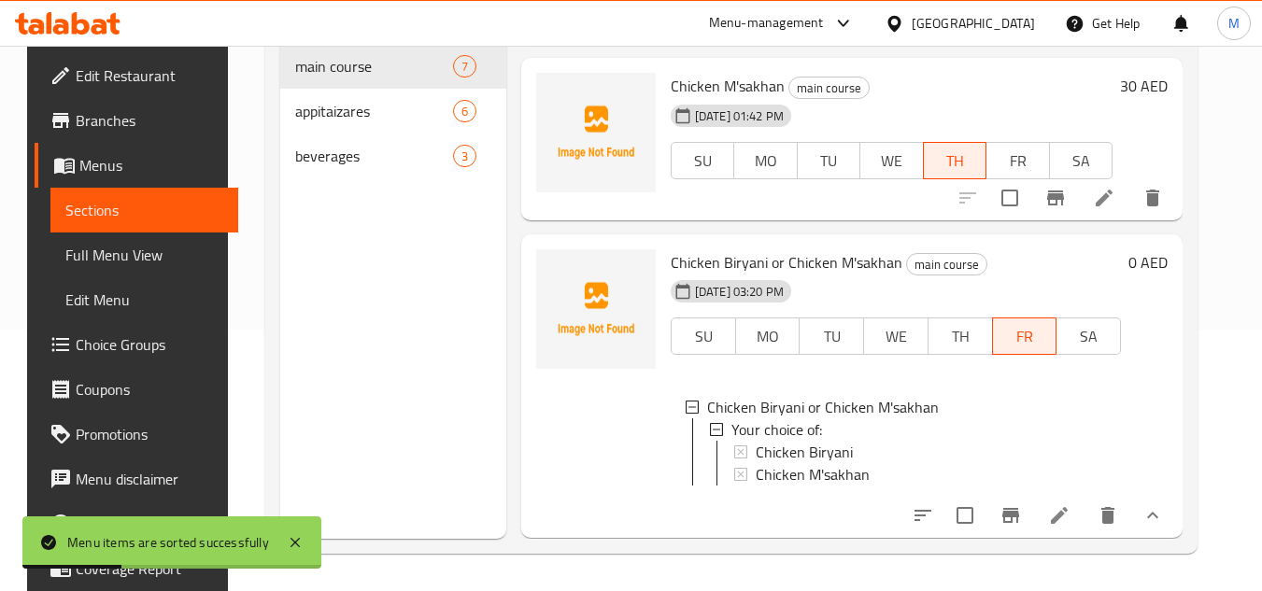
scroll to position [1030, 0]
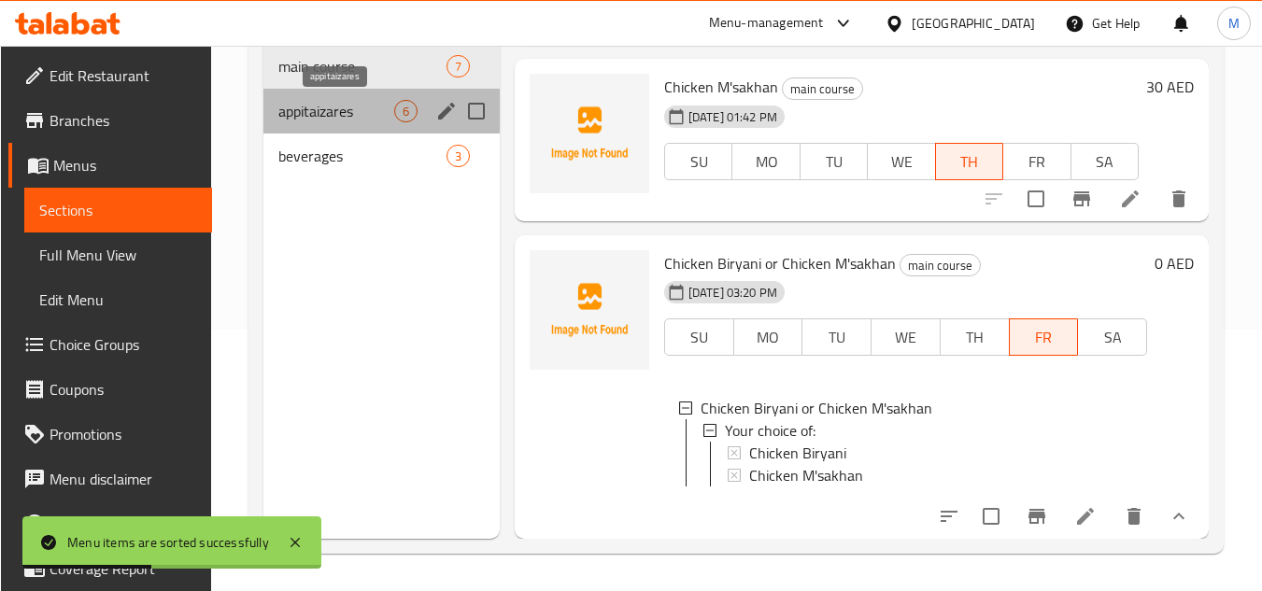
click at [358, 101] on span "appitaizares" at bounding box center [336, 111] width 116 height 22
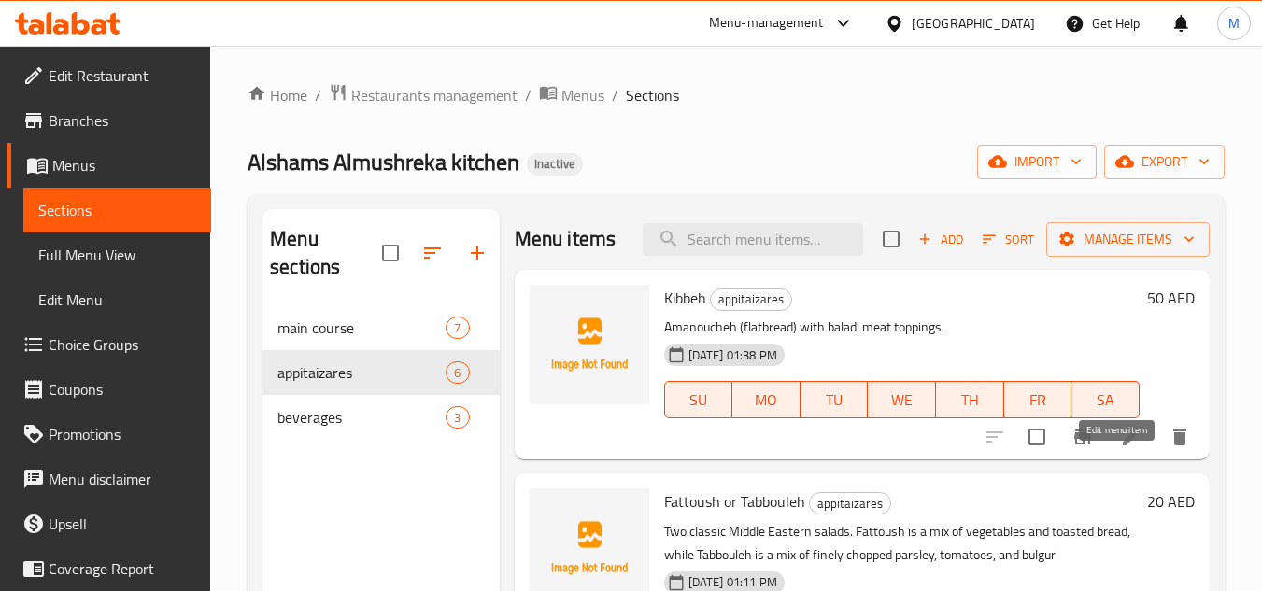
click at [1120, 448] on icon at bounding box center [1131, 437] width 22 height 22
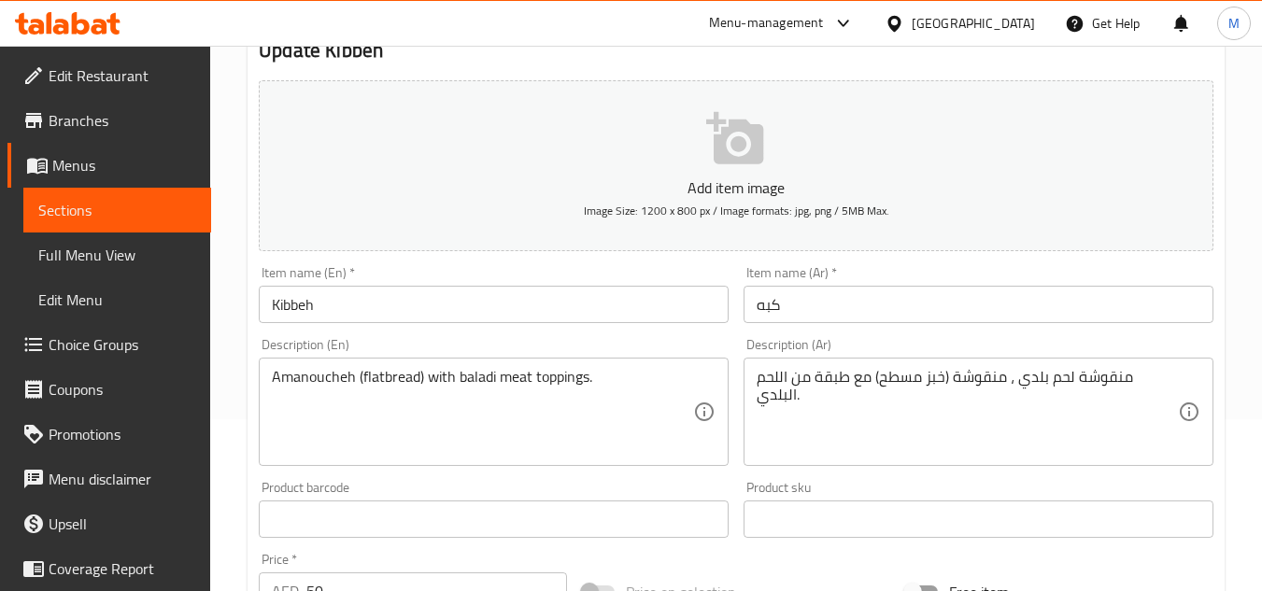
scroll to position [187, 0]
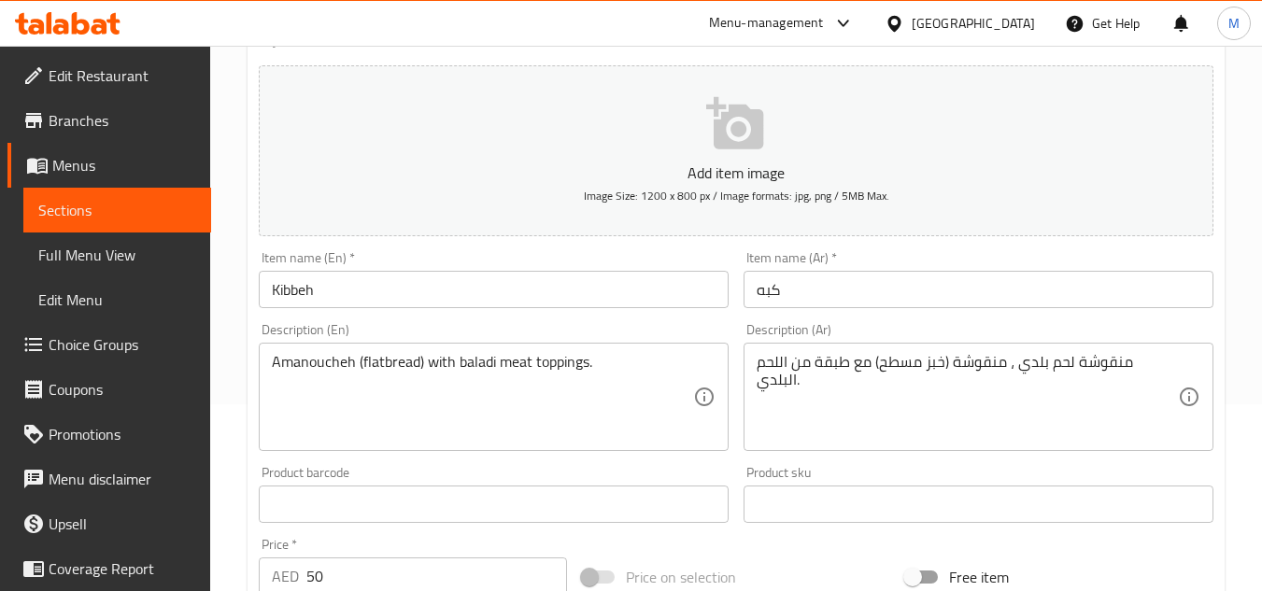
click at [346, 365] on textarea "Amanoucheh (flatbread) with baladi meat toppings." at bounding box center [482, 397] width 421 height 89
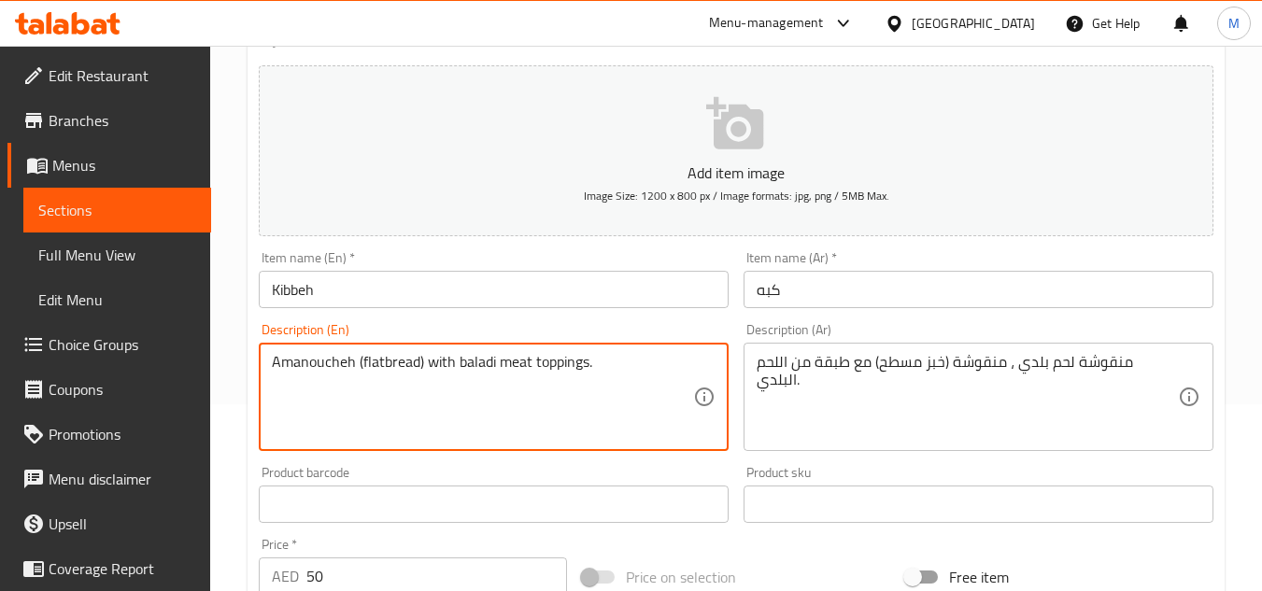
click at [346, 365] on textarea "Amanoucheh (flatbread) with baladi meat toppings." at bounding box center [482, 397] width 421 height 89
paste textarea "dish of spiced minced meat and bulgur, often served in a variety of ways"
click at [276, 400] on textarea "A dish of spiced minced meat and bulgur, often served in a variety of ways" at bounding box center [482, 397] width 421 height 89
click at [350, 372] on textarea "A dish of spiced minced meat and bulgur, often served in a variety of ways" at bounding box center [482, 397] width 421 height 89
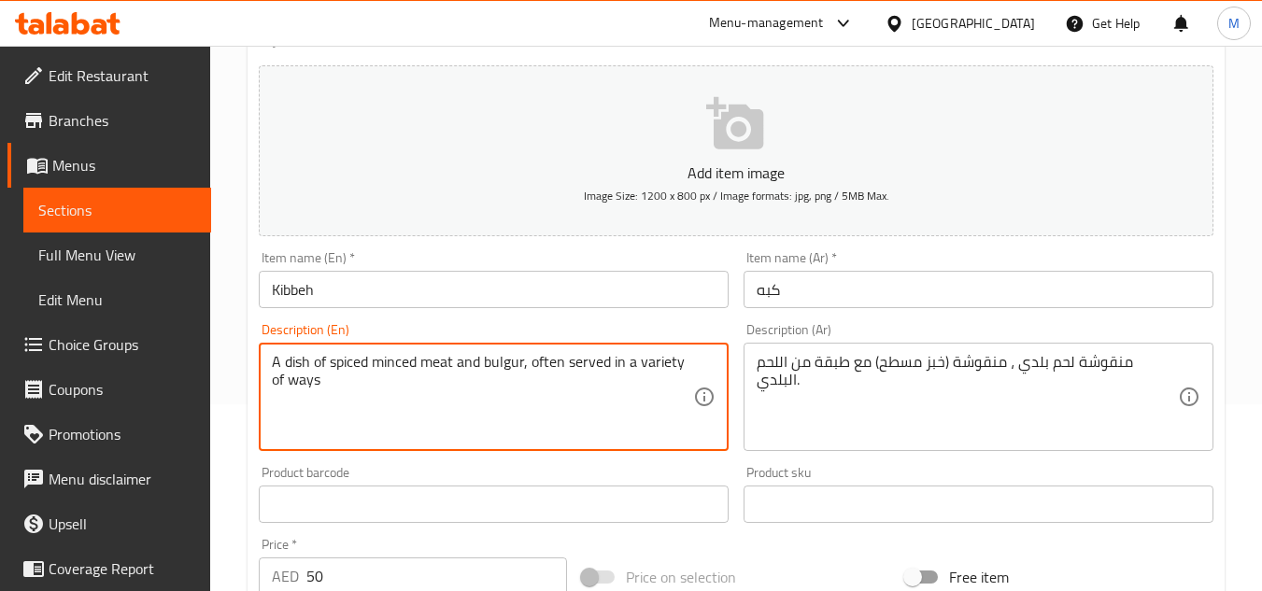
click at [350, 372] on textarea "A dish of spiced minced meat and bulgur, often served in a variety of ways" at bounding box center [482, 397] width 421 height 89
type textarea "A dish of spiced minced meat and bulgur, often served in a variety of ways"
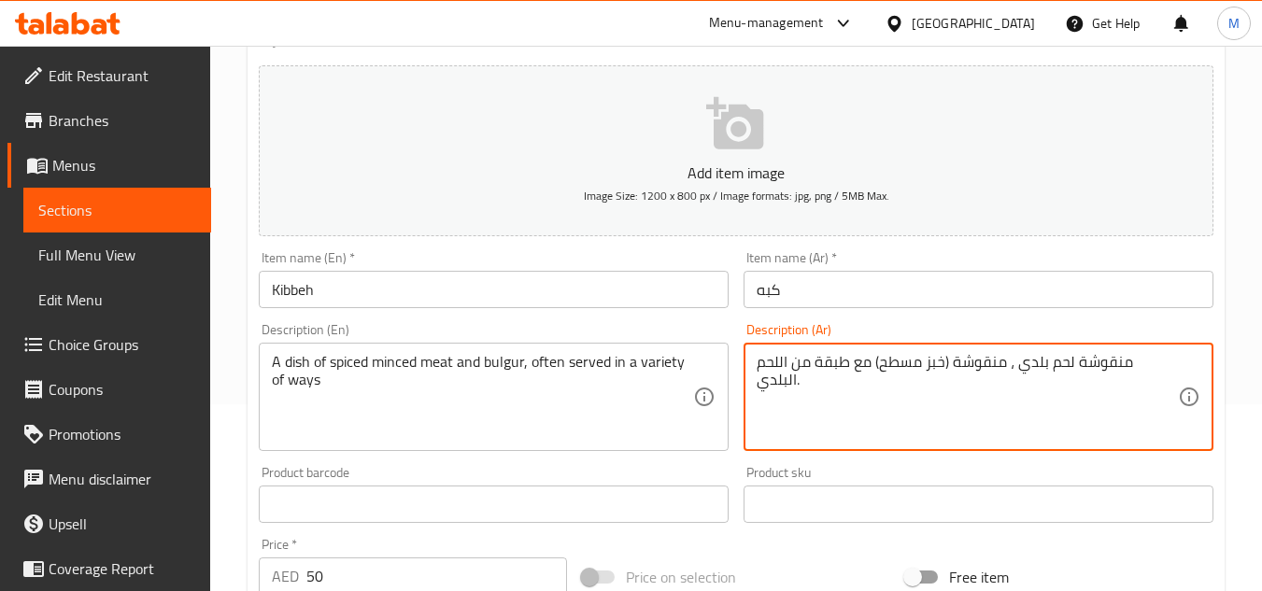
click at [967, 366] on textarea "منقوشة لحم بلدي ، منقوشة (خبز مسطح) مع طبقة من اللحم البلدي." at bounding box center [966, 397] width 421 height 89
paste textarea "طبق من اللحم المفروم المتبل والبرغل، يقدم عادة بعدة طرق"
type textarea "طبق من اللحم المفروم المتبل والبرغل، يقدم عادة بعدة طرق"
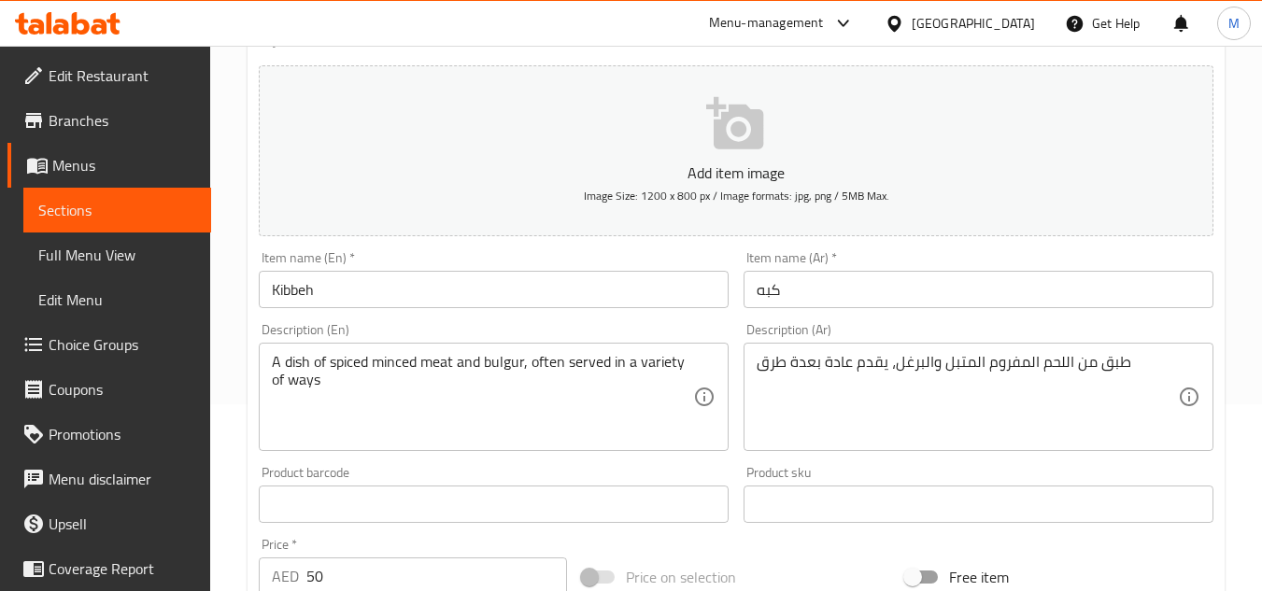
click at [881, 365] on textarea "طبق من اللحم المفروم المتبل والبرغل، يقدم عادة بعدة طرق" at bounding box center [966, 397] width 421 height 89
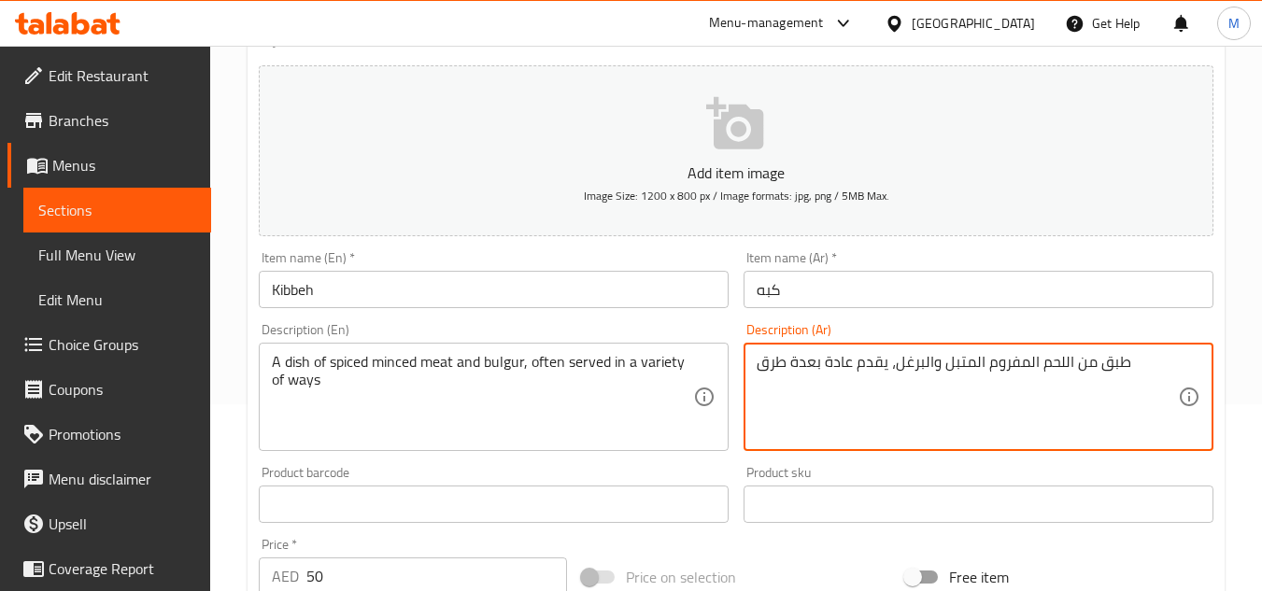
click at [881, 365] on textarea "طبق من اللحم المفروم المتبل والبرغل، يقدم عادة بعدة طرق" at bounding box center [966, 397] width 421 height 89
click at [881, 366] on textarea "طبق من اللحم المفروم المتبل والبرغل، يقدم عادة بعدة طرق" at bounding box center [966, 397] width 421 height 89
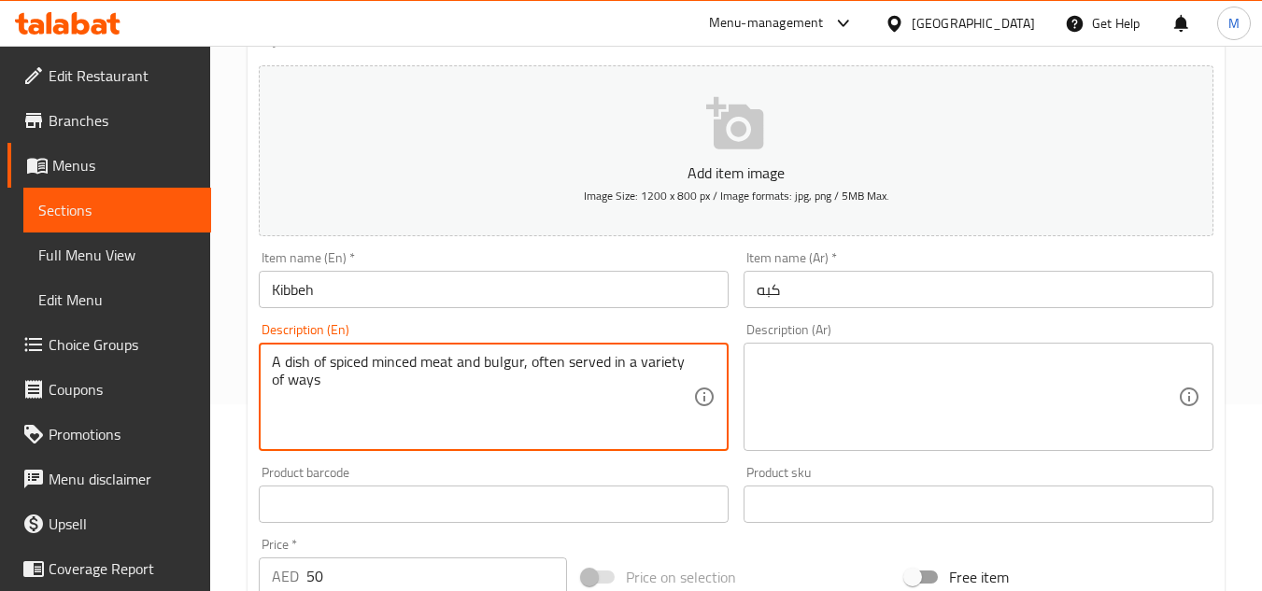
click at [504, 369] on textarea "A dish of spiced minced meat and bulgur, often served in a variety of ways" at bounding box center [482, 397] width 421 height 89
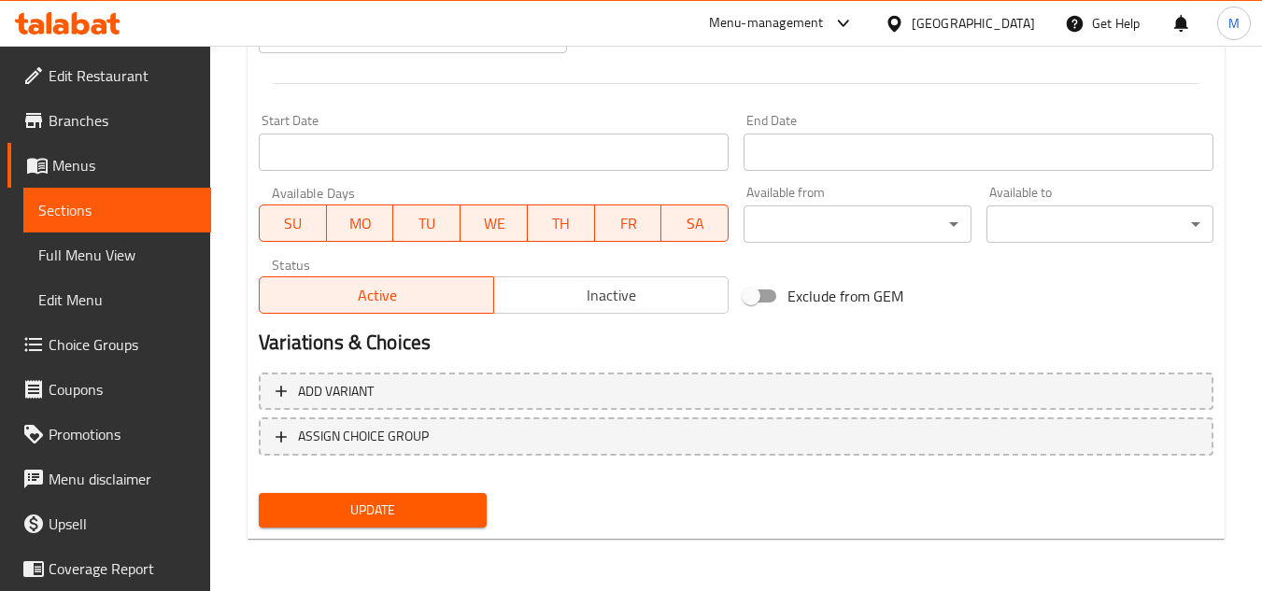
click at [472, 507] on button "Update" at bounding box center [372, 510] width 227 height 35
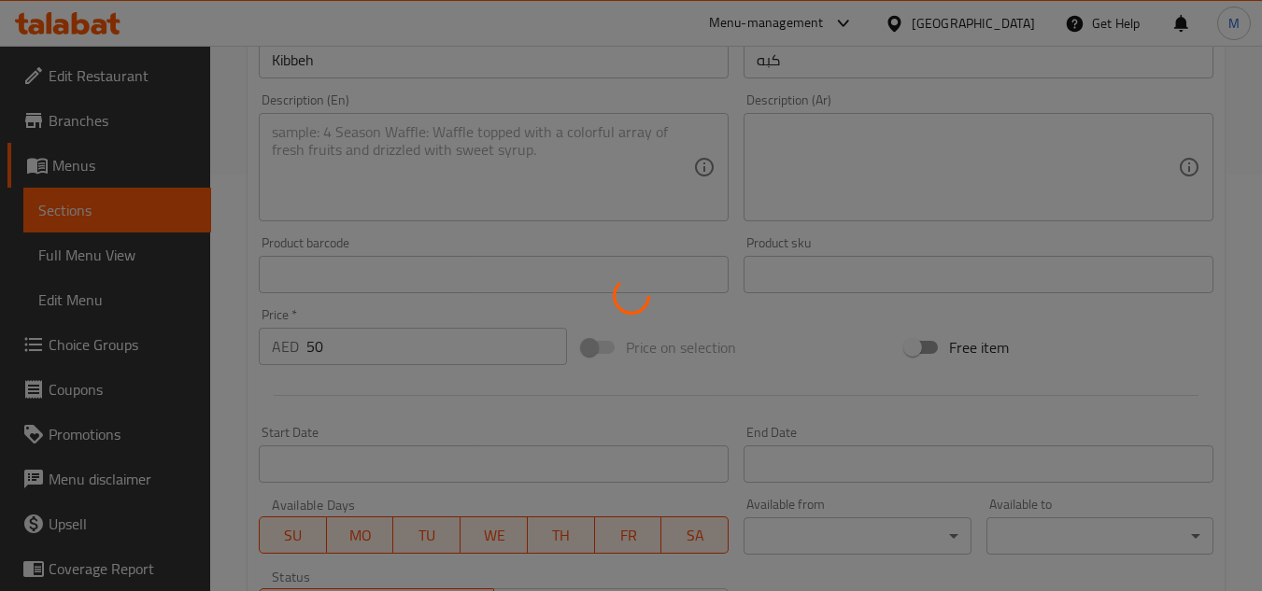
scroll to position [0, 0]
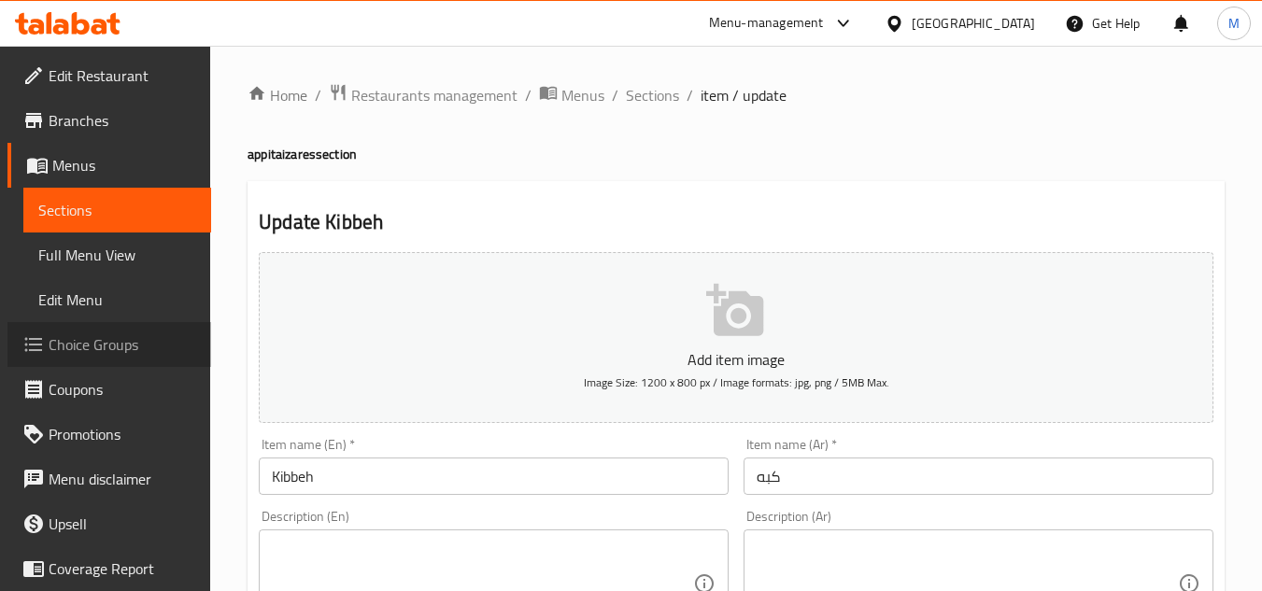
click at [112, 352] on span "Choice Groups" at bounding box center [123, 344] width 148 height 22
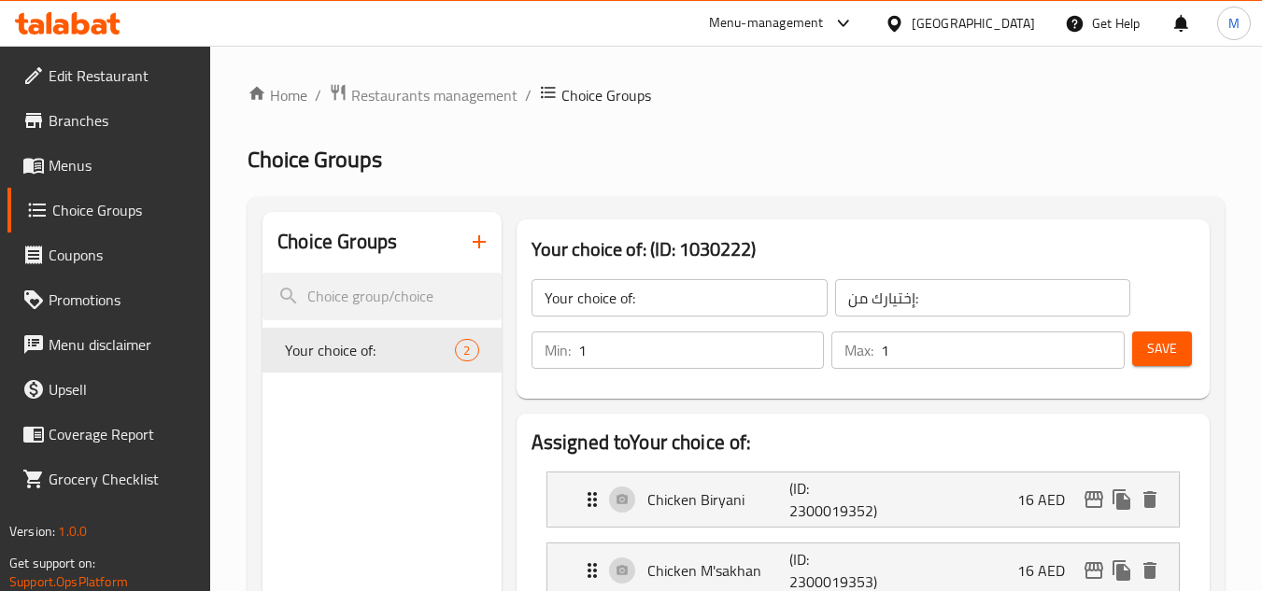
click at [475, 247] on icon "button" at bounding box center [479, 242] width 22 height 22
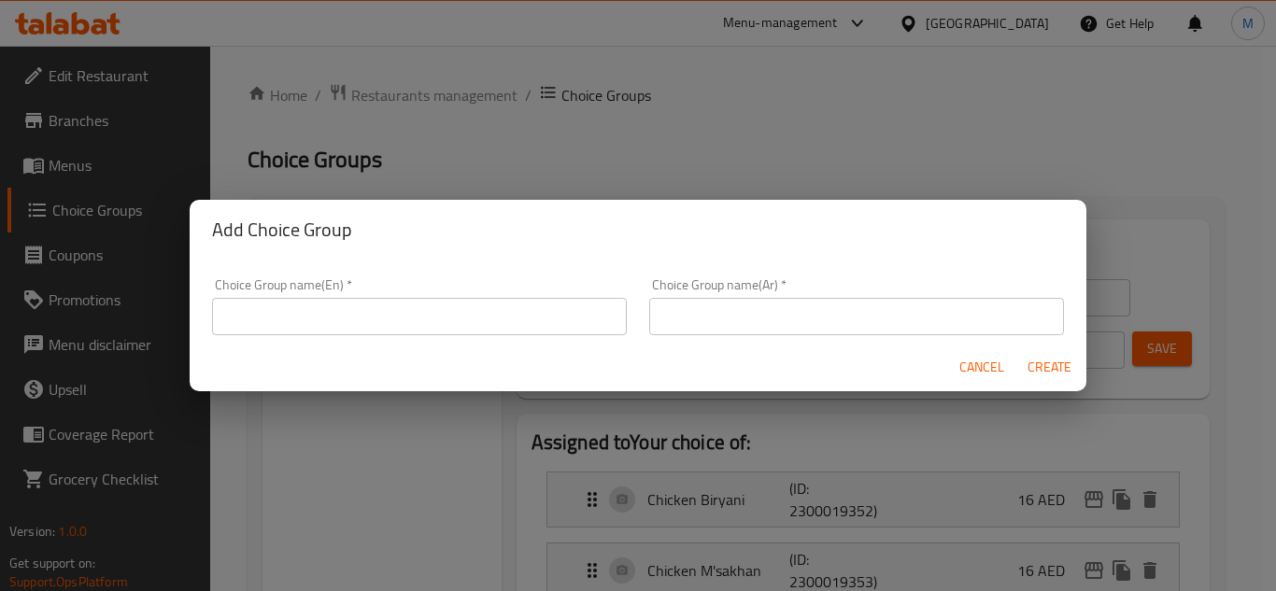
click at [464, 309] on input "text" at bounding box center [419, 316] width 415 height 37
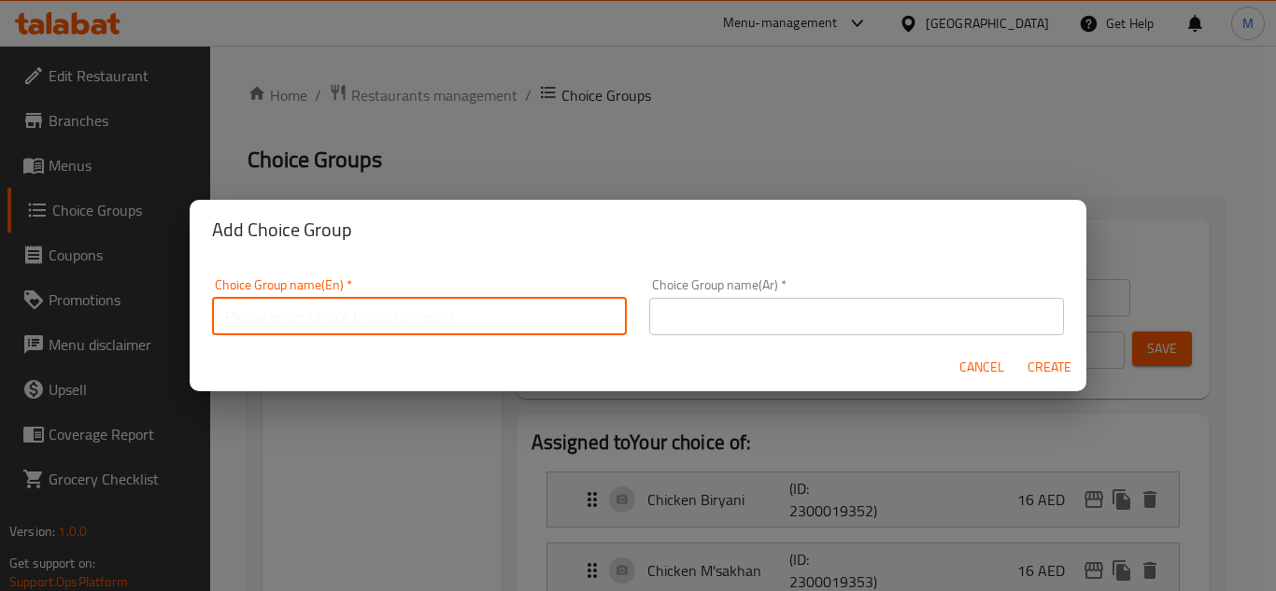
type input "Your choice of:"
click at [747, 303] on input "text" at bounding box center [856, 316] width 415 height 37
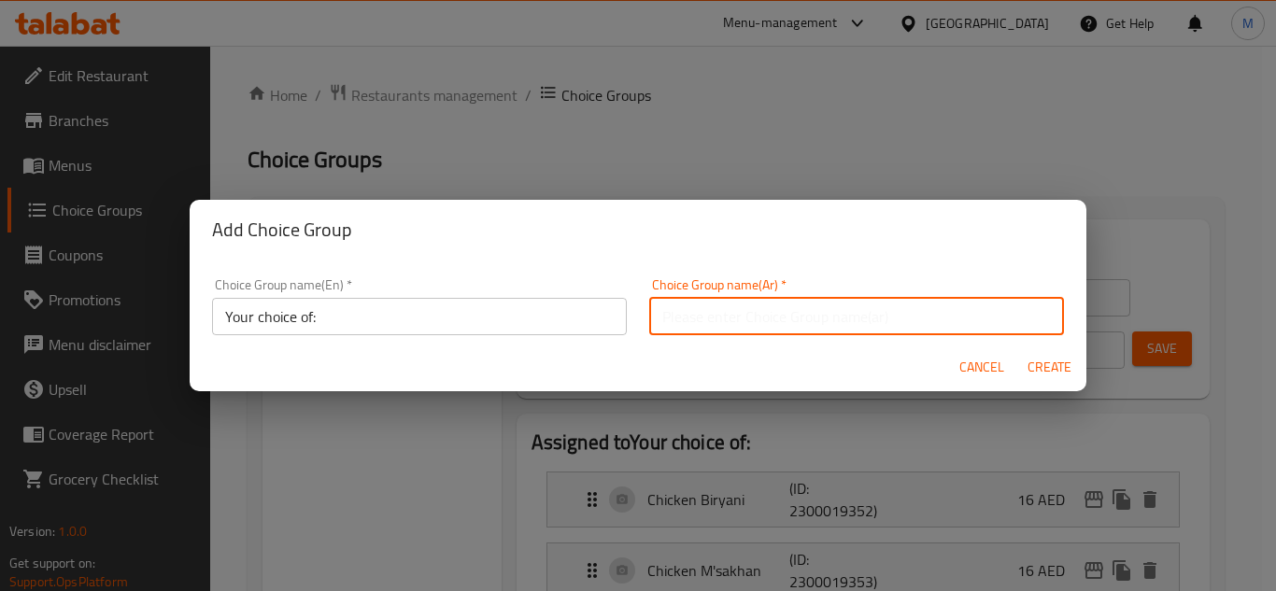
type input "إختيارك من:"
click at [1050, 366] on span "Create" at bounding box center [1048, 367] width 45 height 23
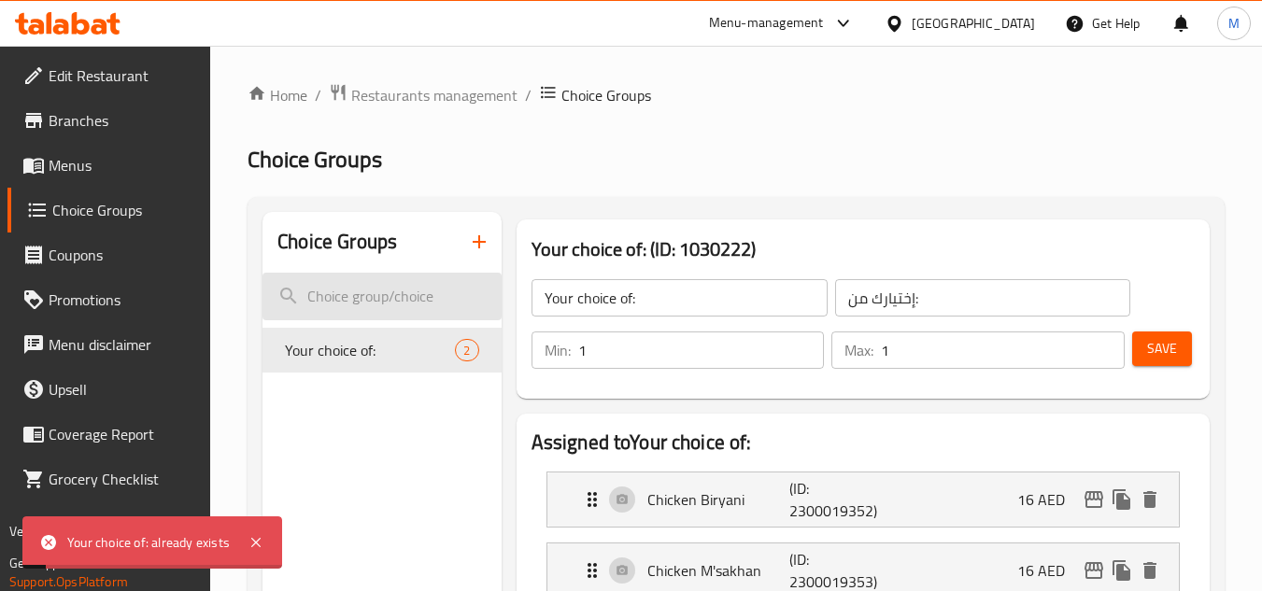
click at [340, 307] on input "search" at bounding box center [381, 297] width 238 height 48
click at [482, 247] on icon "button" at bounding box center [479, 242] width 22 height 22
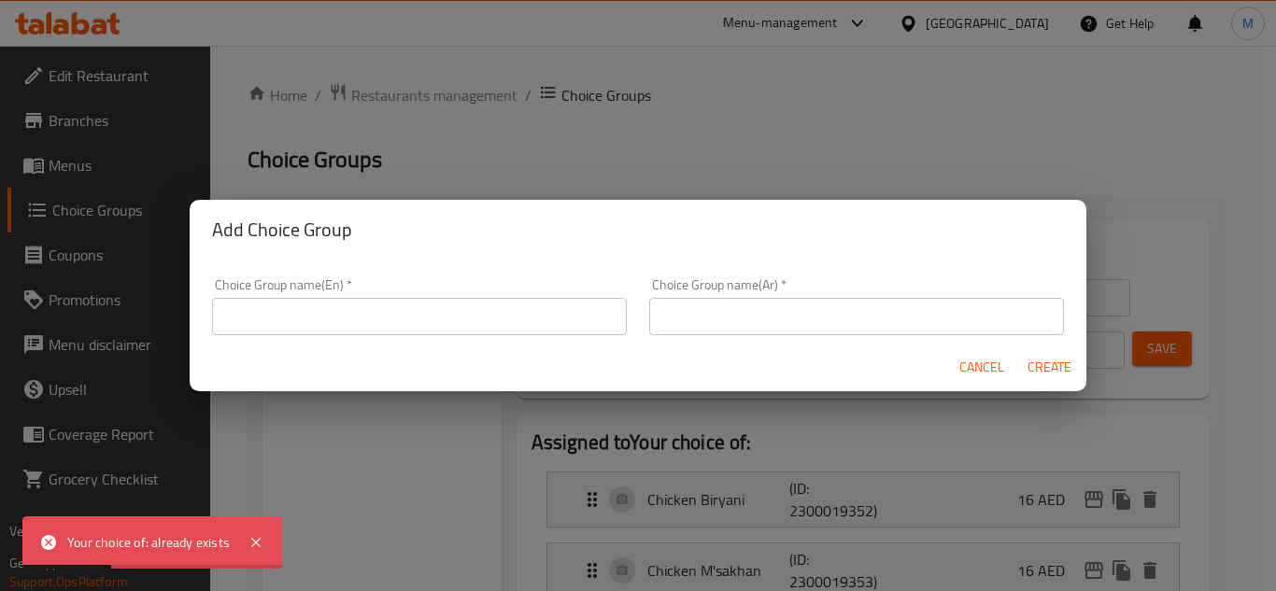
click at [360, 311] on input "text" at bounding box center [419, 316] width 415 height 37
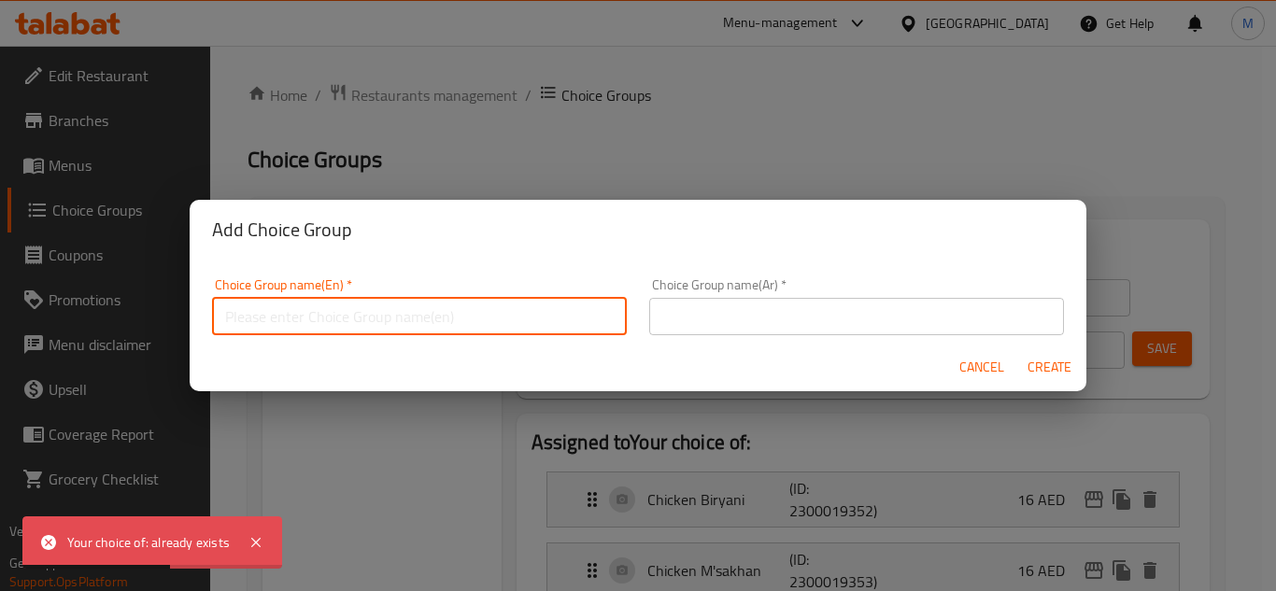
click at [344, 310] on input "text" at bounding box center [419, 316] width 415 height 37
click at [307, 321] on input "Your choice of:" at bounding box center [419, 316] width 415 height 37
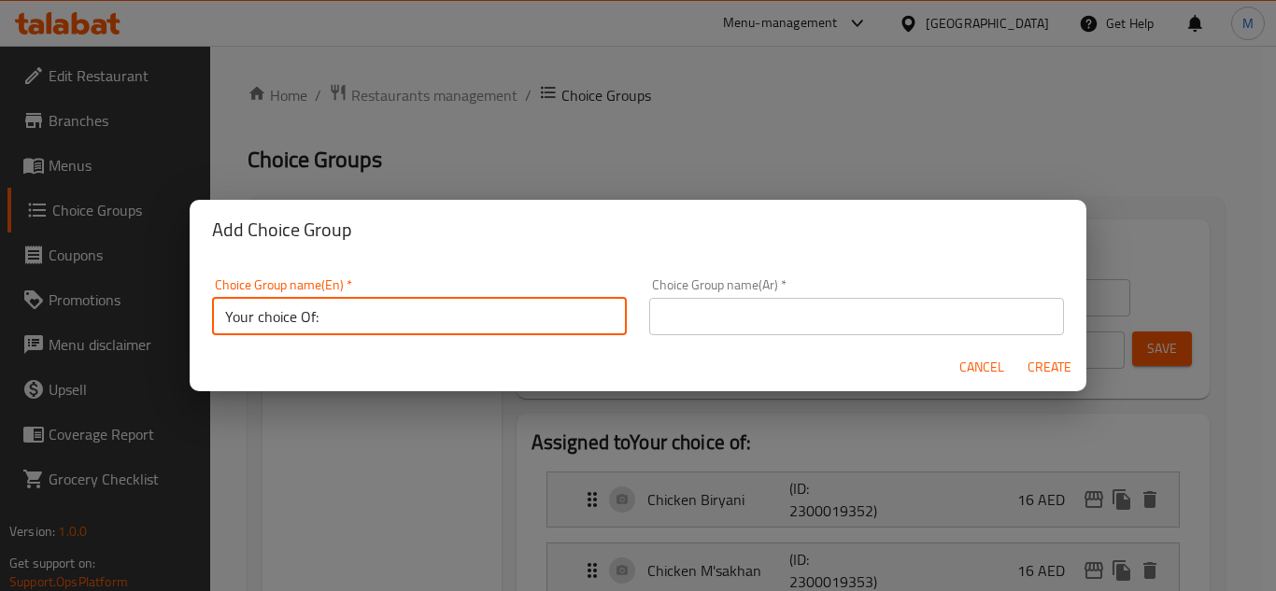
type input "Your choice Of:"
click at [729, 307] on input "text" at bounding box center [856, 316] width 415 height 37
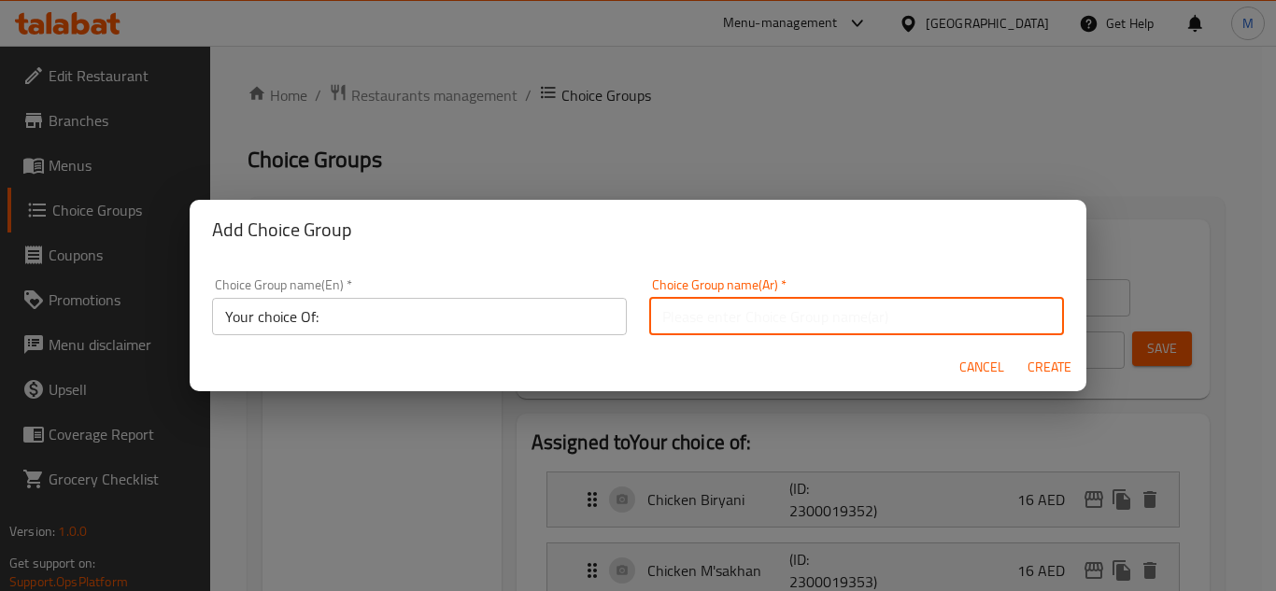
type input "إختيارك من:"
click at [1031, 361] on span "Create" at bounding box center [1048, 367] width 45 height 23
type input "Your choice Of:"
type input "0"
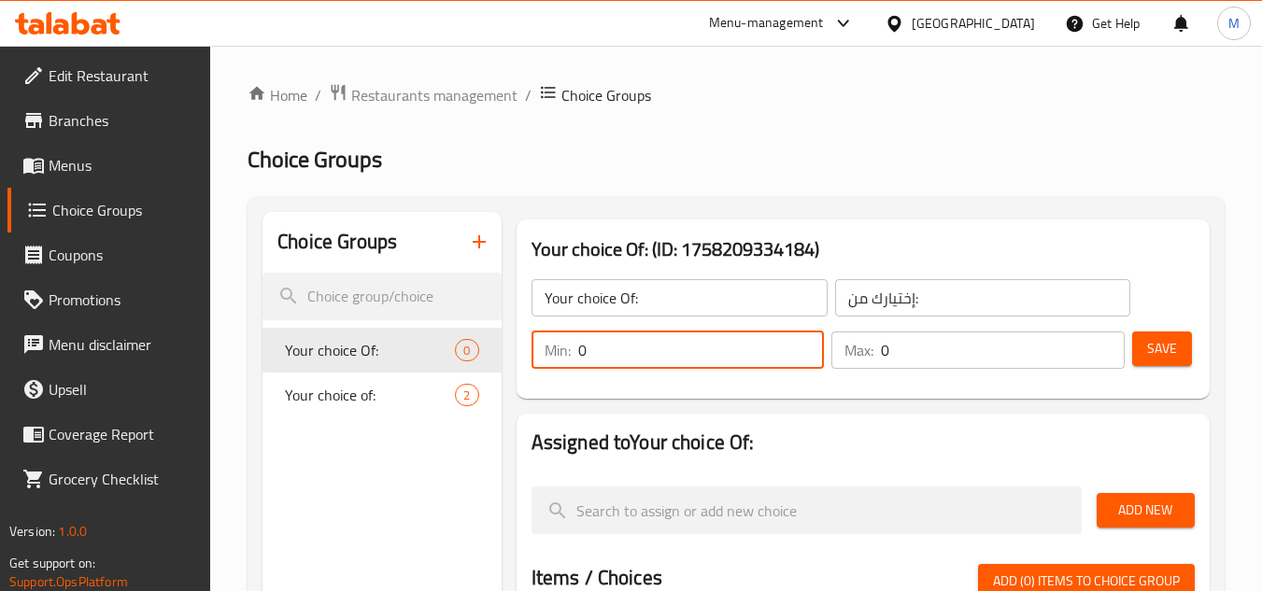
drag, startPoint x: 588, startPoint y: 356, endPoint x: 567, endPoint y: 355, distance: 21.5
click at [567, 355] on div "Min: 0 ​" at bounding box center [677, 350] width 293 height 37
type input "1"
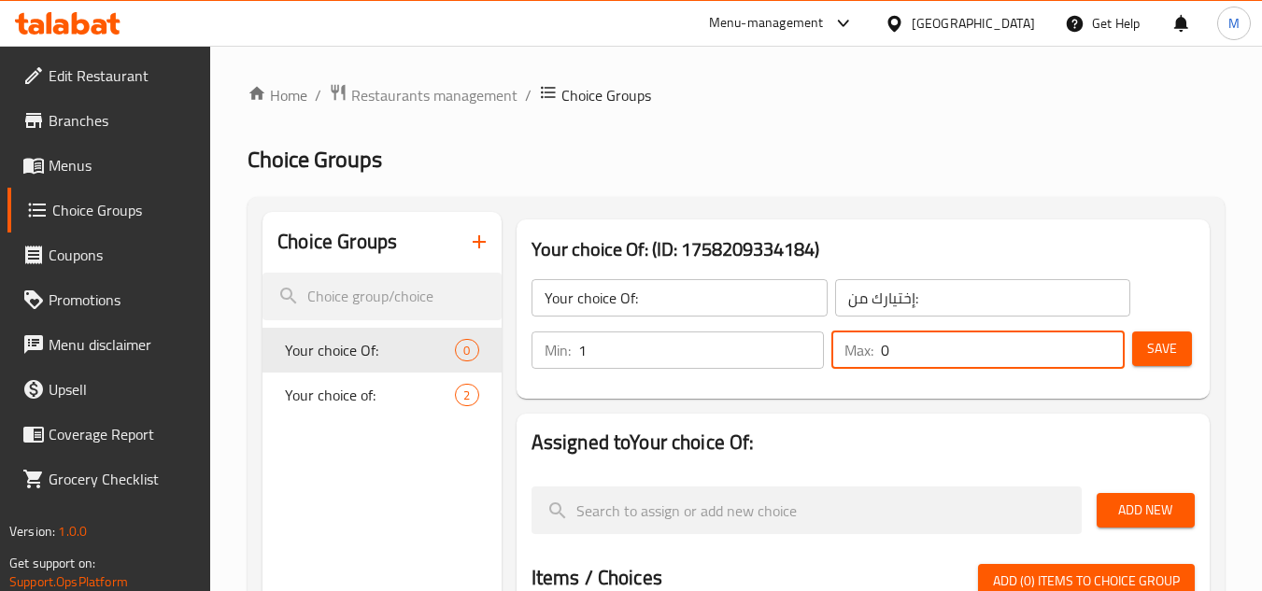
drag, startPoint x: 889, startPoint y: 353, endPoint x: 862, endPoint y: 355, distance: 27.1
click at [863, 355] on div "Max: 0 ​" at bounding box center [977, 350] width 293 height 37
type input "1"
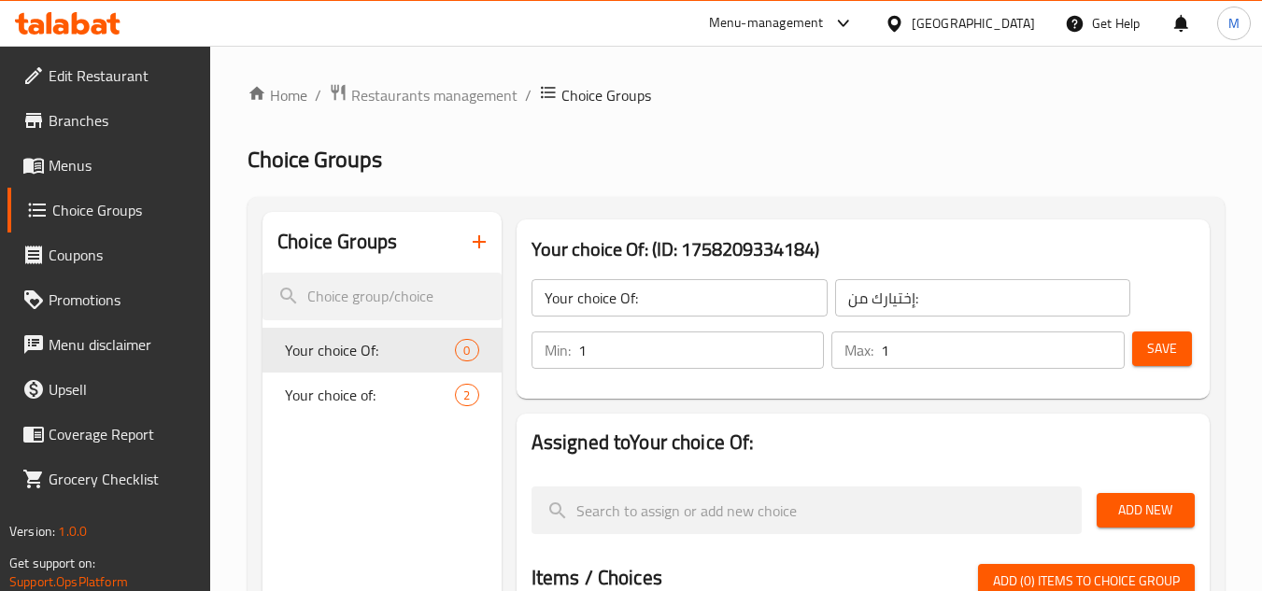
click at [918, 388] on div "Your choice Of: ​ إختيارك من: ​ Min: 1 ​ Max: 1 ​ Save" at bounding box center [863, 324] width 678 height 134
click at [1169, 345] on span "Save" at bounding box center [1162, 348] width 30 height 23
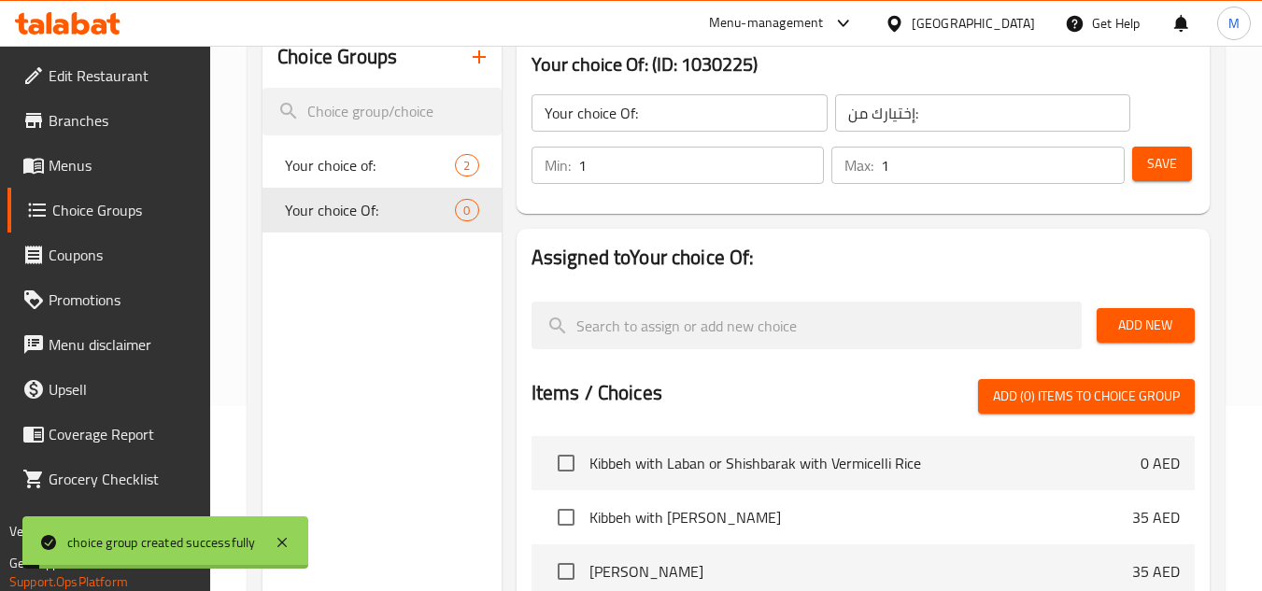
scroll to position [187, 0]
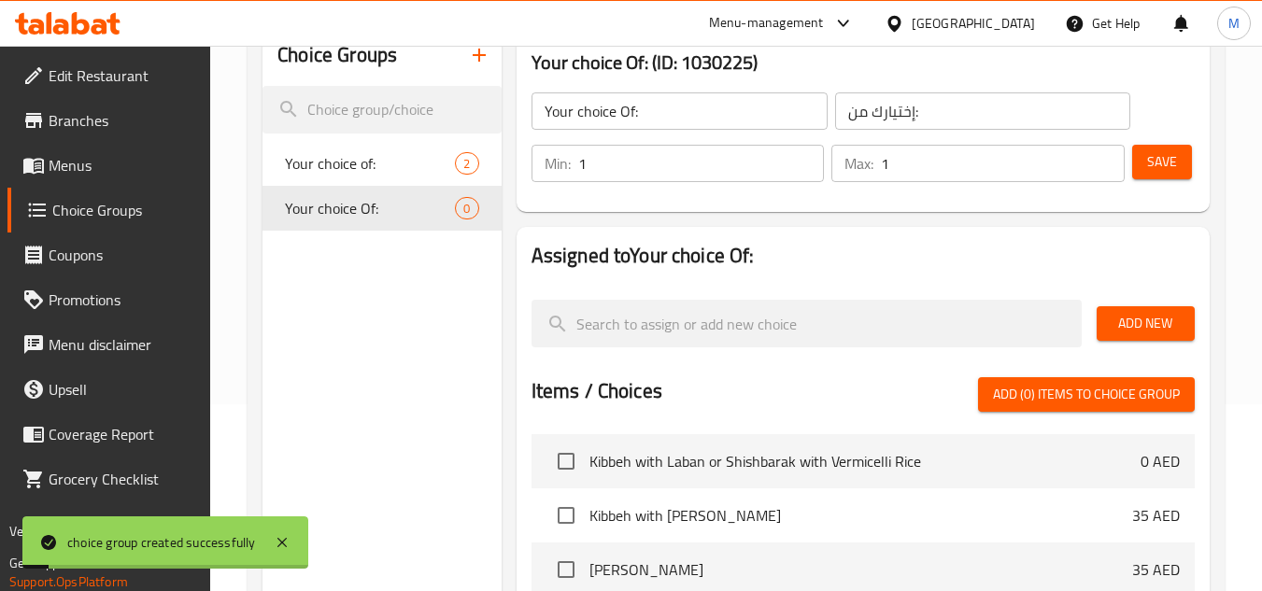
click at [1140, 329] on span "Add New" at bounding box center [1145, 323] width 68 height 23
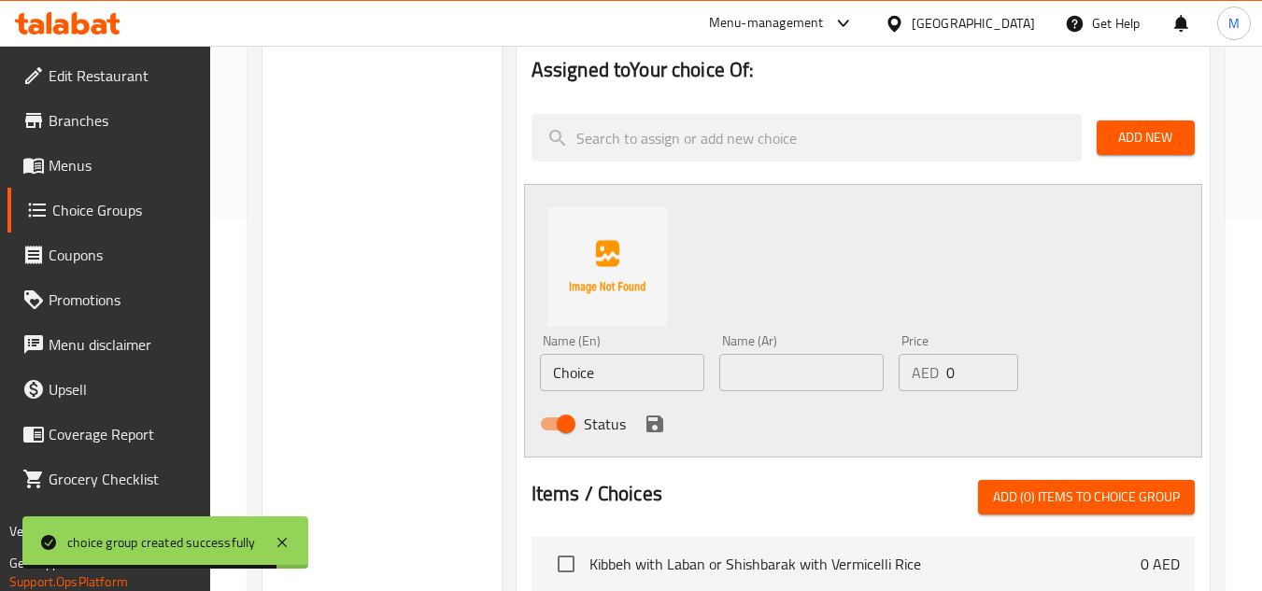
scroll to position [374, 0]
click at [574, 375] on input "Choice" at bounding box center [622, 371] width 164 height 37
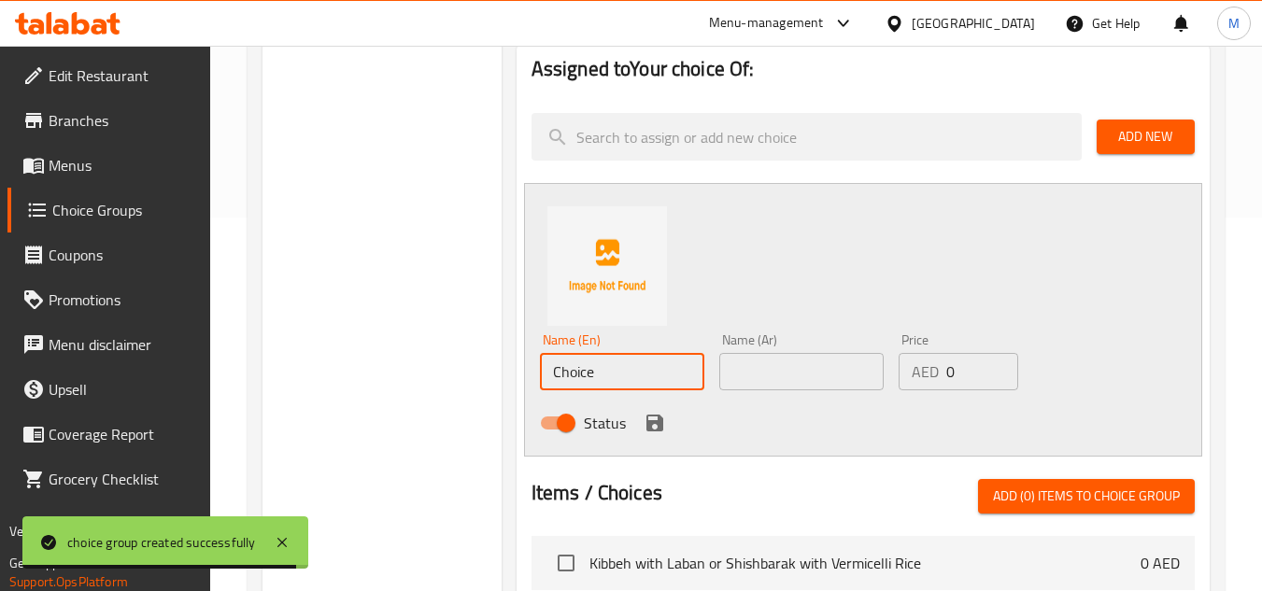
click at [574, 375] on input "Choice" at bounding box center [622, 371] width 164 height 37
paste input "Fattoush"
type input "Fattoush"
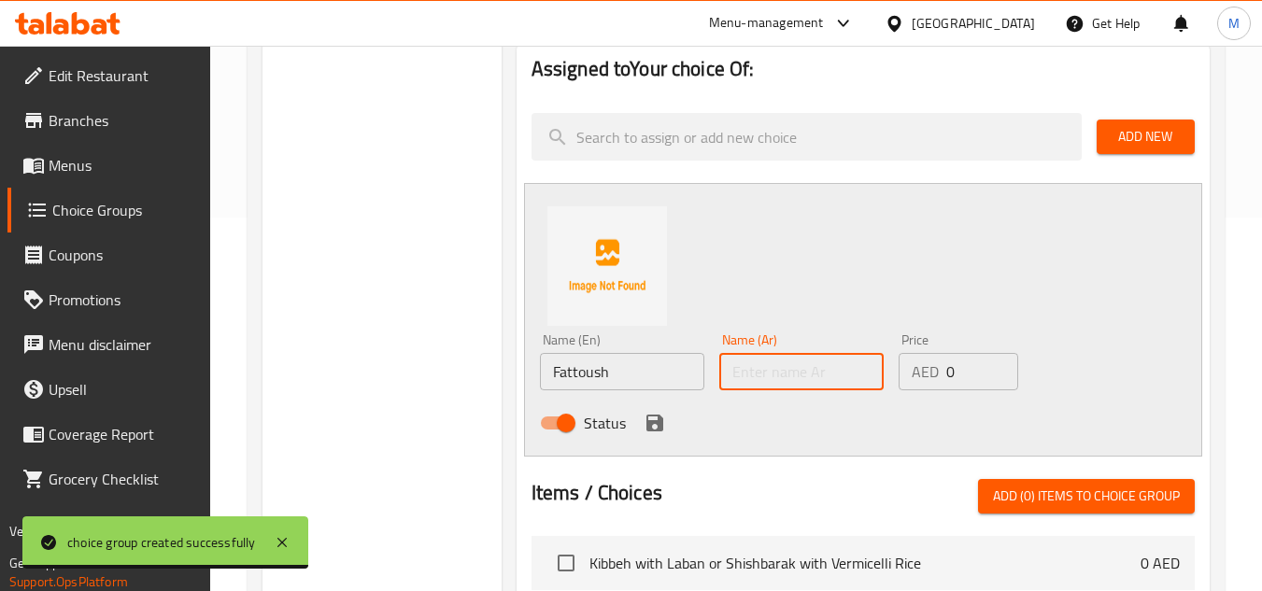
click at [813, 382] on input "text" at bounding box center [801, 371] width 164 height 37
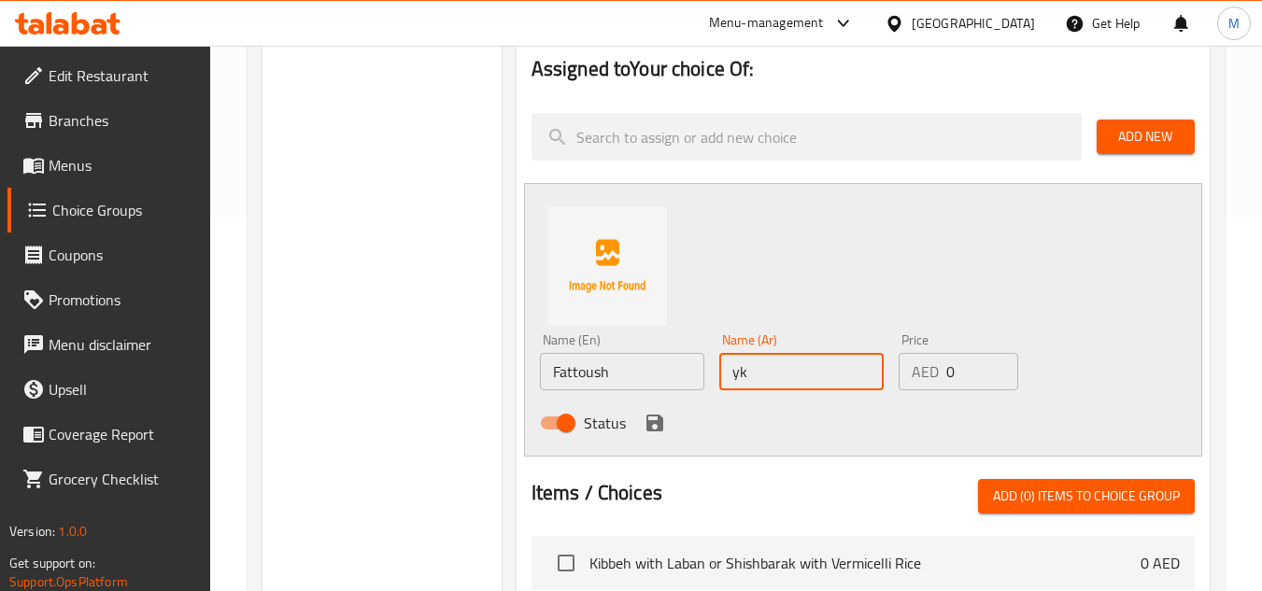
type input "y"
type input "فتوش"
click at [659, 425] on icon "save" at bounding box center [654, 423] width 17 height 17
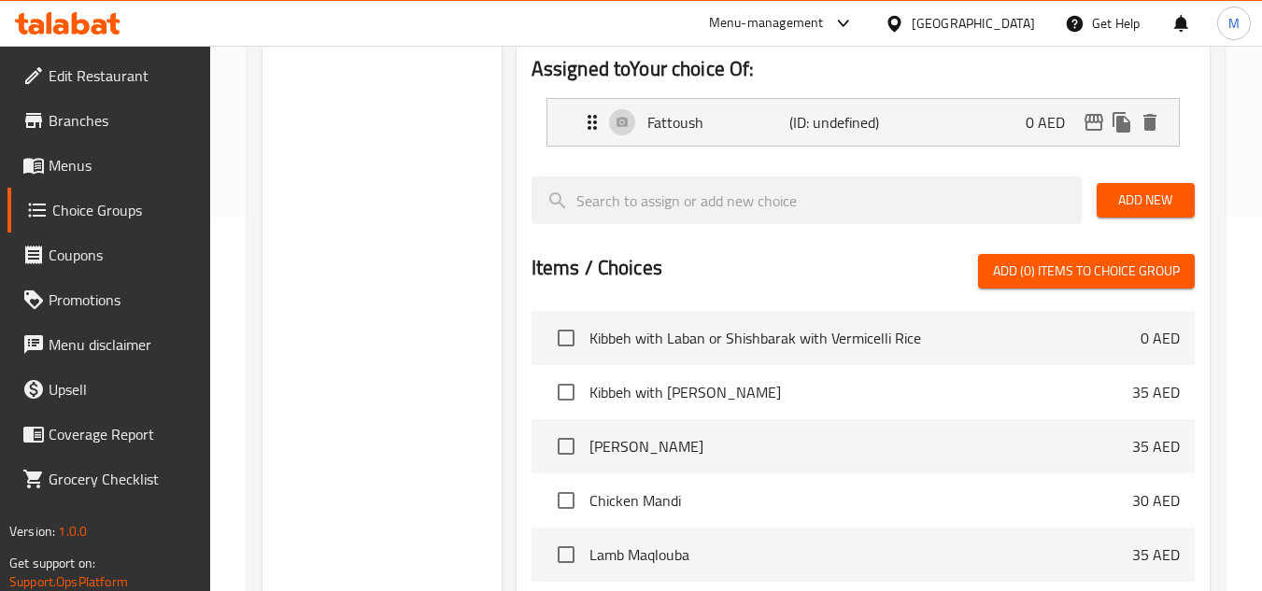
click at [1147, 193] on span "Add New" at bounding box center [1145, 200] width 68 height 23
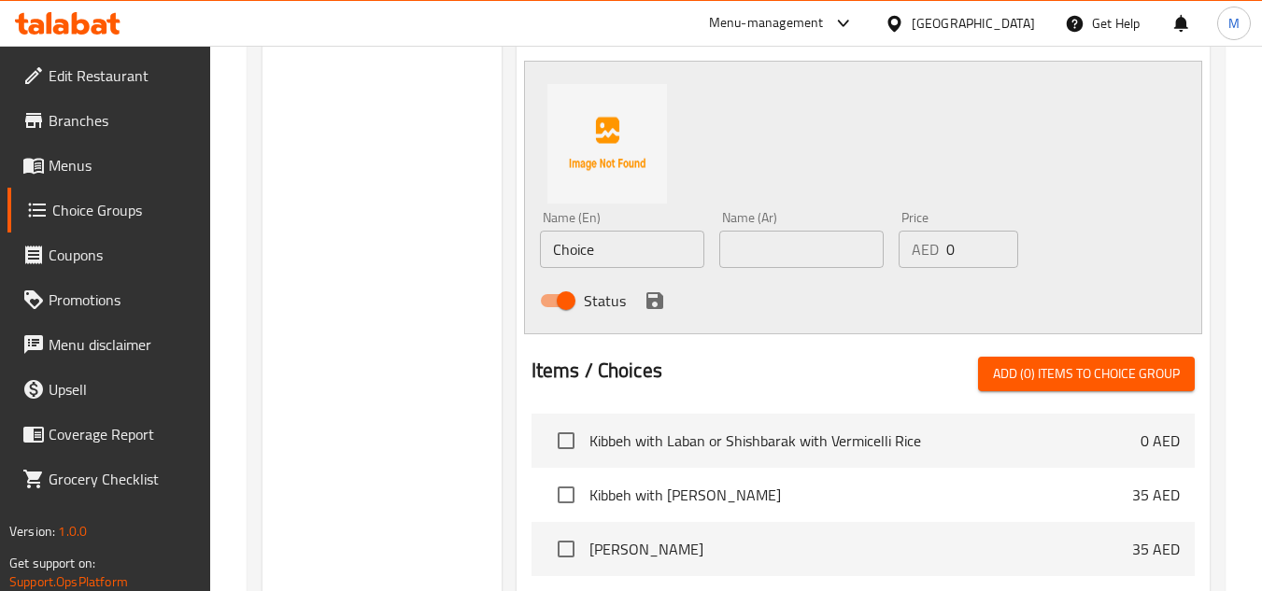
scroll to position [560, 0]
click at [572, 247] on input "Choice" at bounding box center [622, 248] width 164 height 37
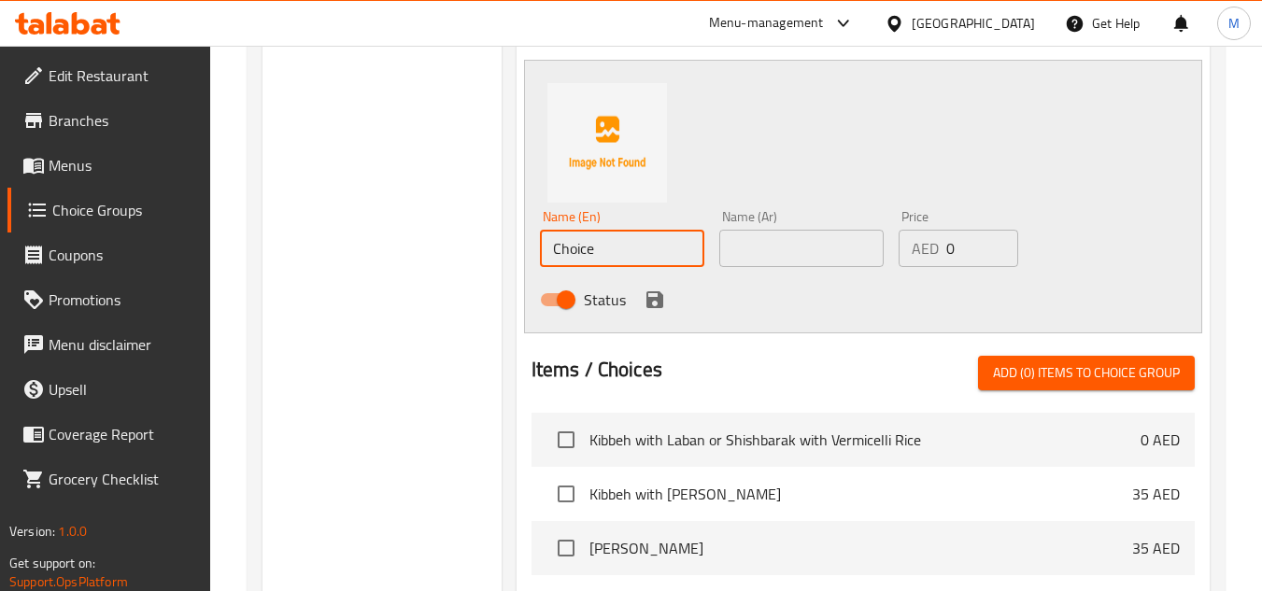
click at [572, 247] on input "Choice" at bounding box center [622, 248] width 164 height 37
paste input "Tabbouleh"
click at [553, 236] on input "ChTabboulehice" at bounding box center [622, 248] width 164 height 37
paste input "Tabbouleh"
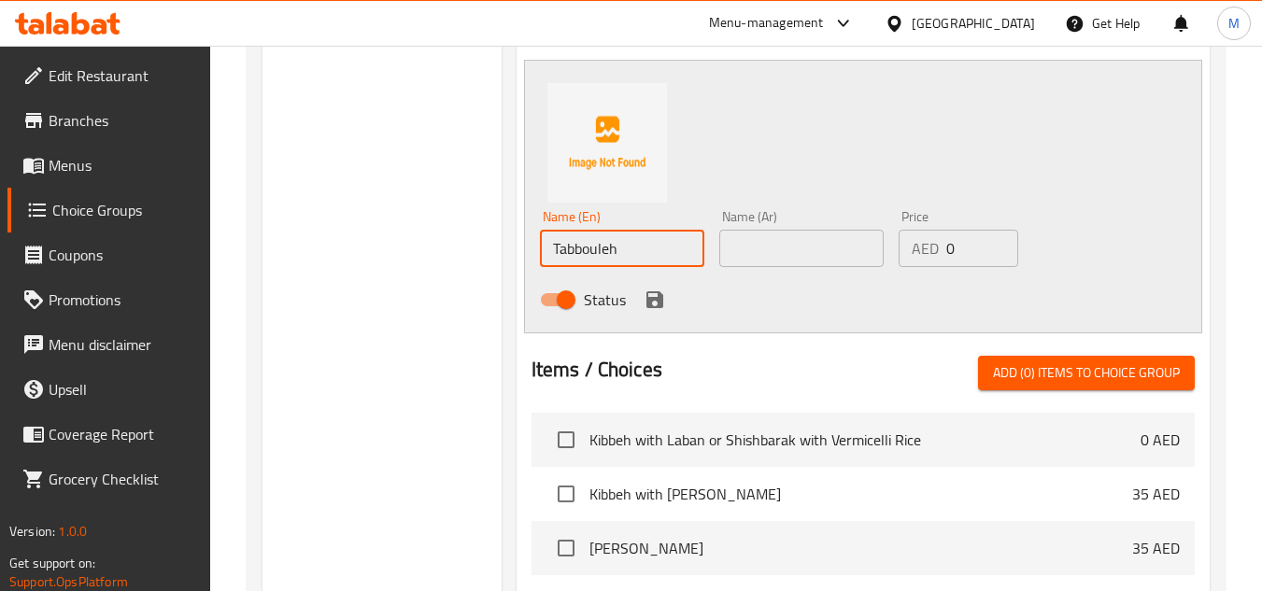
type input "Tabbouleh"
click at [746, 245] on input "text" at bounding box center [801, 248] width 164 height 37
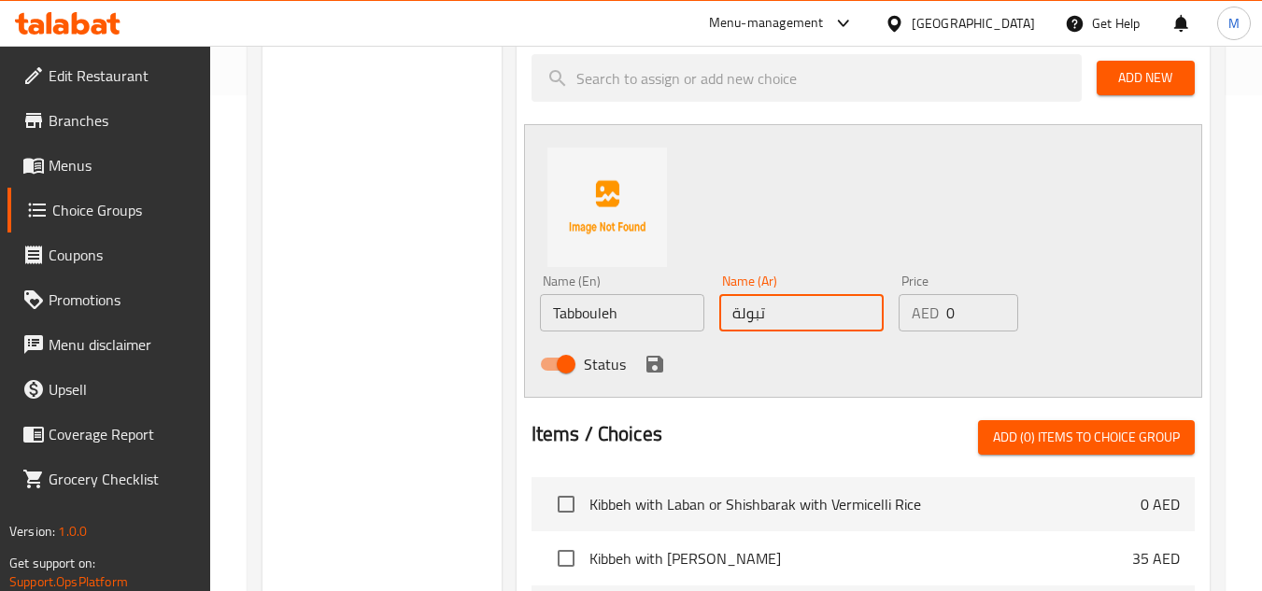
scroll to position [467, 0]
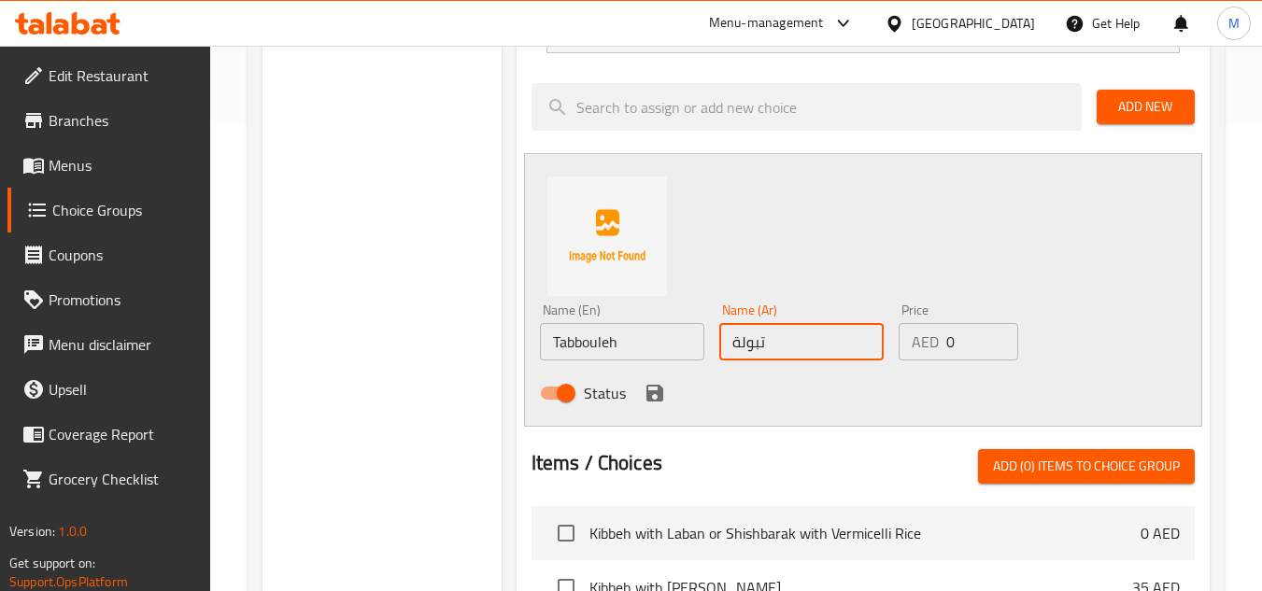
type input "تبولة"
click at [652, 401] on icon "save" at bounding box center [654, 393] width 17 height 17
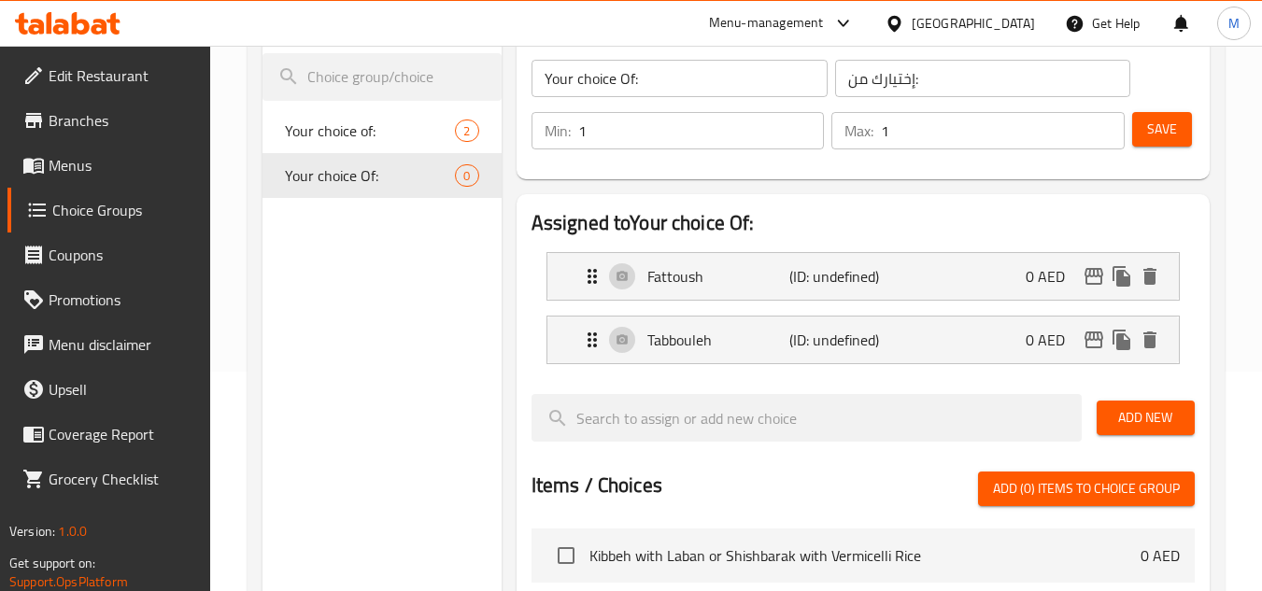
scroll to position [187, 0]
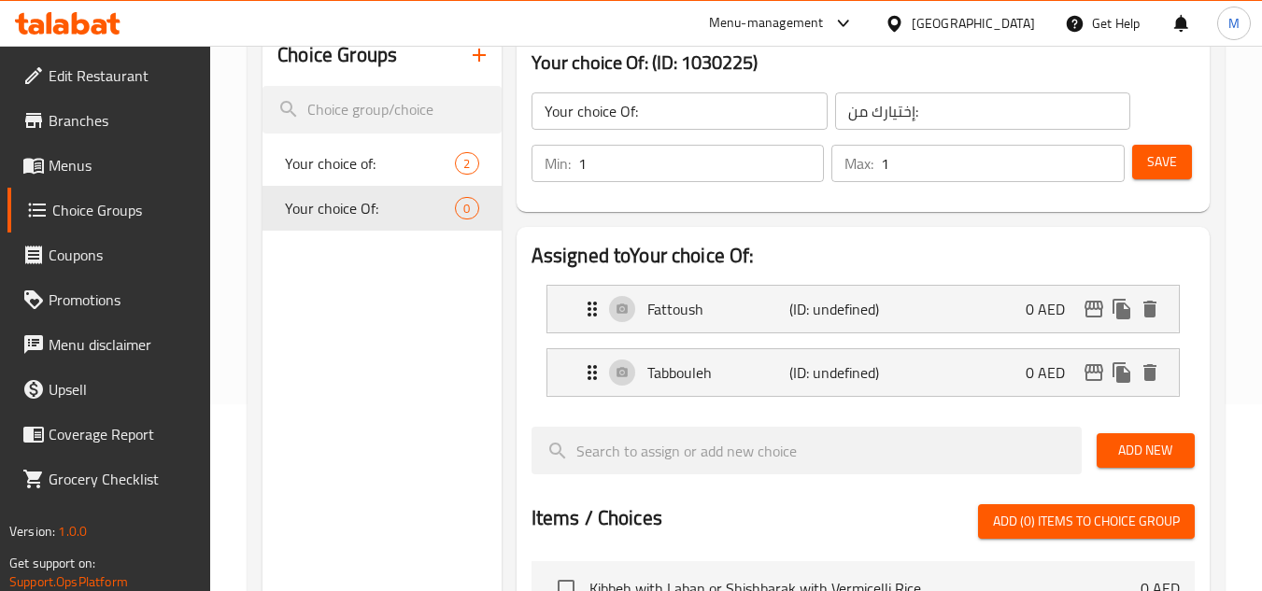
click at [1150, 183] on div "Save" at bounding box center [1155, 163] width 55 height 45
click at [1150, 162] on span "Save" at bounding box center [1162, 161] width 30 height 23
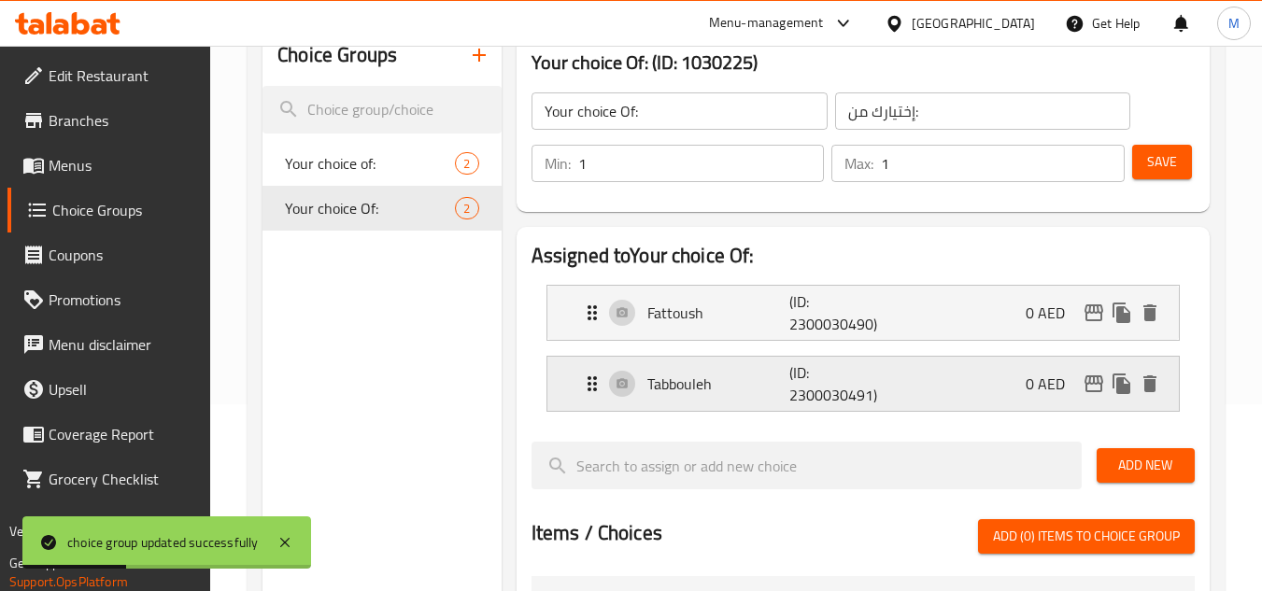
click at [729, 391] on p "Tabbouleh" at bounding box center [718, 384] width 143 height 22
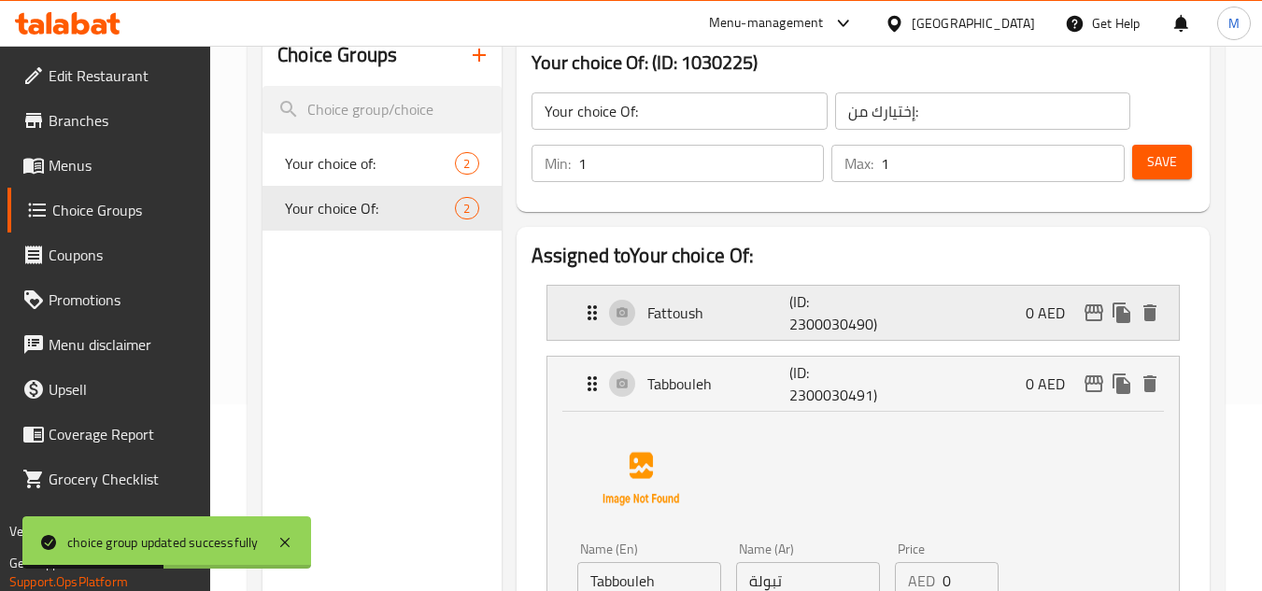
click at [722, 312] on p "Fattoush" at bounding box center [718, 313] width 143 height 22
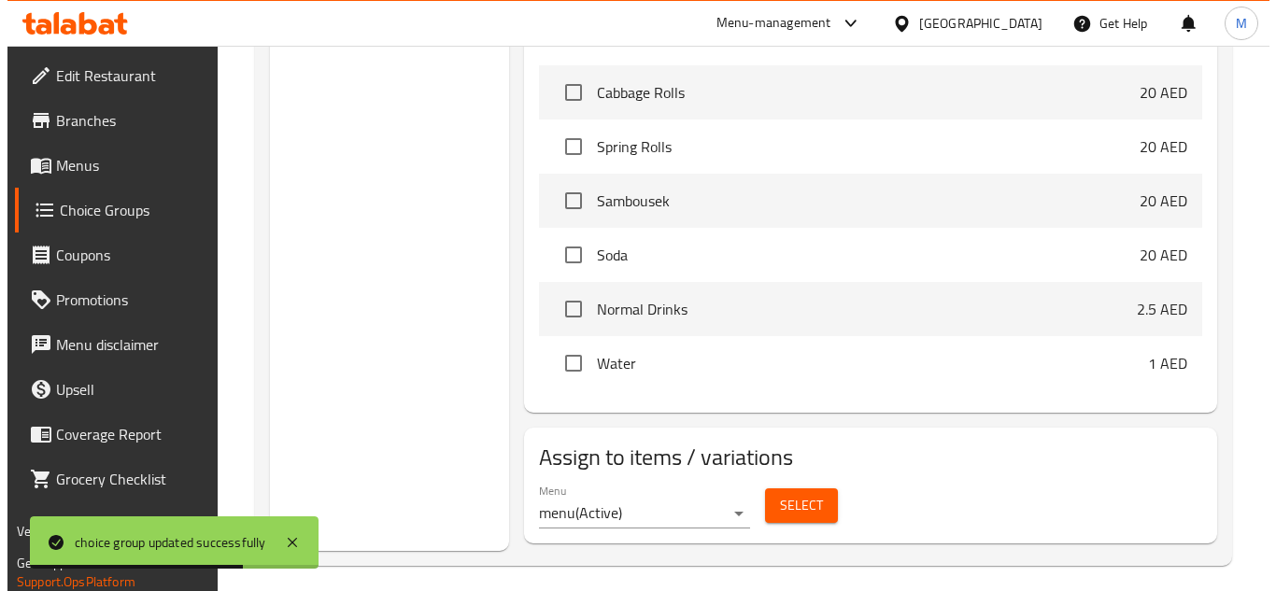
scroll to position [1225, 0]
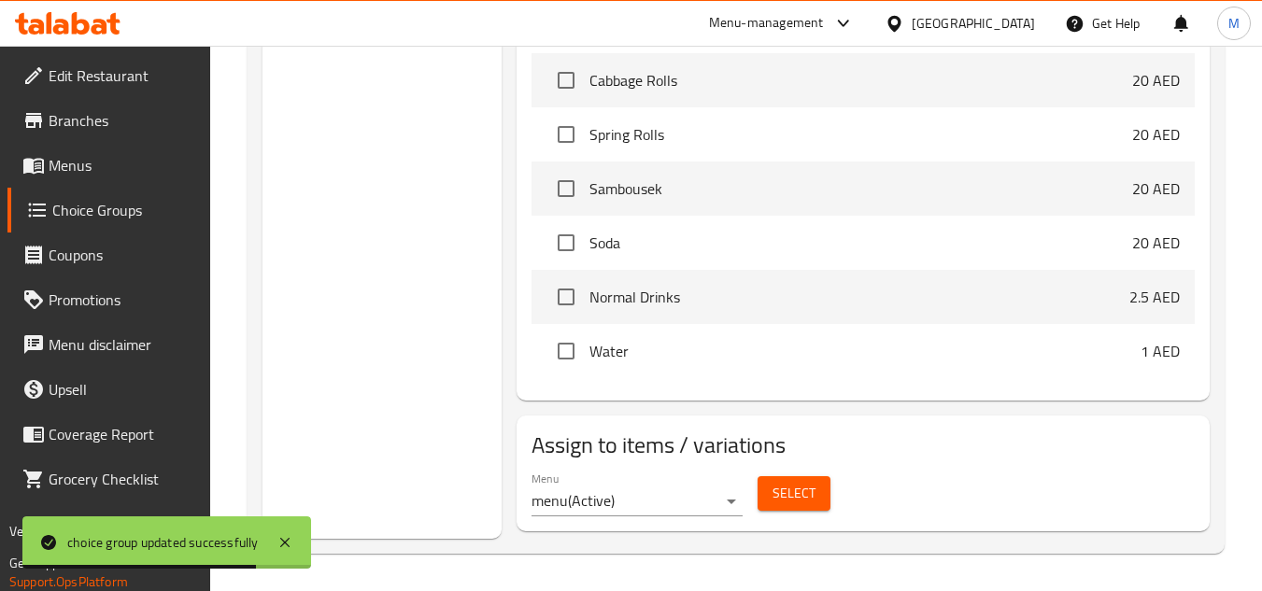
click at [791, 505] on span "Select" at bounding box center [793, 493] width 43 height 23
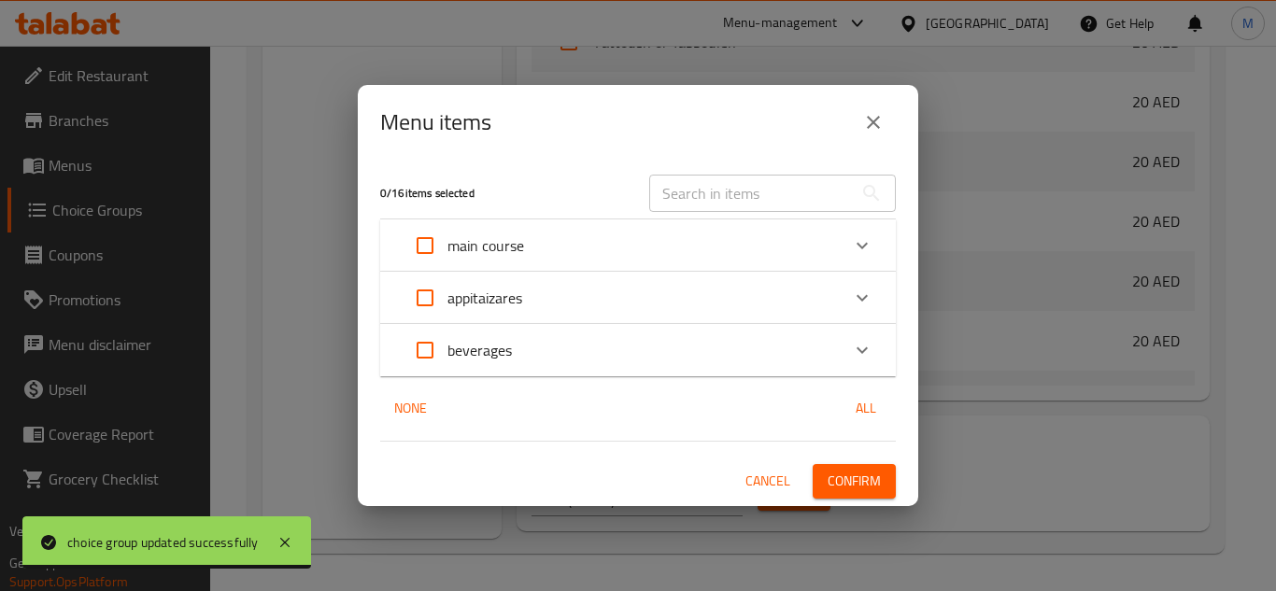
click at [654, 295] on div "appitaizares" at bounding box center [621, 297] width 437 height 45
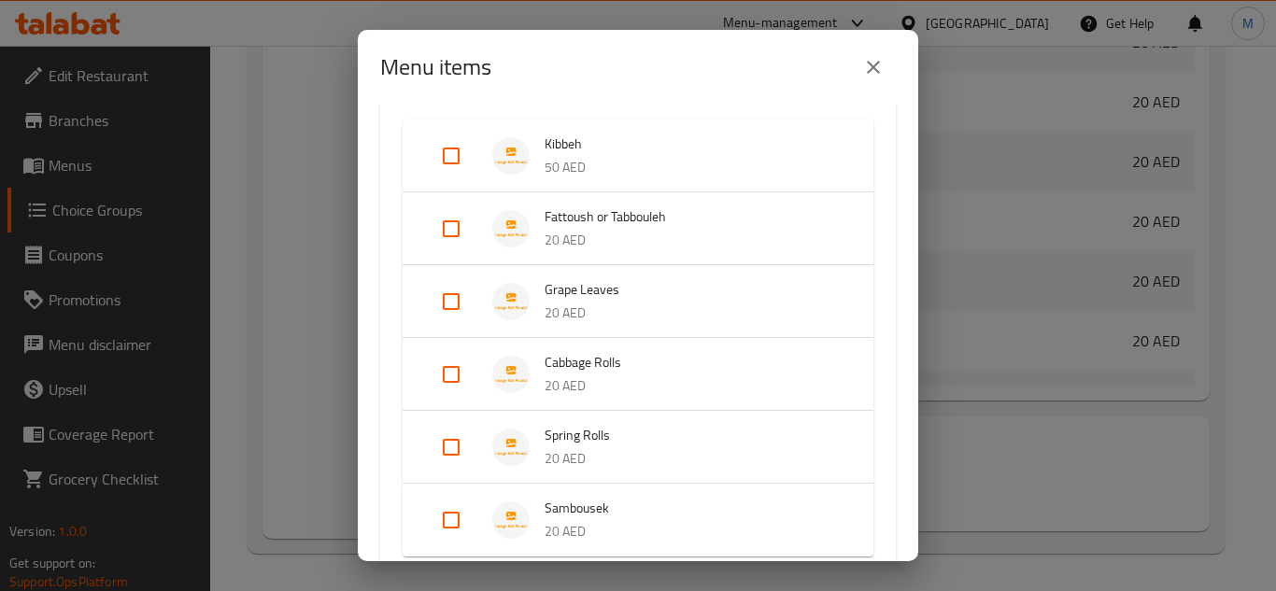
scroll to position [187, 0]
click at [455, 225] on input "Expand" at bounding box center [451, 227] width 45 height 45
checkbox input "true"
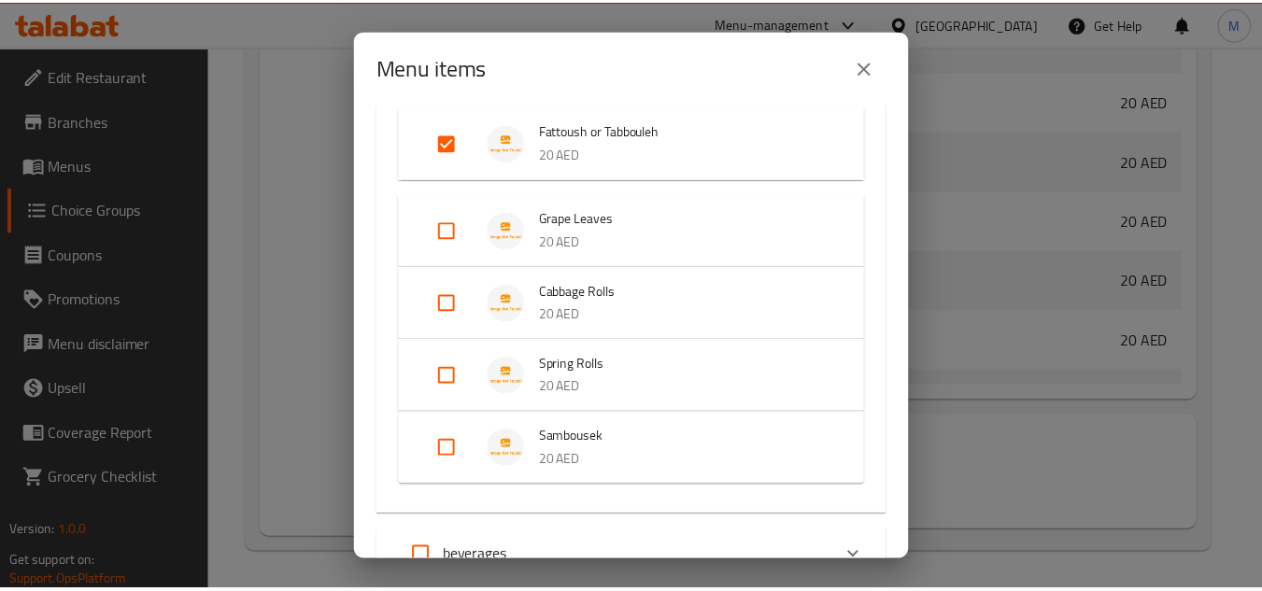
scroll to position [438, 0]
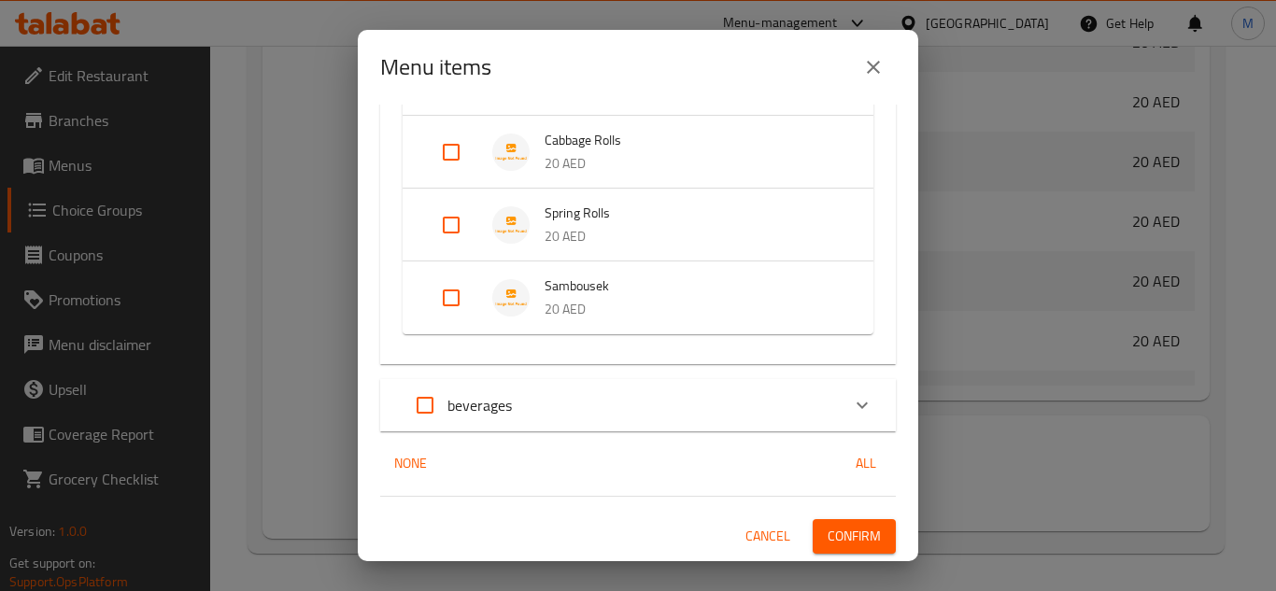
click at [827, 518] on div "1 / 16 items selected ​ main course Kibbeh with Laban or Shishbarak with Vermic…" at bounding box center [638, 333] width 560 height 457
click at [830, 534] on span "Confirm" at bounding box center [853, 536] width 53 height 23
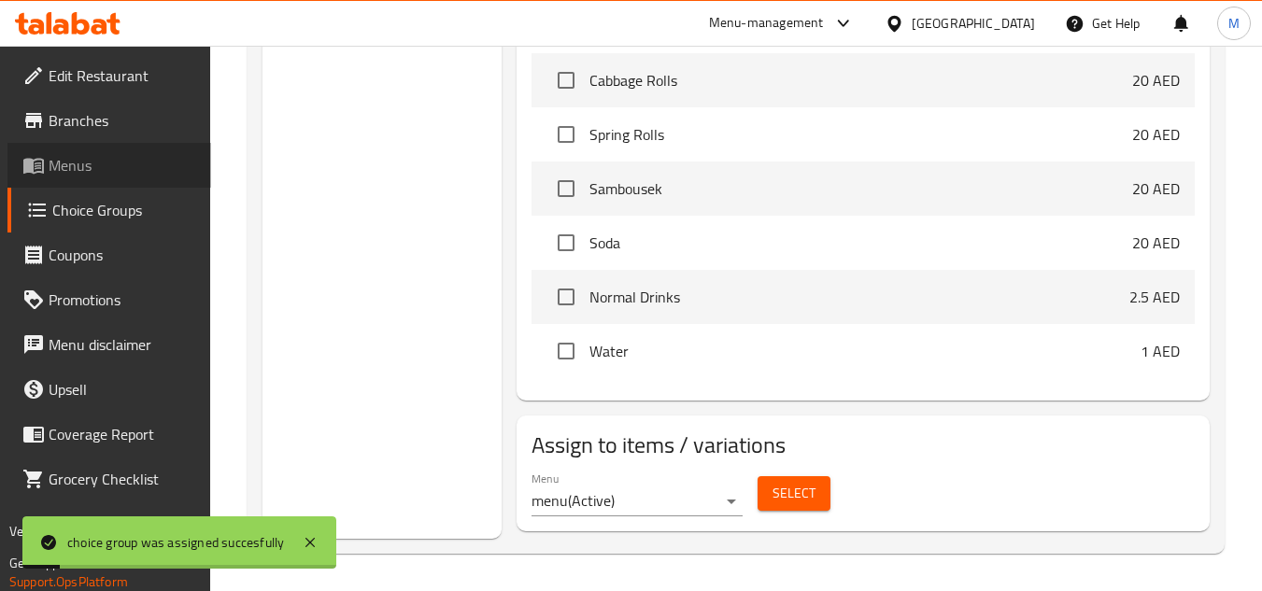
click at [105, 165] on span "Menus" at bounding box center [123, 165] width 148 height 22
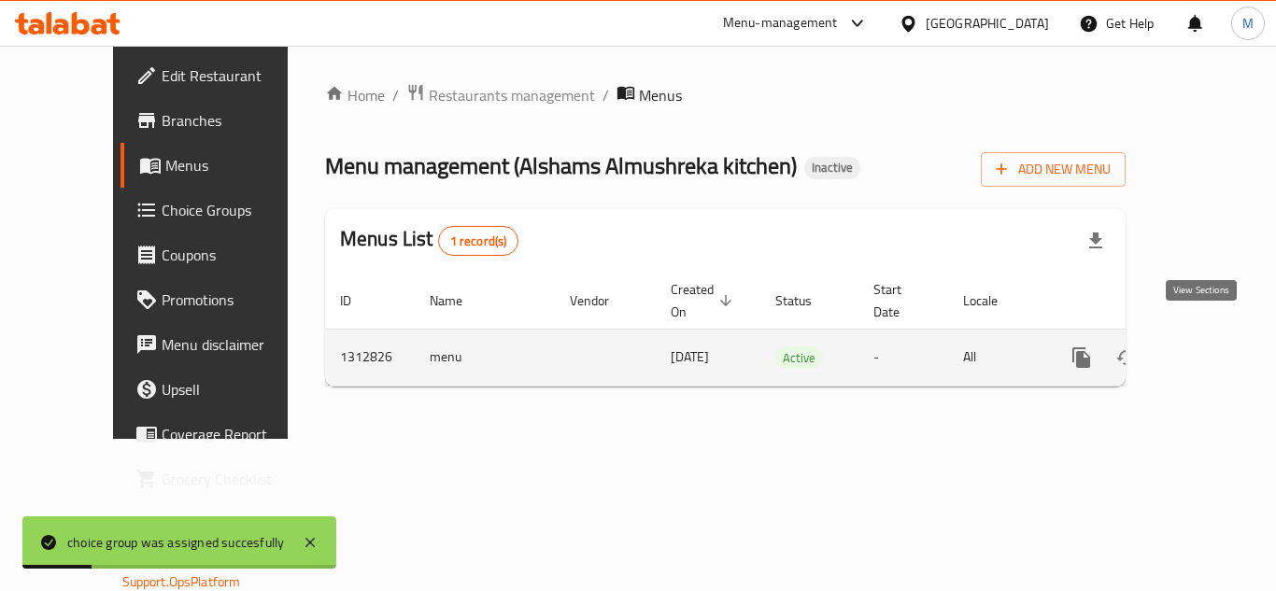
click at [1194, 335] on link "enhanced table" at bounding box center [1216, 357] width 45 height 45
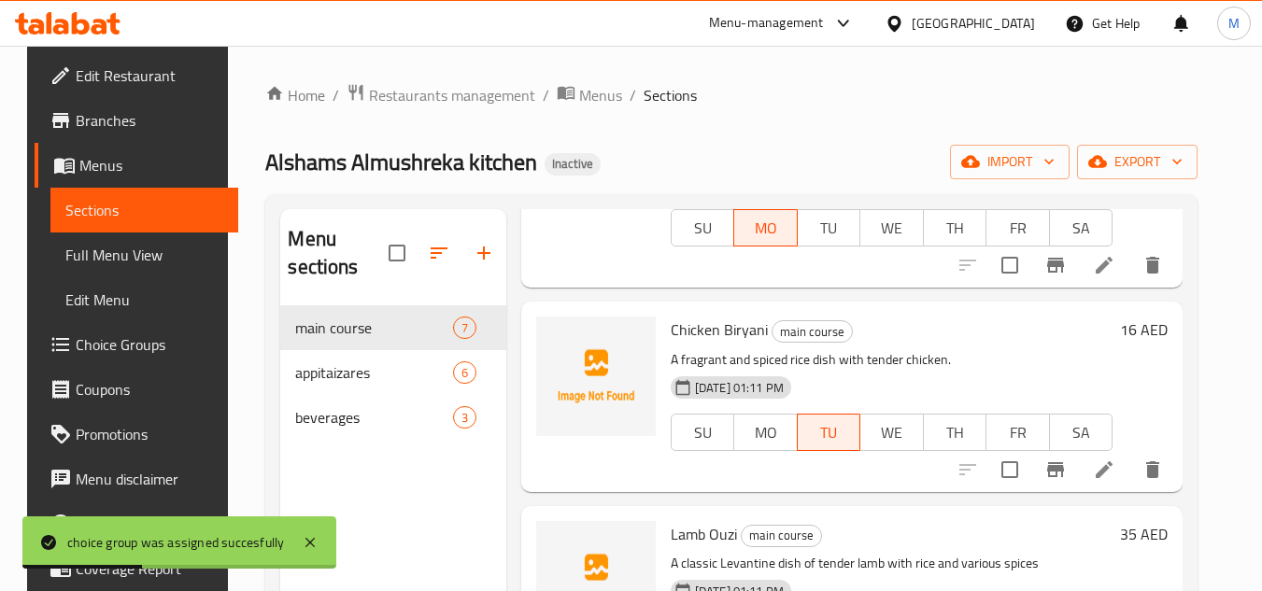
scroll to position [654, 0]
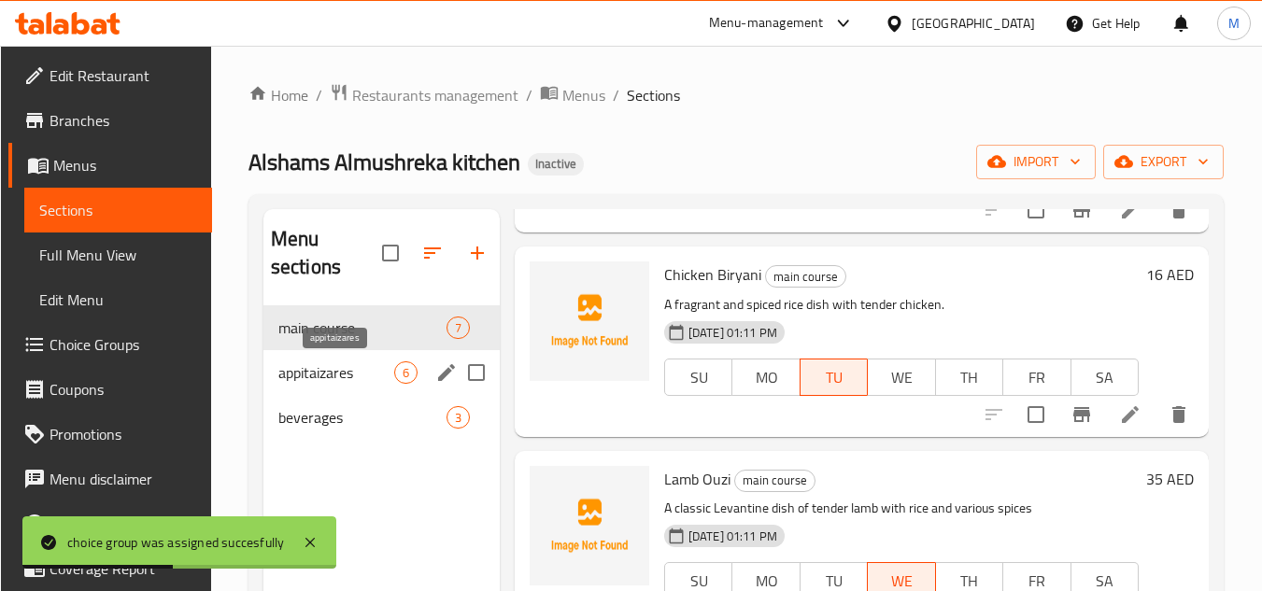
click at [388, 378] on span "appitaizares" at bounding box center [336, 372] width 116 height 22
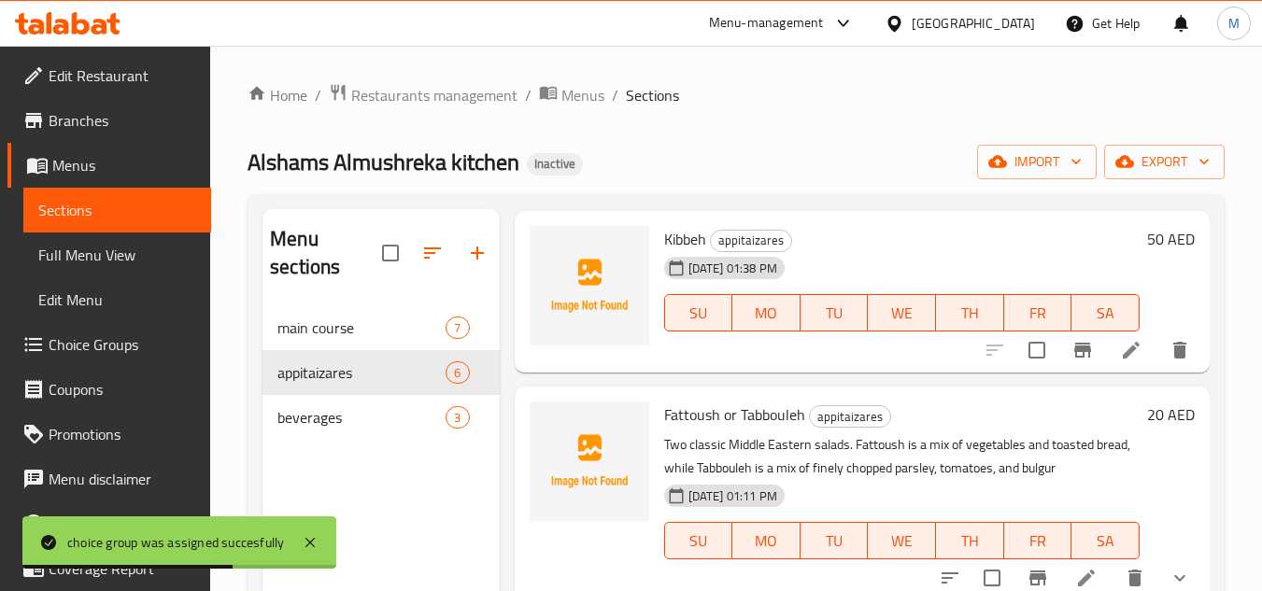
scroll to position [187, 0]
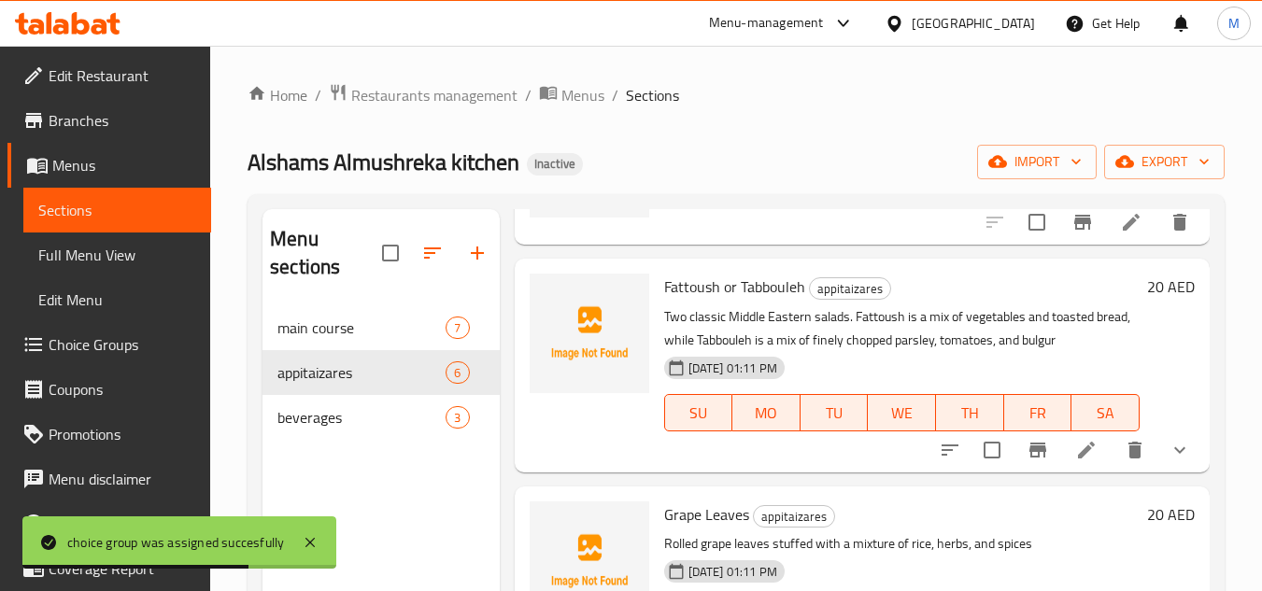
click at [1174, 461] on icon "show more" at bounding box center [1179, 450] width 22 height 22
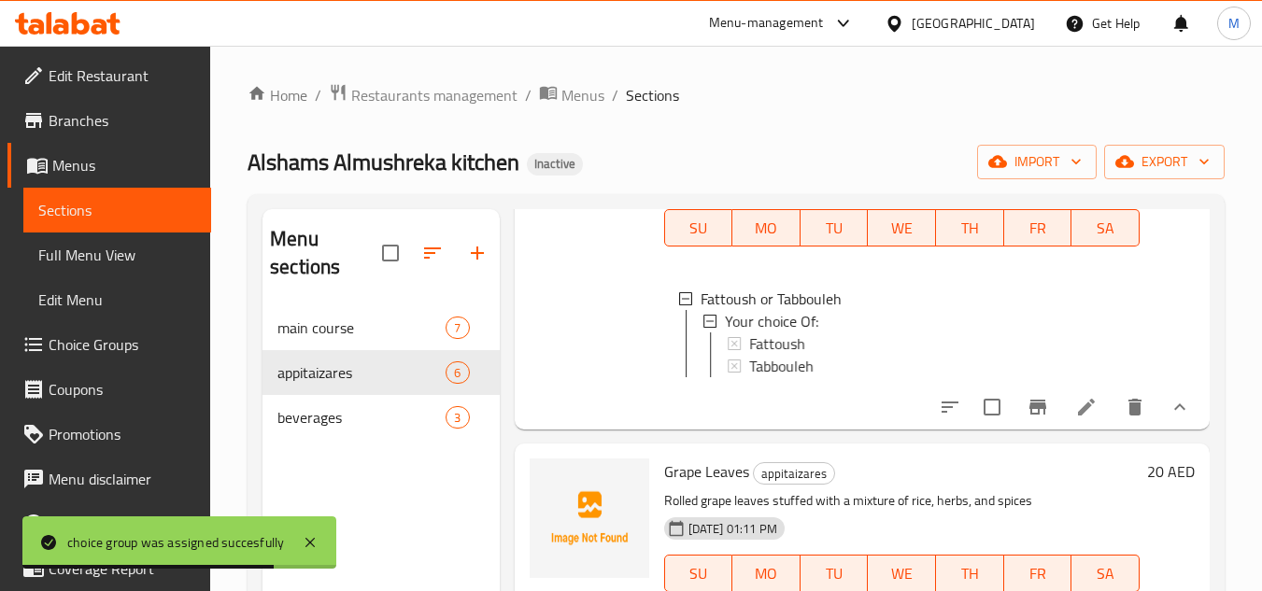
scroll to position [374, 0]
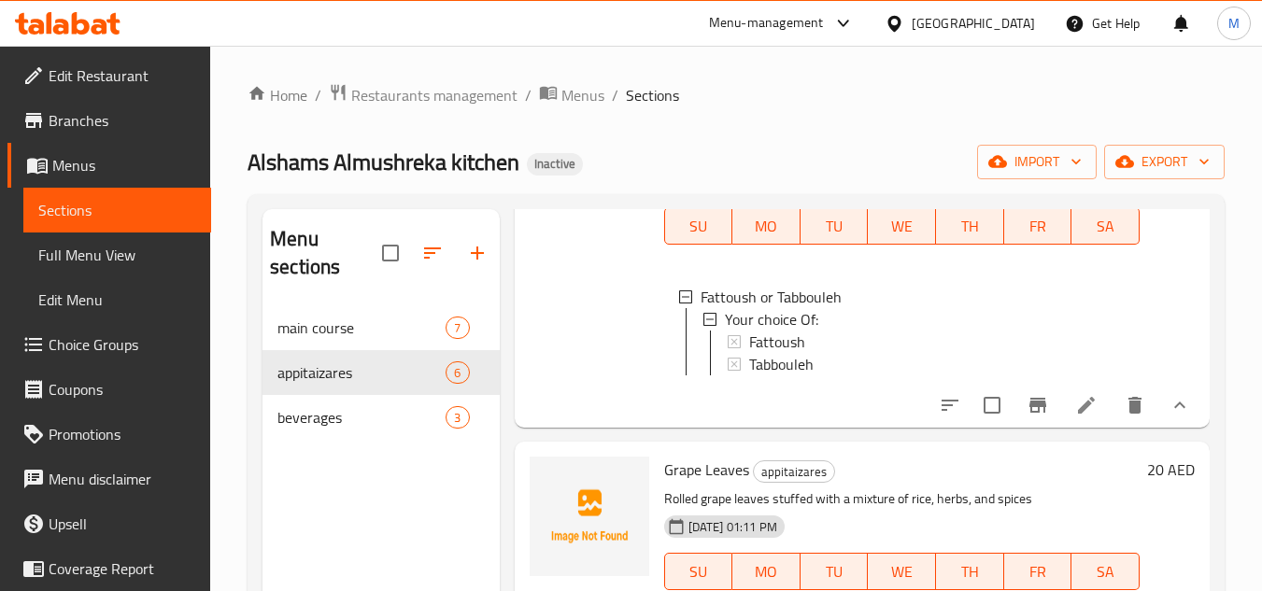
click at [850, 472] on div "Menu items Add Sort Manage items Kibbeh appitaizares 18-09-2025 01:38 PM SU MO …" at bounding box center [855, 504] width 710 height 591
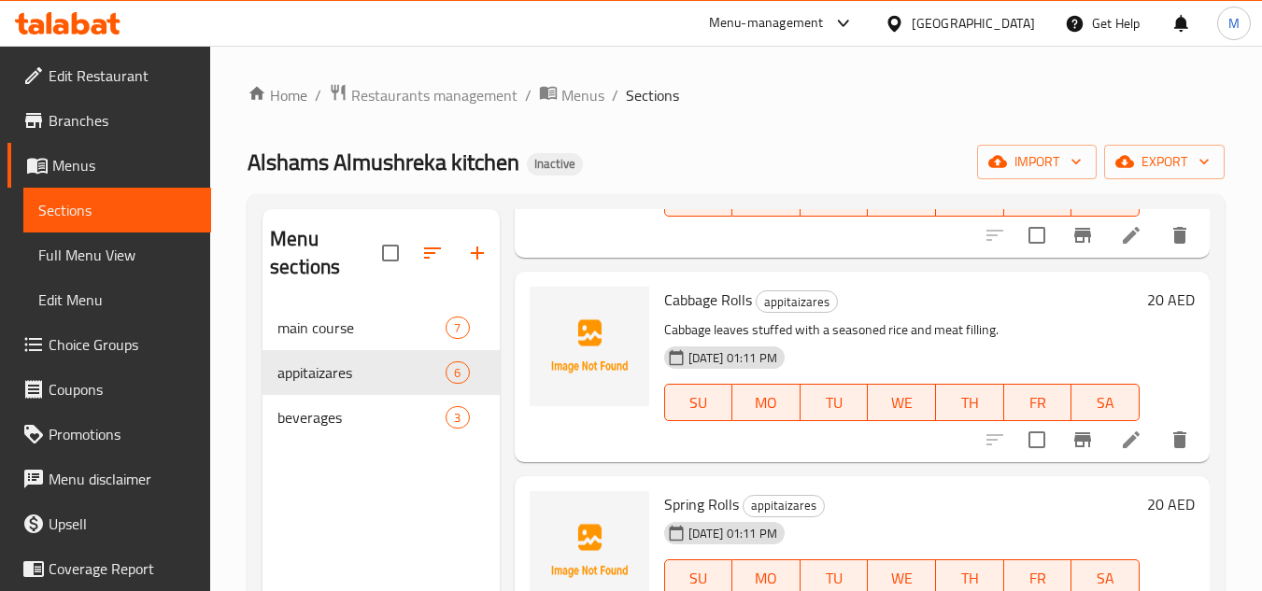
scroll to position [803, 0]
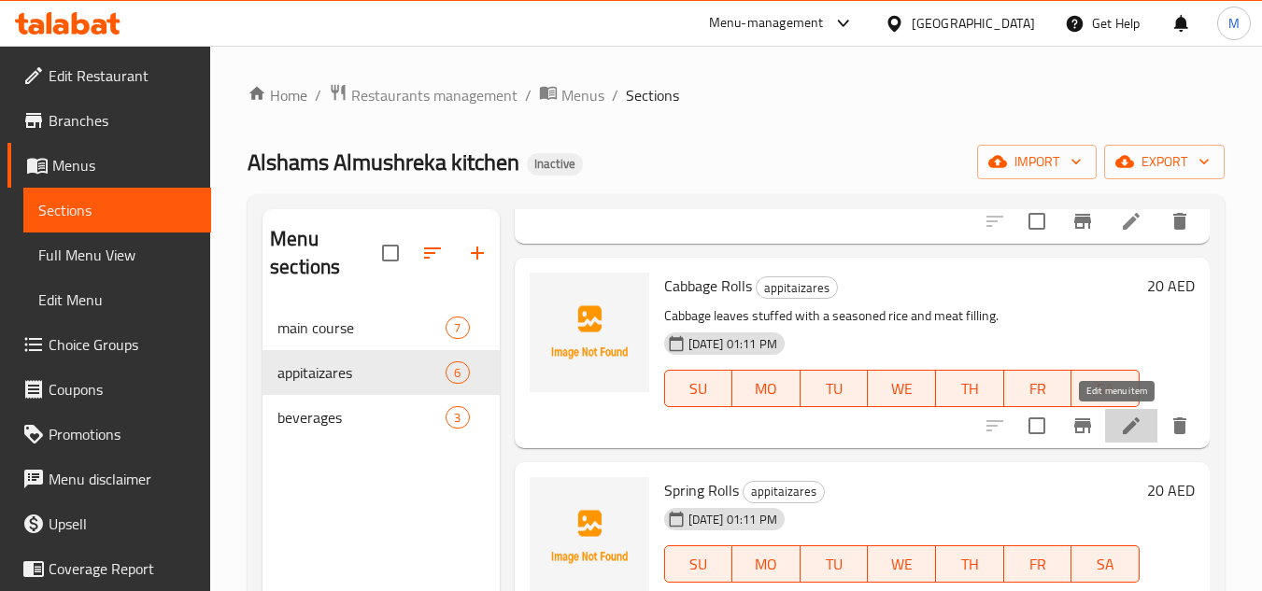
click at [1120, 425] on icon at bounding box center [1131, 426] width 22 height 22
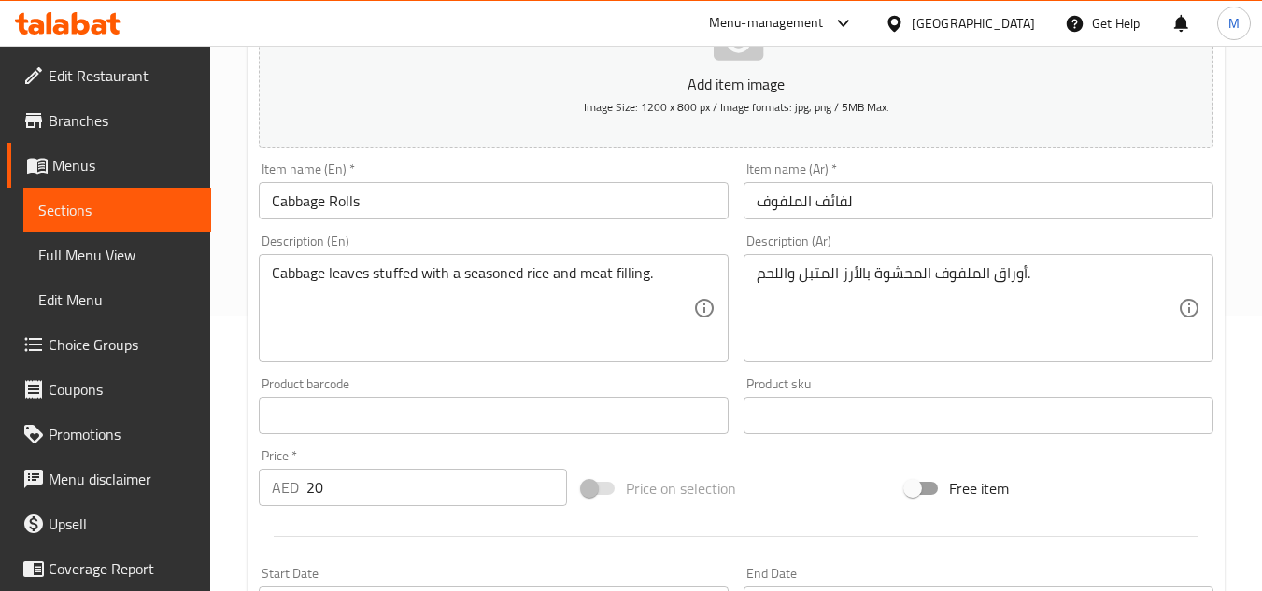
scroll to position [280, 0]
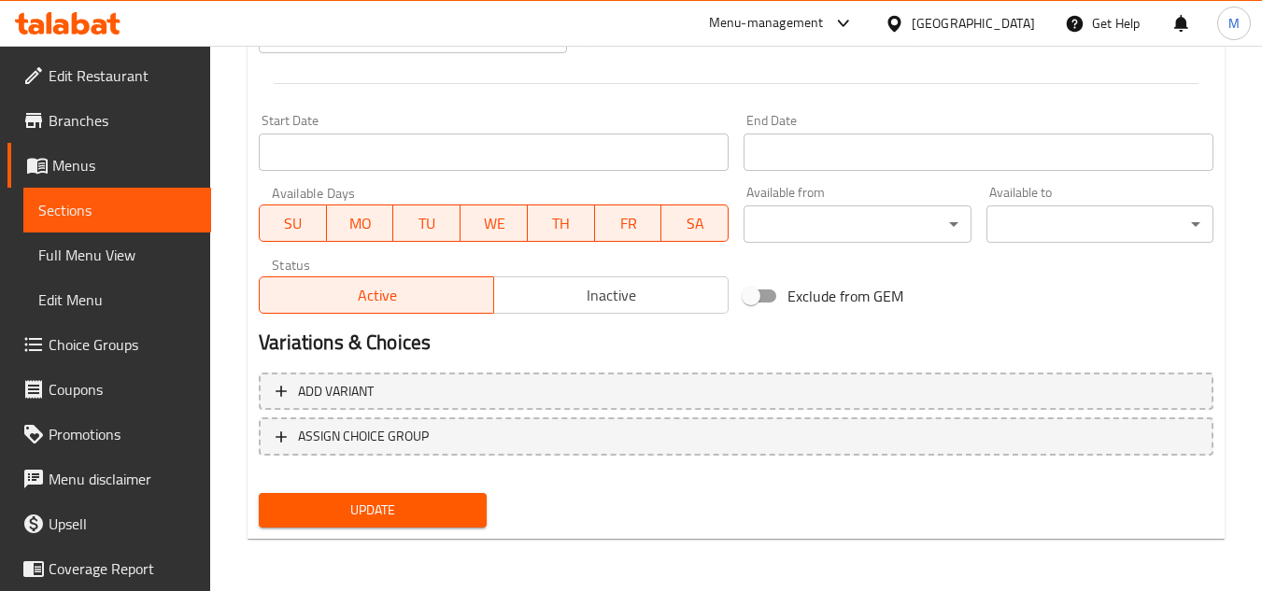
type textarea "أوراق الملفوف المحشوة بالأرز المتبل و حشوة اللحم."
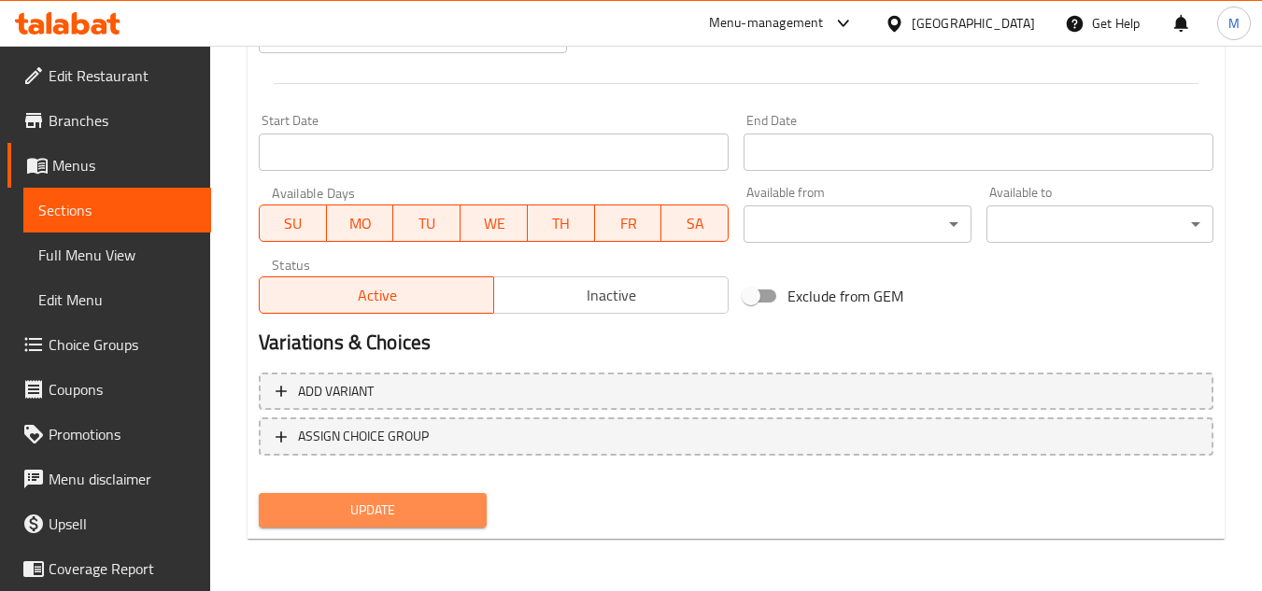
click at [443, 518] on span "Update" at bounding box center [372, 510] width 197 height 23
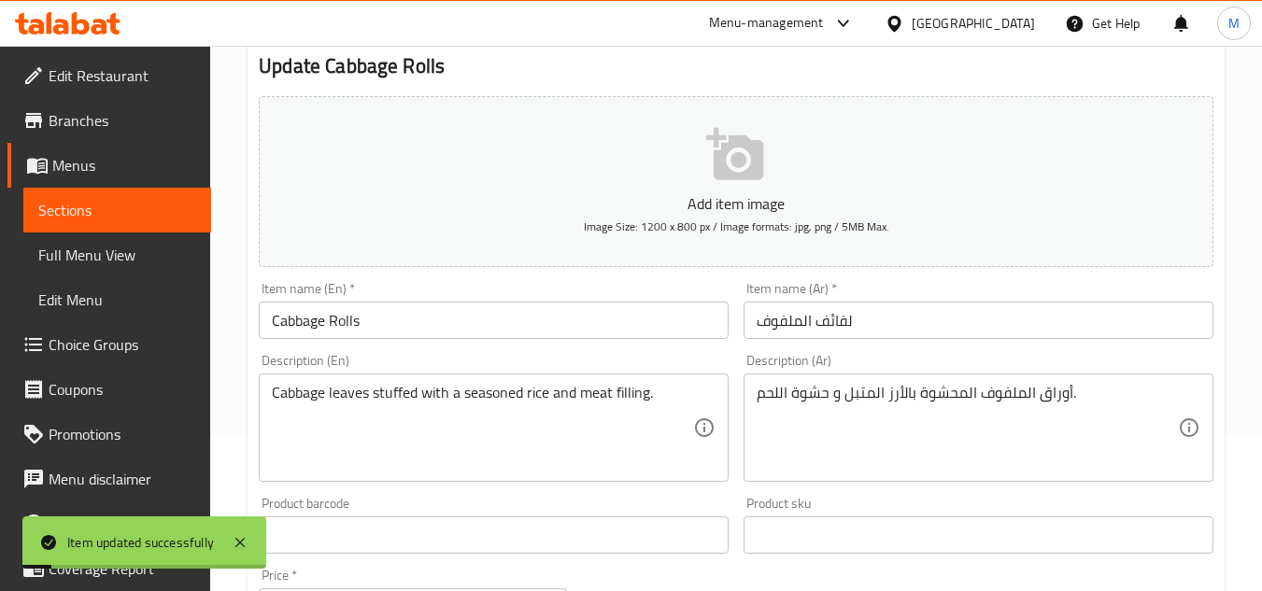
scroll to position [0, 0]
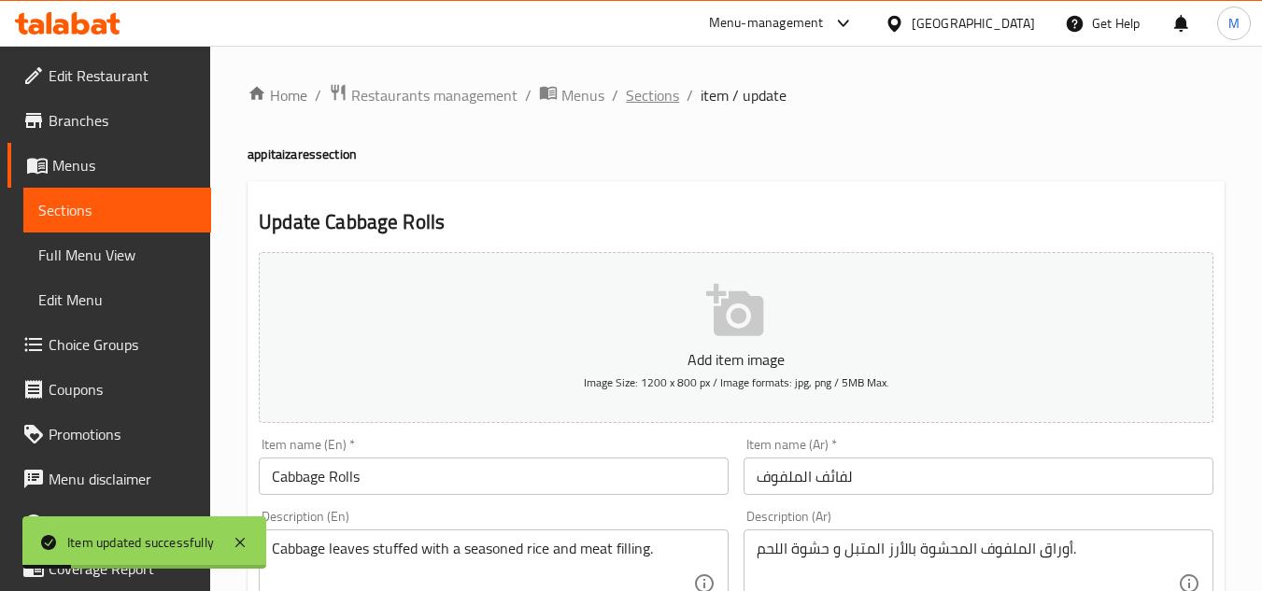
click at [643, 93] on span "Sections" at bounding box center [652, 95] width 53 height 22
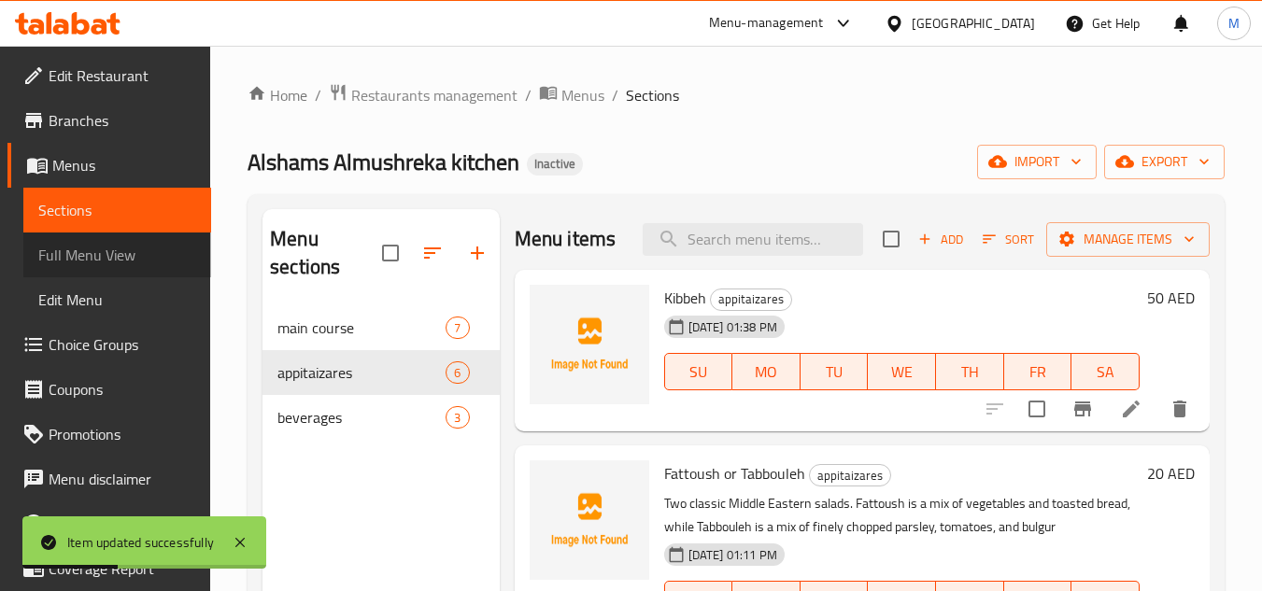
click at [120, 244] on span "Full Menu View" at bounding box center [117, 255] width 158 height 22
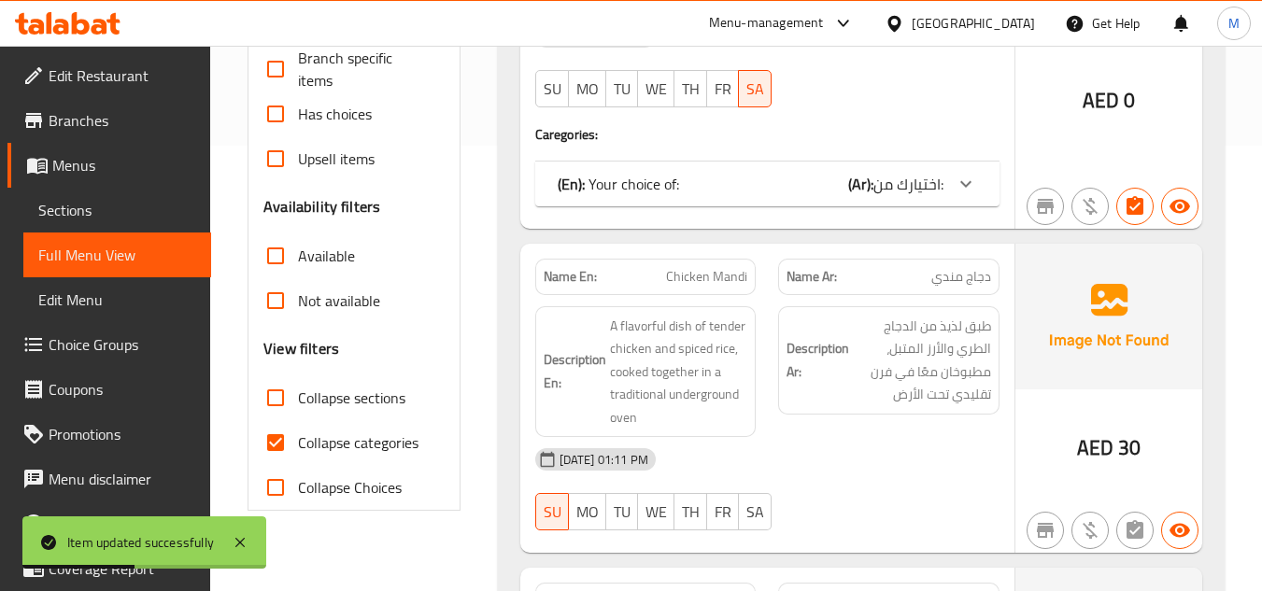
scroll to position [467, 0]
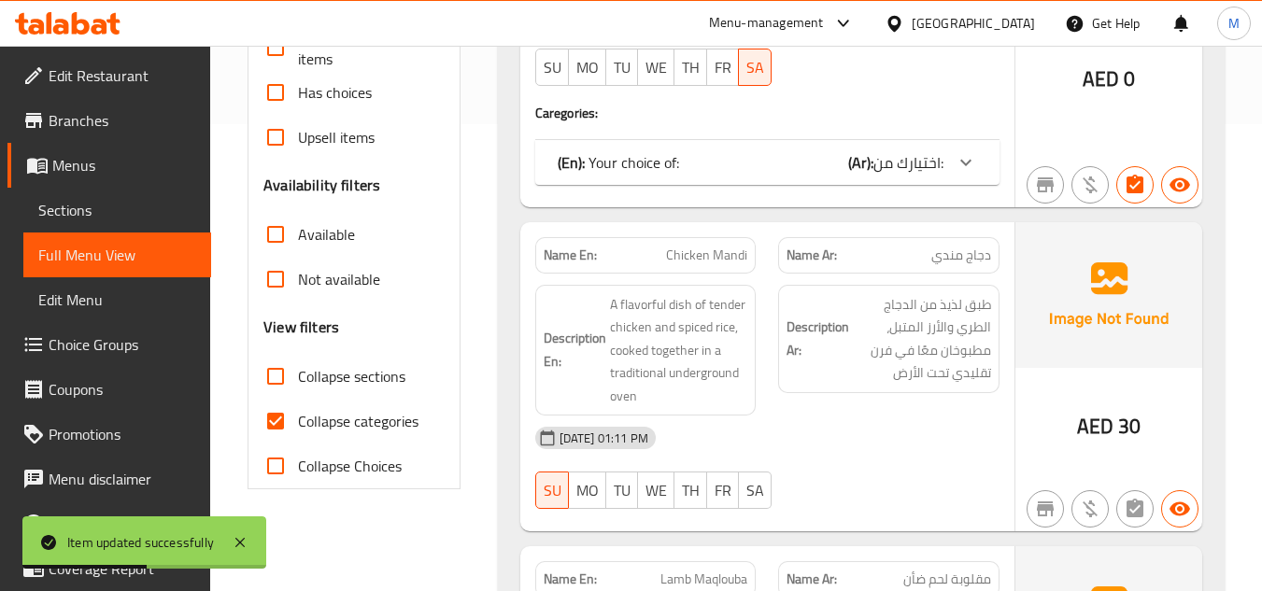
click at [280, 423] on input "Collapse categories" at bounding box center [275, 421] width 45 height 45
checkbox input "false"
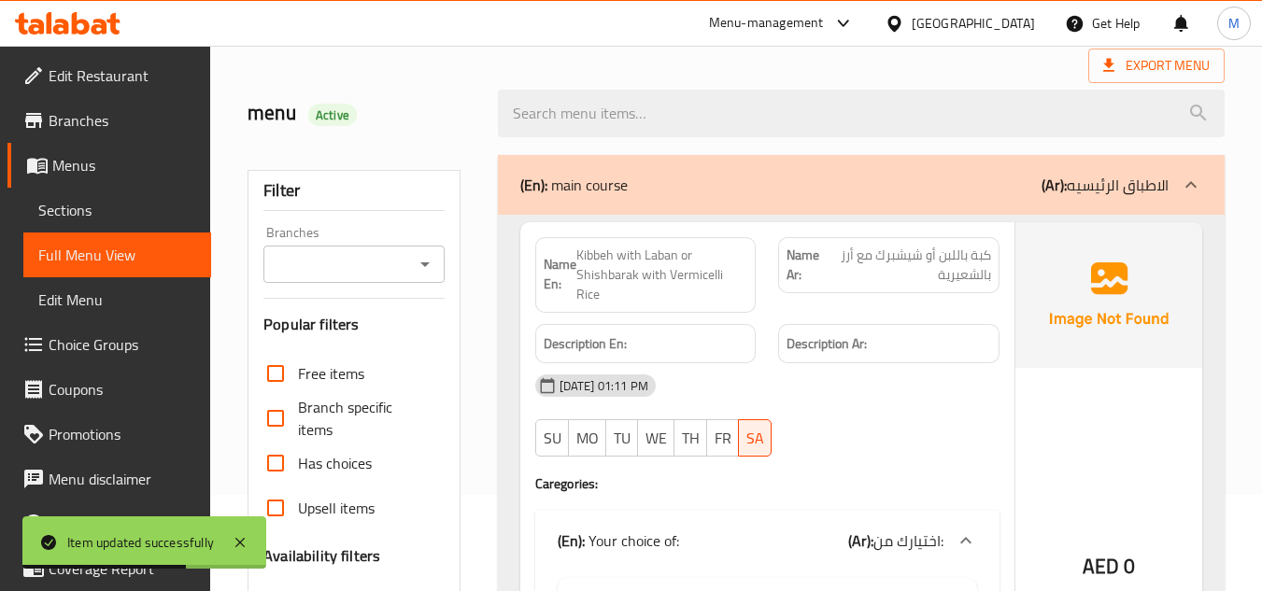
scroll to position [93, 0]
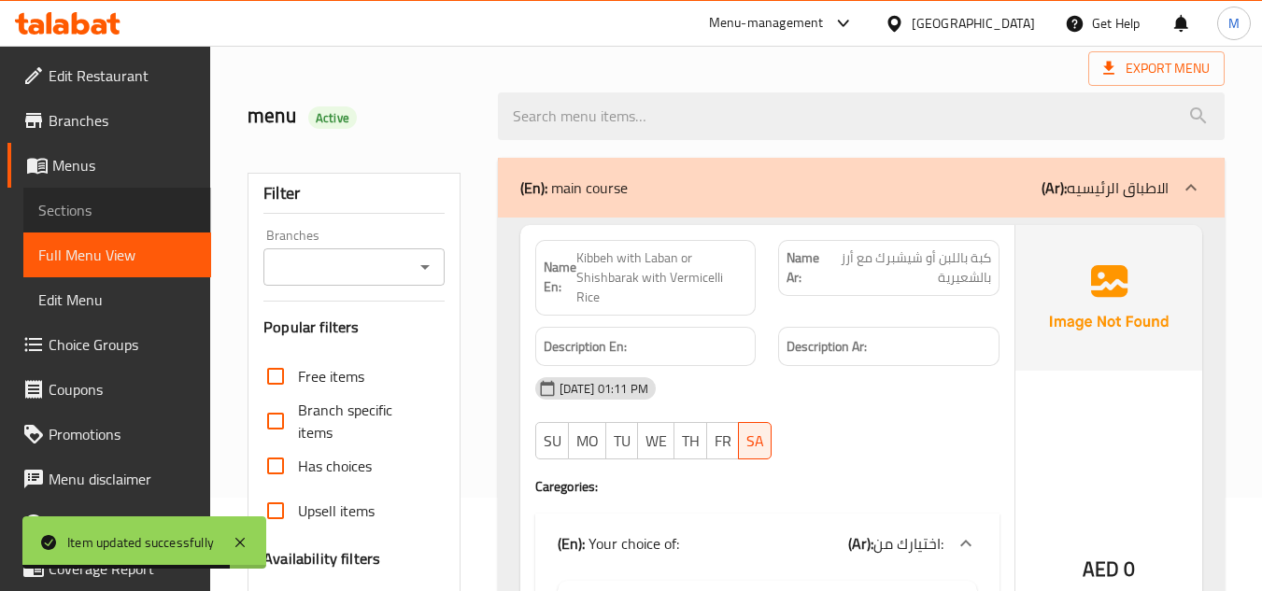
click at [121, 208] on span "Sections" at bounding box center [117, 210] width 158 height 22
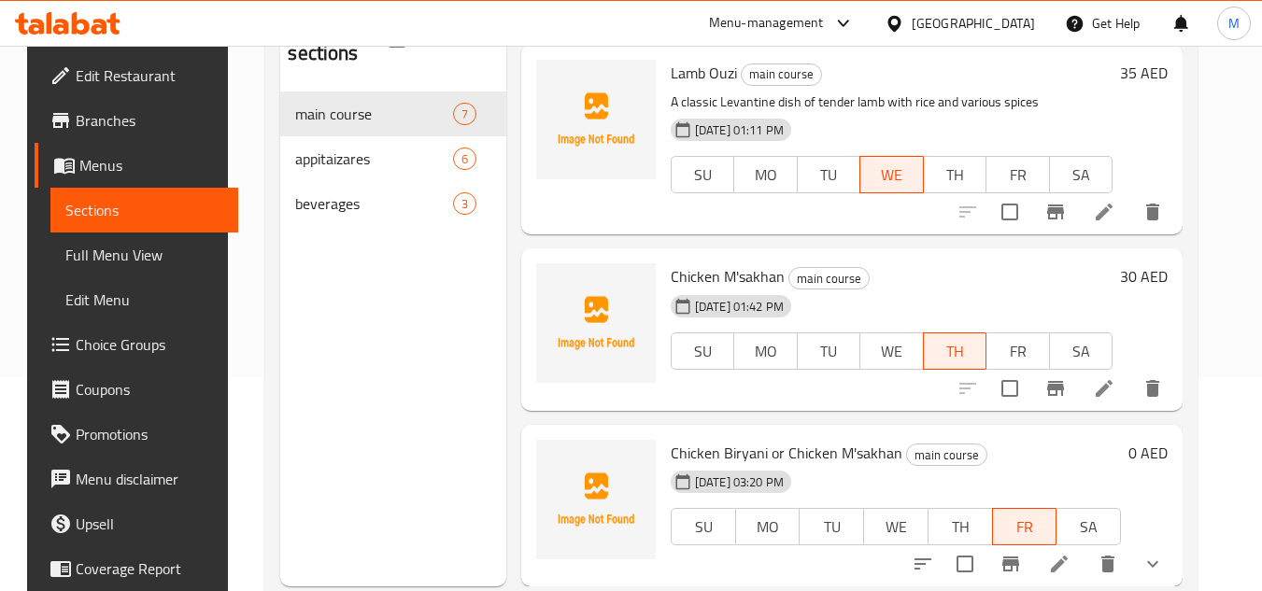
scroll to position [261, 0]
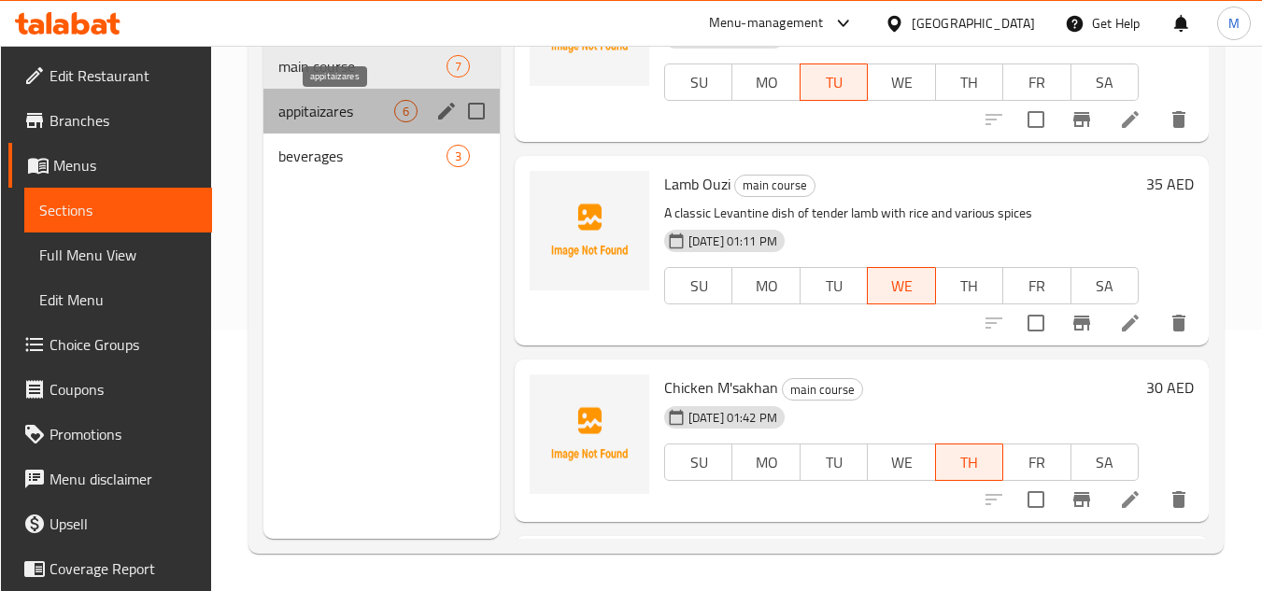
click at [374, 116] on span "appitaizares" at bounding box center [336, 111] width 116 height 22
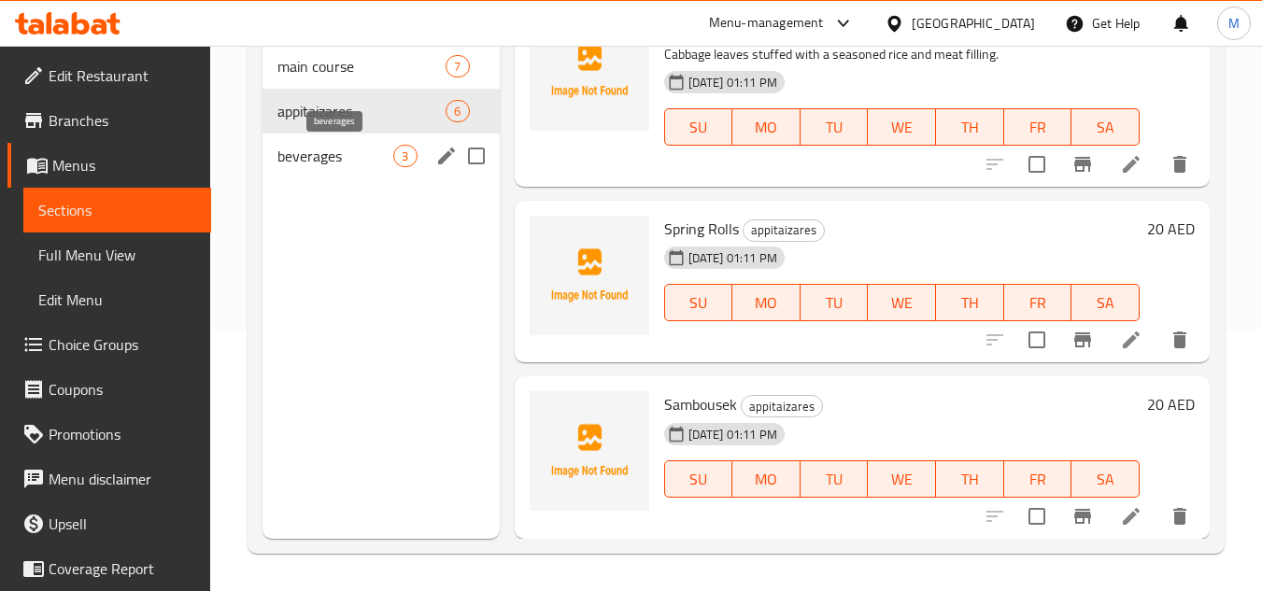
click at [375, 163] on span "beverages" at bounding box center [335, 156] width 116 height 22
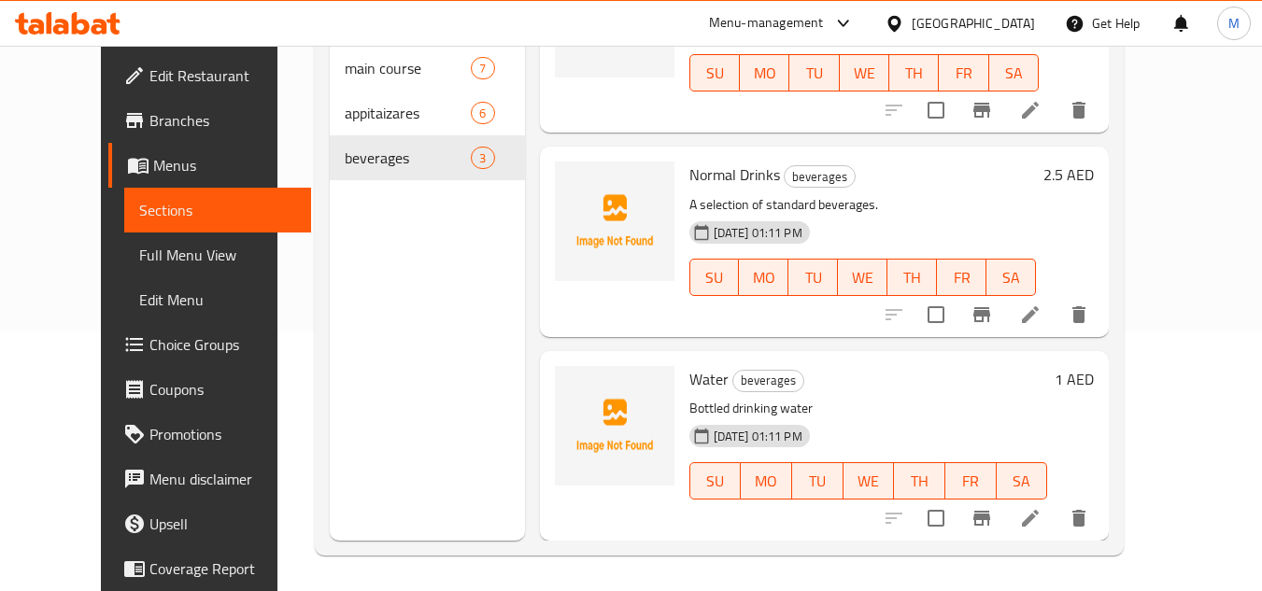
scroll to position [261, 0]
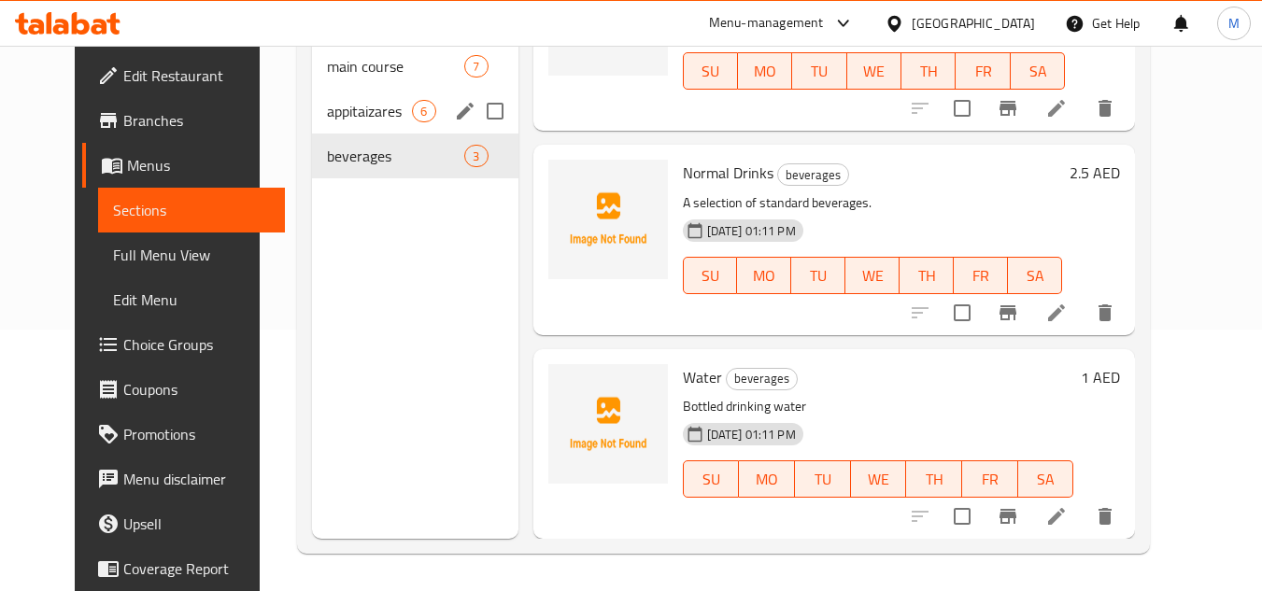
click at [312, 106] on div "appitaizares 6" at bounding box center [414, 111] width 205 height 45
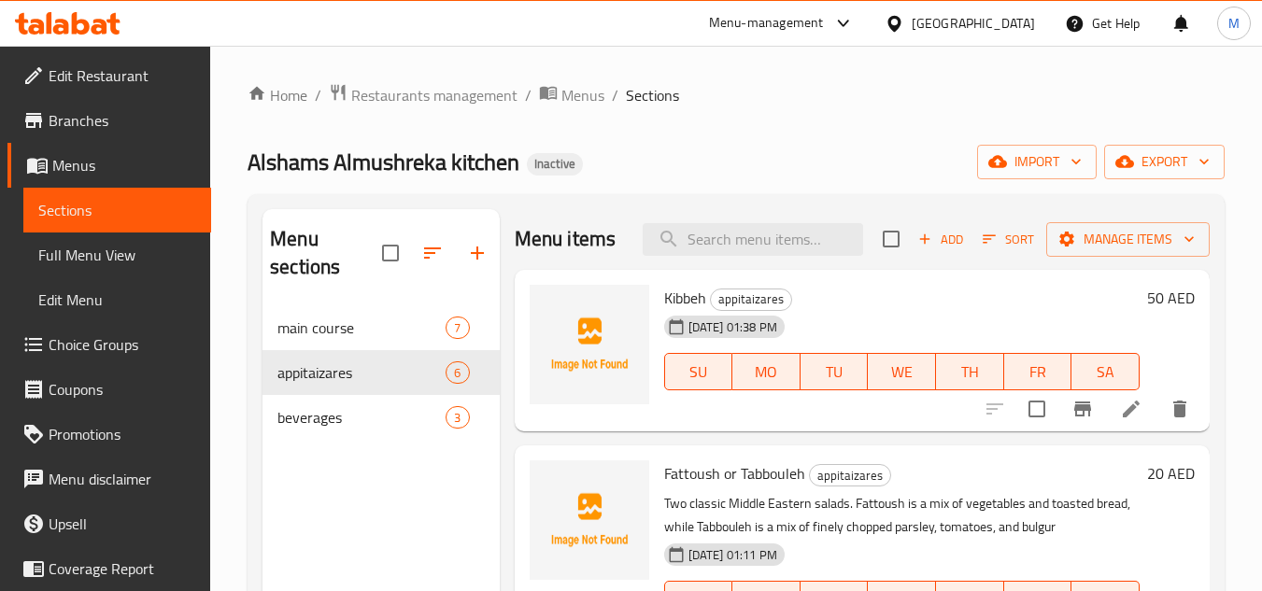
click at [678, 312] on span "Kibbeh" at bounding box center [685, 298] width 42 height 28
copy h6 "Kibbeh"
click at [1122, 420] on icon at bounding box center [1131, 409] width 22 height 22
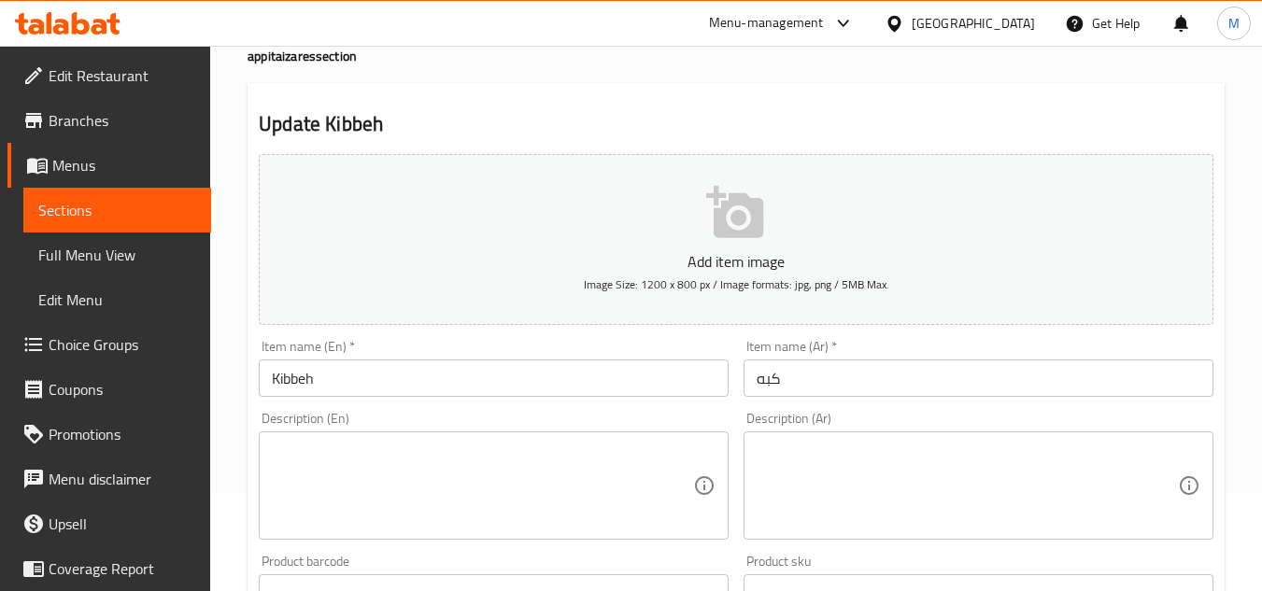
scroll to position [280, 0]
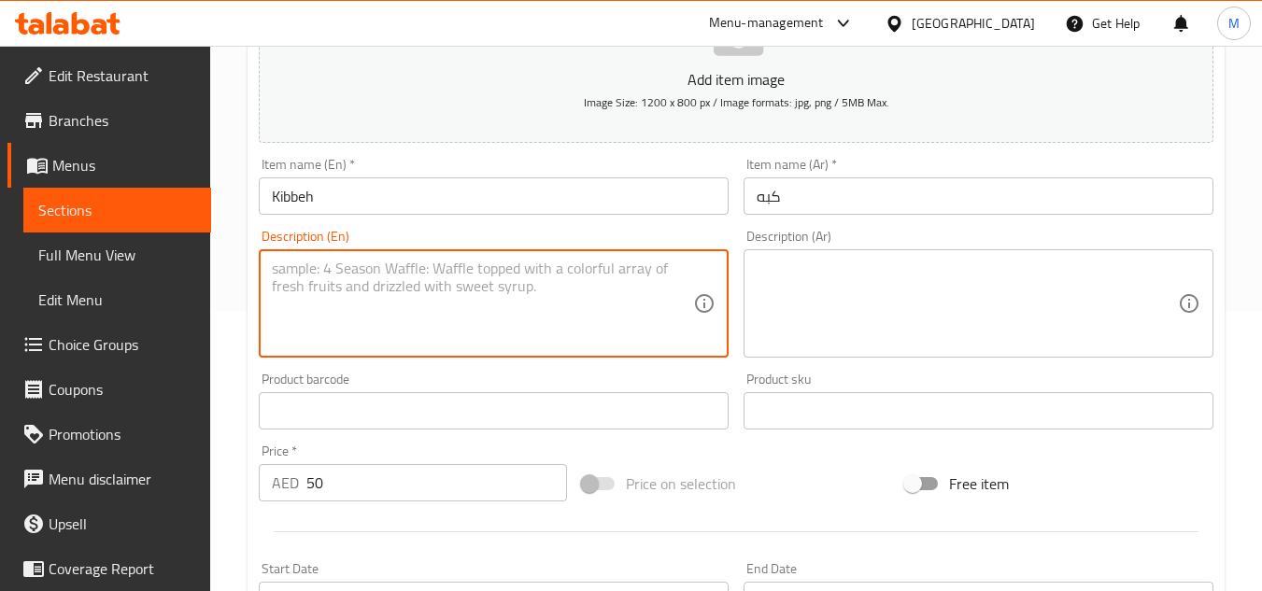
click at [441, 266] on textarea at bounding box center [482, 304] width 421 height 89
paste textarea "Bulgur wheat, ground meat, pine nuts, olive oil, fresh mint برغل، لحم مفروم، صن…"
type textarea "Bulgur wheat, ground meat, pine nuts, olive oil, fresh mint برغل، لحم مفروم، صن…"
paste textarea "Bulgur wheat, ground meat, pine nuts, olive oil, fresh mint"
type textarea "Bulgur wheat, ground meat, pine nuts, olive oil, fresh mint"
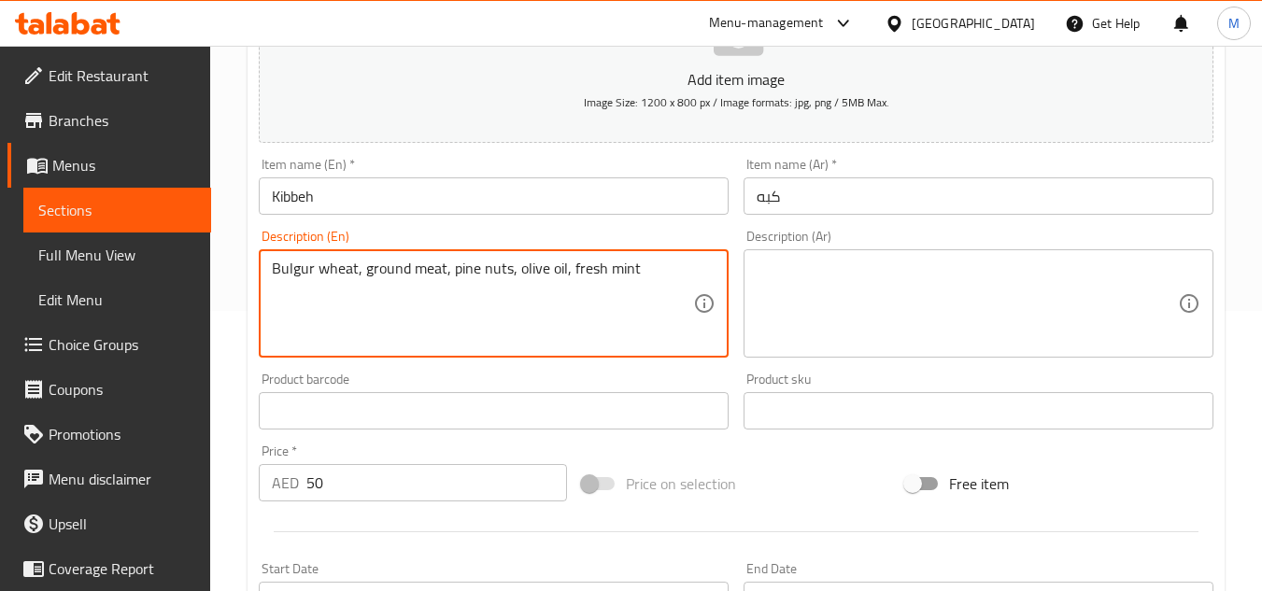
click at [850, 323] on textarea at bounding box center [966, 304] width 421 height 89
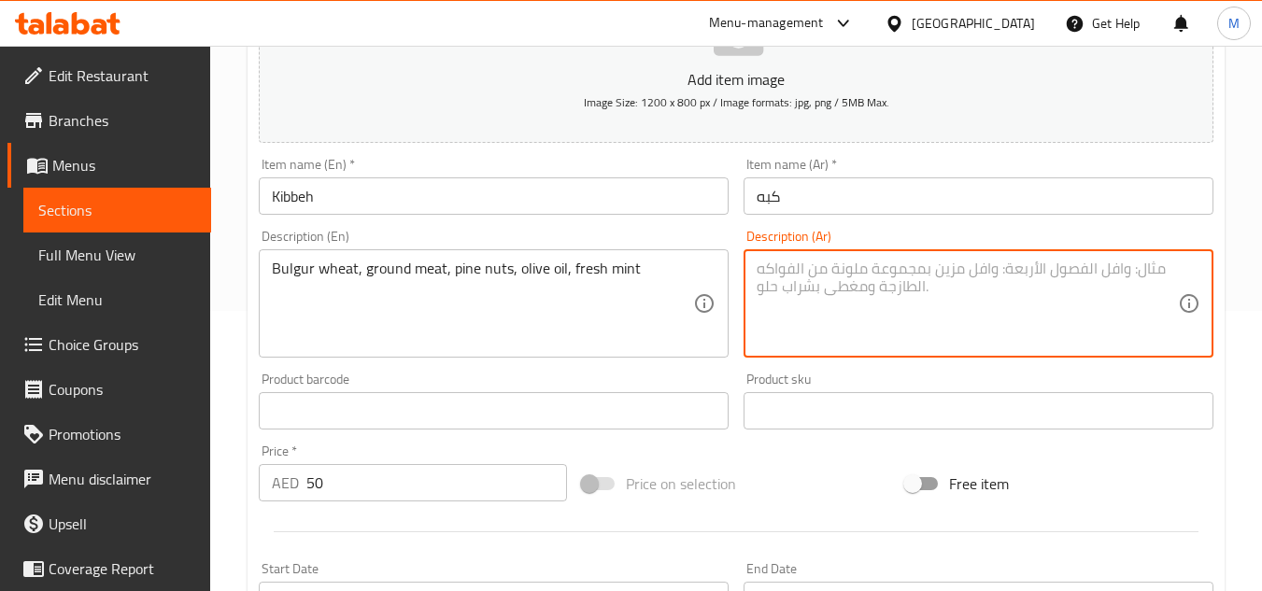
paste textarea "برغل، لحم مفروم، صنوبر، زيت زيتون، نعناع طازج"
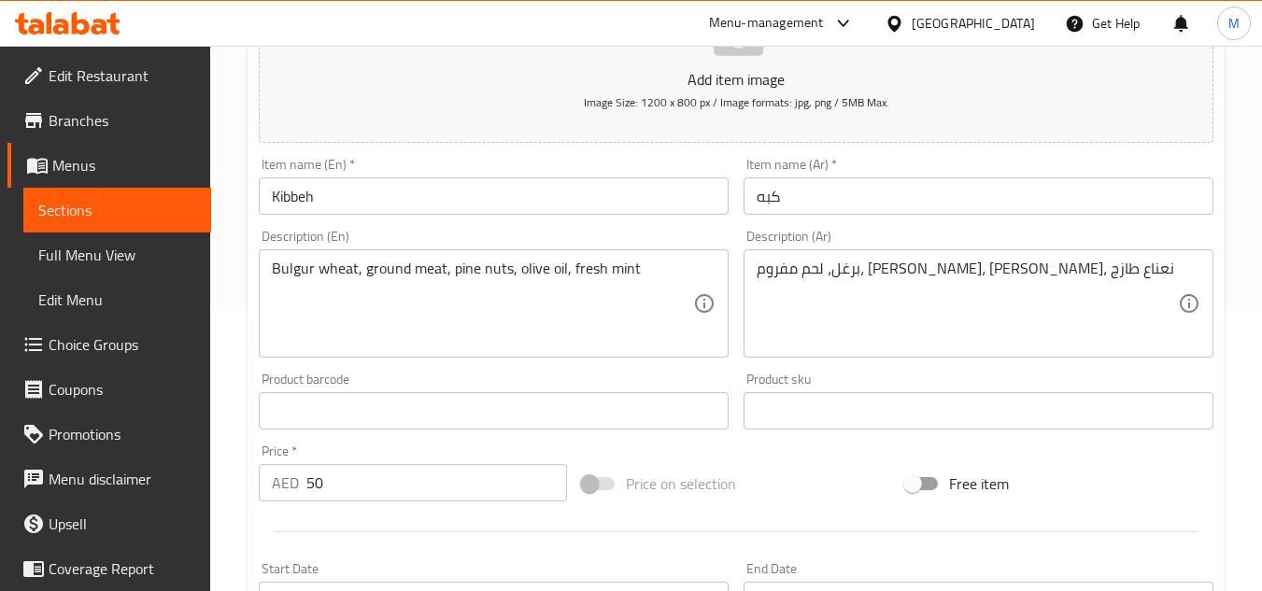
click at [913, 380] on div "Product sku Product sku" at bounding box center [978, 401] width 470 height 57
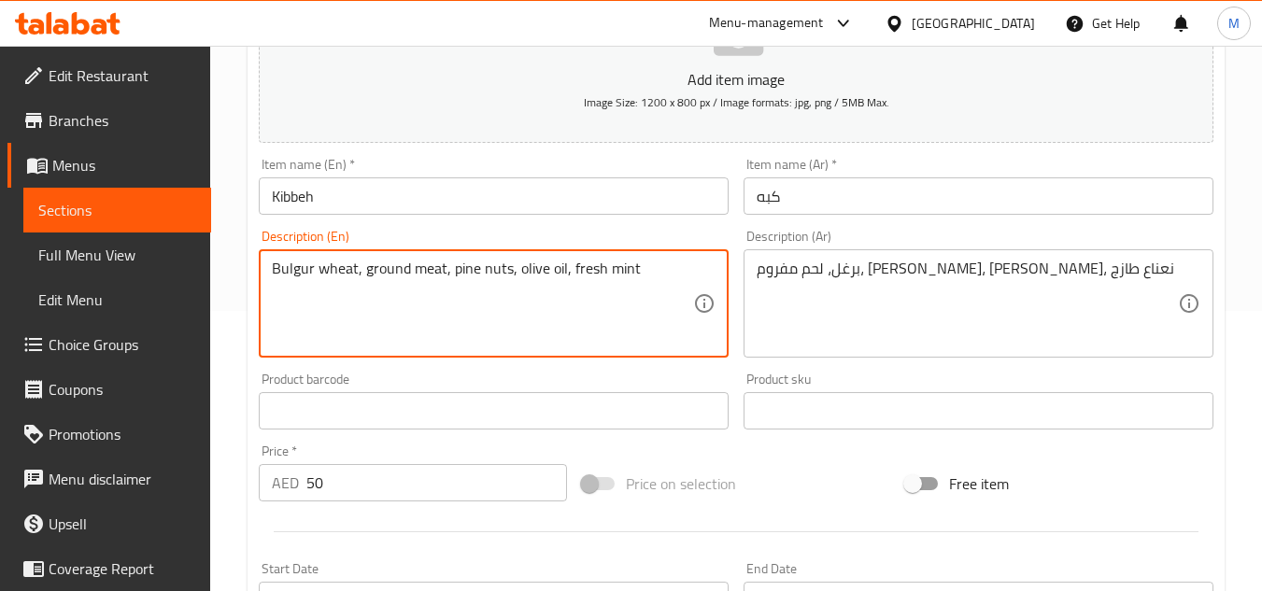
click at [346, 265] on textarea "Bulgur wheat, ground meat, pine nuts, olive oil, fresh mint" at bounding box center [482, 304] width 421 height 89
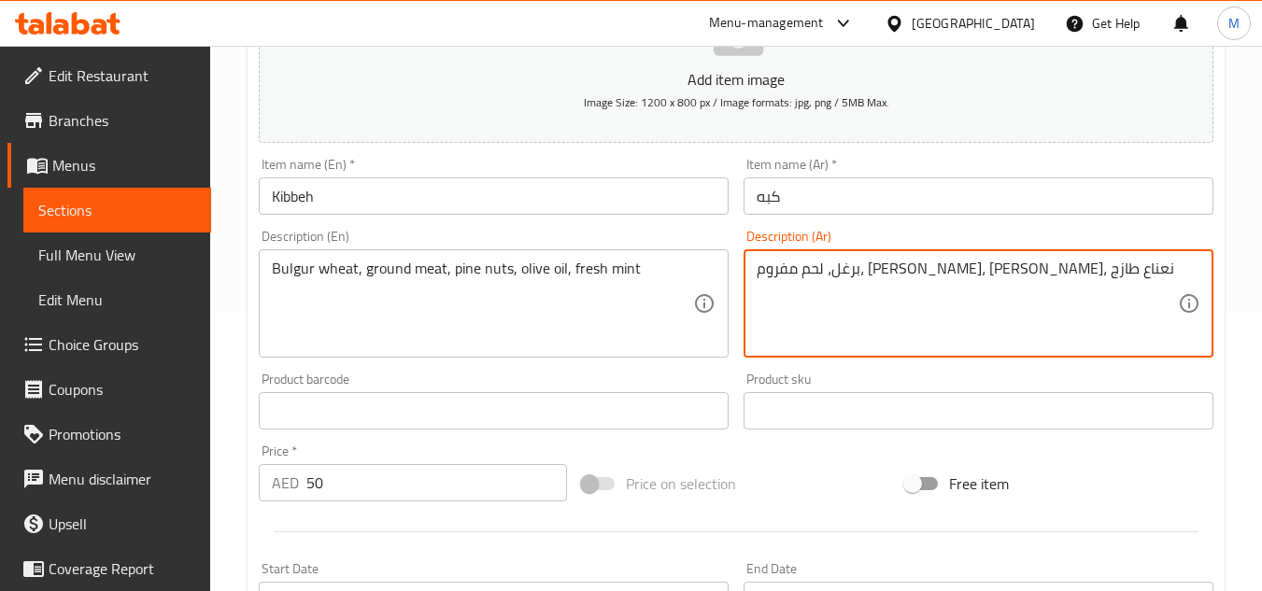
click at [757, 275] on textarea "برغل، لحم مفروم، صنوبر، زيت زيتون، نعناع طازج" at bounding box center [966, 304] width 421 height 89
paste textarea "قمح"
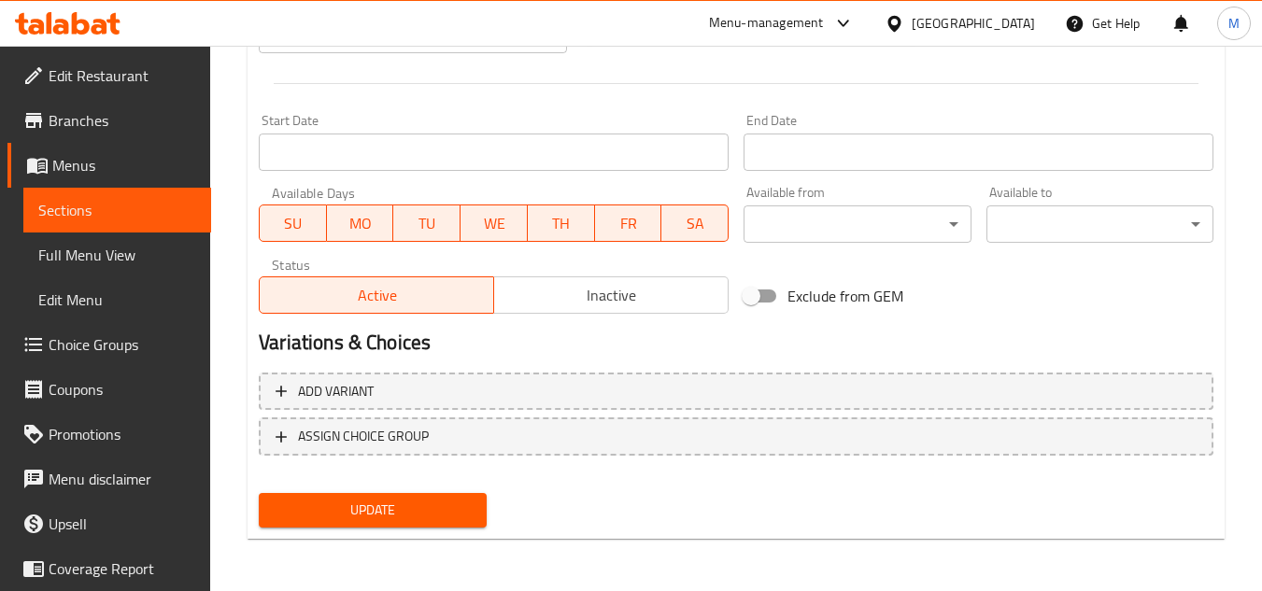
type textarea "قمح برغل، لحم مفروم، صنوبر، زيت زيتون، نعناع طازج"
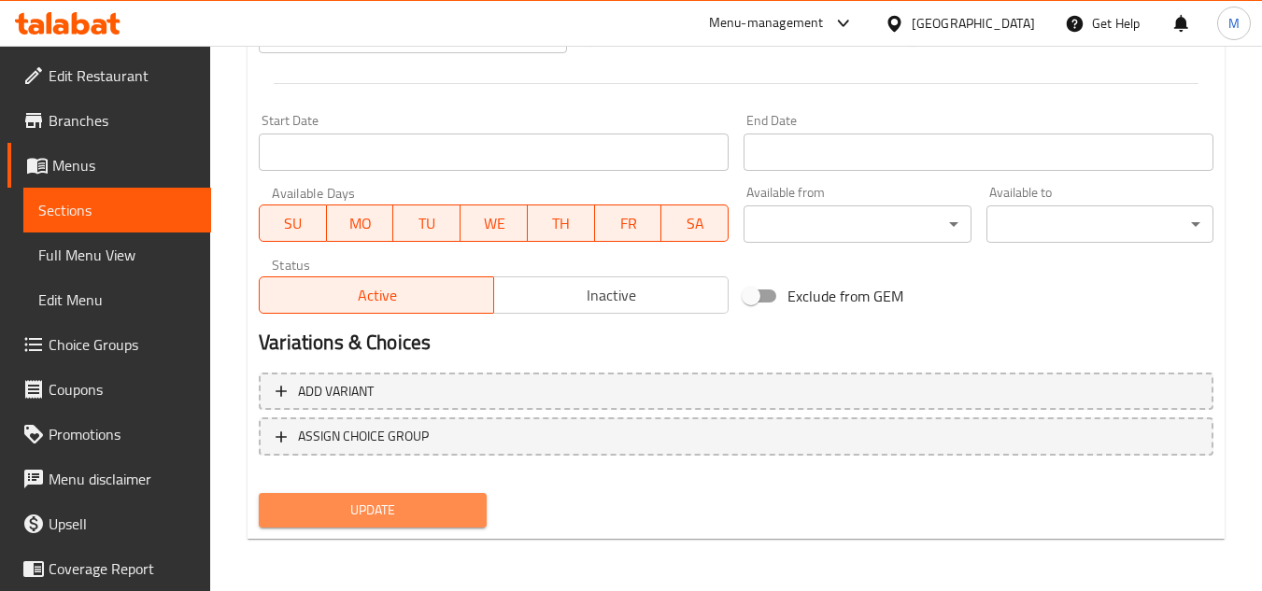
click at [379, 513] on span "Update" at bounding box center [372, 510] width 197 height 23
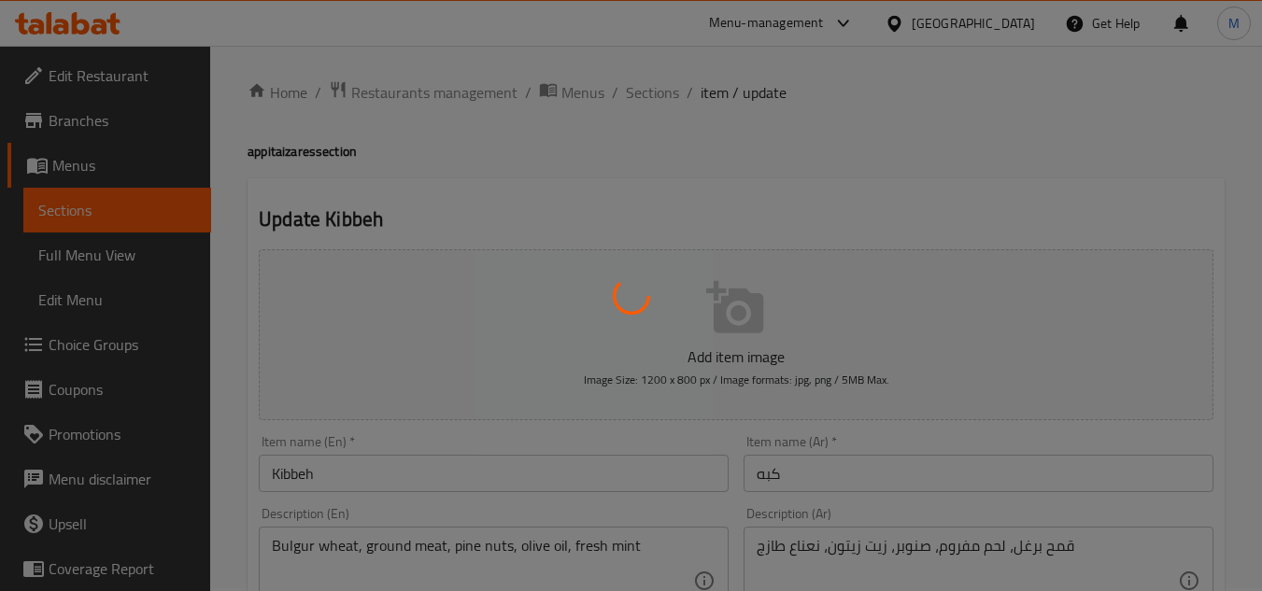
scroll to position [0, 0]
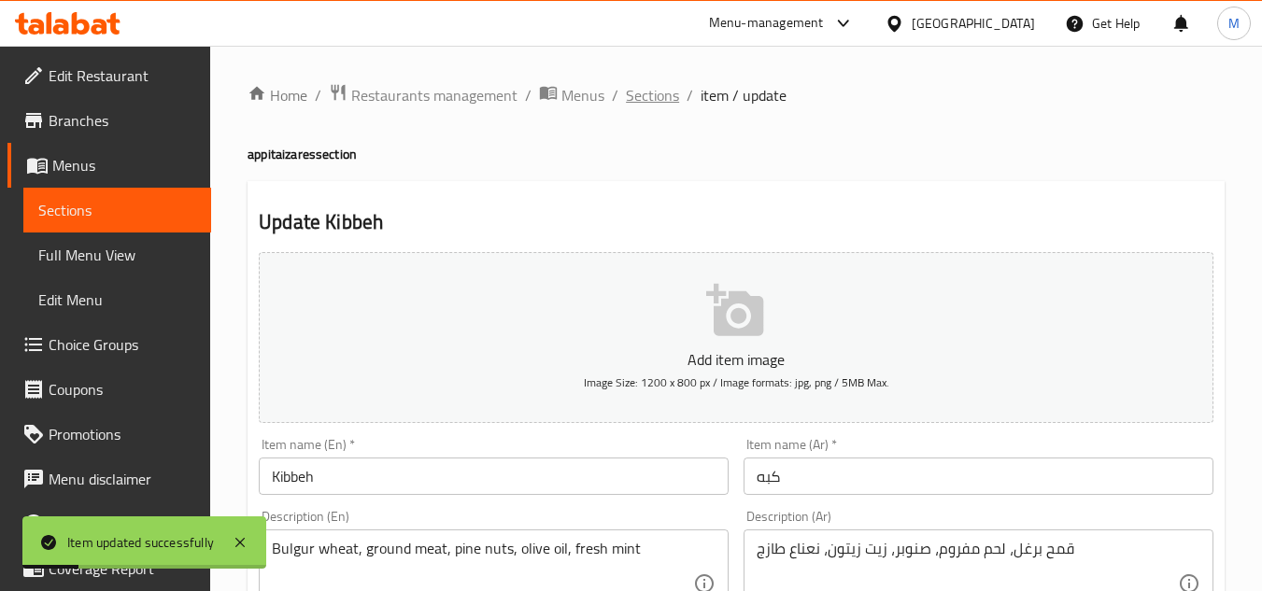
click at [653, 97] on span "Sections" at bounding box center [652, 95] width 53 height 22
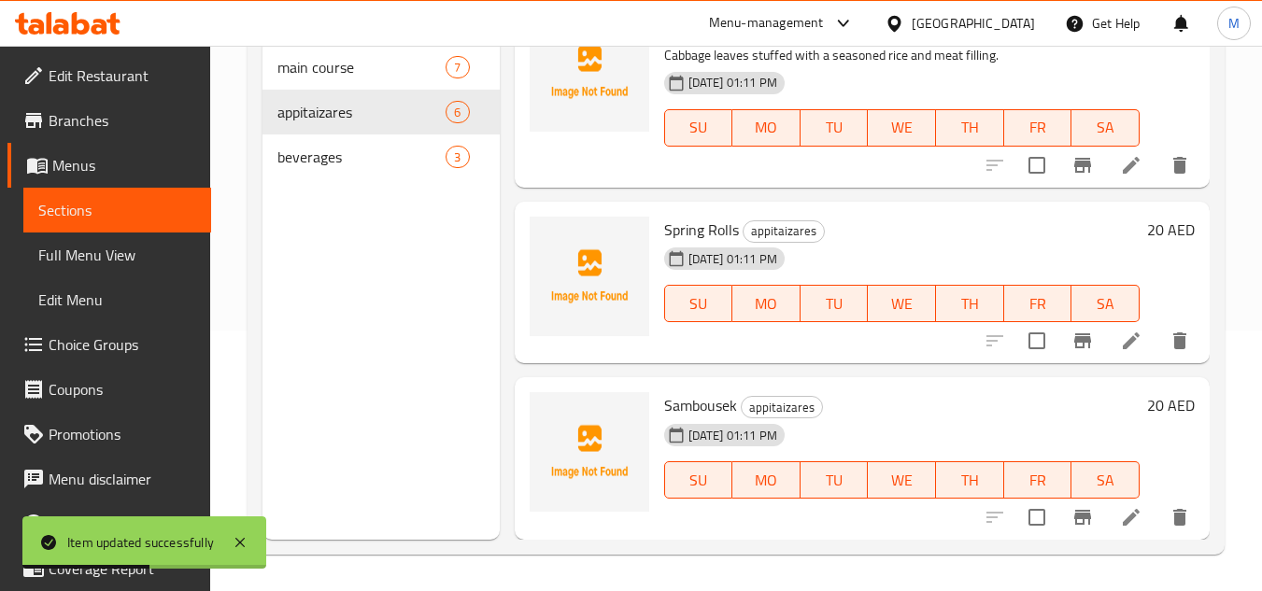
scroll to position [261, 0]
click at [685, 241] on div "[DATE] 01:11 PM" at bounding box center [718, 257] width 122 height 37
click at [684, 230] on span "Spring Rolls" at bounding box center [701, 229] width 75 height 28
drag, startPoint x: 684, startPoint y: 230, endPoint x: 712, endPoint y: 229, distance: 28.0
click at [712, 229] on span "Spring Rolls" at bounding box center [701, 229] width 75 height 28
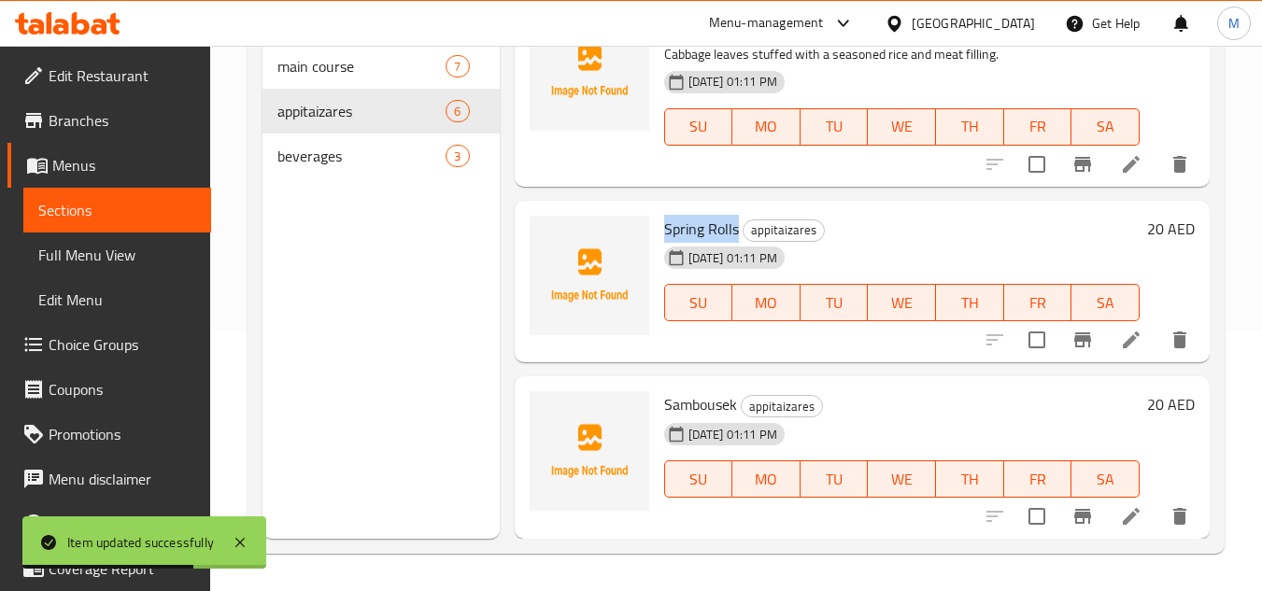
copy span "Spring Rolls"
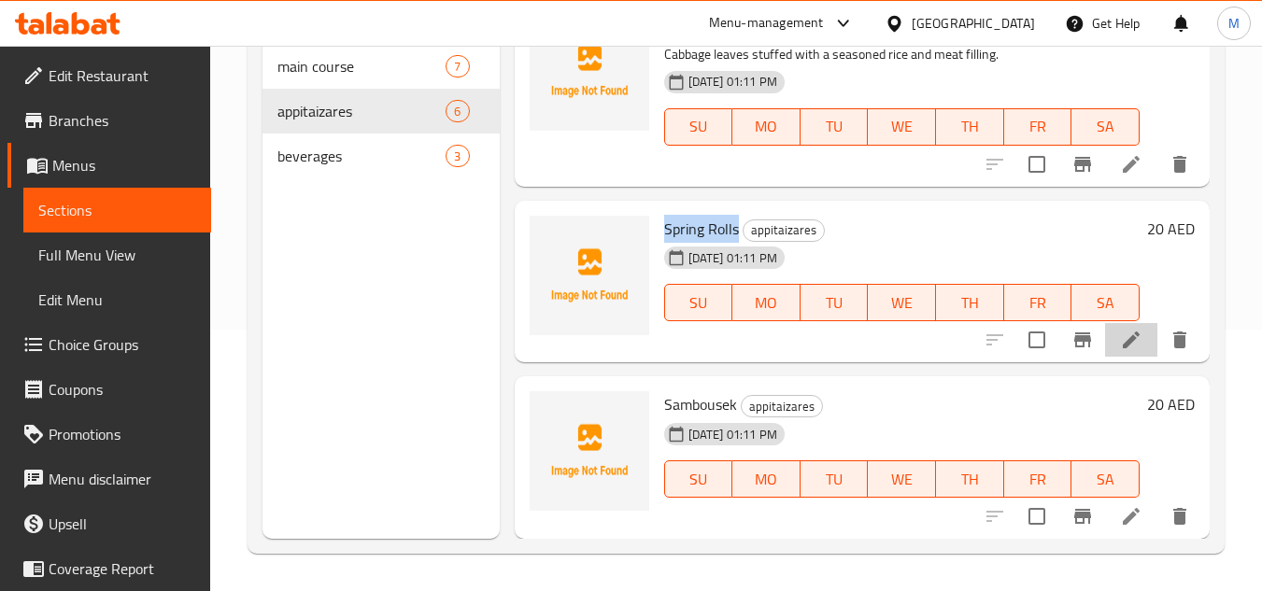
click at [1123, 346] on icon at bounding box center [1131, 340] width 17 height 17
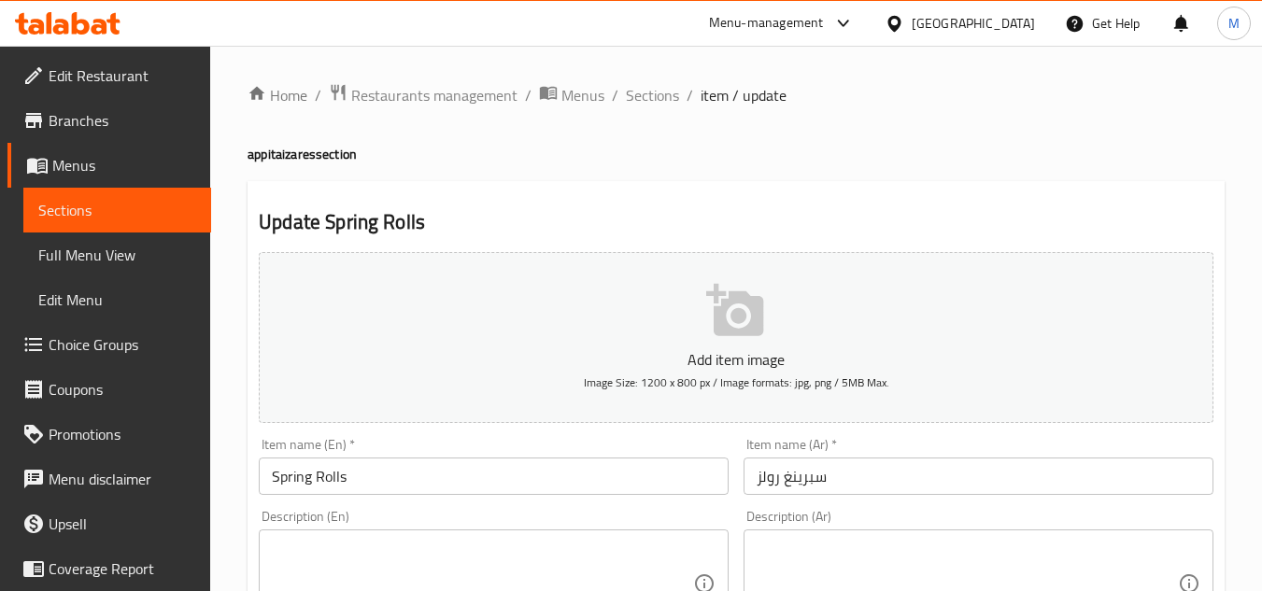
scroll to position [187, 0]
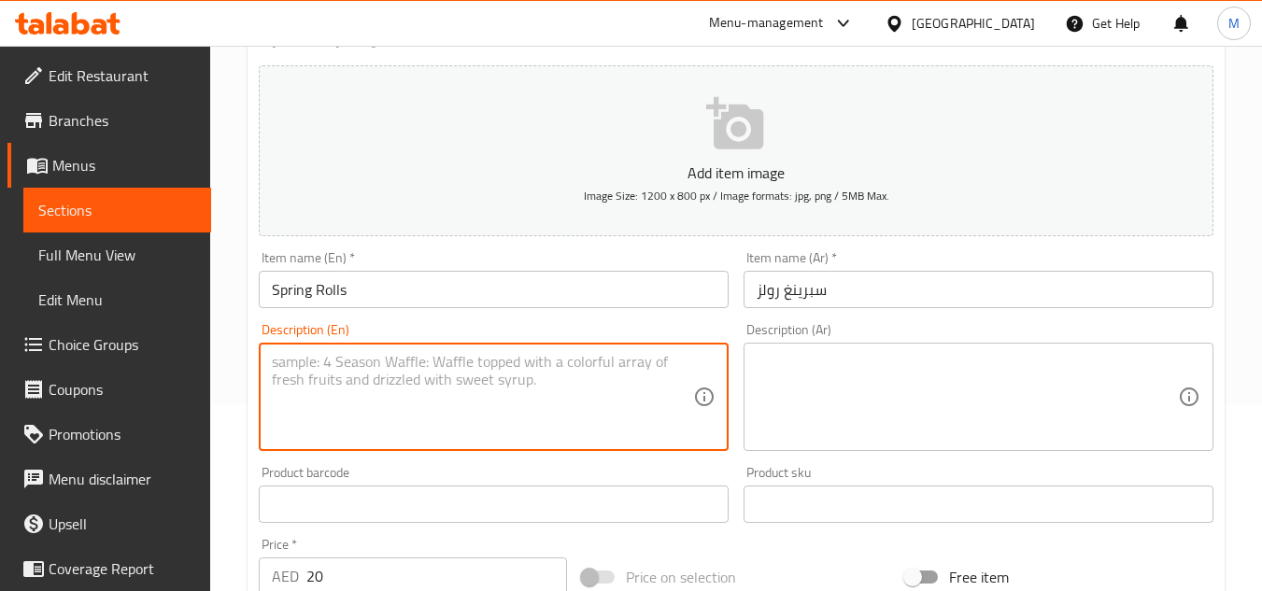
click at [464, 377] on textarea at bounding box center [482, 397] width 421 height 89
paste textarea "Golden spring rolls,filled with fresh veggies and savory delights, expertly wra…"
type textarea "Golden spring rolls,filled with fresh veggies and savory delights, expertly wra…"
click at [838, 385] on textarea at bounding box center [966, 397] width 421 height 89
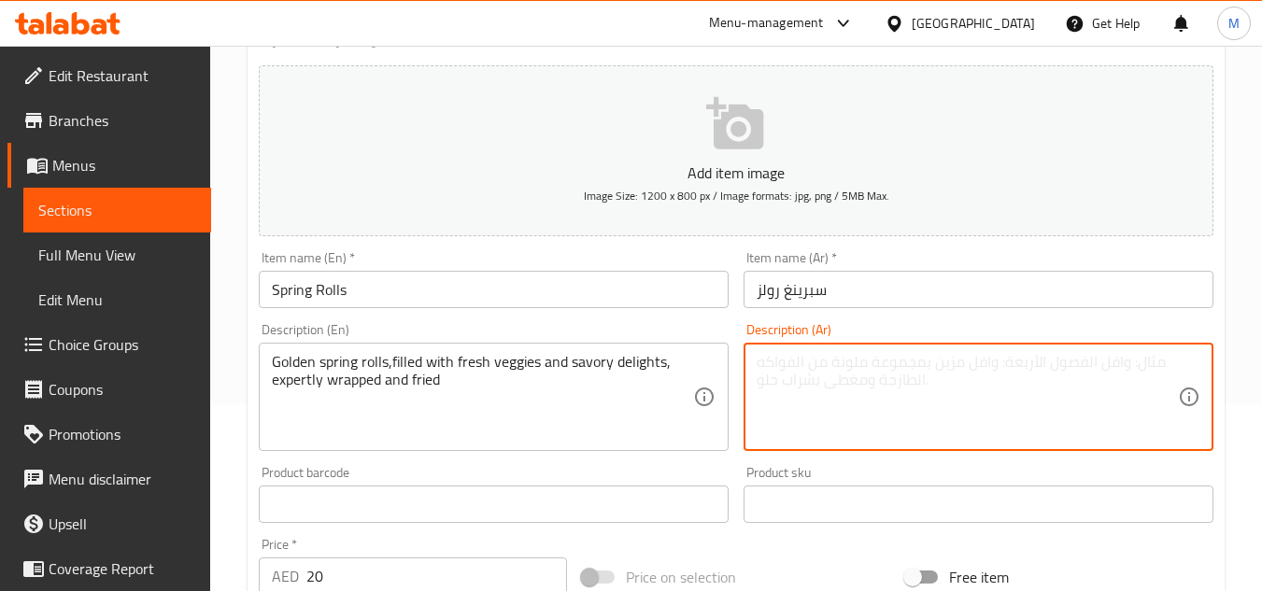
paste textarea "سبرينج رولز ذهبية محشوة بالخضار الطازجة والمقبلات اللذيذة ملفوفة بخبرة ومقلية"
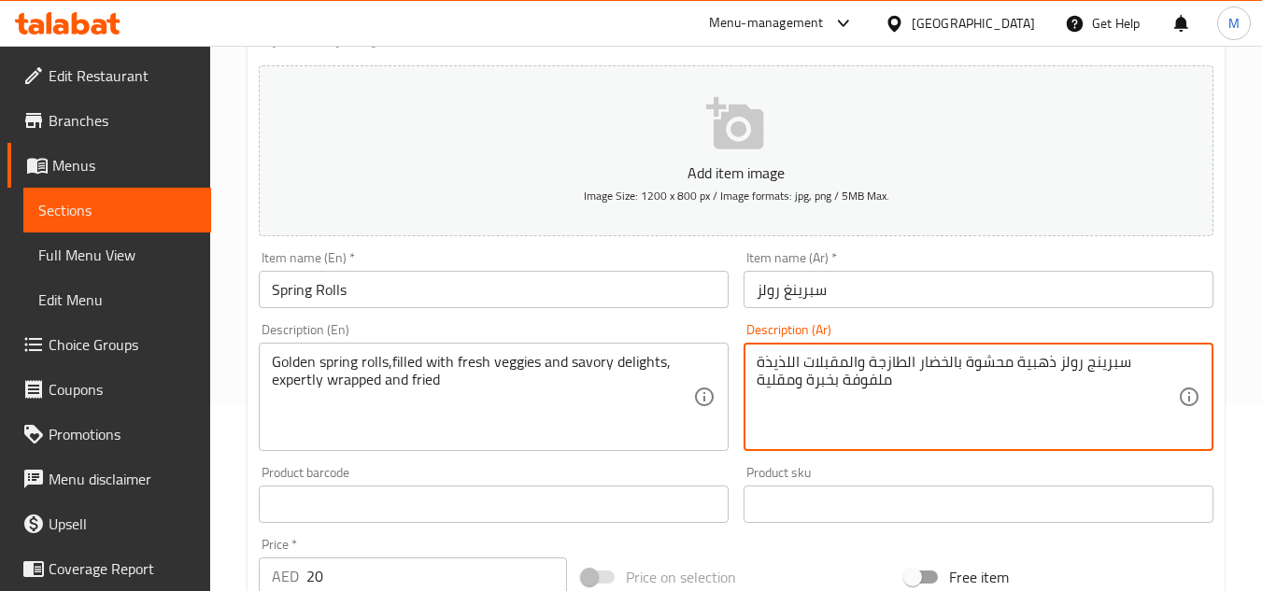
drag, startPoint x: 859, startPoint y: 368, endPoint x: 757, endPoint y: 362, distance: 101.9
click at [757, 362] on textarea "سبرينج رولز ذهبية محشوة بالخضار الطازجة والمقبلات اللذيذة ملفوفة بخبرة ومقلية" at bounding box center [966, 397] width 421 height 89
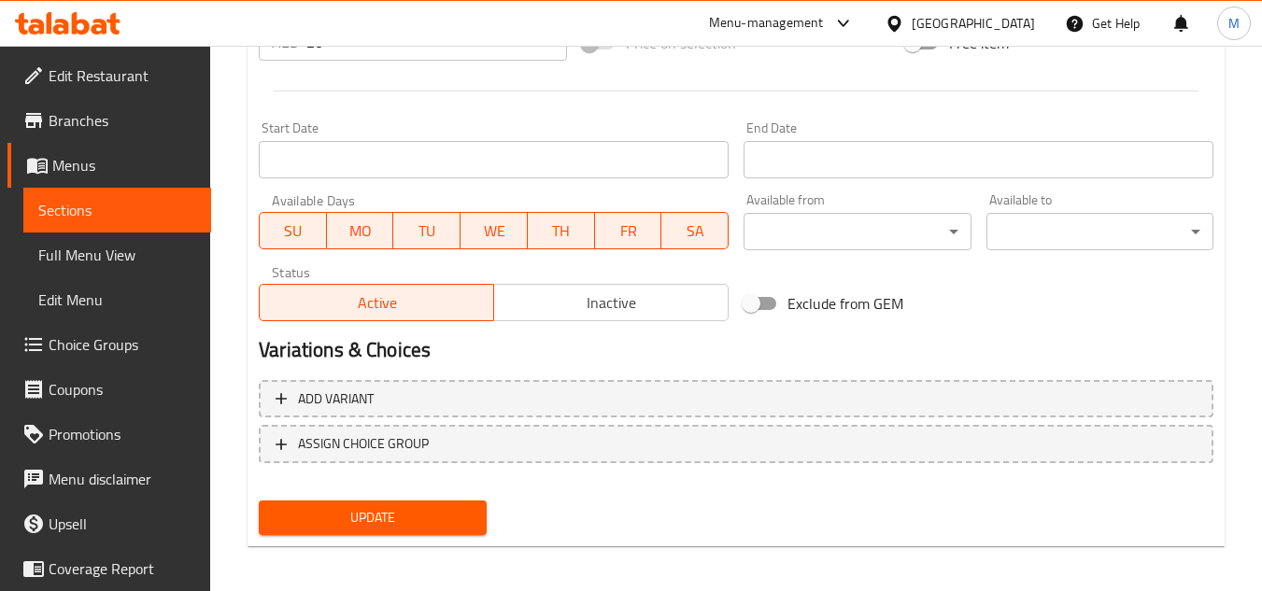
scroll to position [728, 0]
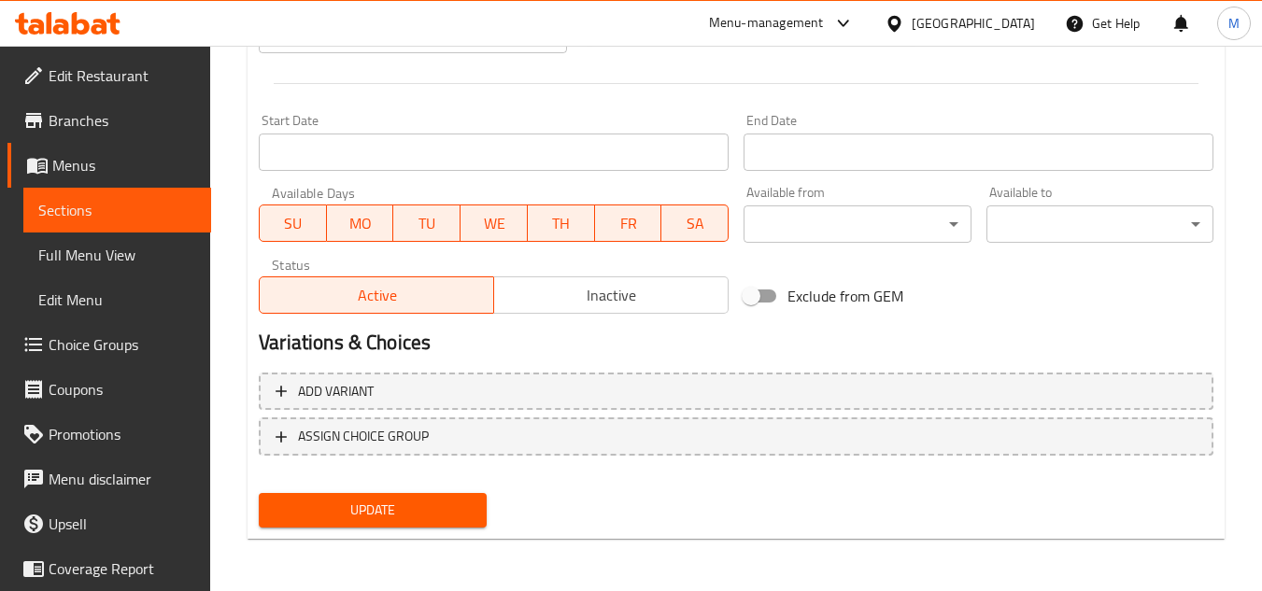
type textarea "سبرينج رولز ذهبية محشوة بالخضار الطازجة و الديلايتس المالحة ملفوفة بخبرة ومقلية"
click at [393, 490] on div "Update" at bounding box center [372, 510] width 242 height 49
click at [399, 507] on span "Update" at bounding box center [372, 510] width 197 height 23
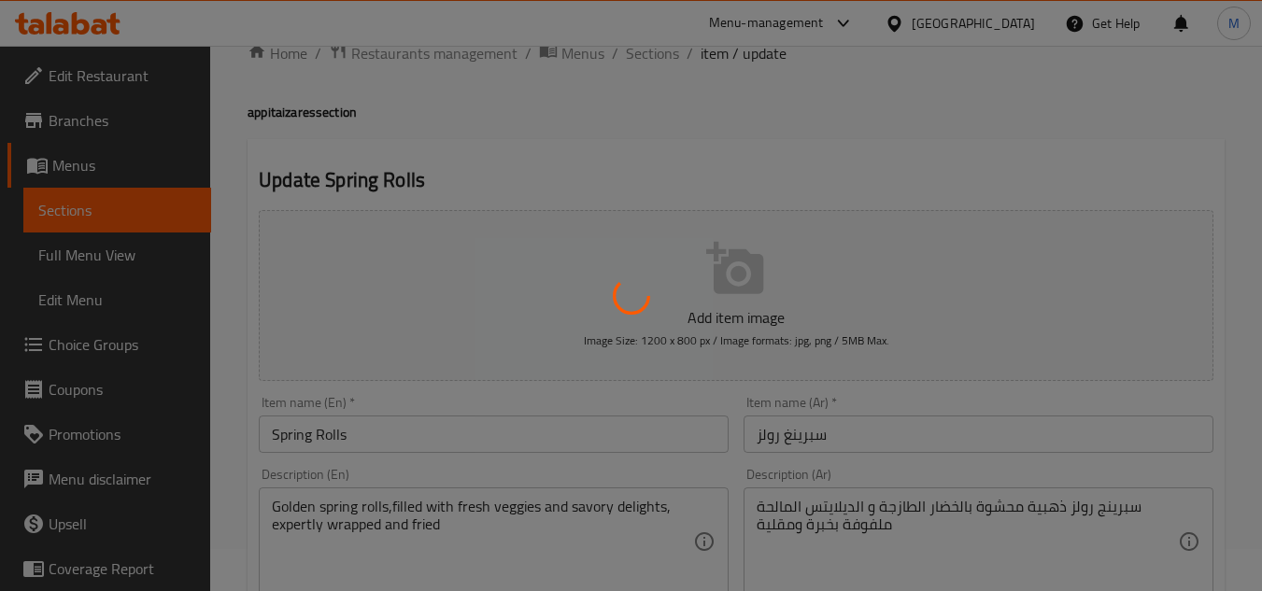
scroll to position [0, 0]
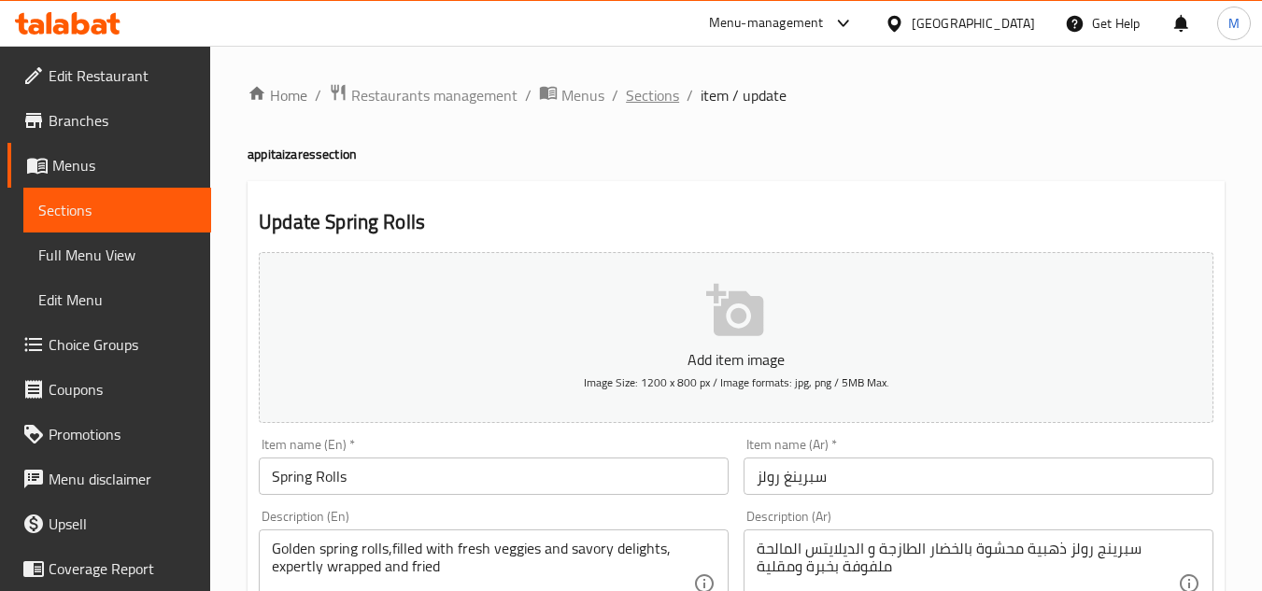
click at [654, 92] on span "Sections" at bounding box center [652, 95] width 53 height 22
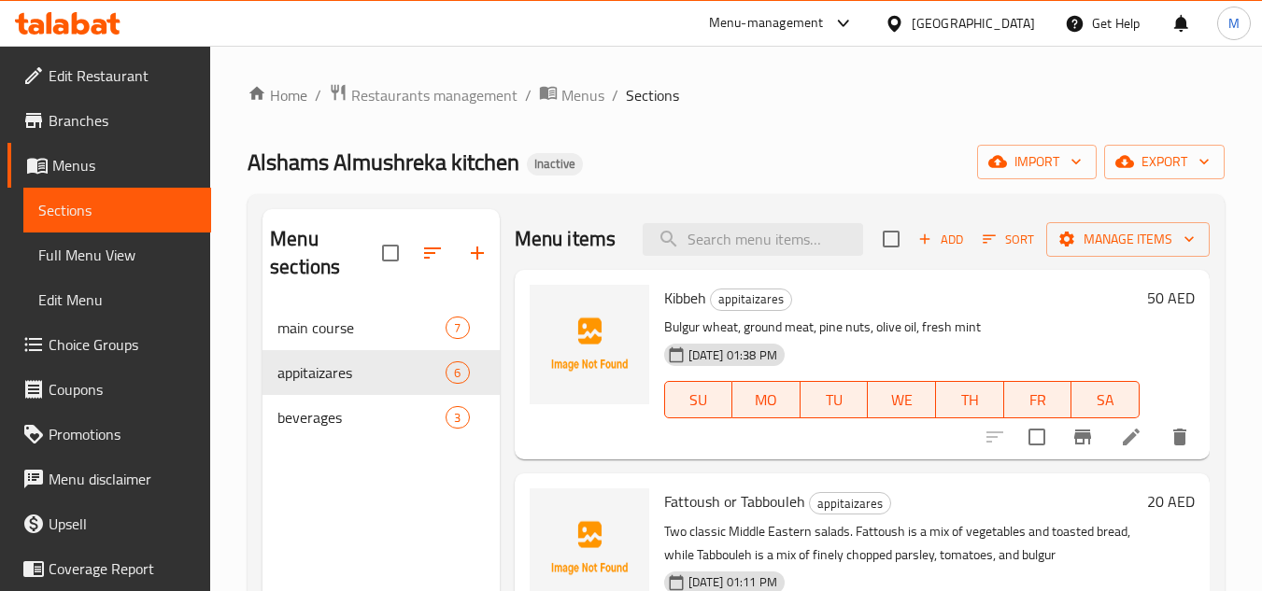
click at [688, 312] on span "Kibbeh" at bounding box center [685, 298] width 42 height 28
copy h6 "Kibbeh"
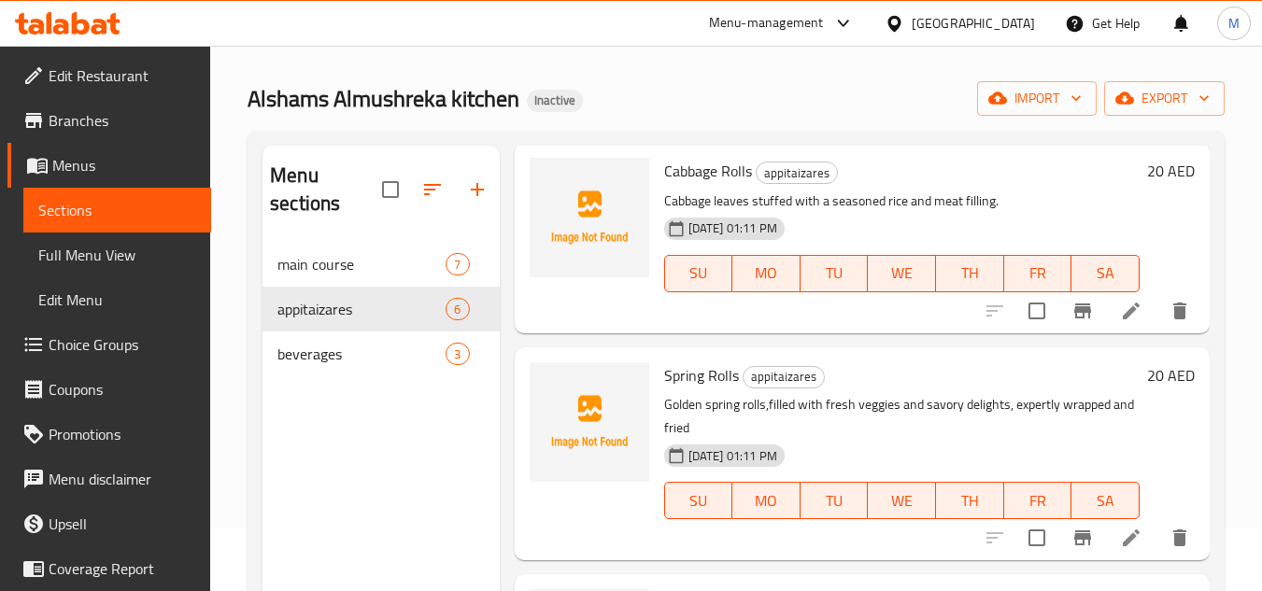
scroll to position [187, 0]
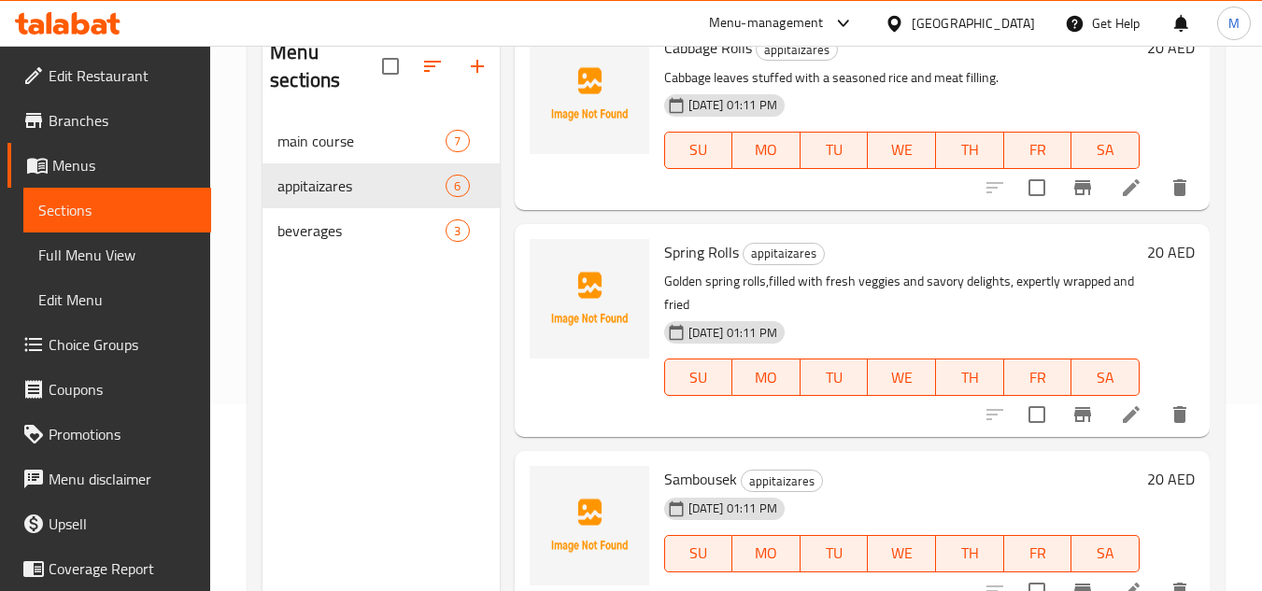
click at [678, 255] on span "Spring Rolls" at bounding box center [701, 252] width 75 height 28
copy h6 "Spring Rolls"
click at [885, 315] on div "18-09-2025 01:11 PM SU MO TU WE TH FR SA" at bounding box center [902, 364] width 490 height 101
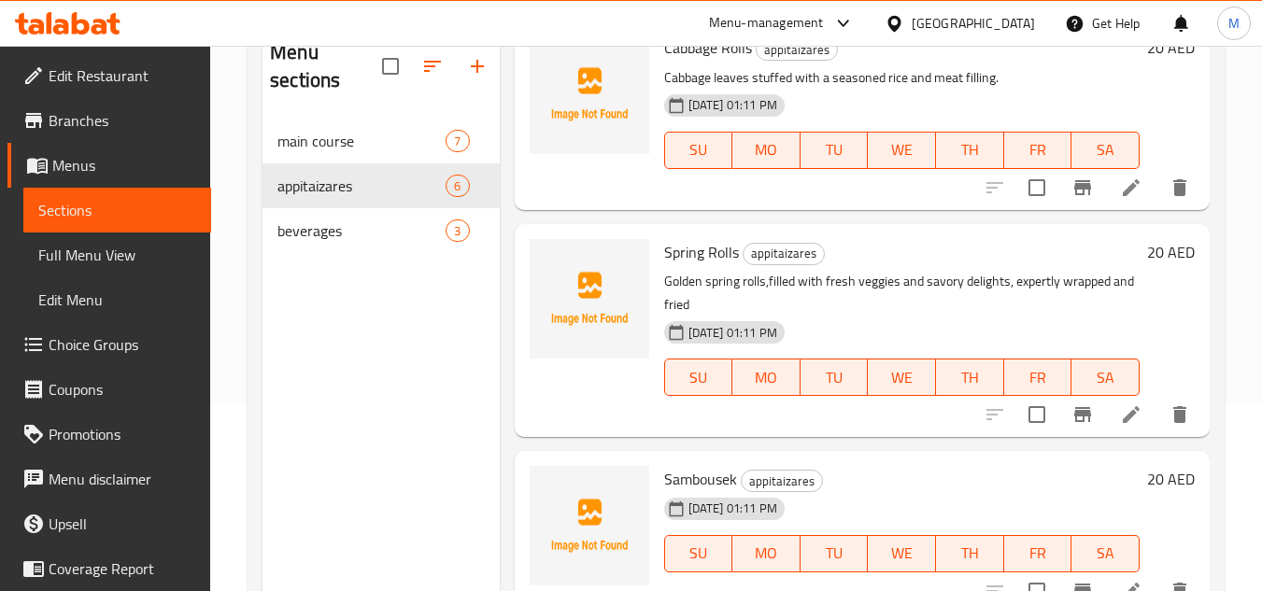
click at [942, 19] on div "United Arab Emirates" at bounding box center [972, 23] width 123 height 21
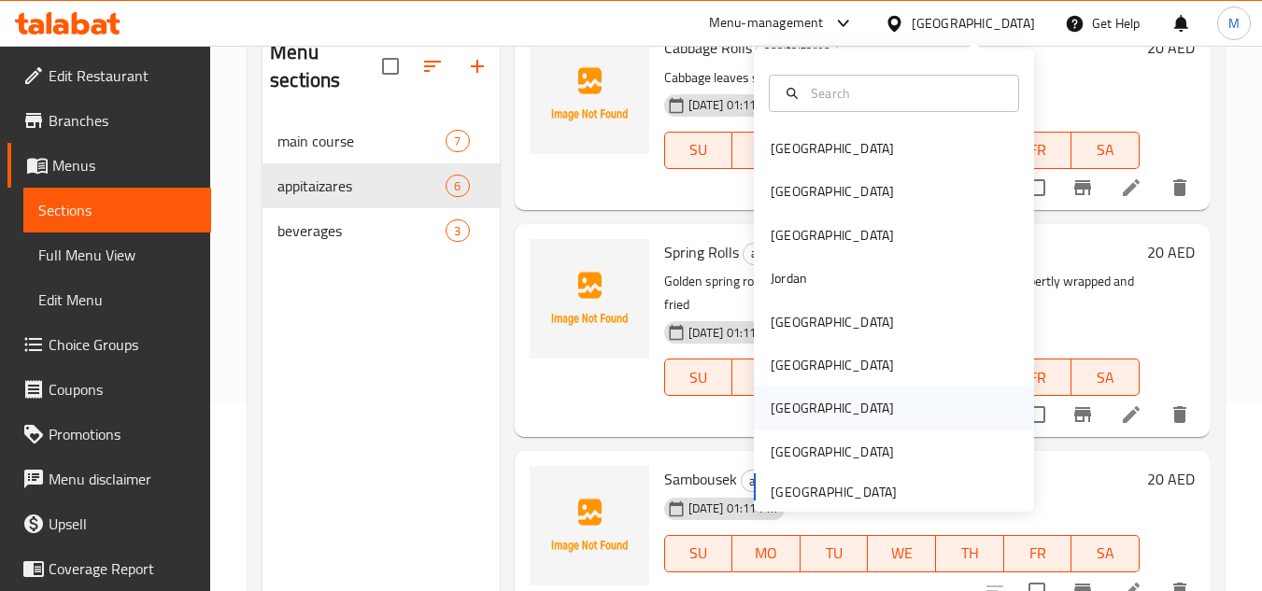
click at [790, 416] on div "[GEOGRAPHIC_DATA]" at bounding box center [832, 408] width 153 height 43
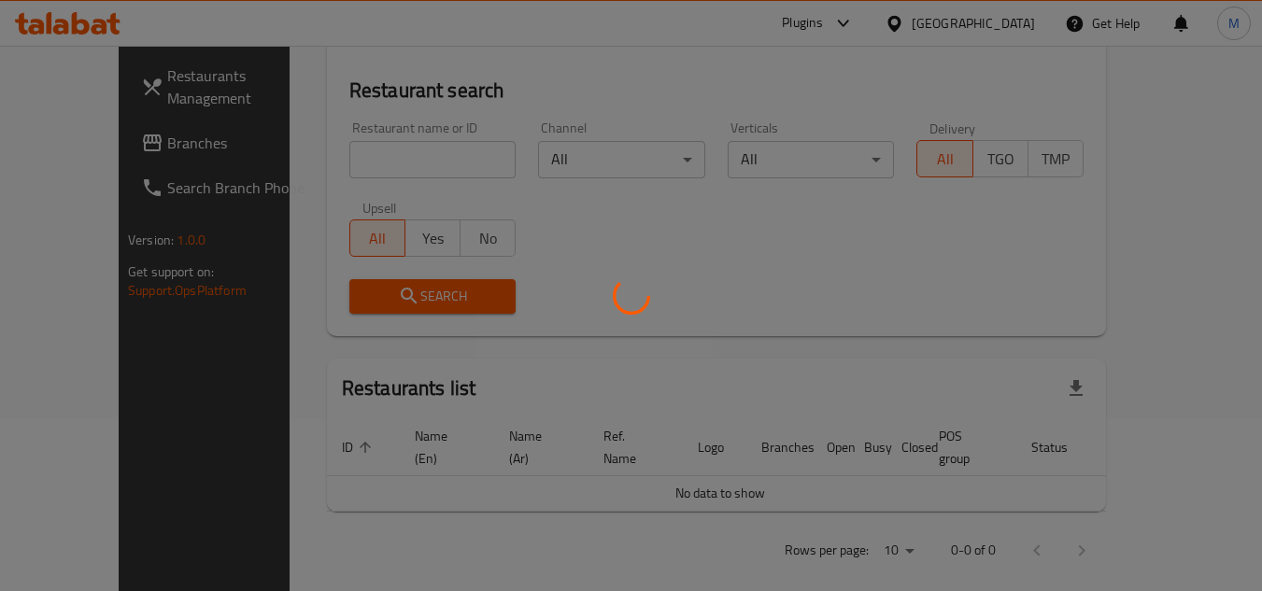
scroll to position [187, 0]
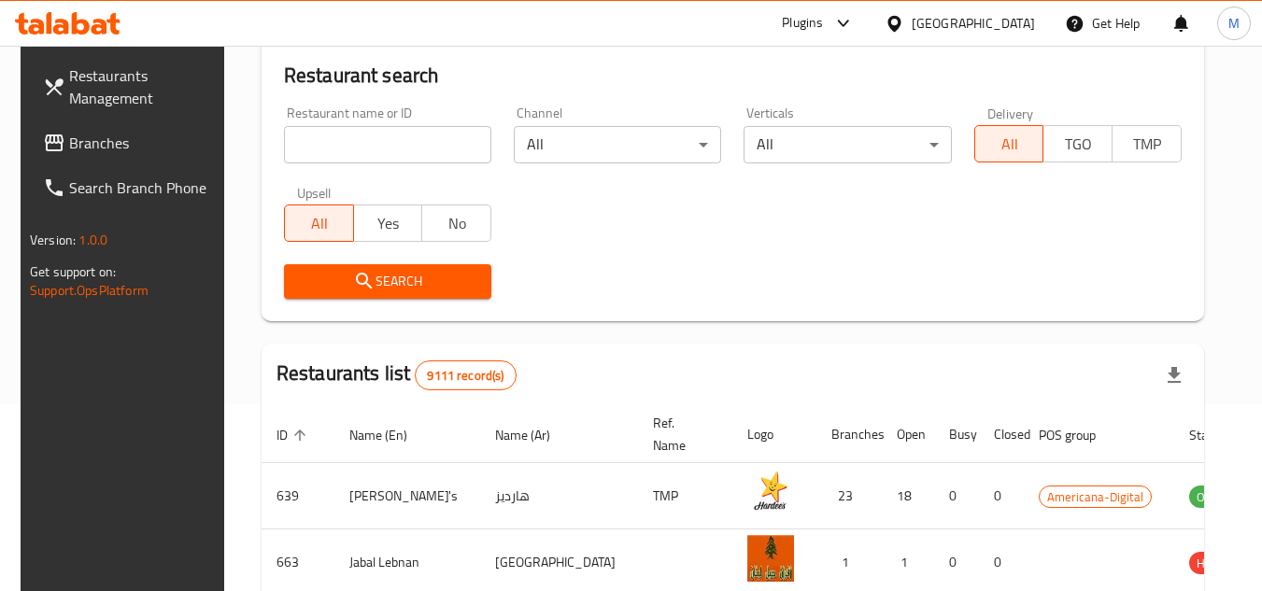
click at [122, 109] on span "Restaurants Management" at bounding box center [143, 86] width 148 height 45
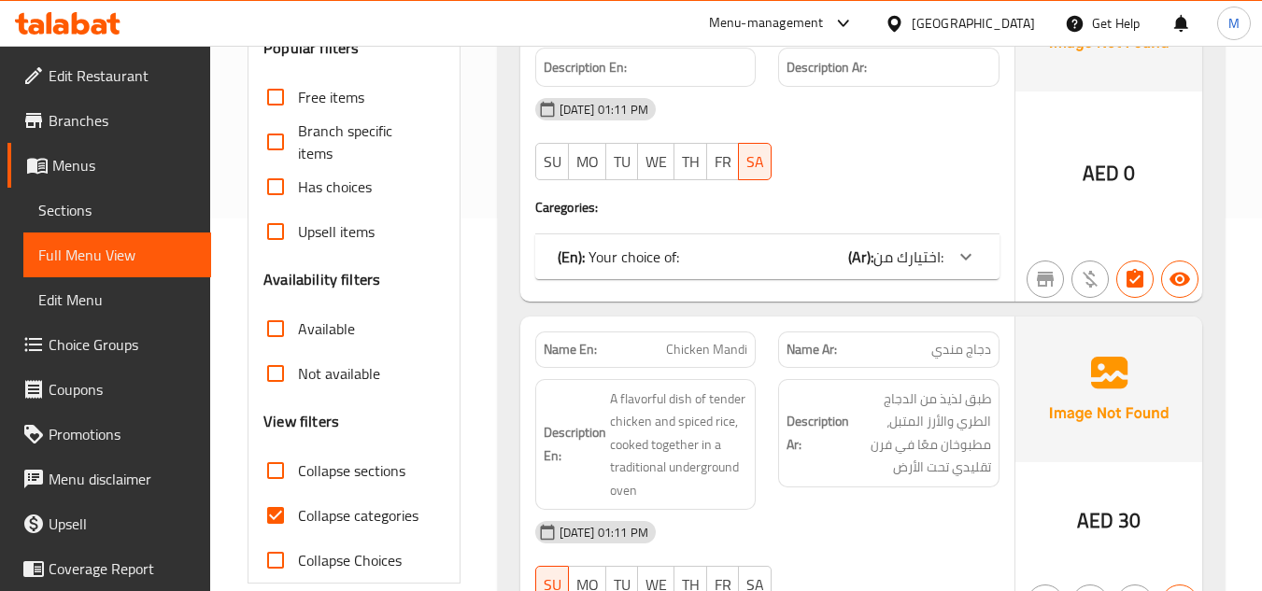
scroll to position [374, 0]
click at [283, 508] on input "Collapse categories" at bounding box center [275, 514] width 45 height 45
checkbox input "false"
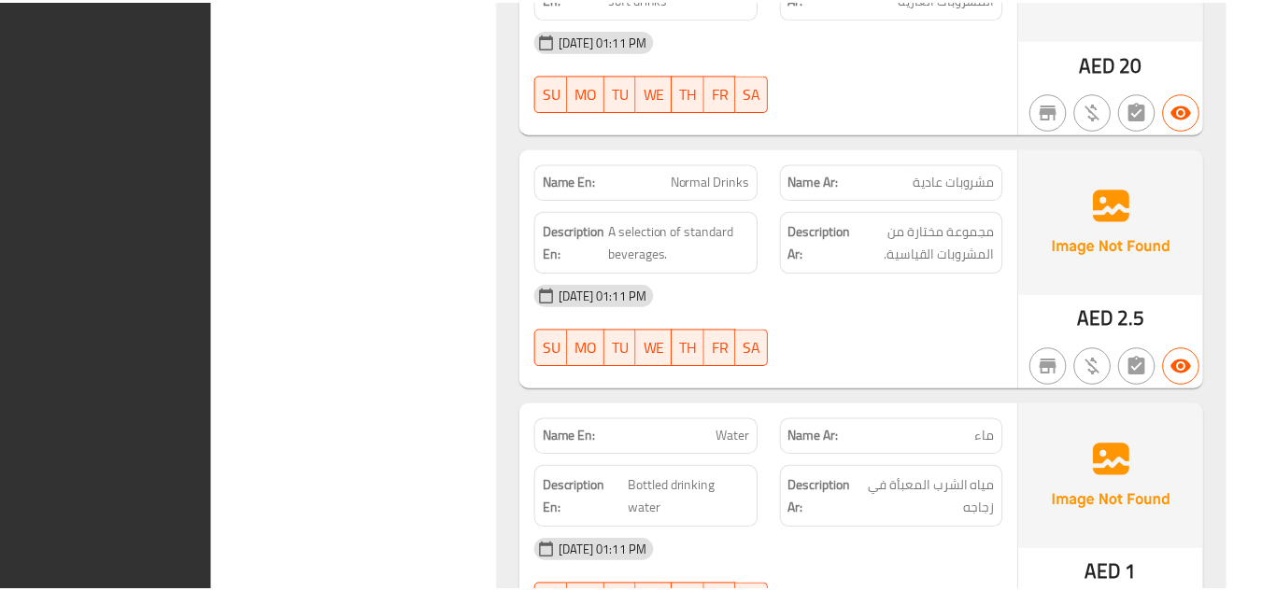
scroll to position [5351, 0]
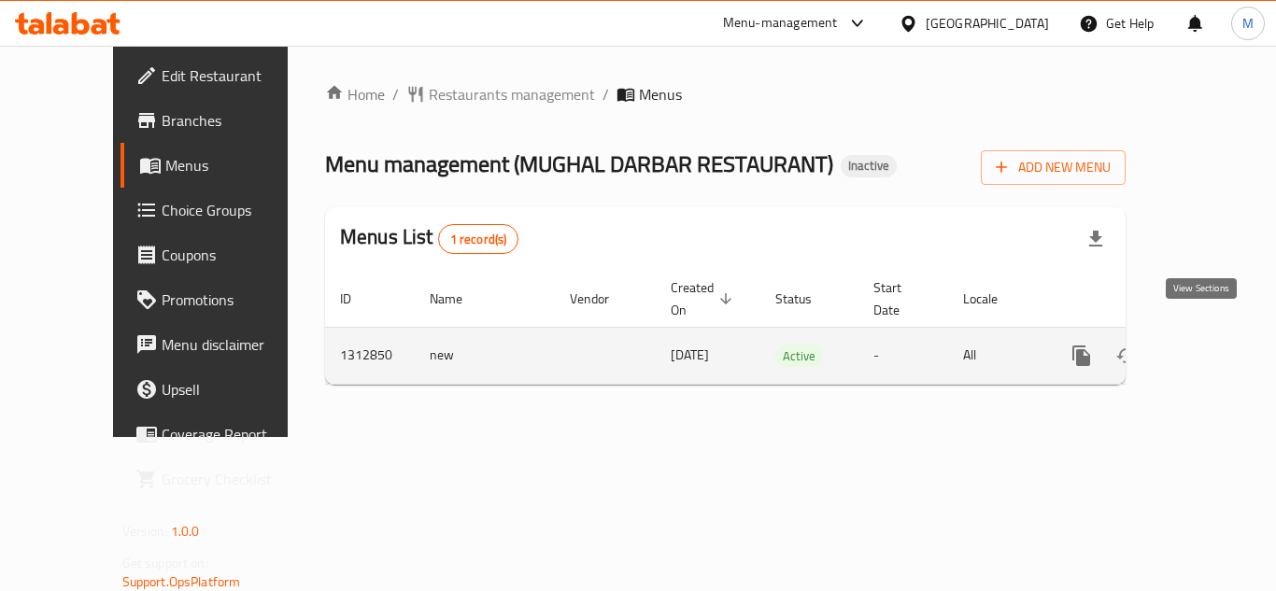
click at [1205, 345] on icon "enhanced table" at bounding box center [1216, 356] width 22 height 22
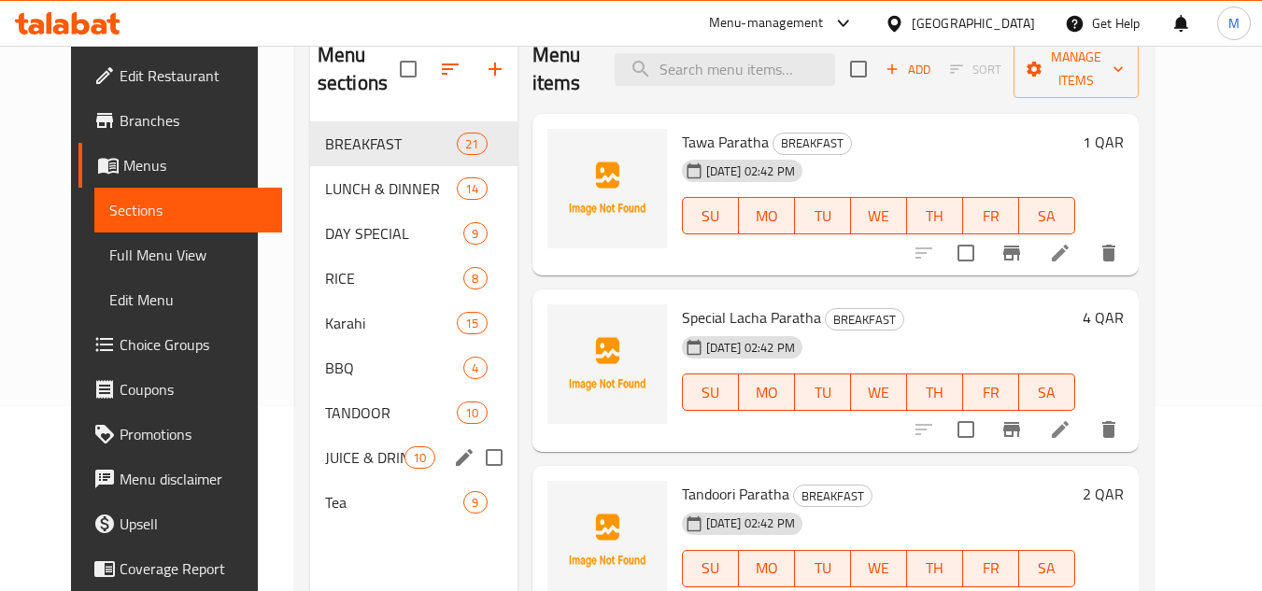
scroll to position [261, 0]
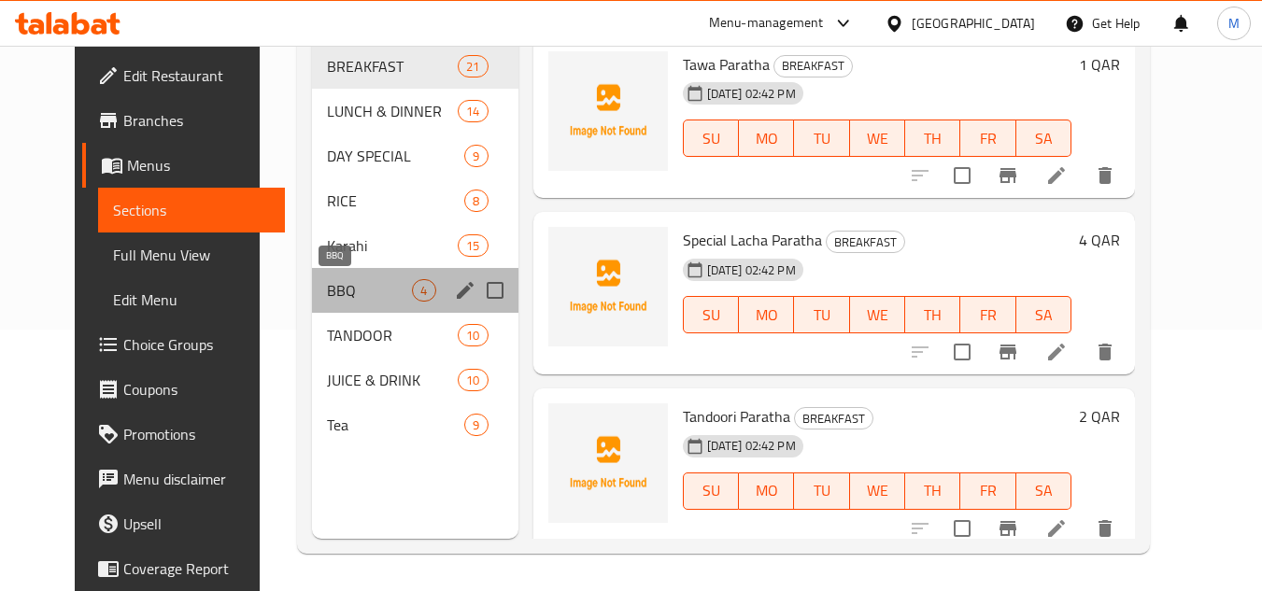
click at [345, 287] on span "BBQ" at bounding box center [369, 290] width 85 height 22
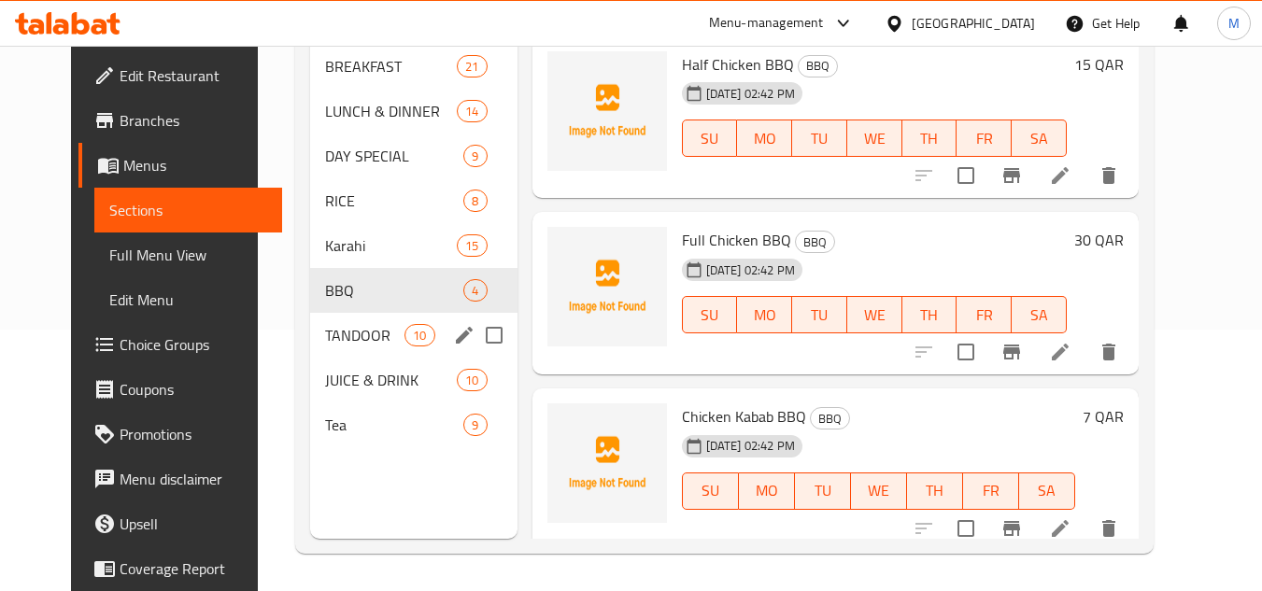
click at [345, 346] on span "TANDOOR" at bounding box center [364, 335] width 79 height 22
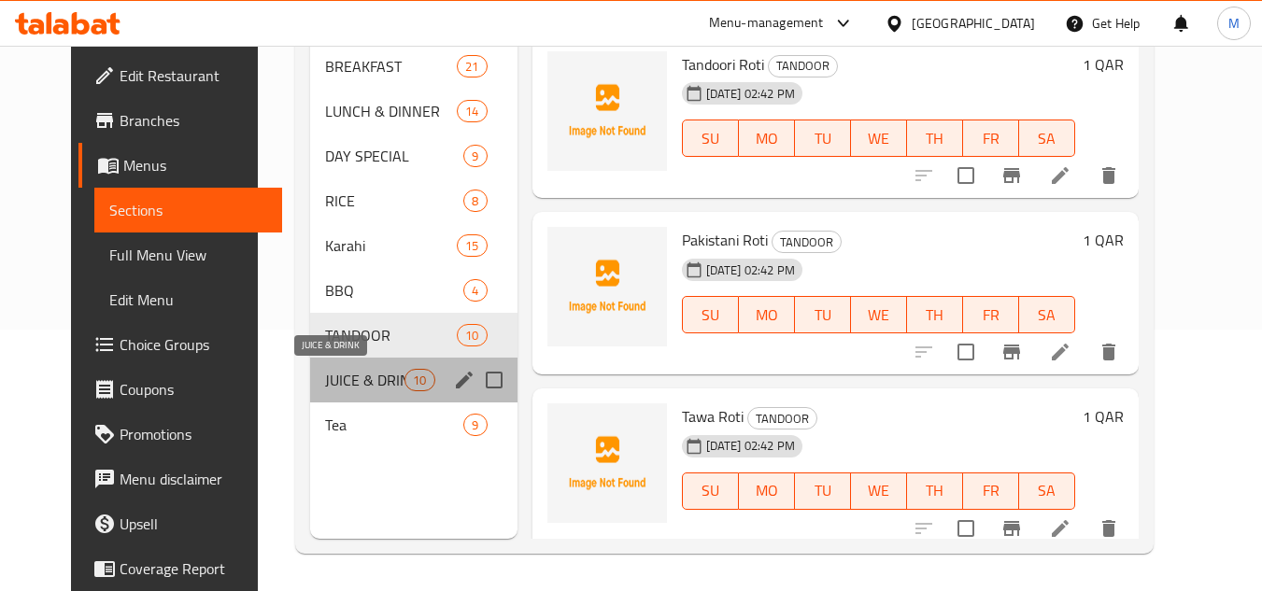
click at [346, 379] on span "JUICE & DRINK" at bounding box center [364, 380] width 79 height 22
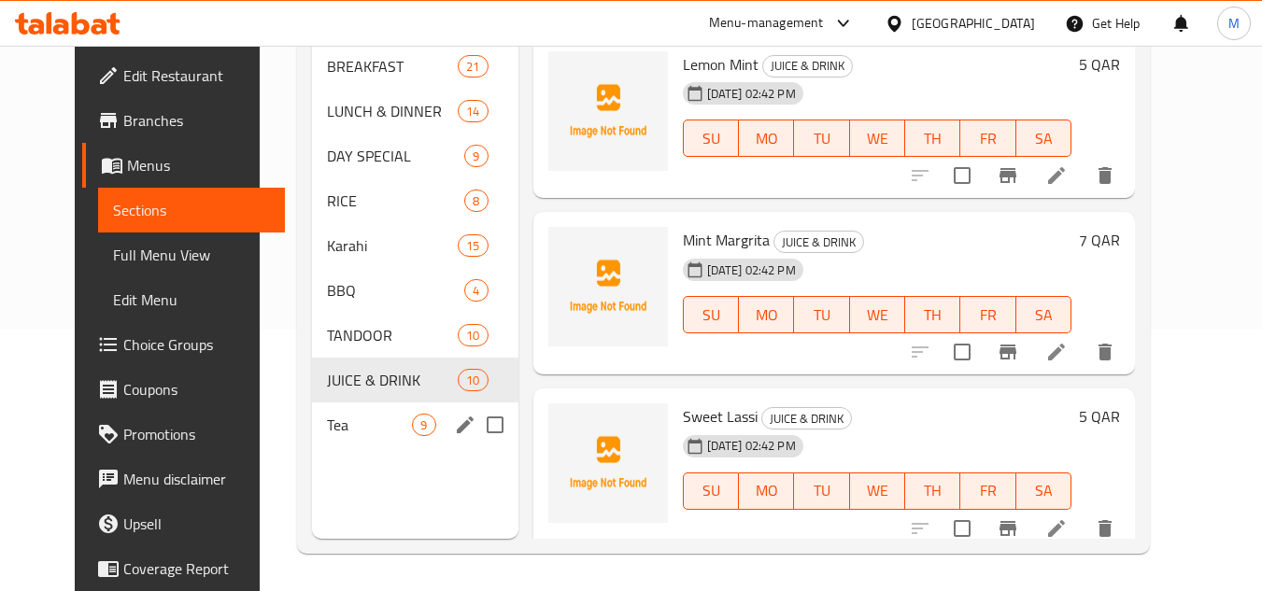
click at [314, 406] on div "Tea 9" at bounding box center [414, 425] width 205 height 45
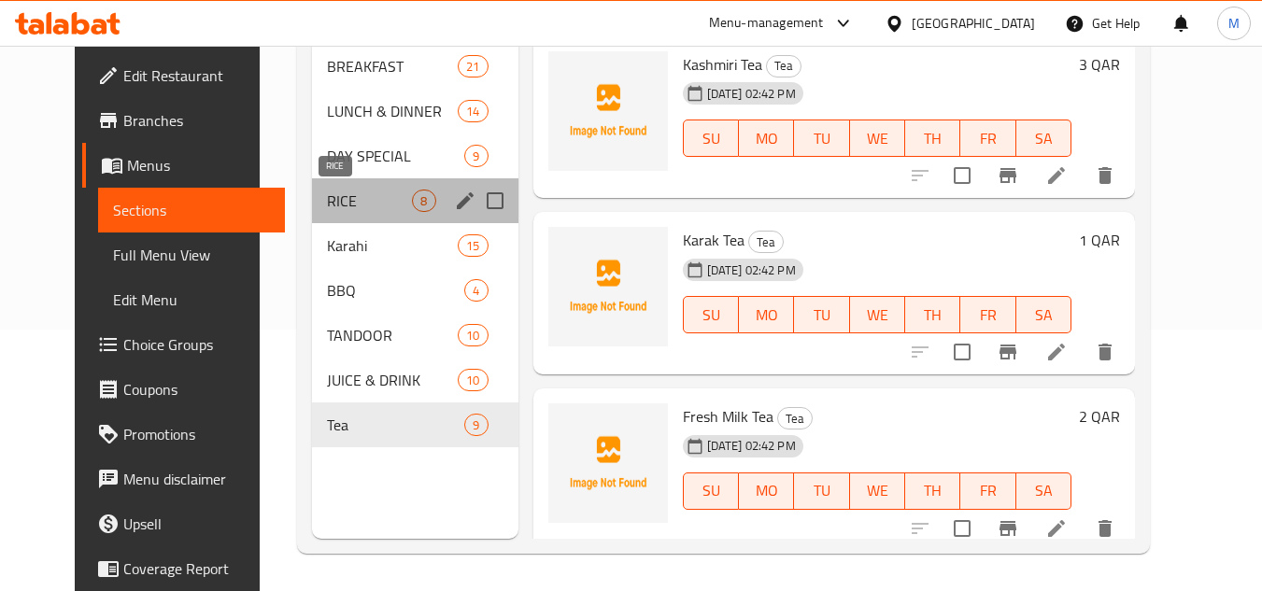
click at [338, 198] on span "RICE" at bounding box center [369, 201] width 85 height 22
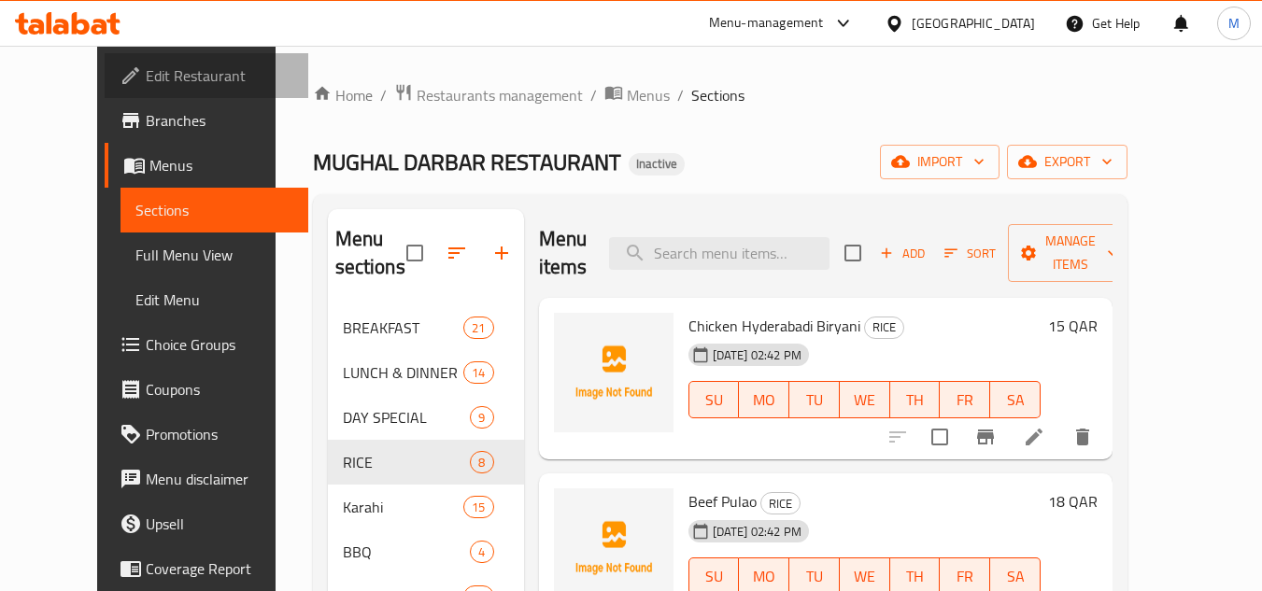
click at [146, 83] on span "Edit Restaurant" at bounding box center [220, 75] width 148 height 22
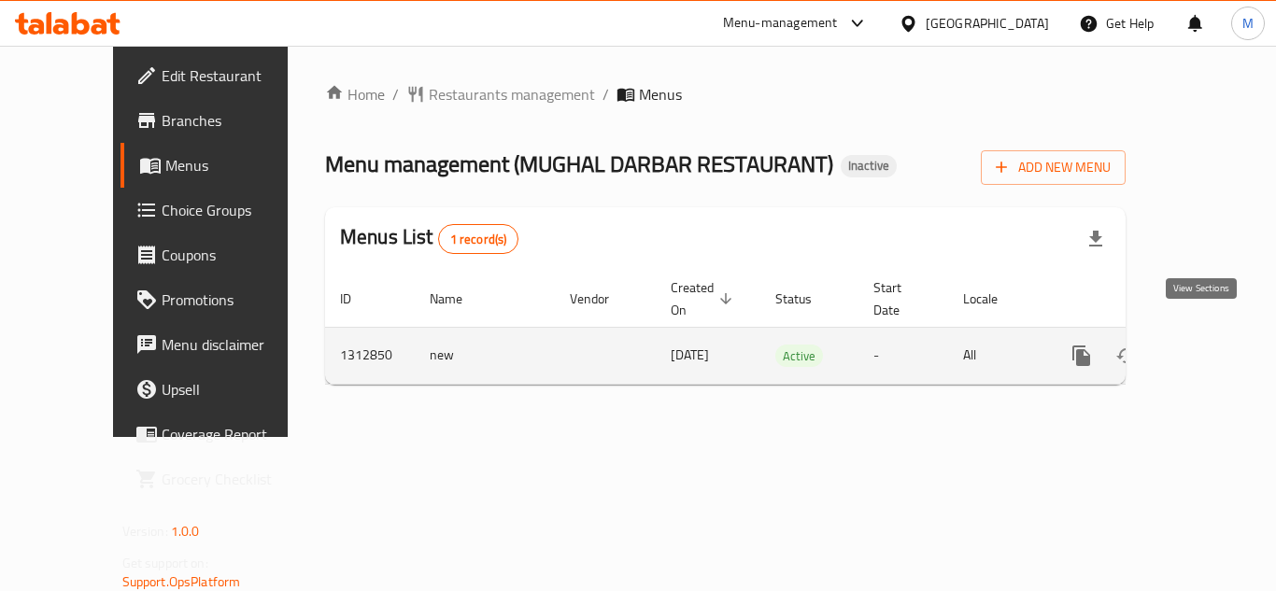
click at [1205, 345] on icon "enhanced table" at bounding box center [1216, 356] width 22 height 22
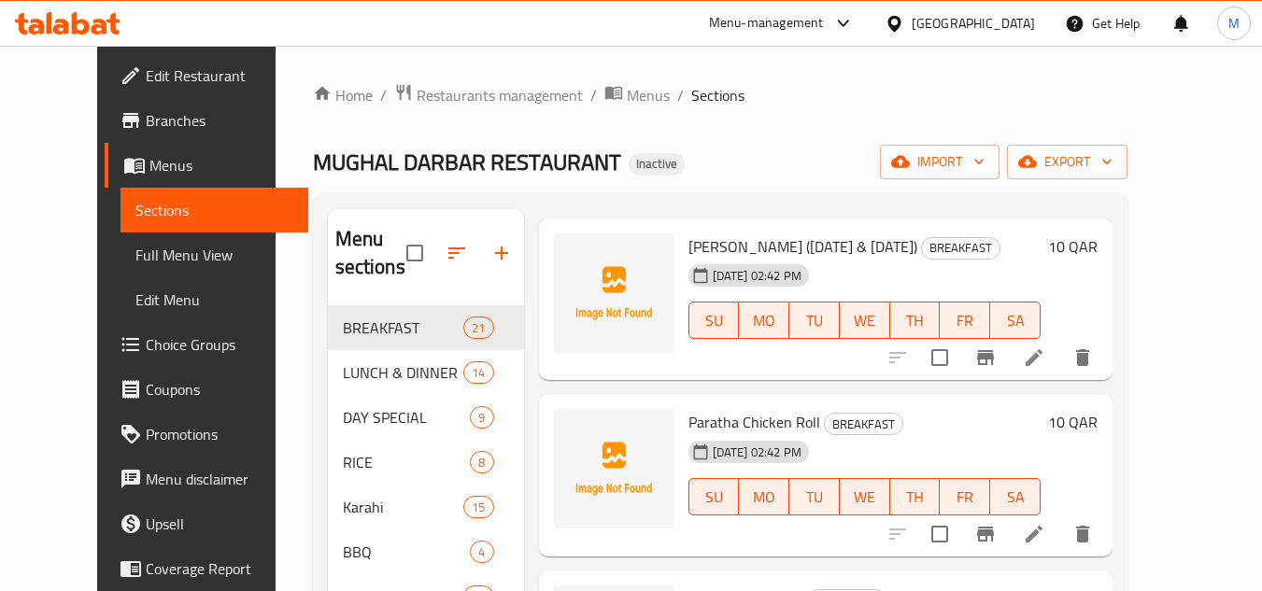
scroll to position [1868, 0]
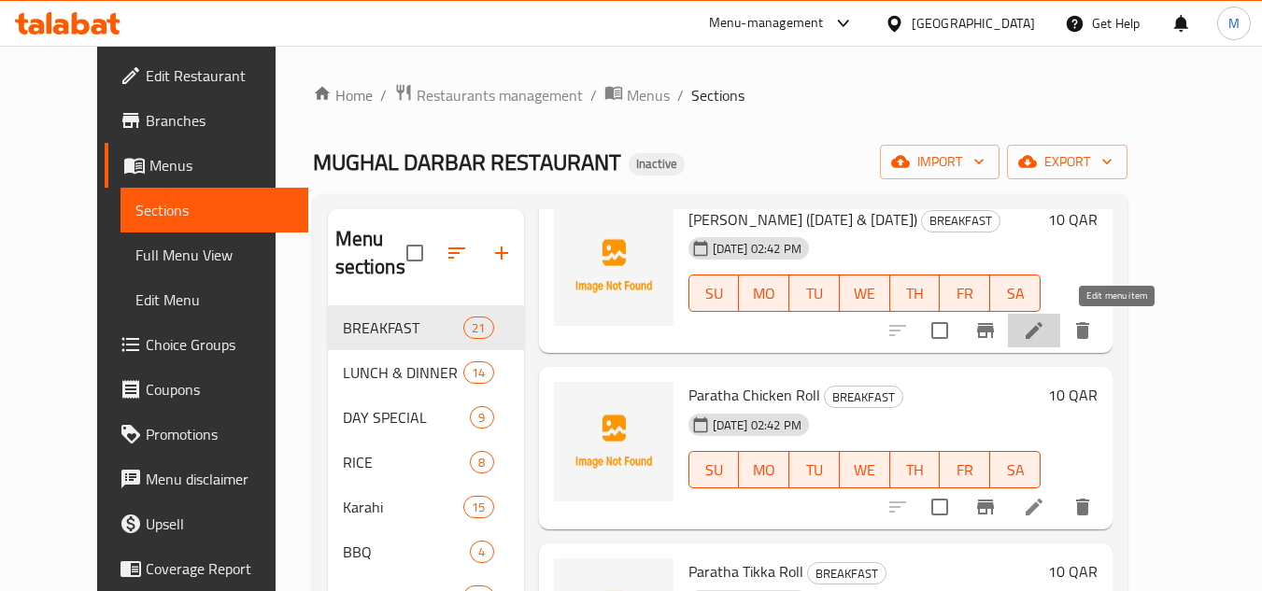
click at [1042, 335] on icon at bounding box center [1033, 330] width 17 height 17
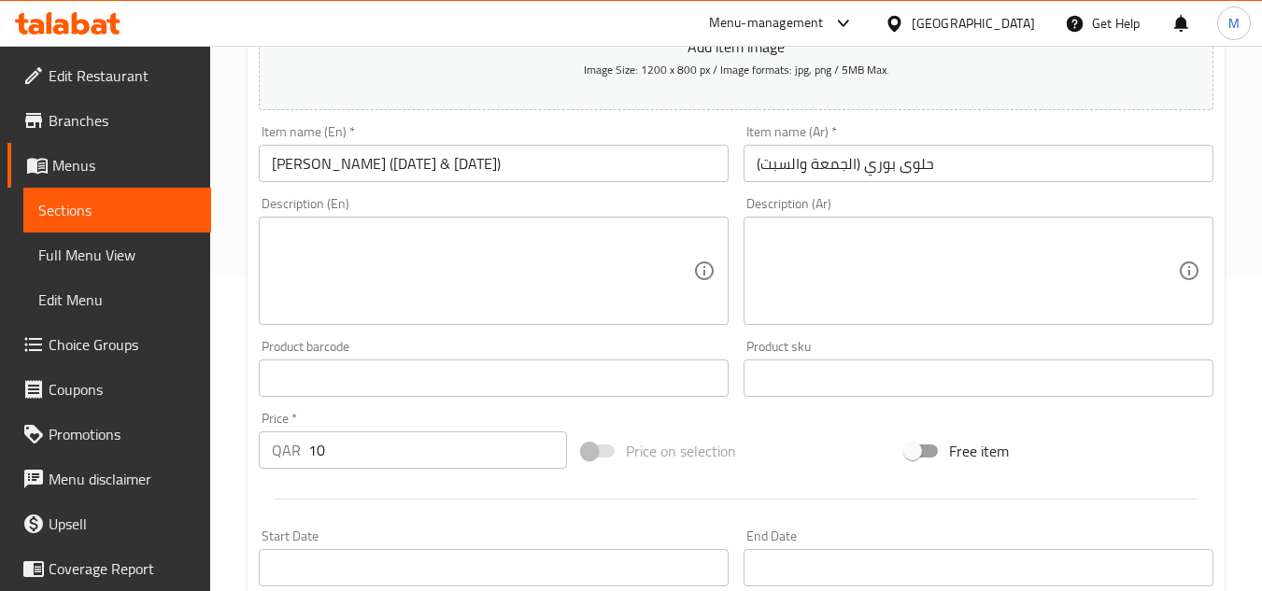
scroll to position [280, 0]
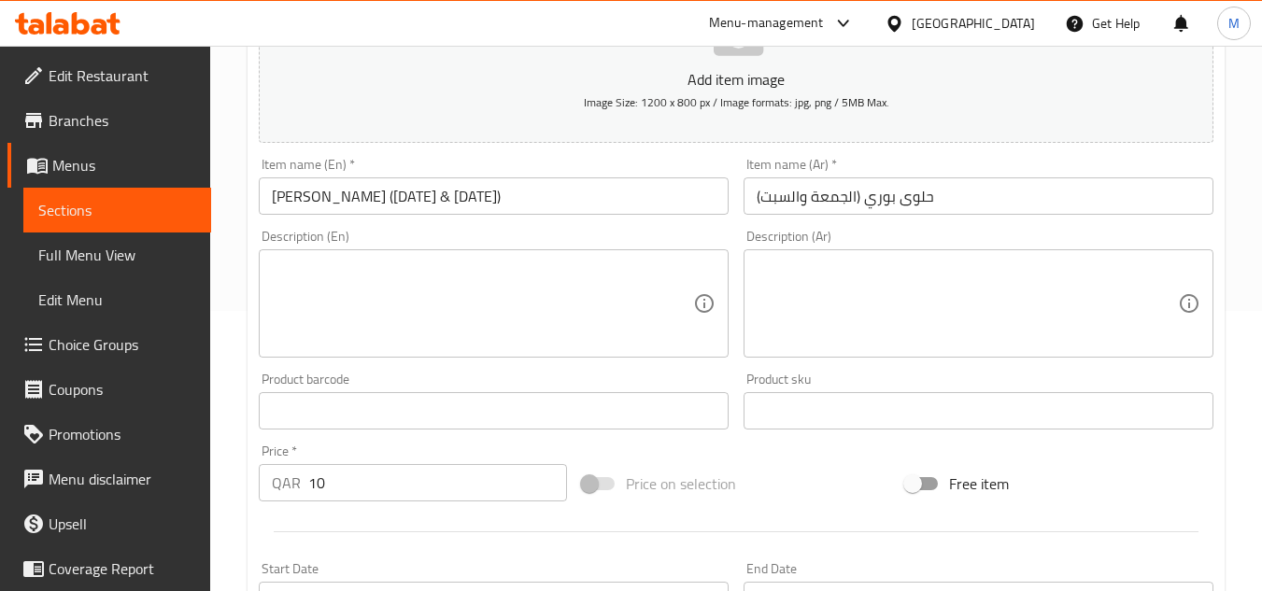
click at [269, 191] on input "Halwa Puri (Friday & Saturday)" at bounding box center [494, 195] width 470 height 37
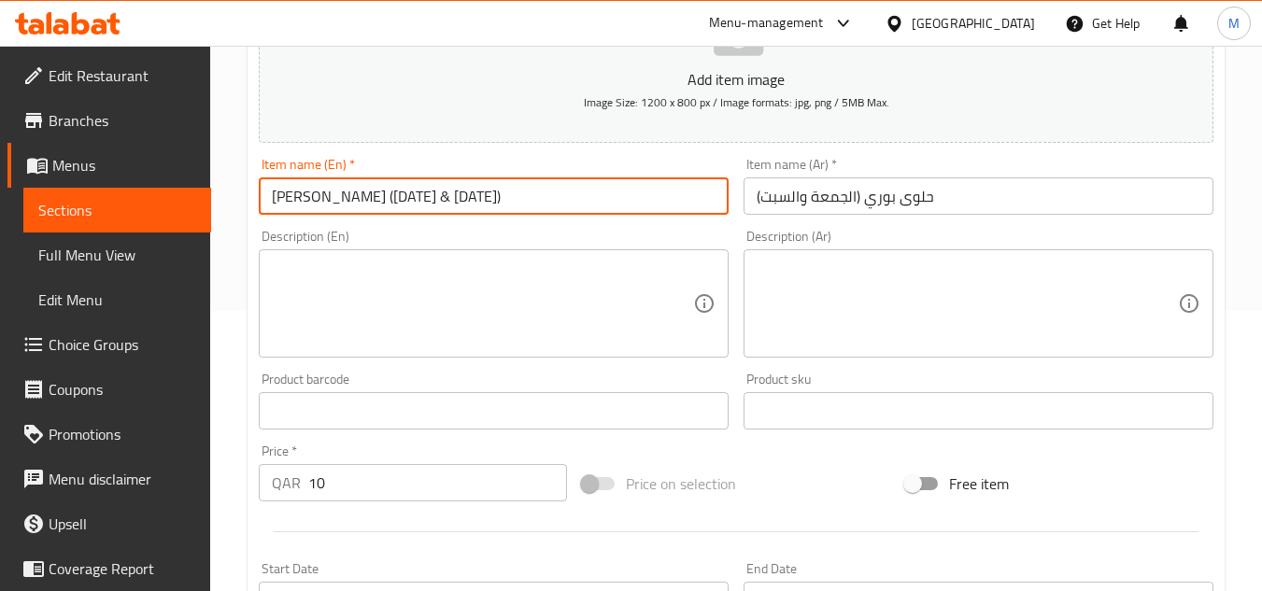
click at [276, 198] on input "Halwa Puri (Friday & Saturday)" at bounding box center [494, 195] width 470 height 37
drag, startPoint x: 276, startPoint y: 198, endPoint x: 323, endPoint y: 199, distance: 46.7
click at [323, 199] on input "Halwa Puri (Friday & Saturday)" at bounding box center [494, 195] width 470 height 37
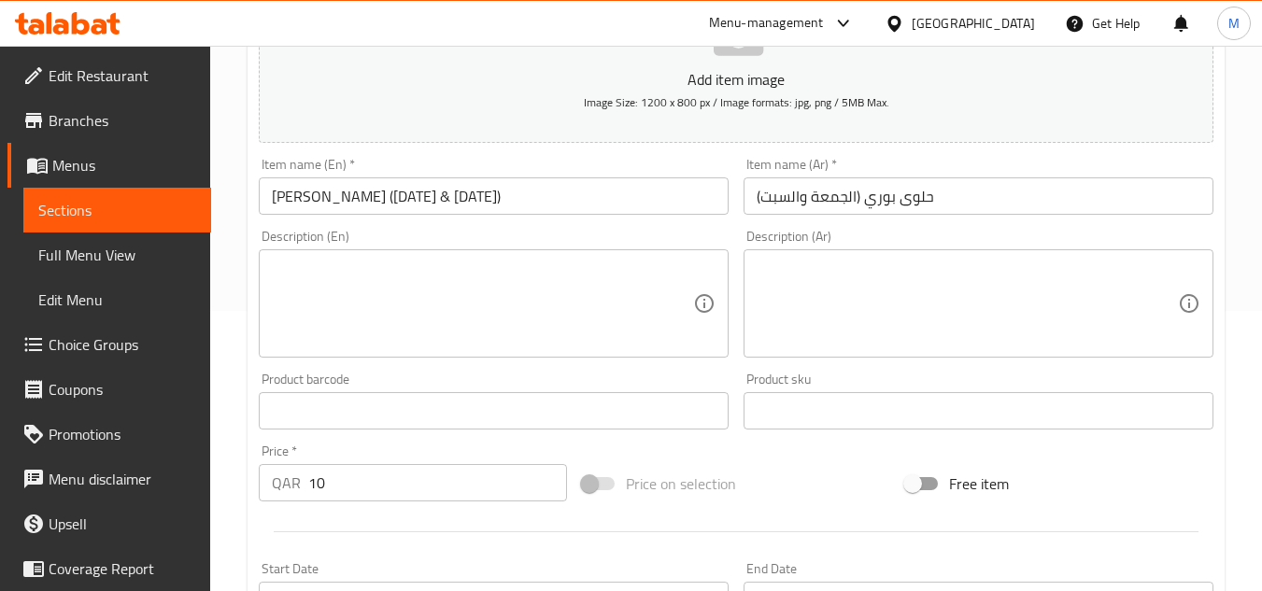
click at [876, 246] on div "Description (Ar) Description (Ar)" at bounding box center [978, 294] width 470 height 128
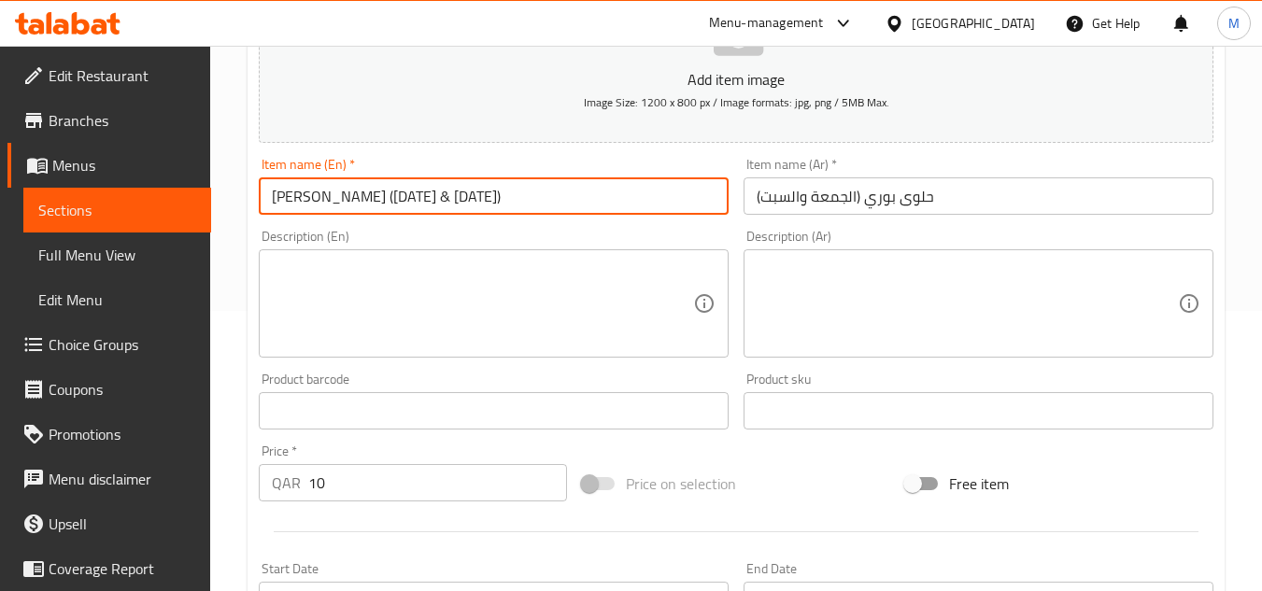
drag, startPoint x: 340, startPoint y: 203, endPoint x: 475, endPoint y: 201, distance: 135.4
click at [475, 201] on input "Halwa Puri (Friday & Saturday)" at bounding box center [494, 195] width 470 height 37
type input "[PERSON_NAME]"
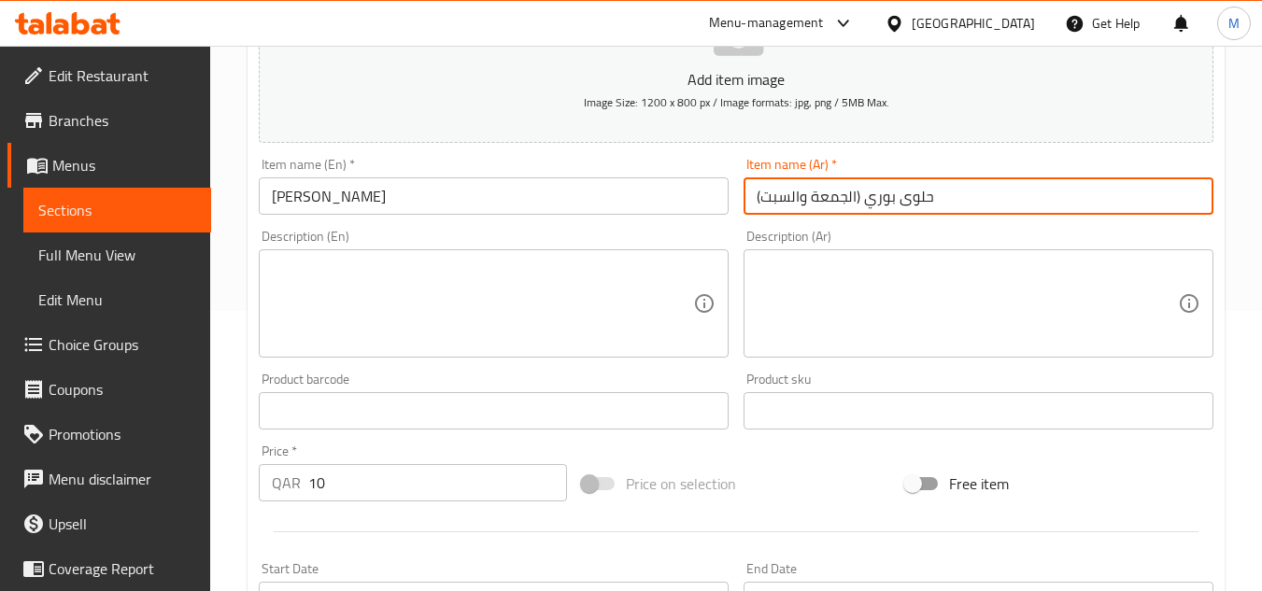
drag, startPoint x: 862, startPoint y: 202, endPoint x: 689, endPoint y: 195, distance: 172.9
click at [704, 195] on div "Add item image Image Size: 1200 x 800 px / Image formats: jpg, png / 5MB Max. I…" at bounding box center [735, 367] width 969 height 805
type input "حلوى بوري"
click at [643, 234] on div "Description (En) Description (En)" at bounding box center [494, 294] width 470 height 128
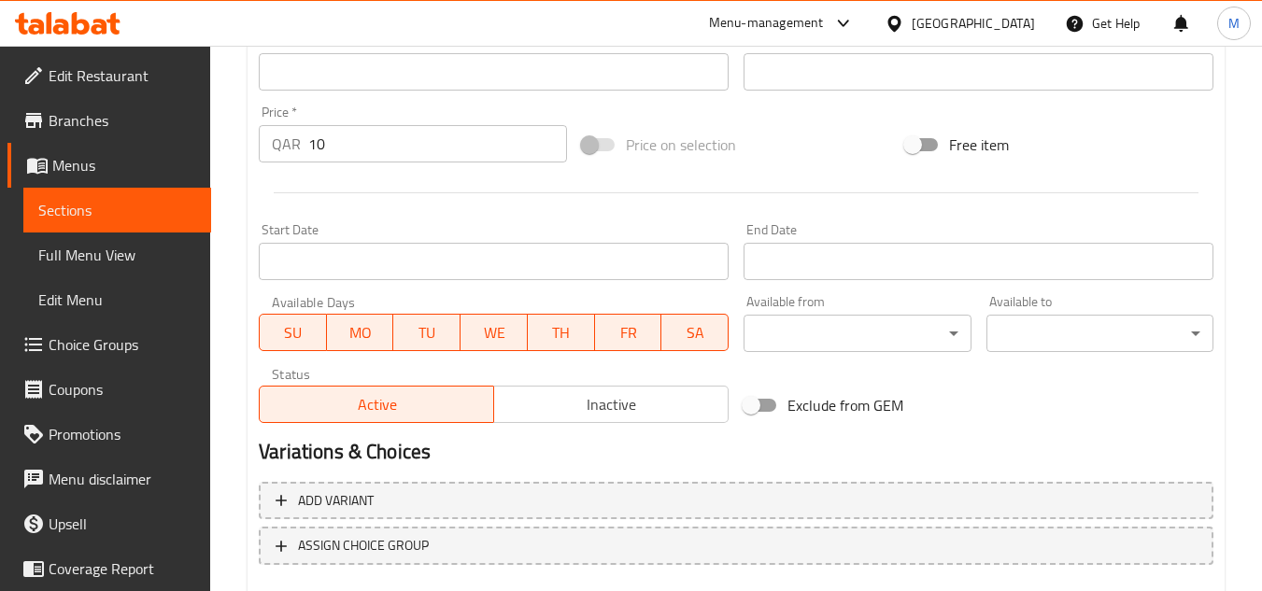
scroll to position [654, 0]
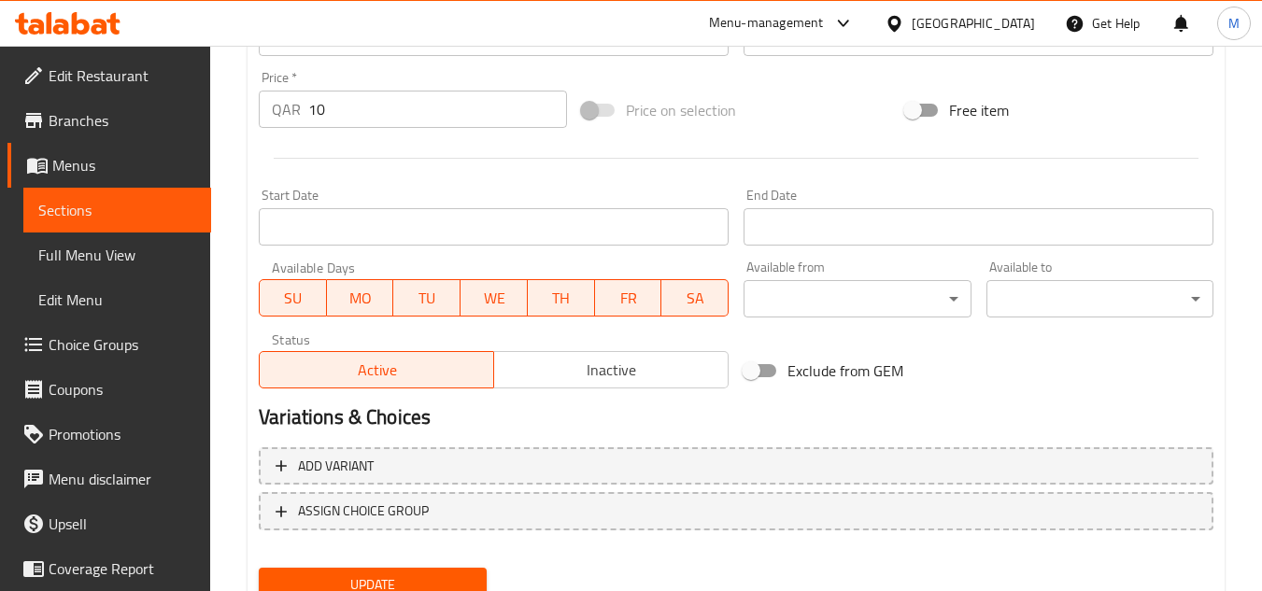
click at [278, 292] on span "SU" at bounding box center [293, 298] width 52 height 27
click at [362, 299] on span "MO" at bounding box center [360, 298] width 52 height 27
click at [408, 302] on span "TU" at bounding box center [427, 298] width 52 height 27
click at [489, 298] on span "WE" at bounding box center [494, 298] width 52 height 27
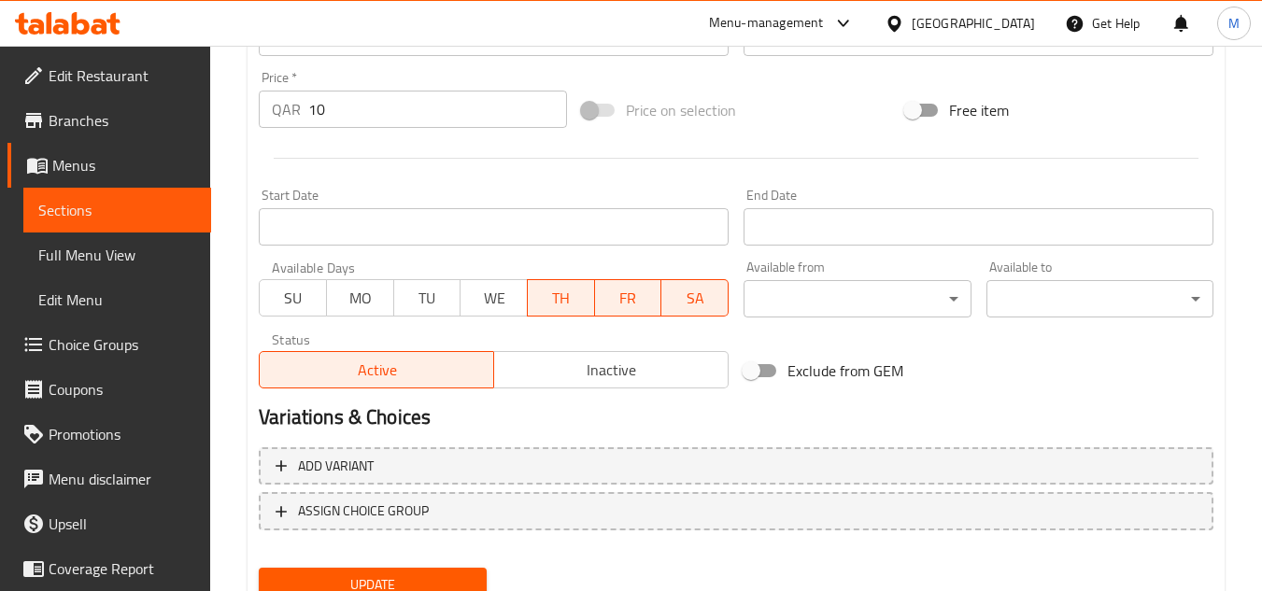
click at [551, 294] on span "TH" at bounding box center [561, 298] width 52 height 27
click at [609, 325] on div "Status Active Inactive" at bounding box center [493, 360] width 485 height 71
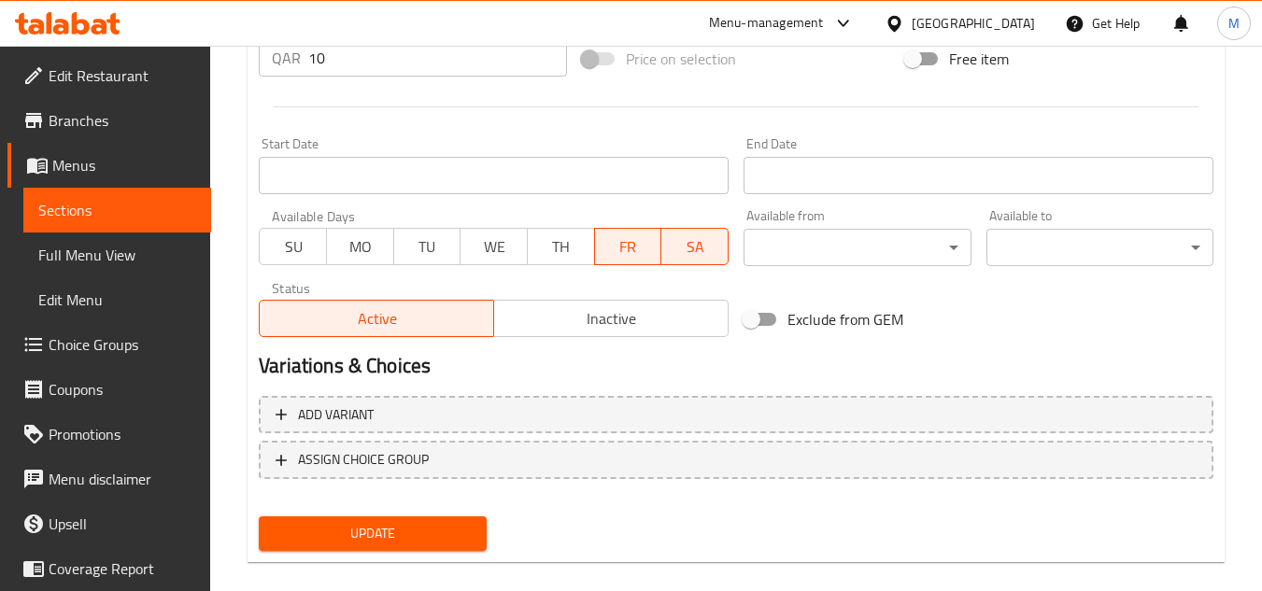
scroll to position [728, 0]
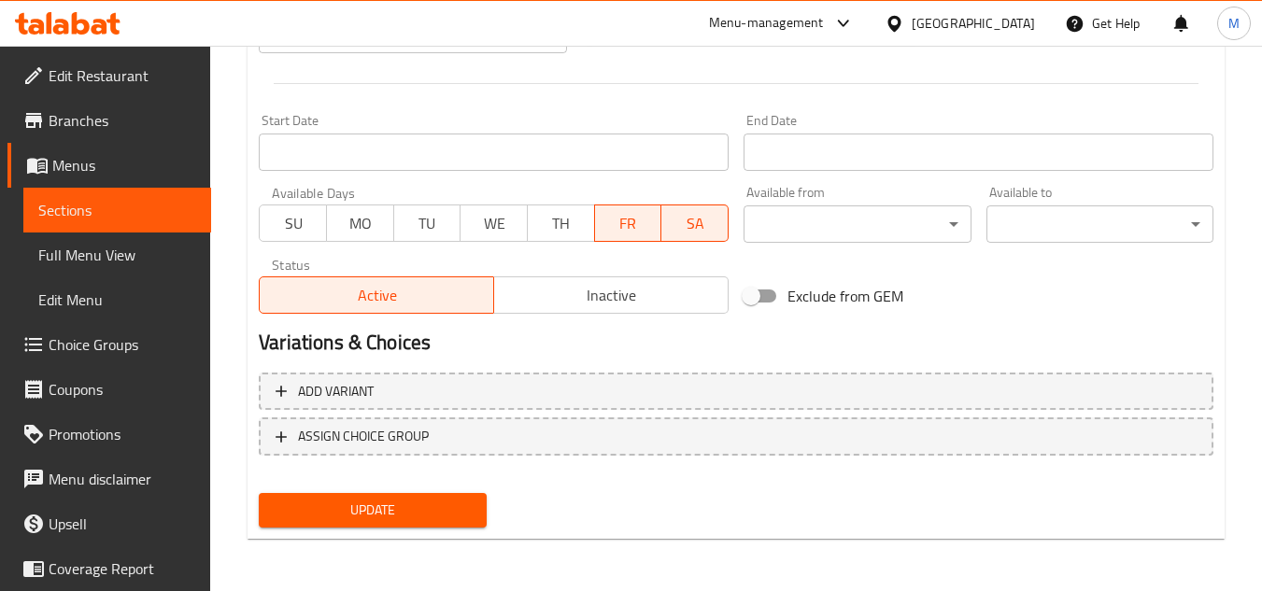
click at [454, 516] on span "Update" at bounding box center [372, 510] width 197 height 23
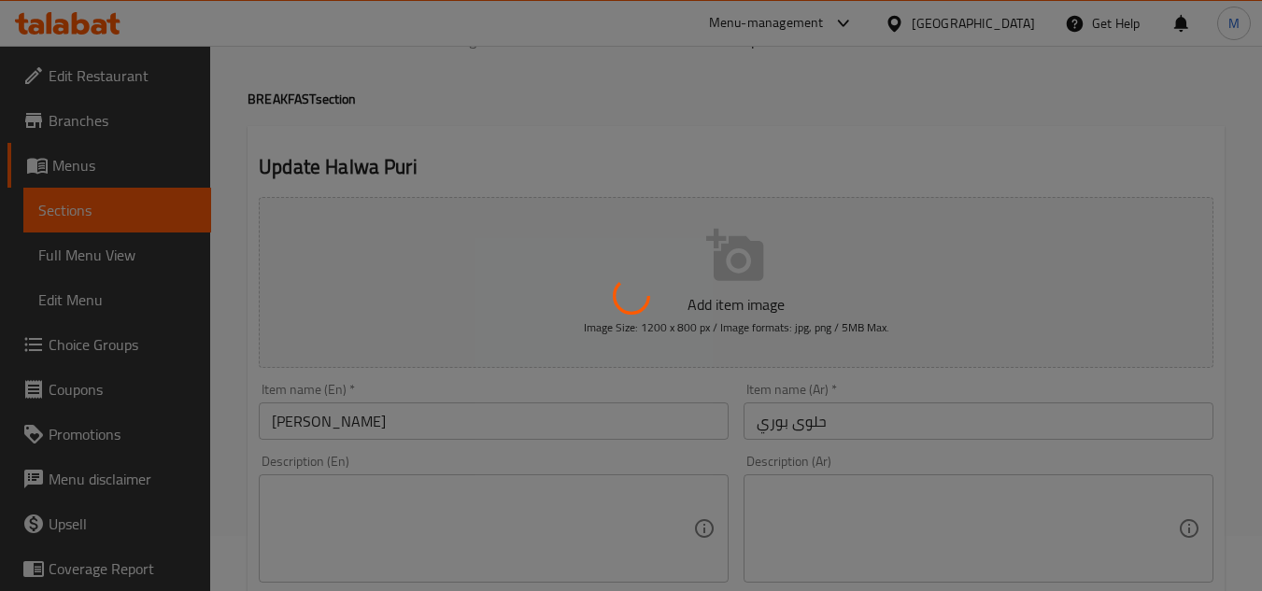
scroll to position [0, 0]
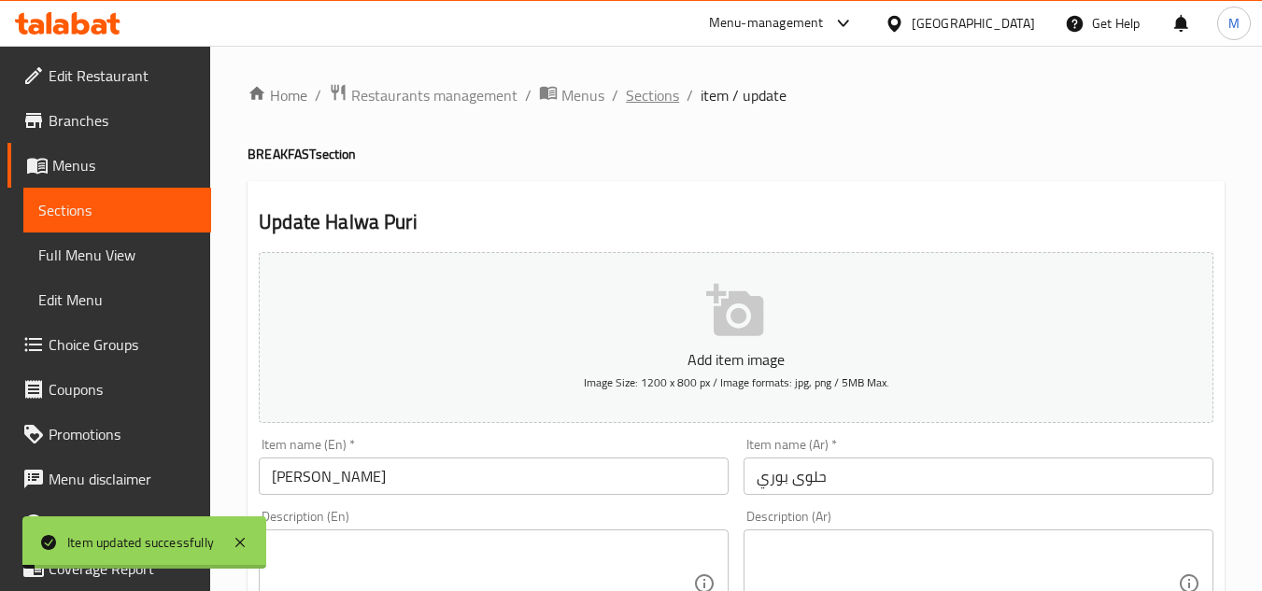
click at [647, 99] on span "Sections" at bounding box center [652, 95] width 53 height 22
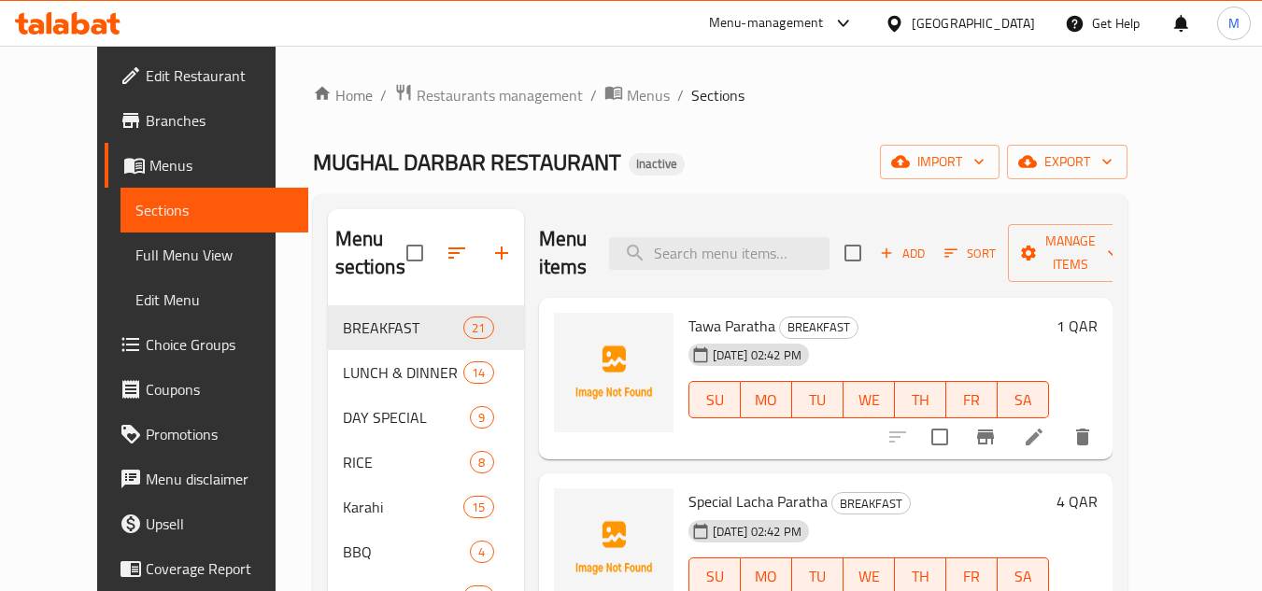
click at [925, 314] on h6 "Tawa Paratha BREAKFAST" at bounding box center [868, 326] width 360 height 26
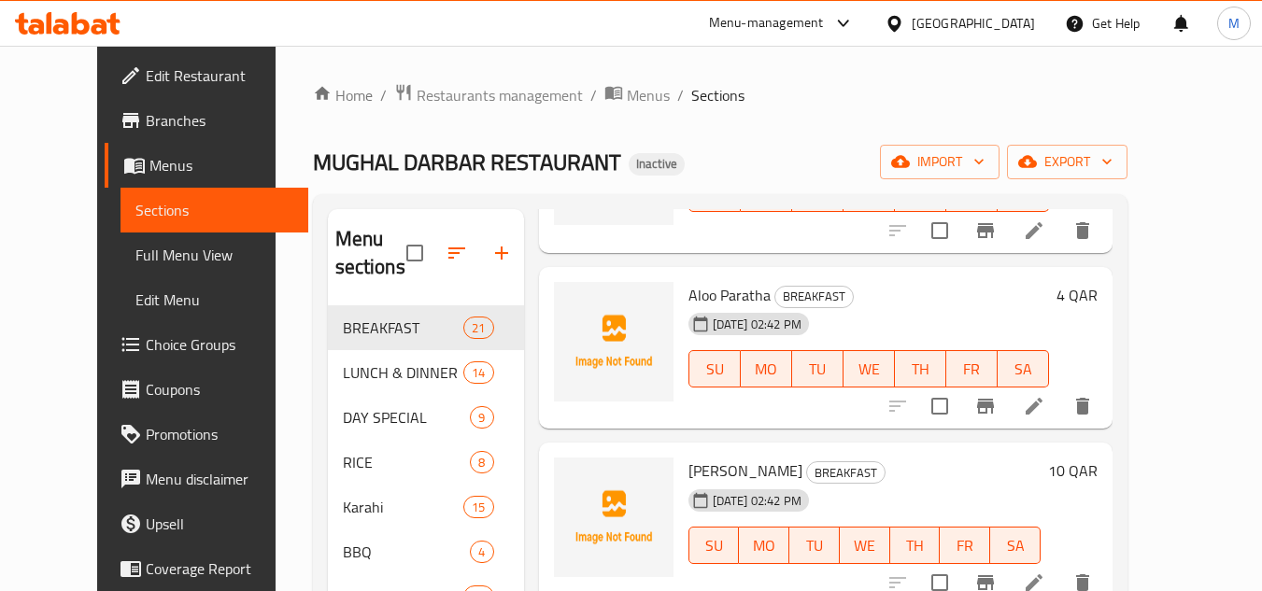
scroll to position [560, 0]
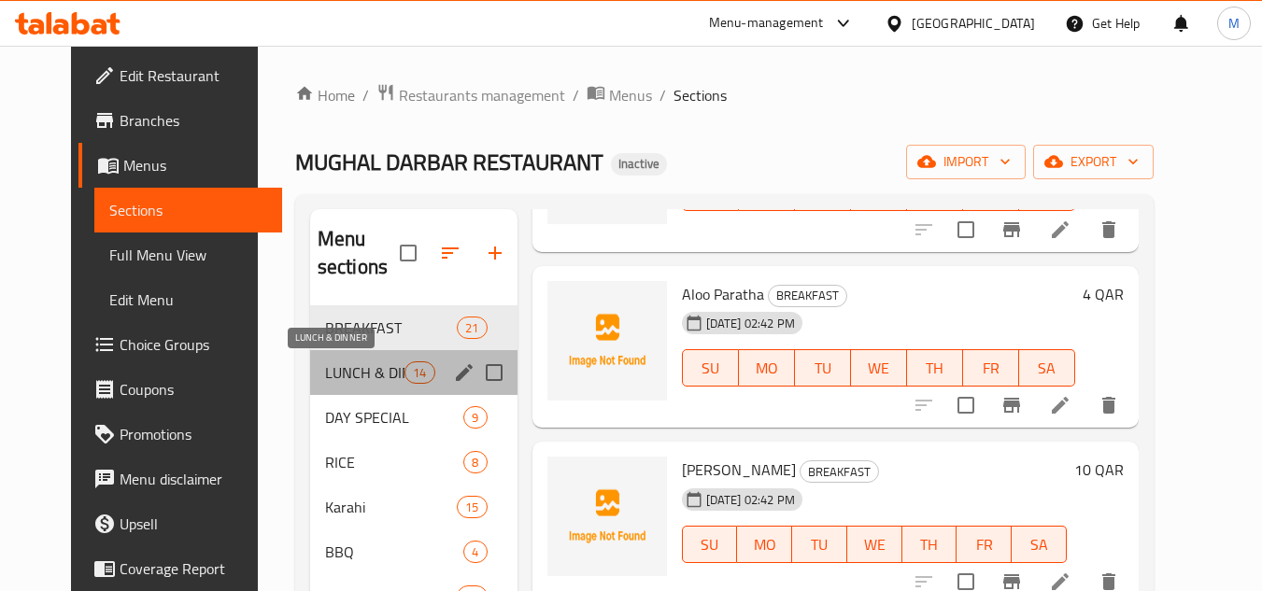
click at [377, 380] on span "LUNCH & DINNER" at bounding box center [364, 372] width 79 height 22
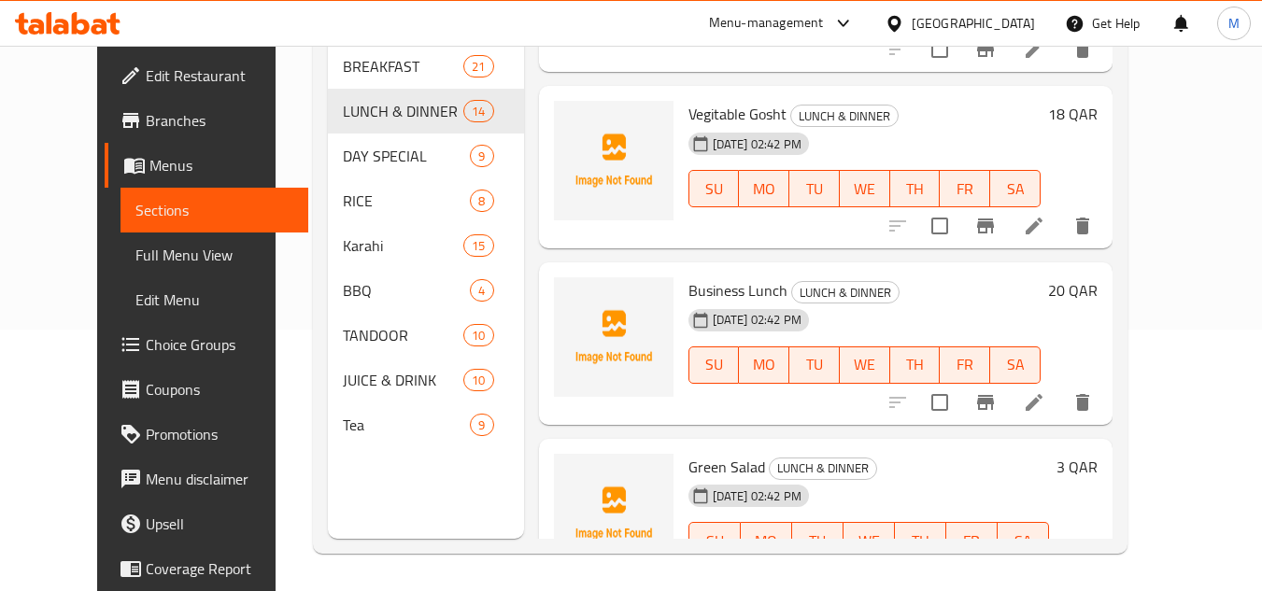
scroll to position [1856, 0]
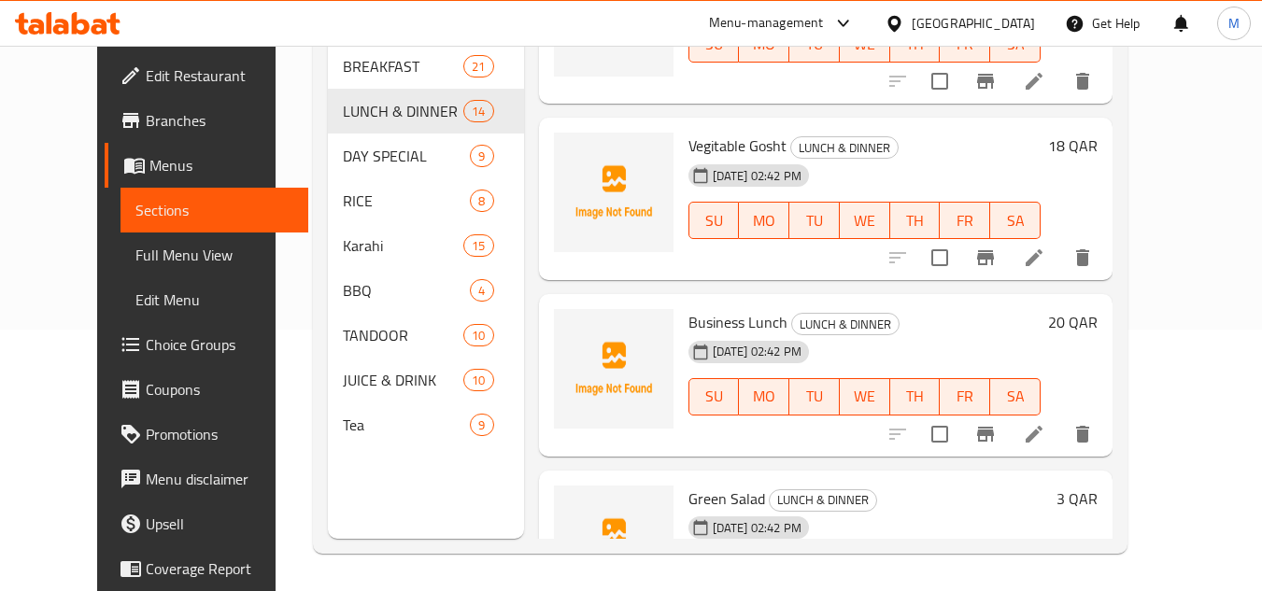
click at [1060, 258] on li at bounding box center [1034, 258] width 52 height 34
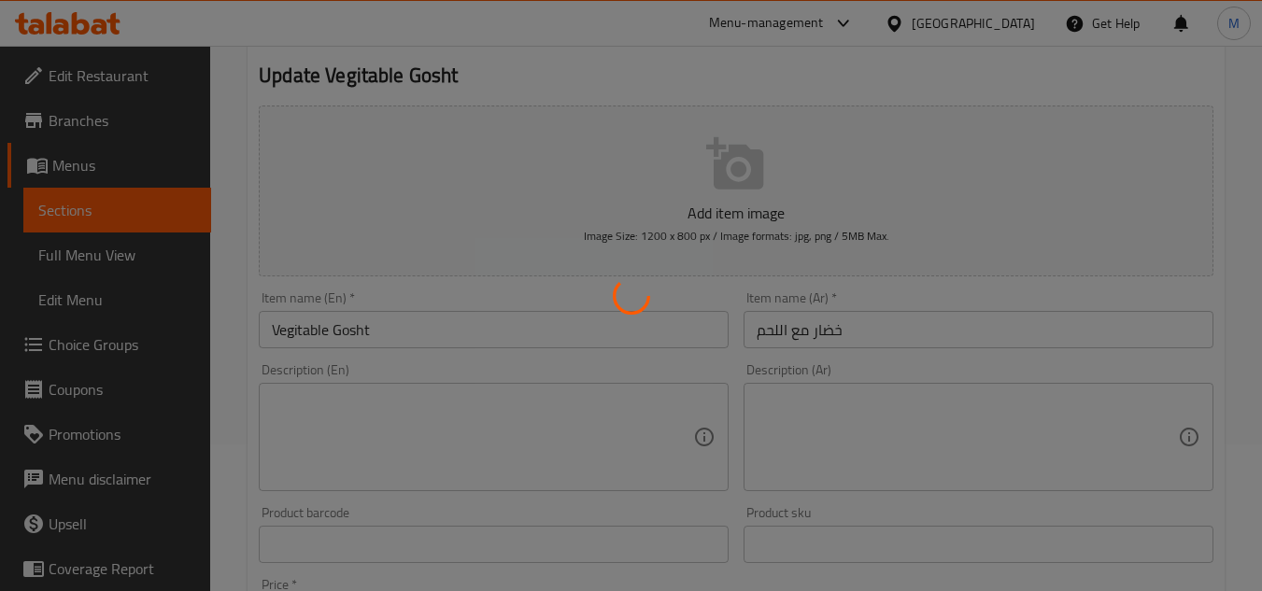
scroll to position [374, 0]
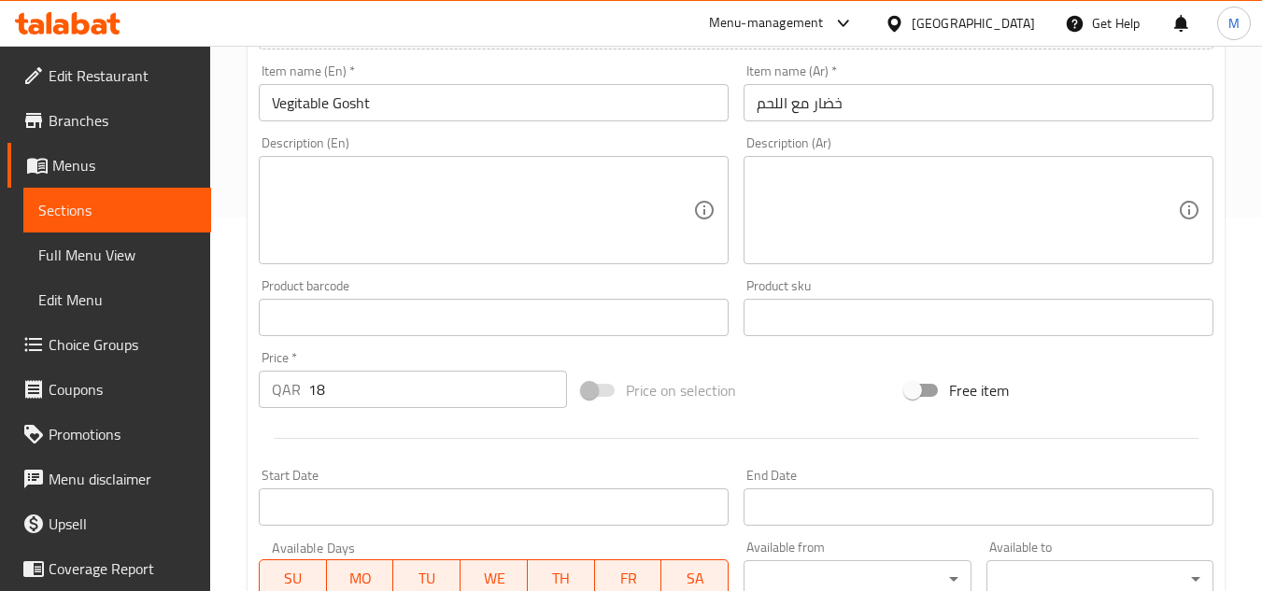
click at [807, 94] on input "خضار مع اللحم" at bounding box center [978, 102] width 470 height 37
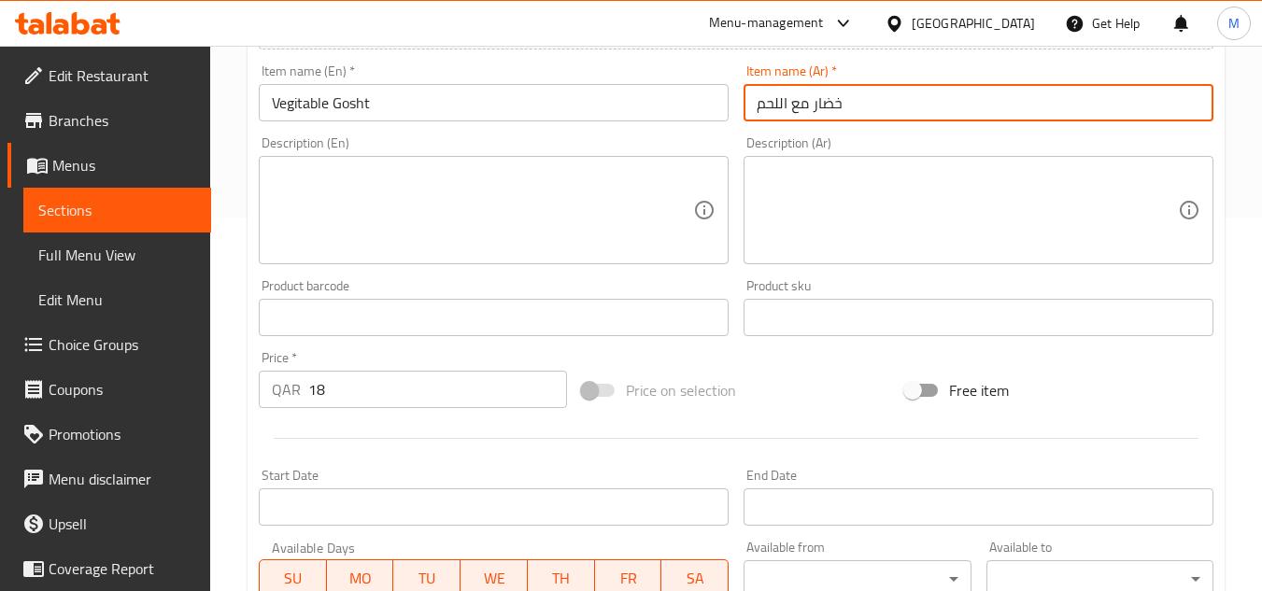
click at [807, 94] on input "خضار مع اللحم" at bounding box center [978, 102] width 470 height 37
paste input "وات جوشت"
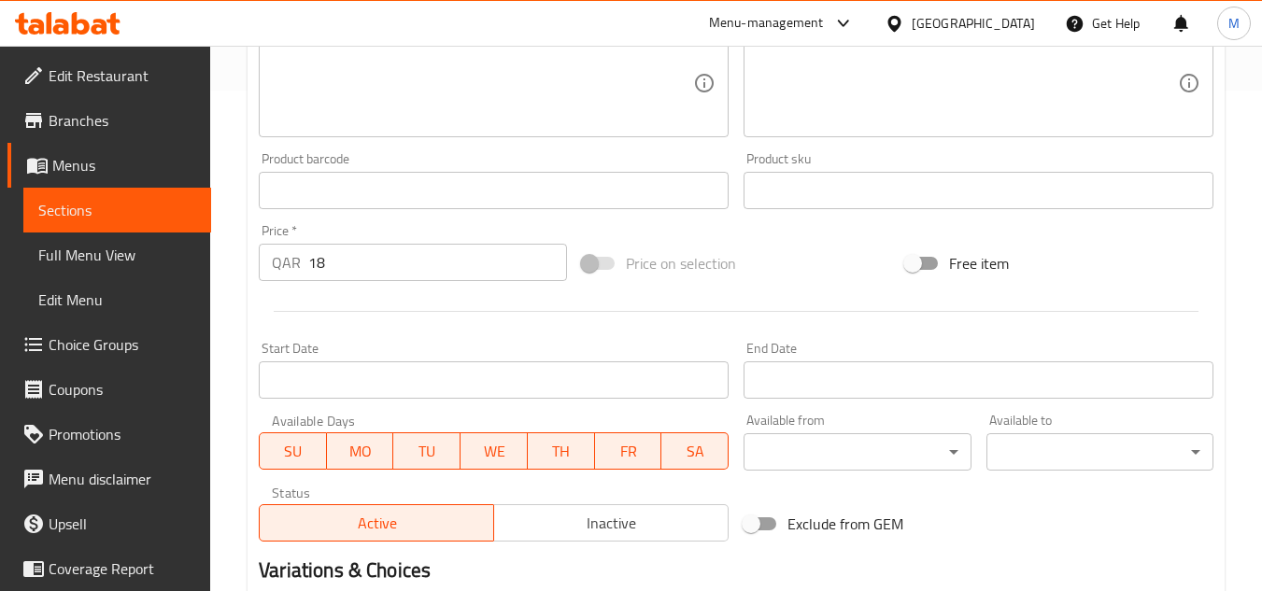
scroll to position [728, 0]
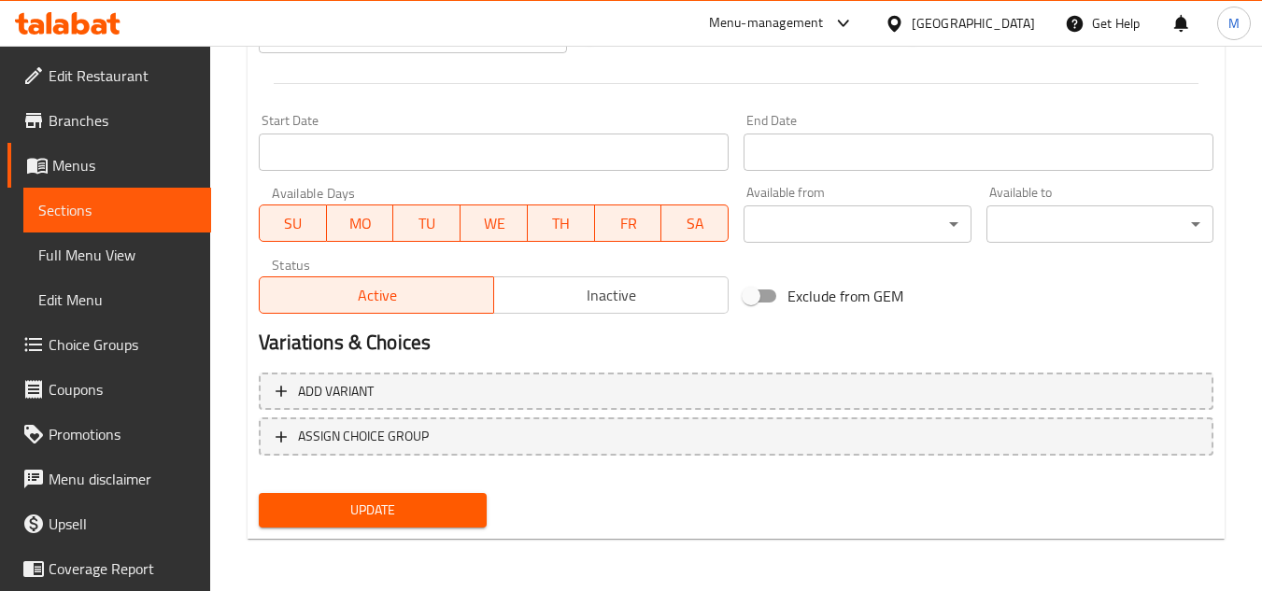
type input "خضروات جوشت"
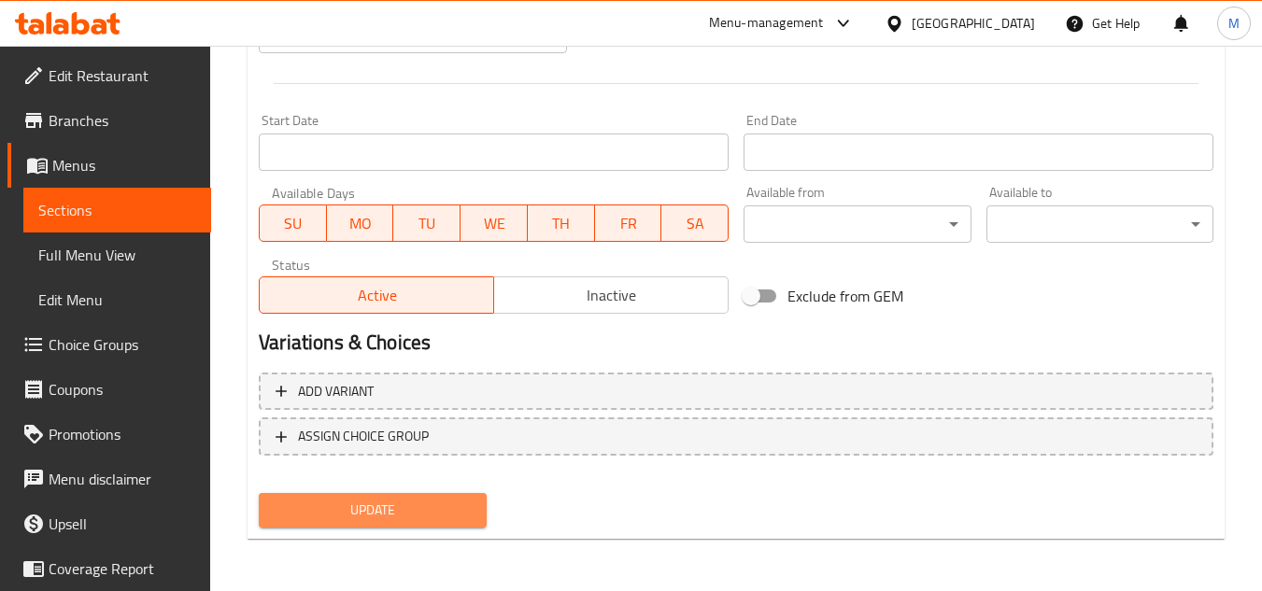
click at [446, 504] on span "Update" at bounding box center [372, 510] width 197 height 23
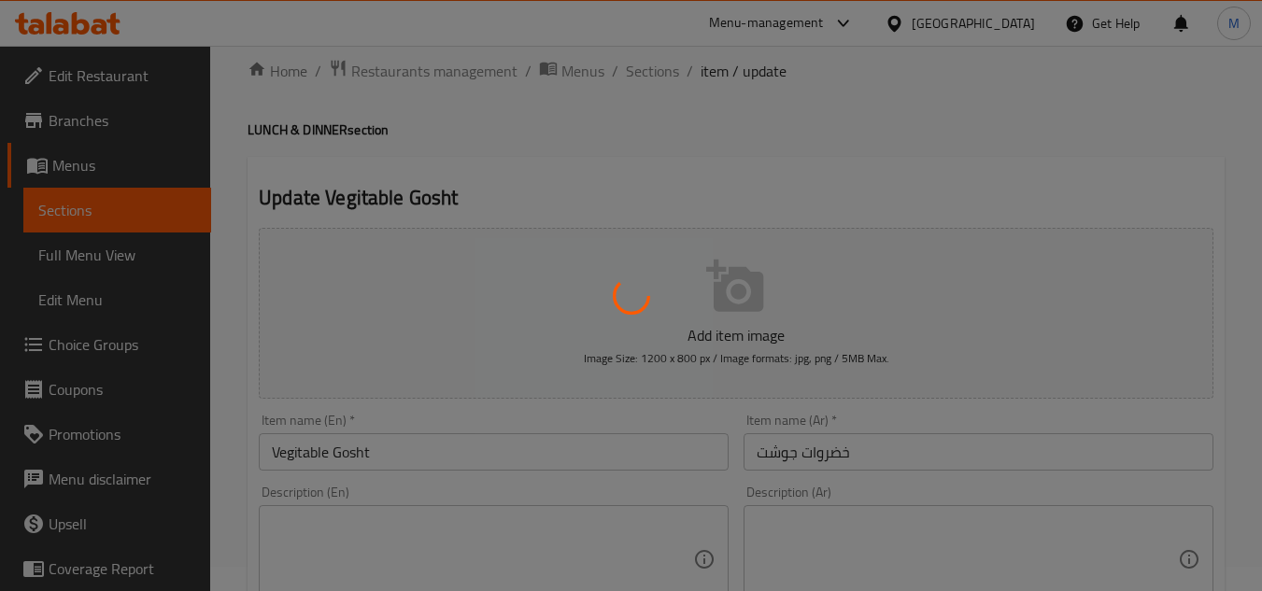
scroll to position [0, 0]
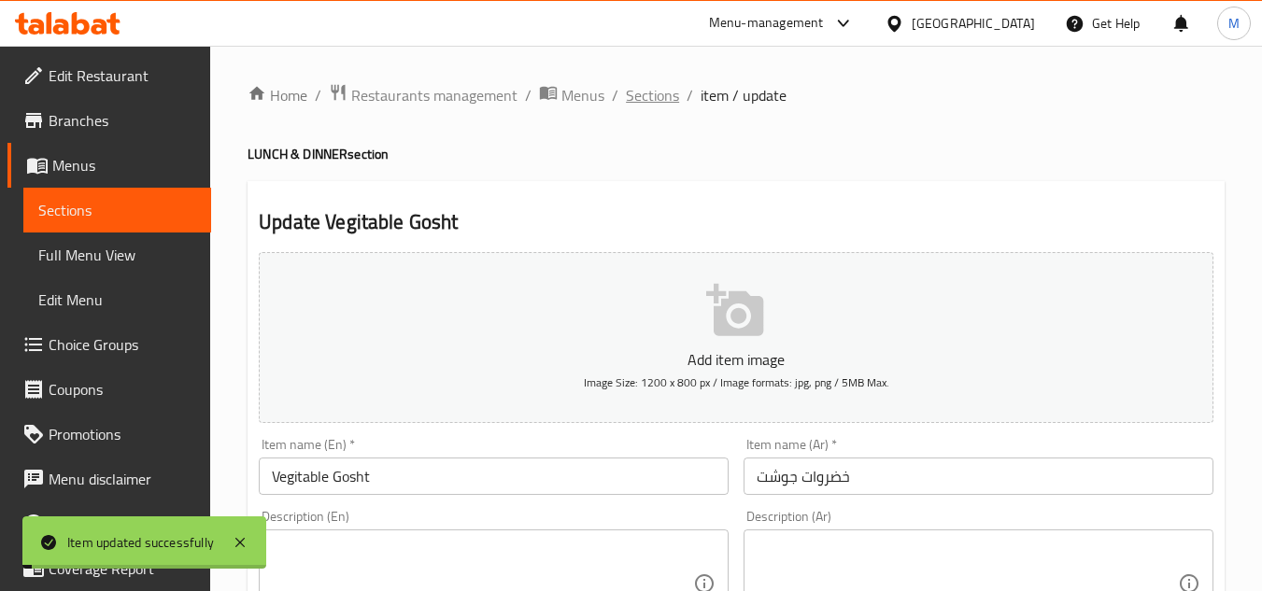
click at [655, 93] on span "Sections" at bounding box center [652, 95] width 53 height 22
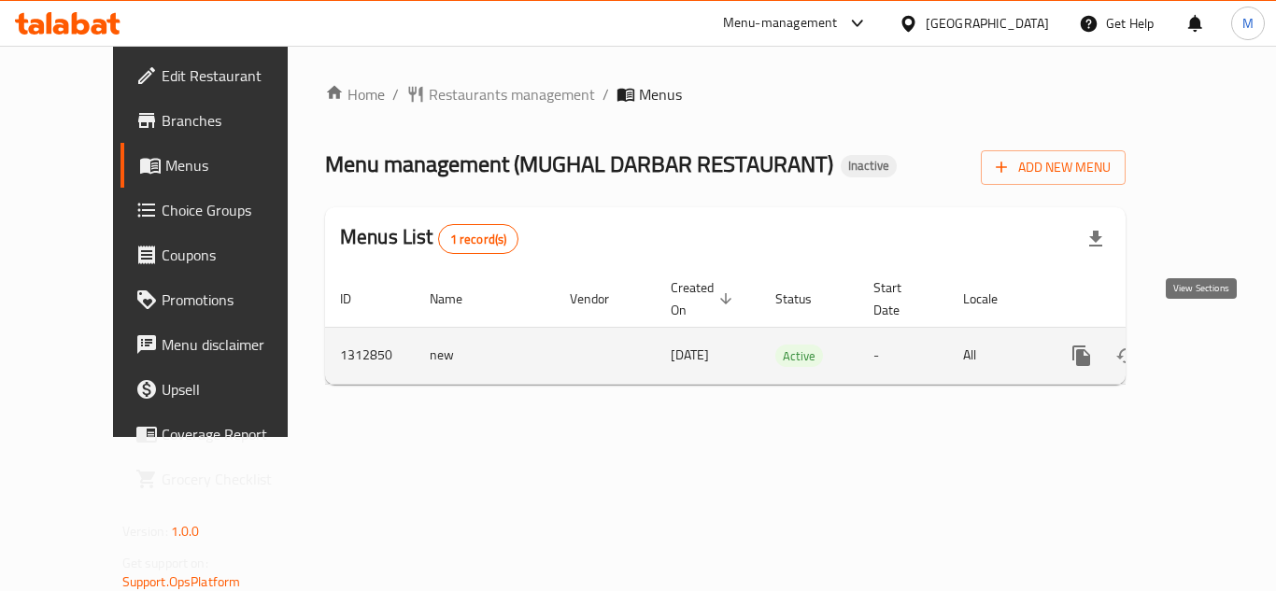
click at [1205, 345] on icon "enhanced table" at bounding box center [1216, 356] width 22 height 22
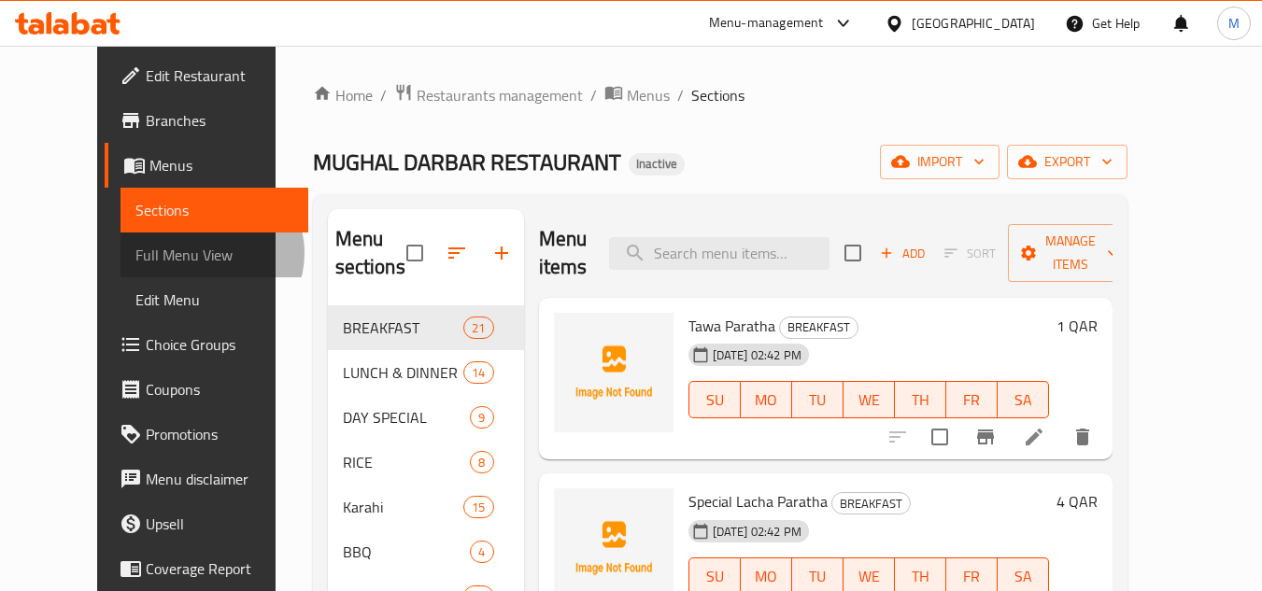
click at [135, 253] on span "Full Menu View" at bounding box center [214, 255] width 158 height 22
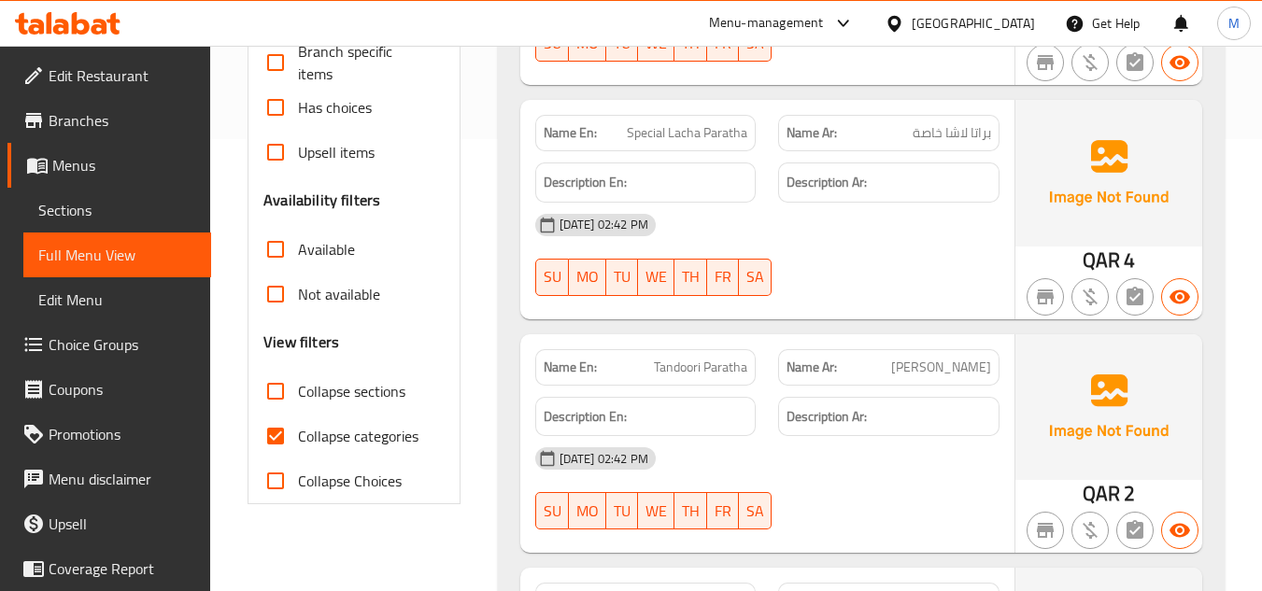
scroll to position [560, 0]
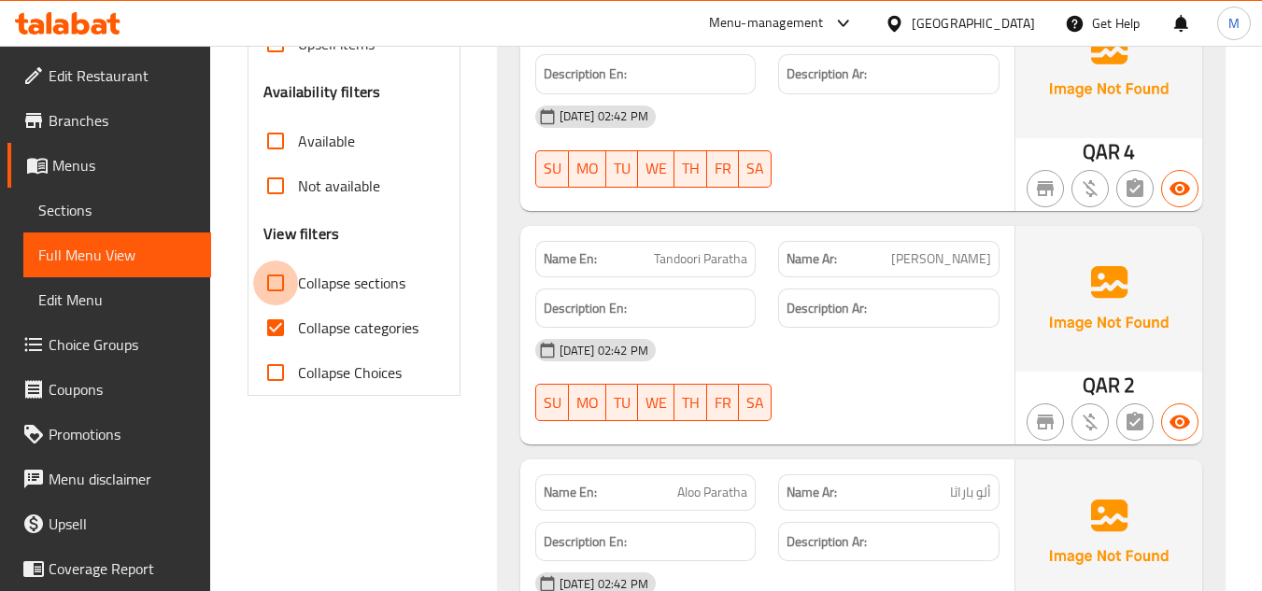
click at [280, 292] on input "Collapse sections" at bounding box center [275, 283] width 45 height 45
checkbox input "true"
click at [273, 332] on input "Collapse categories" at bounding box center [275, 327] width 45 height 45
checkbox input "false"
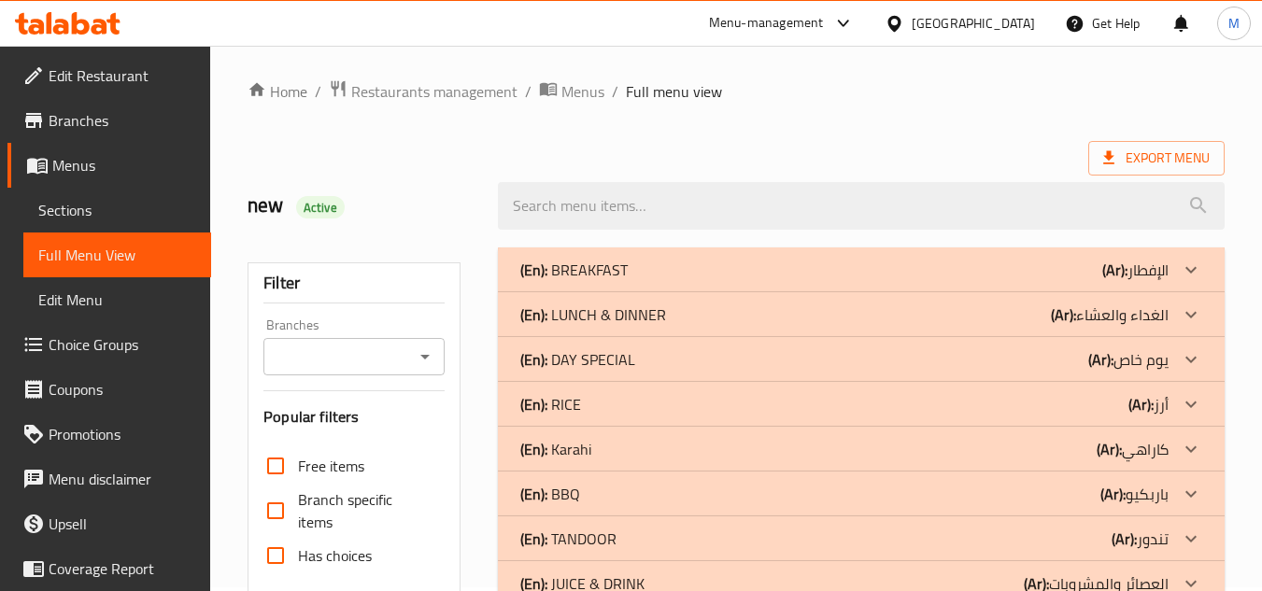
scroll to position [0, 0]
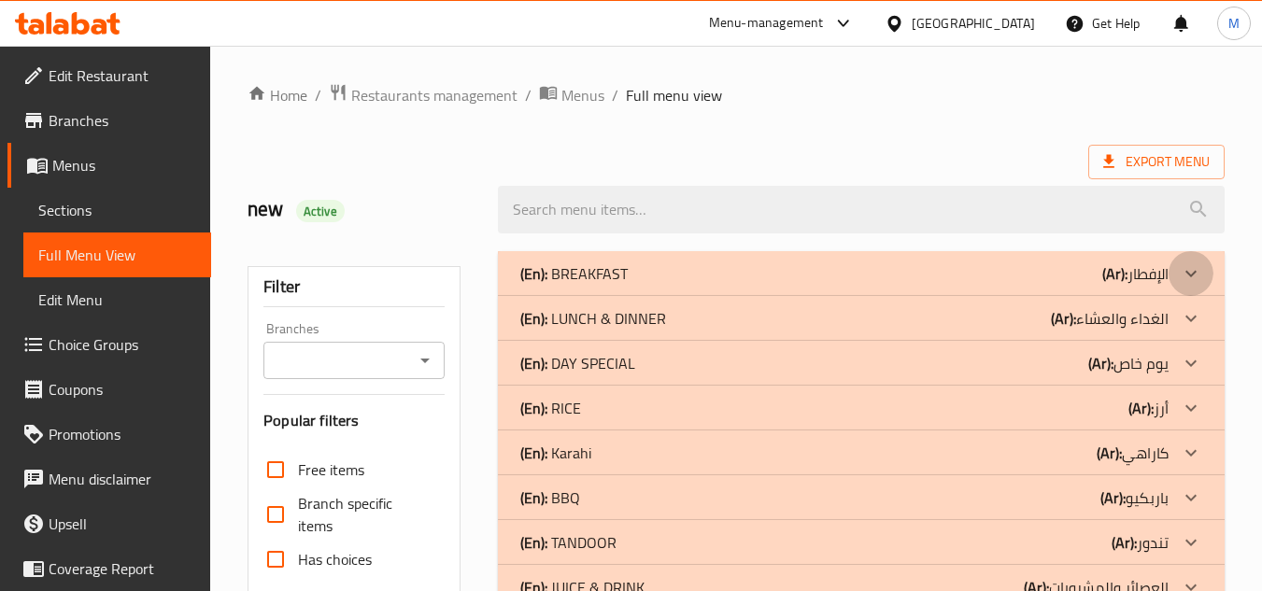
click at [1190, 277] on icon at bounding box center [1190, 273] width 22 height 22
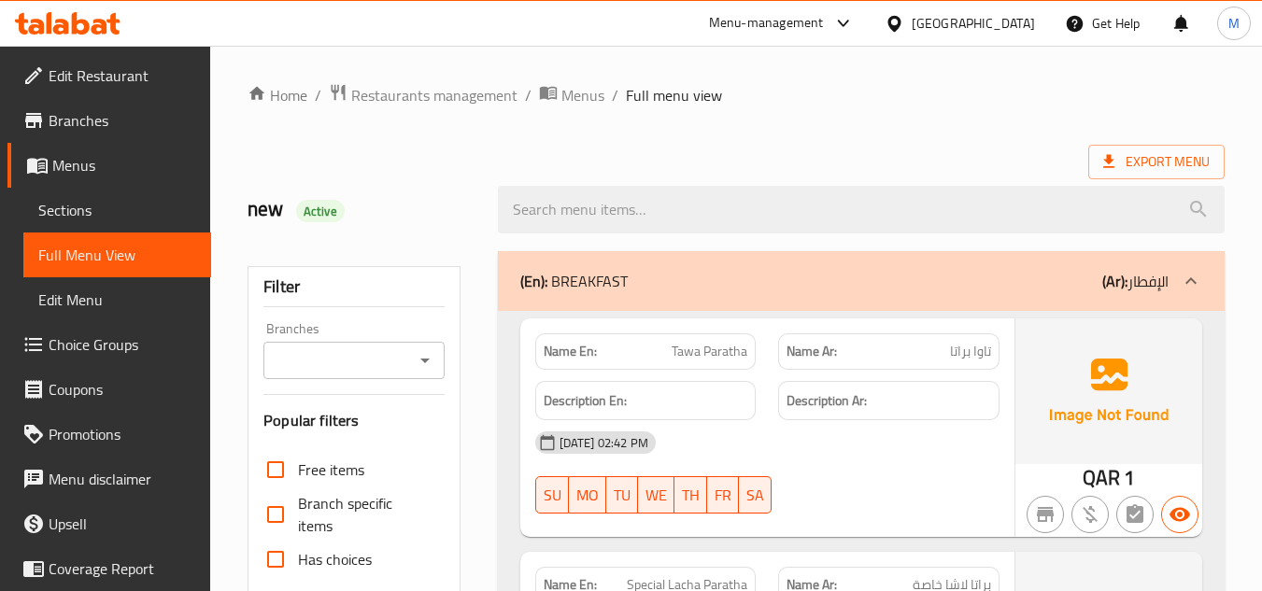
drag, startPoint x: 1191, startPoint y: 276, endPoint x: 1178, endPoint y: 319, distance: 44.9
click at [1191, 276] on icon at bounding box center [1190, 281] width 22 height 22
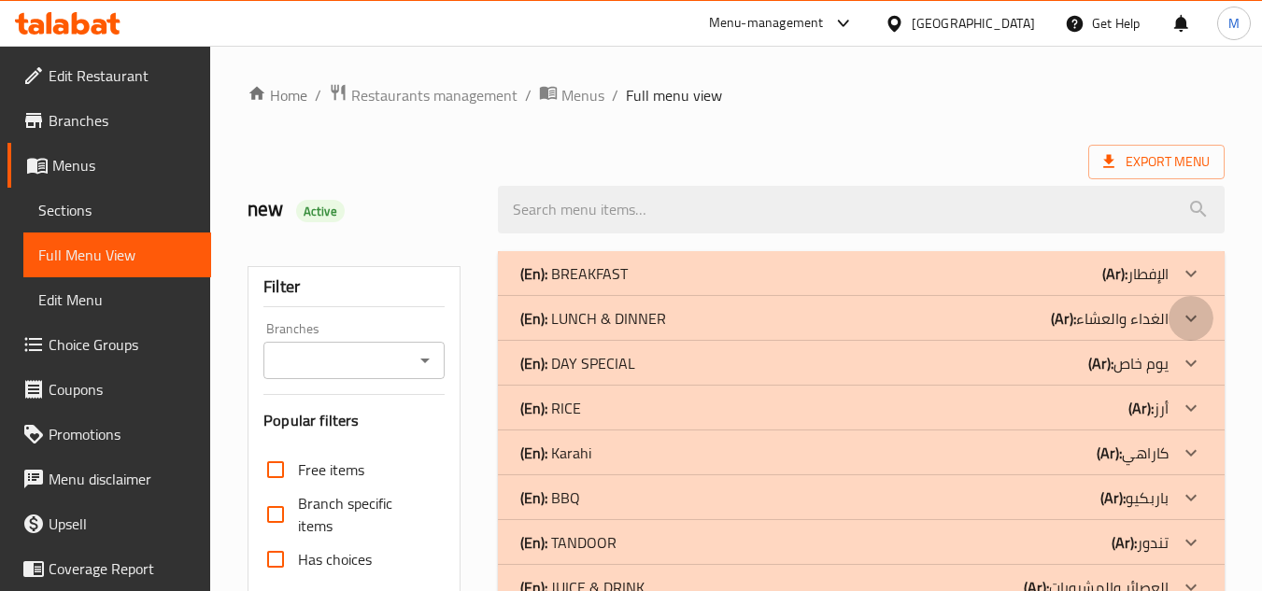
click at [1194, 314] on icon at bounding box center [1190, 318] width 22 height 22
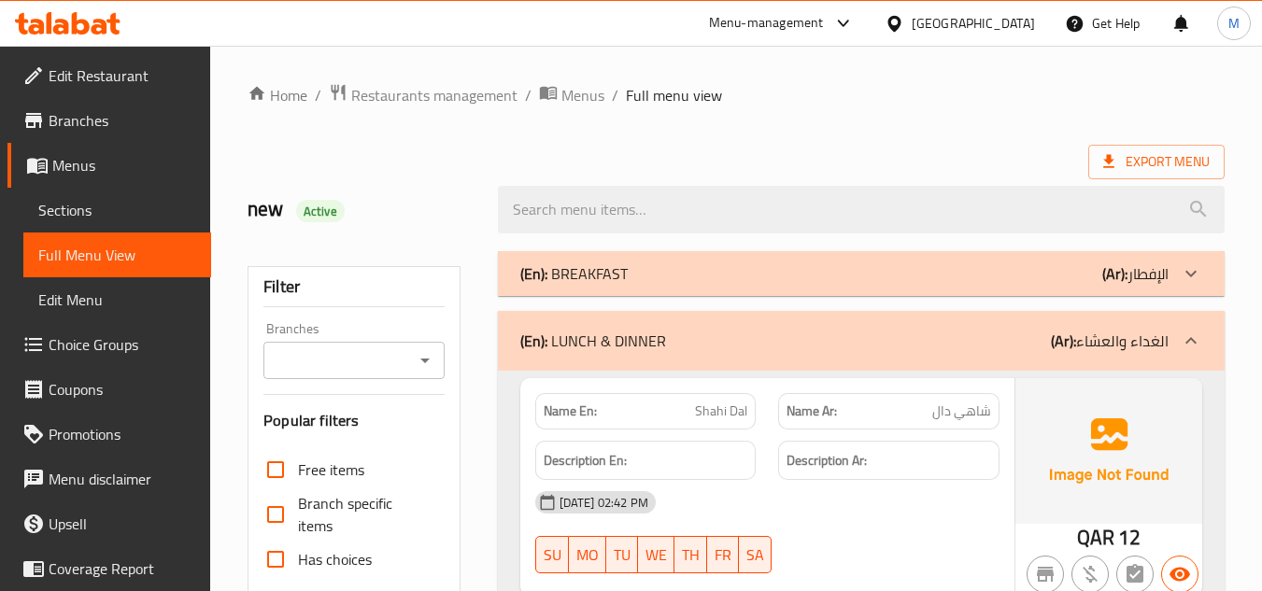
click at [101, 135] on link "Branches" at bounding box center [109, 120] width 204 height 45
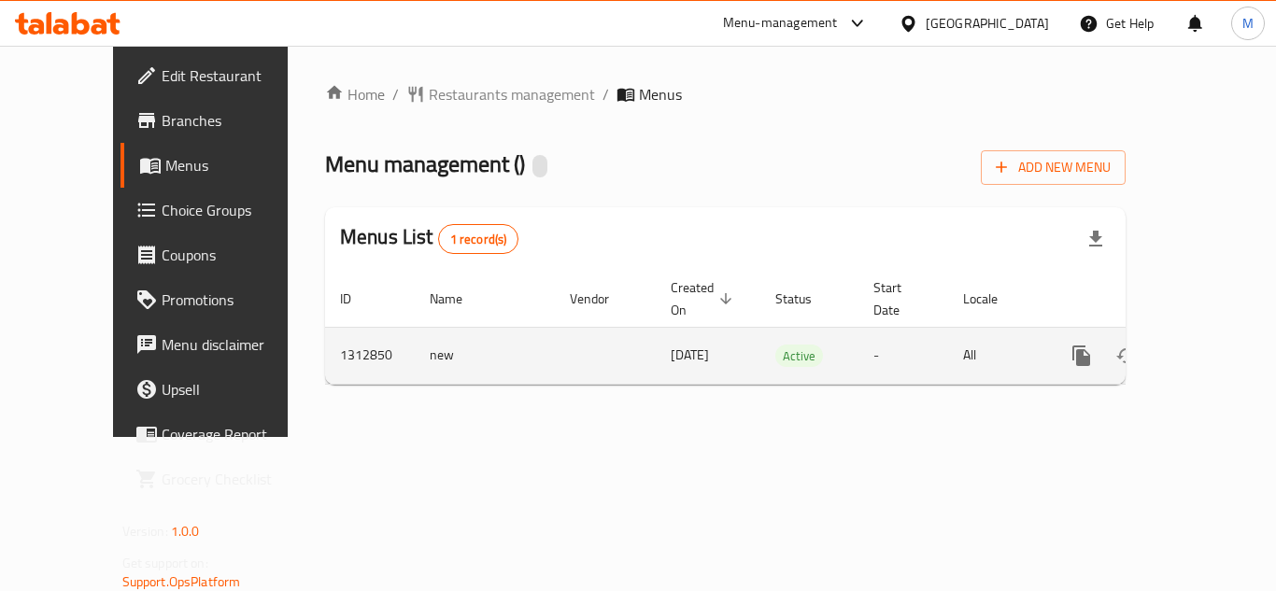
click at [1208, 347] on icon "enhanced table" at bounding box center [1216, 355] width 17 height 17
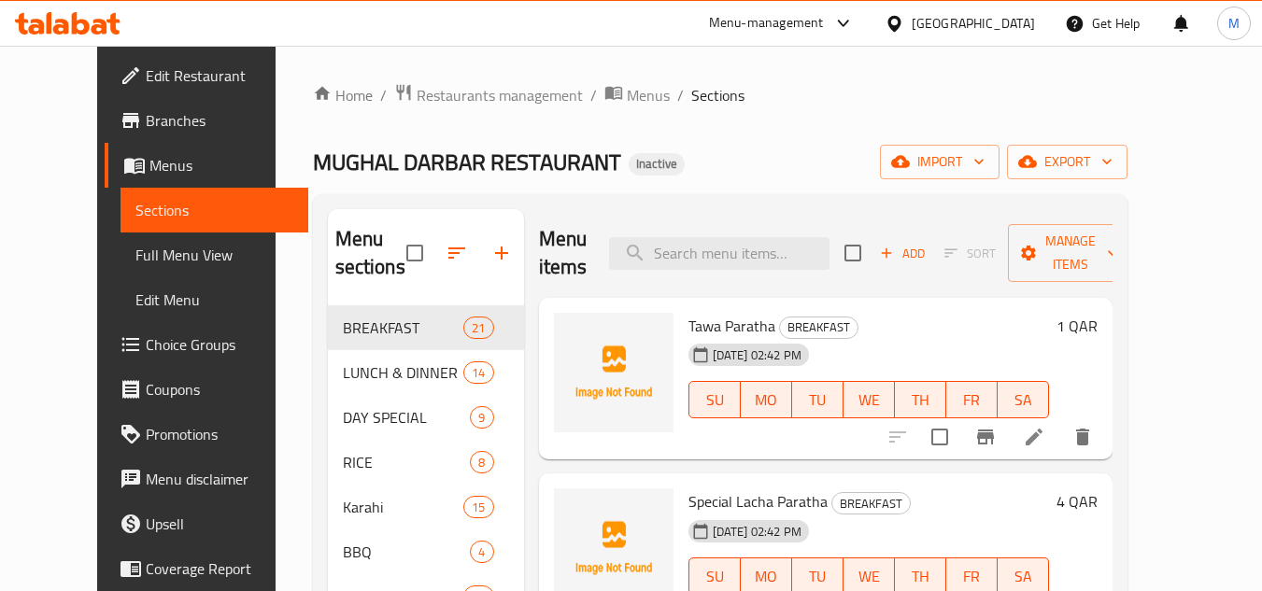
click at [135, 252] on span "Full Menu View" at bounding box center [214, 255] width 158 height 22
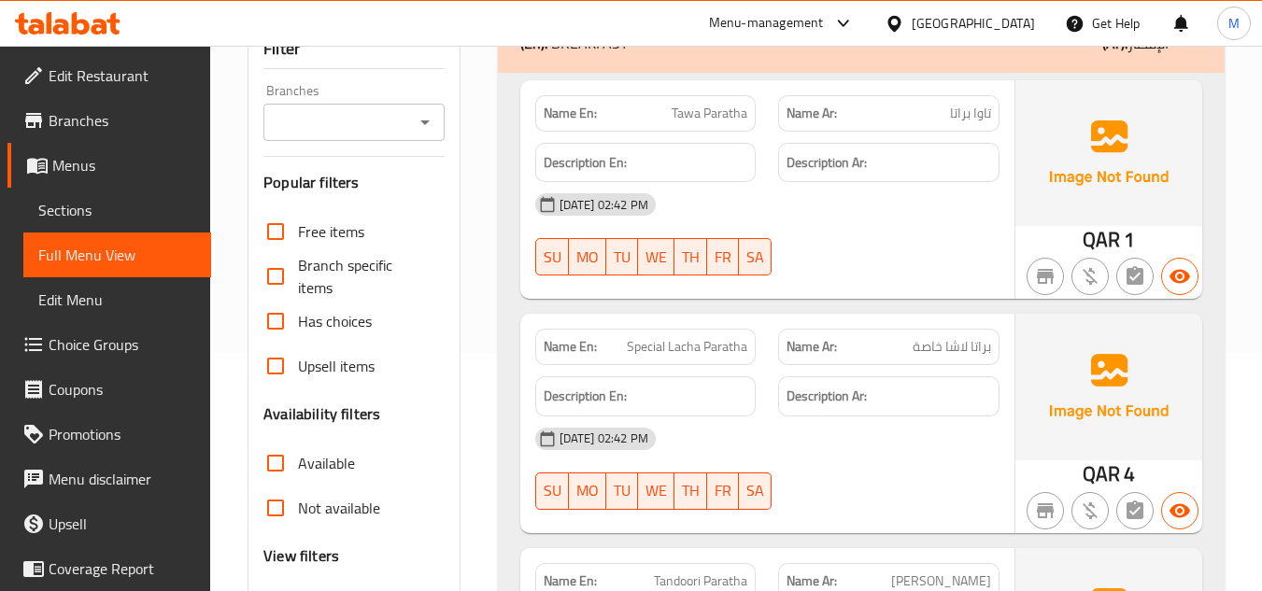
scroll to position [560, 0]
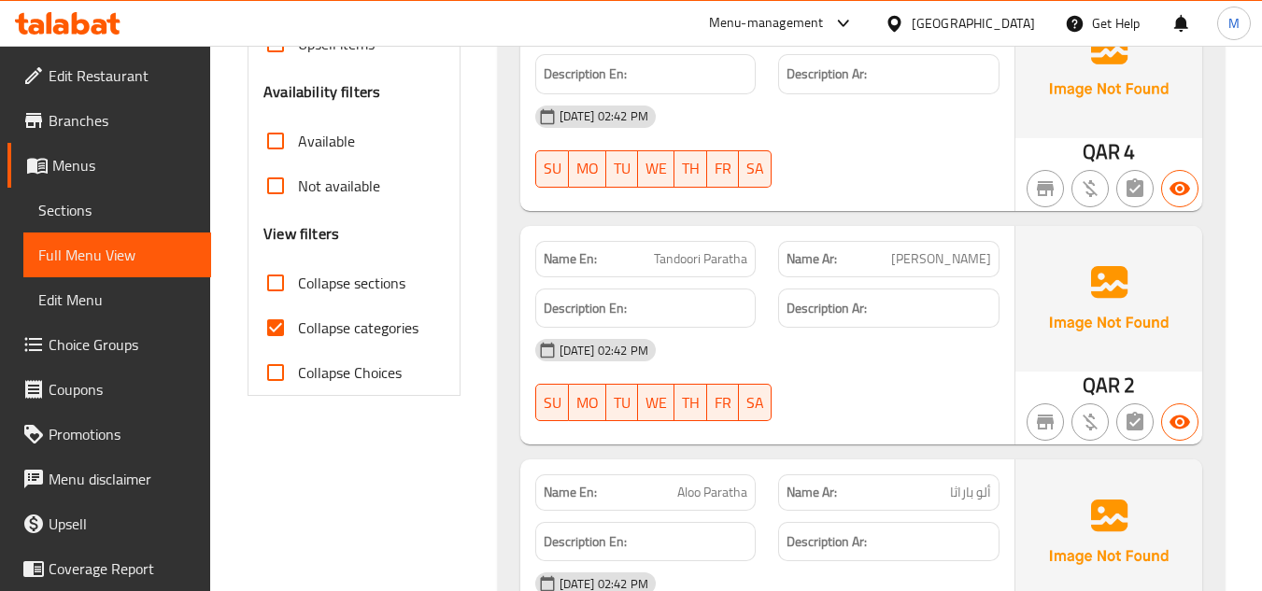
click at [278, 281] on input "Collapse sections" at bounding box center [275, 283] width 45 height 45
checkbox input "true"
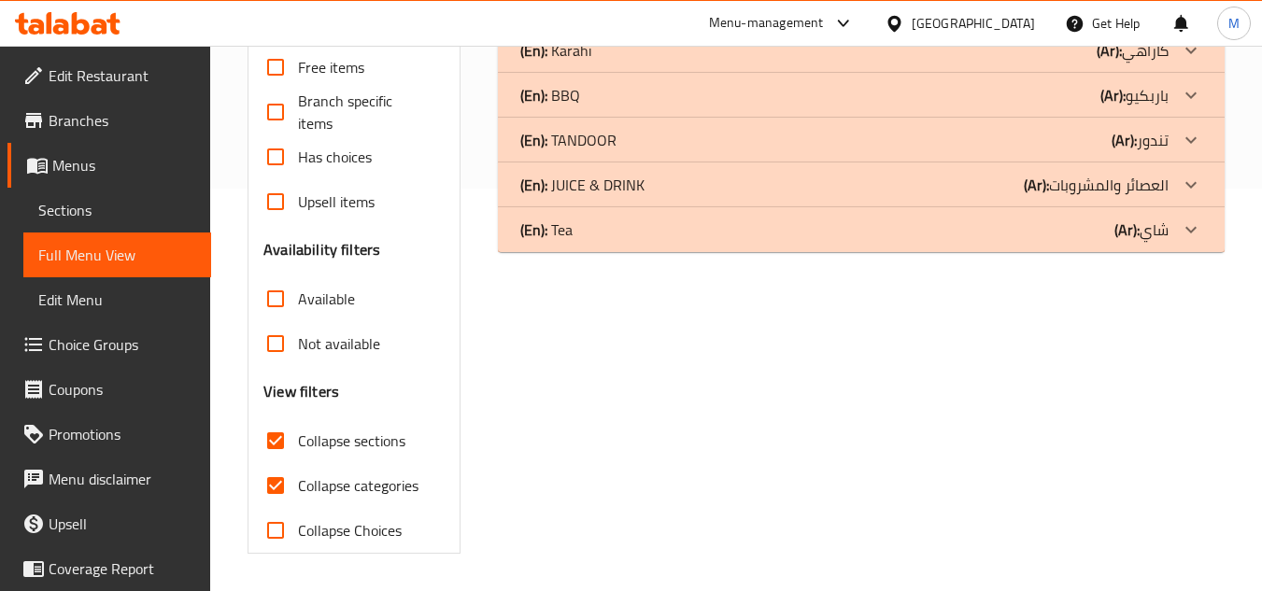
scroll to position [403, 0]
click at [267, 485] on input "Collapse categories" at bounding box center [275, 485] width 45 height 45
checkbox input "false"
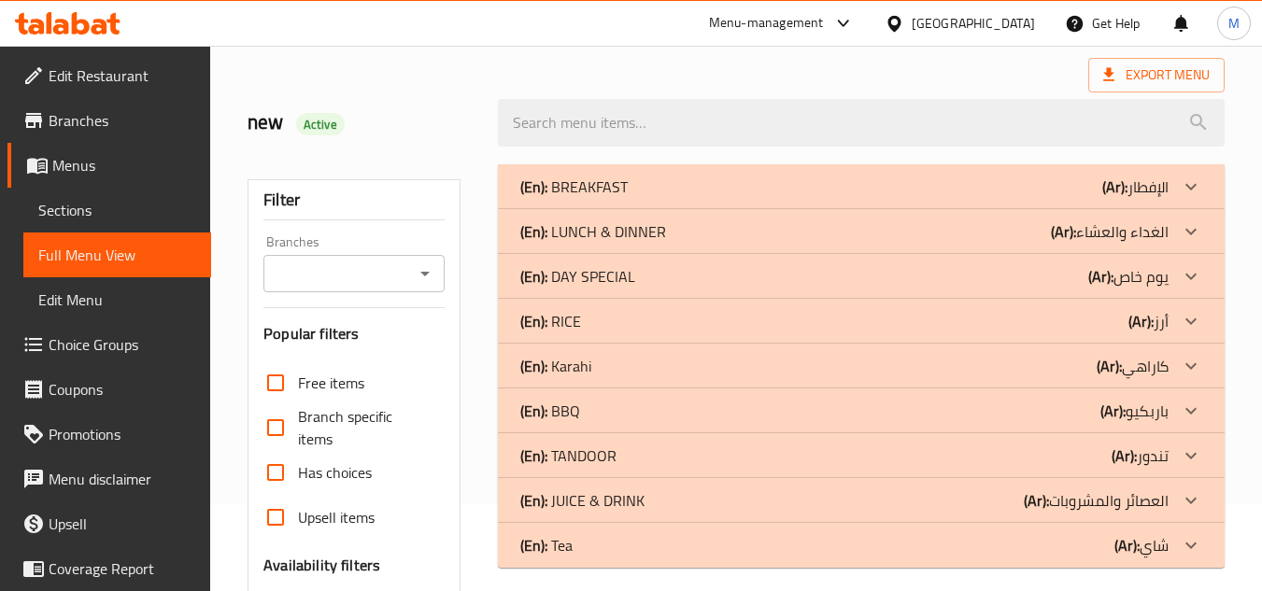
scroll to position [0, 0]
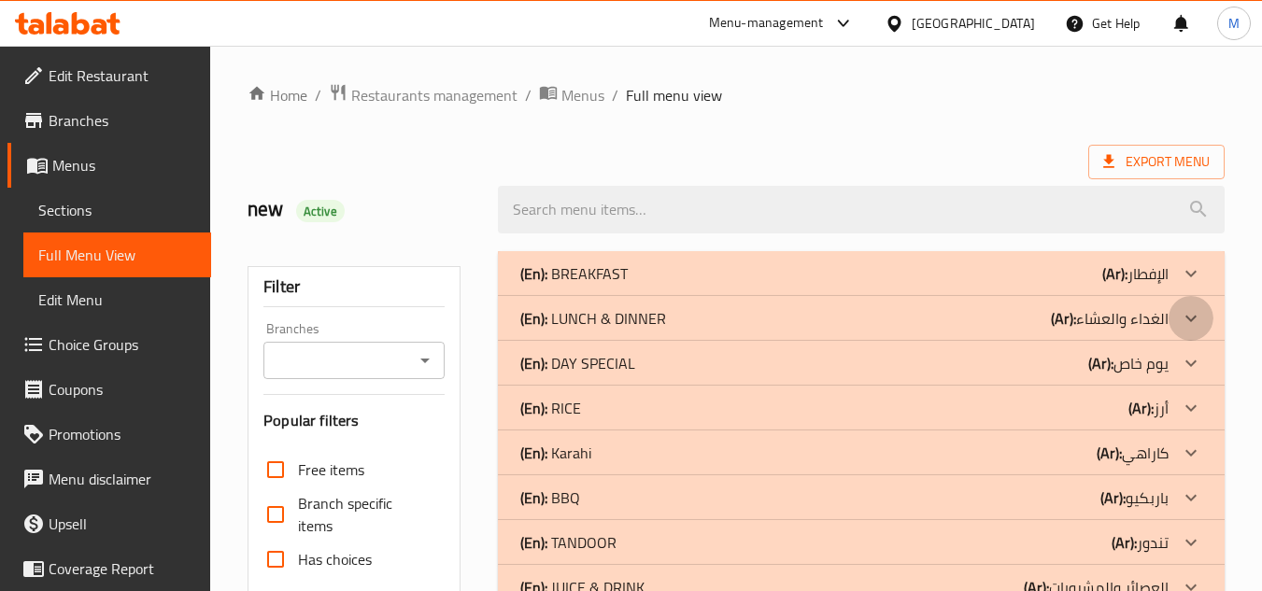
click at [1195, 322] on icon at bounding box center [1190, 318] width 22 height 22
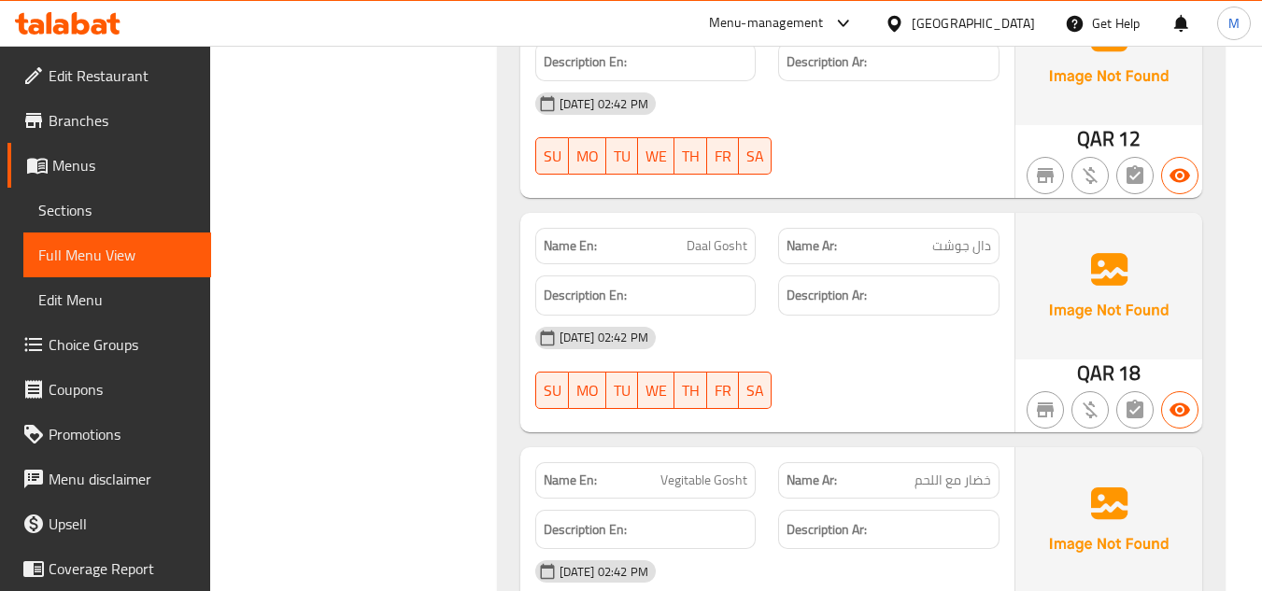
scroll to position [2615, 0]
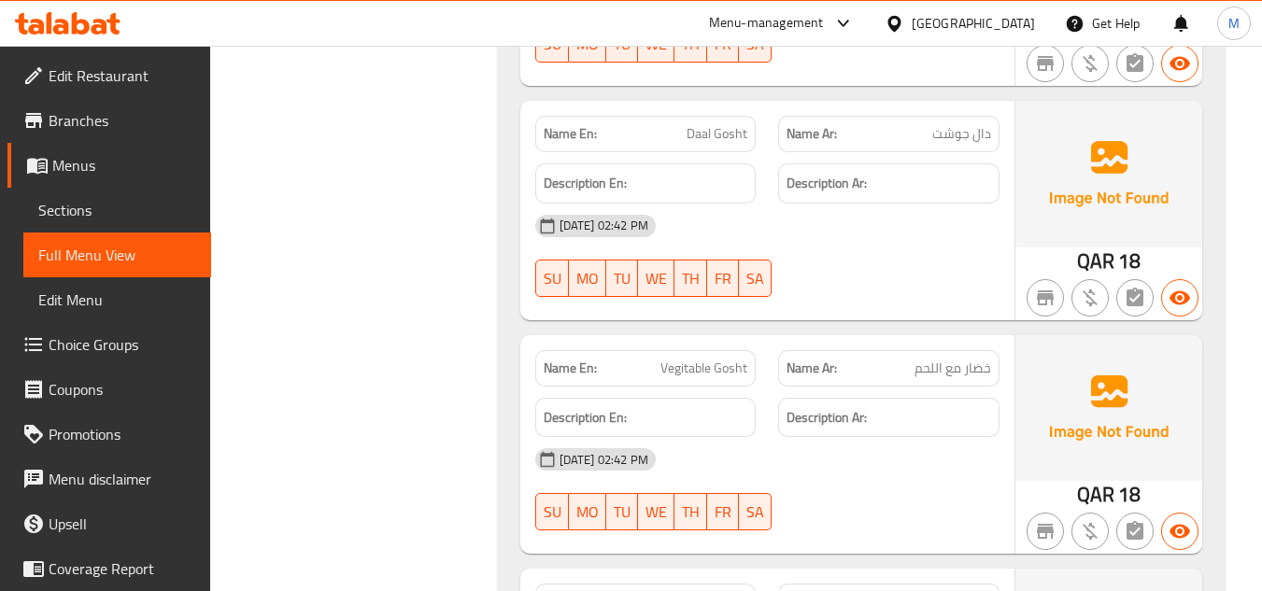
click at [686, 373] on span "Vegitable Gosht" at bounding box center [703, 369] width 87 height 20
copy span "Vegitable Gosht"
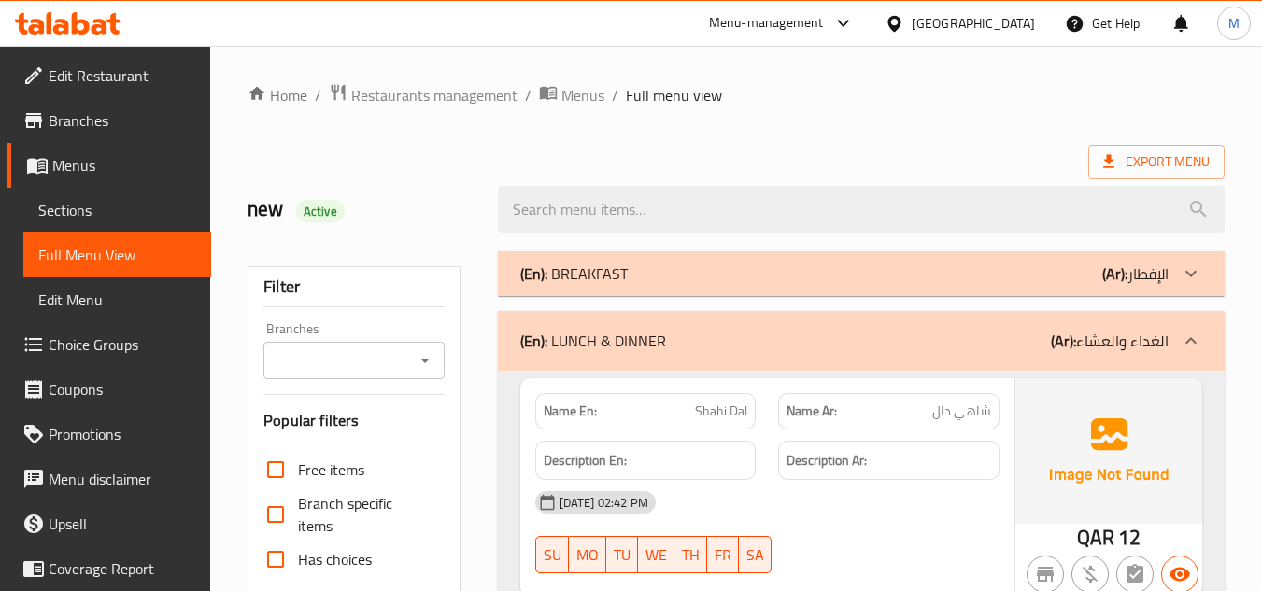
scroll to position [93, 0]
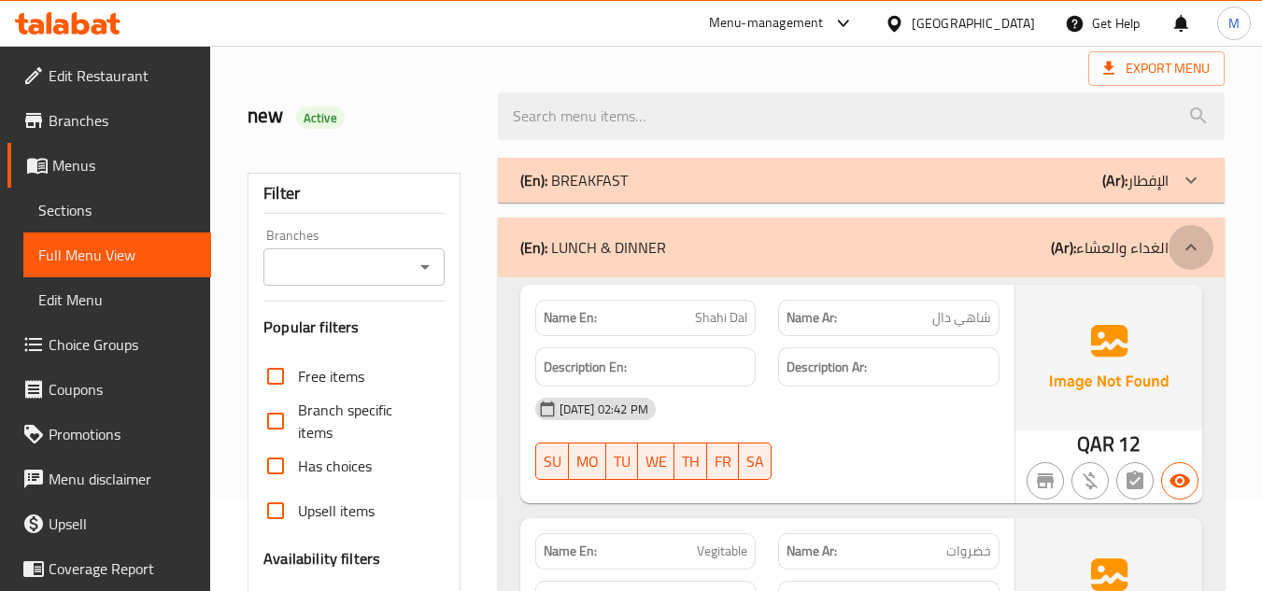
click at [1187, 250] on icon at bounding box center [1190, 247] width 22 height 22
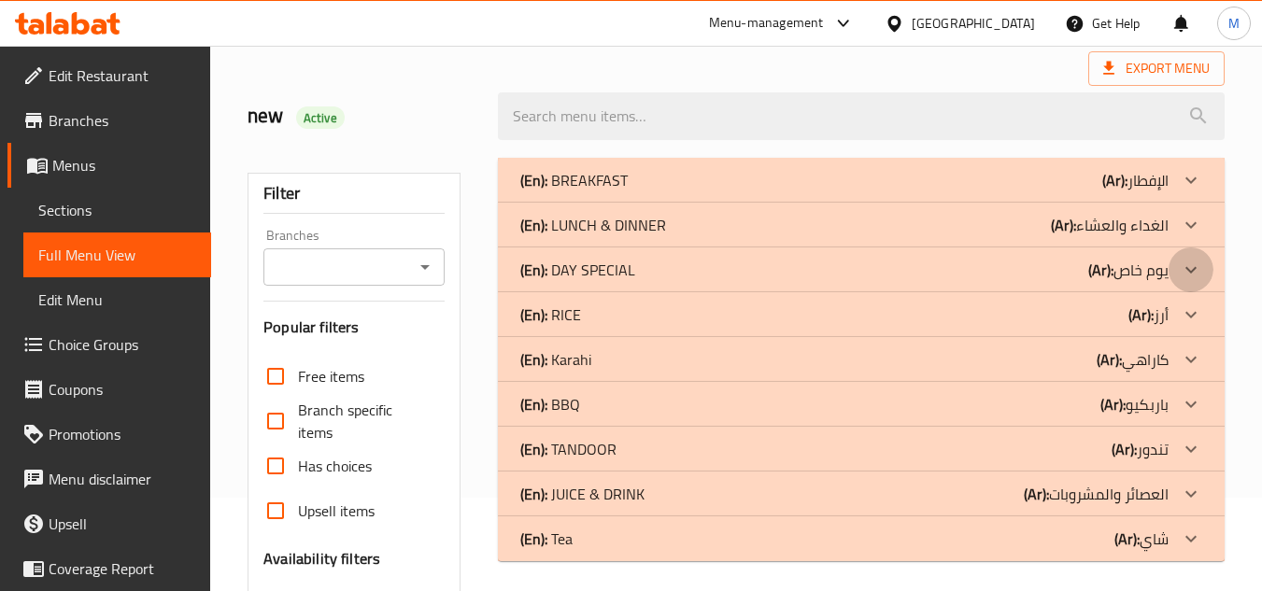
click at [1192, 267] on icon at bounding box center [1190, 270] width 22 height 22
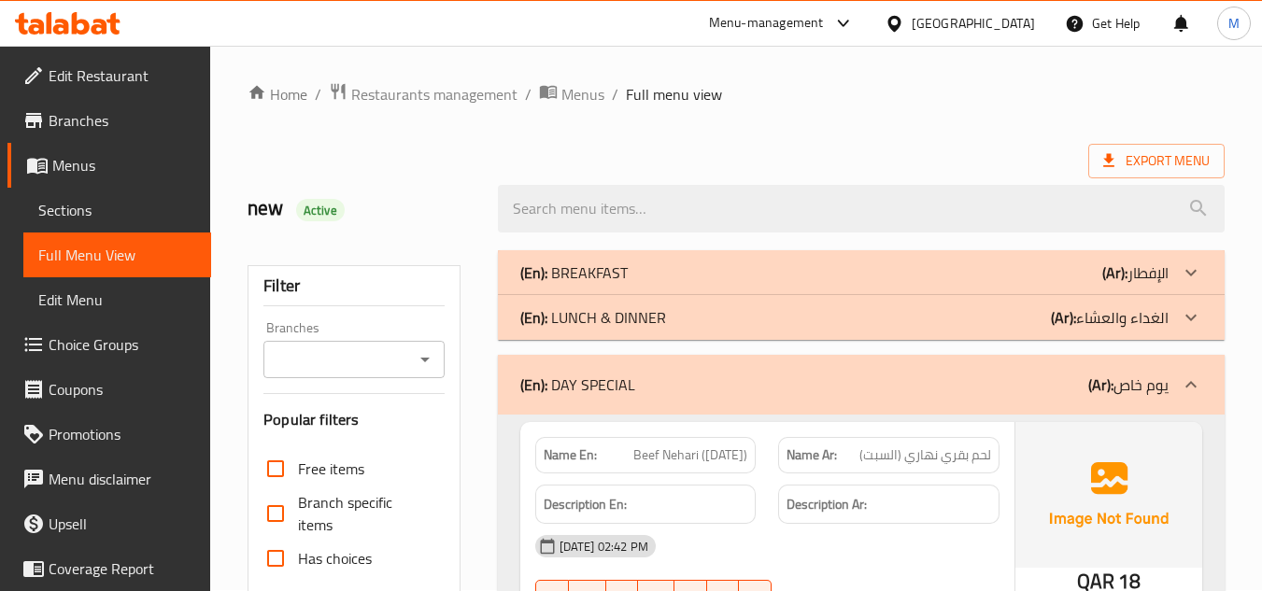
scroll to position [0, 0]
